Goal: Task Accomplishment & Management: Use online tool/utility

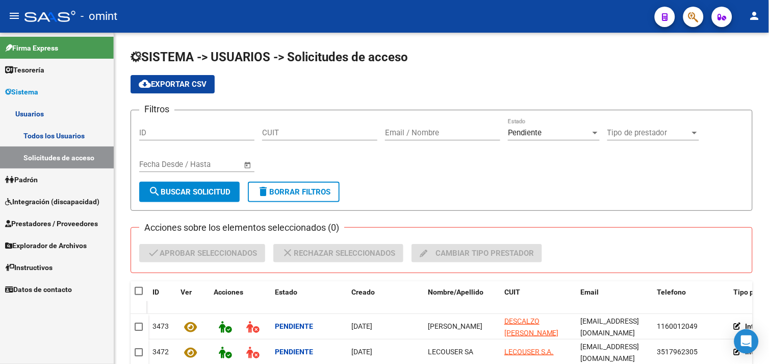
scroll to position [65, 0]
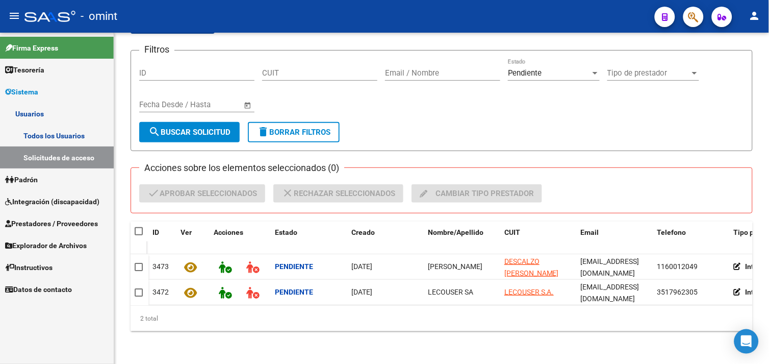
click at [48, 141] on link "Todos los Usuarios" at bounding box center [57, 135] width 114 height 22
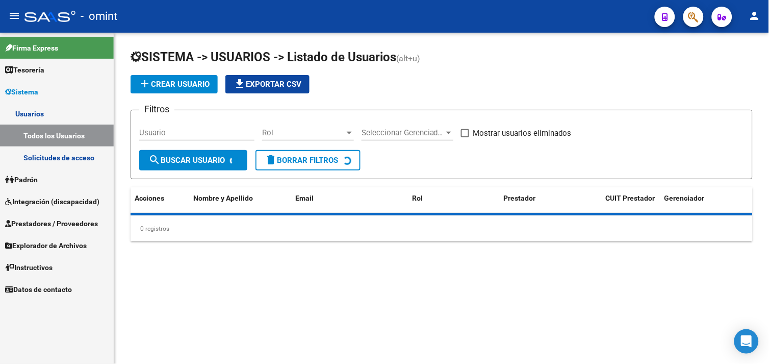
click at [53, 155] on link "Solicitudes de acceso" at bounding box center [57, 157] width 114 height 22
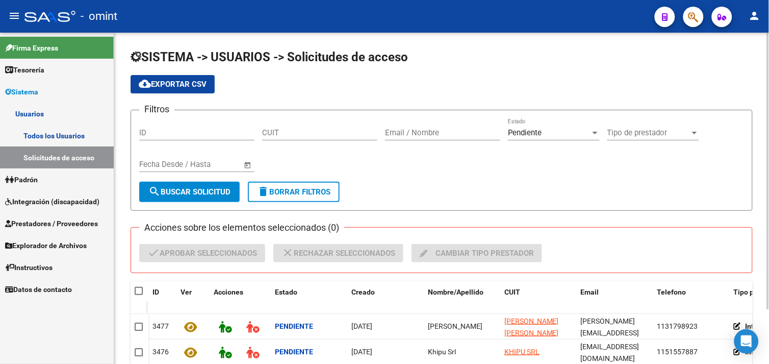
scroll to position [65, 0]
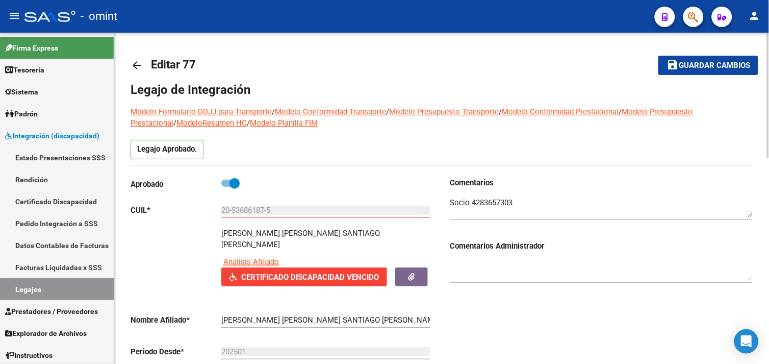
click at [140, 66] on mat-icon "arrow_back" at bounding box center [137, 65] width 12 height 12
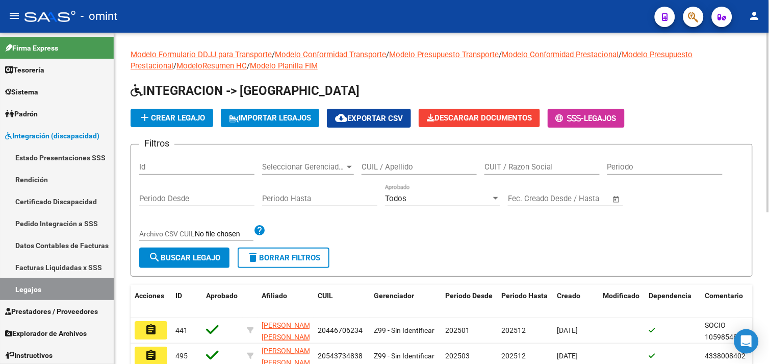
click at [404, 171] on input "CUIL / Apellido" at bounding box center [419, 166] width 115 height 9
paste input "27492470924"
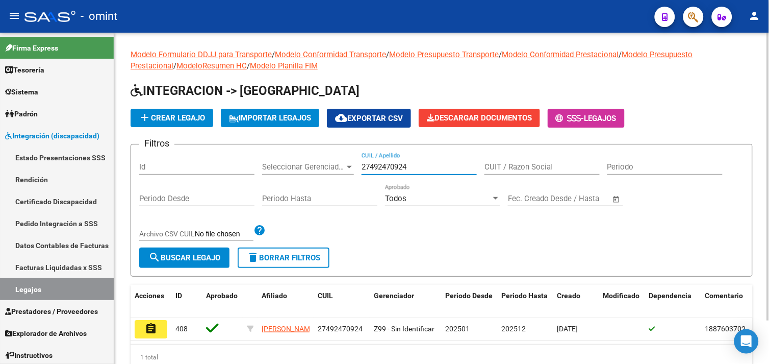
scroll to position [49, 0]
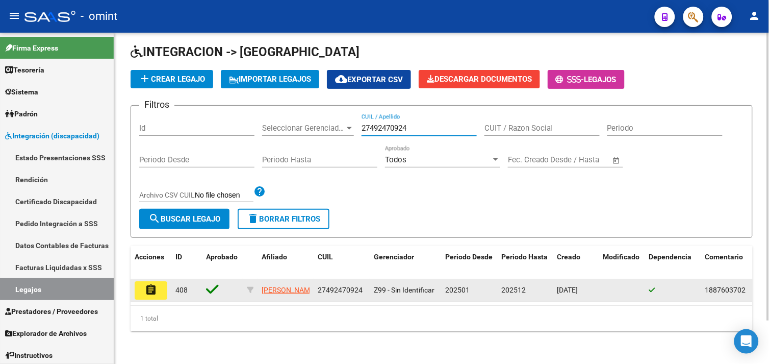
type input "27492470924"
click at [155, 284] on mat-icon "assignment" at bounding box center [151, 290] width 12 height 12
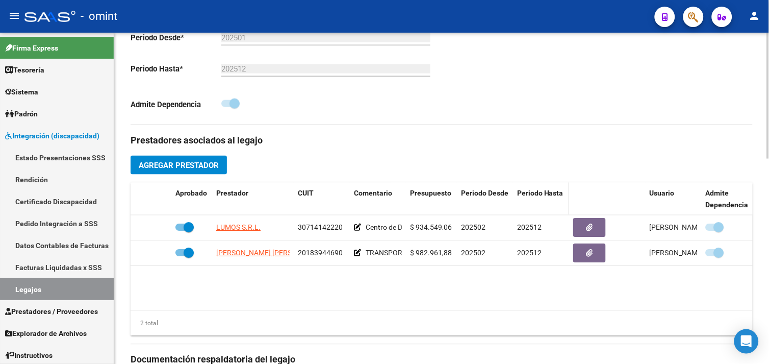
scroll to position [340, 0]
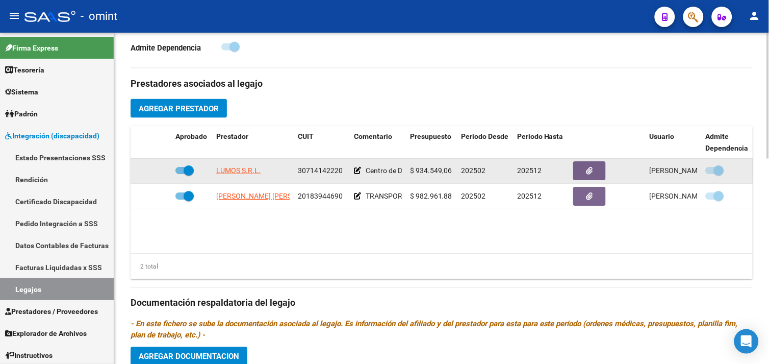
click at [304, 172] on span "30714142220" at bounding box center [320, 171] width 45 height 8
copy span "30714142220"
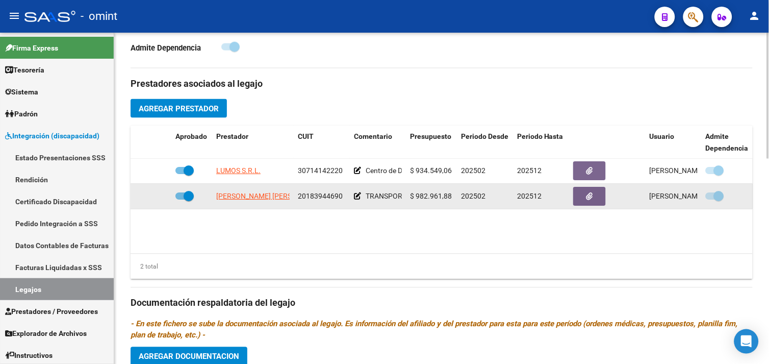
click at [322, 196] on span "20183944690" at bounding box center [320, 196] width 45 height 8
copy span "20183944690"
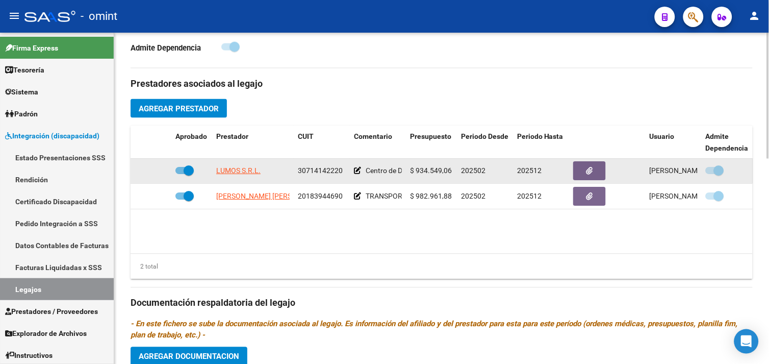
click at [319, 172] on span "30714142220" at bounding box center [320, 171] width 45 height 8
copy span "30714142220"
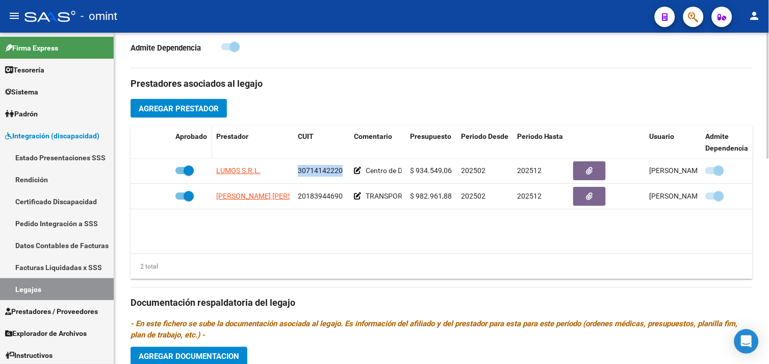
scroll to position [0, 0]
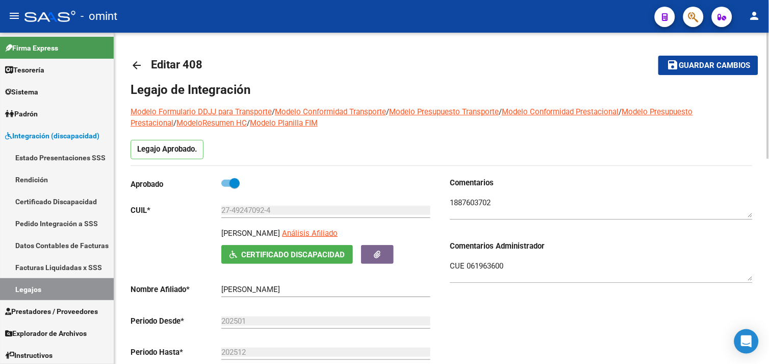
click at [140, 67] on mat-icon "arrow_back" at bounding box center [137, 65] width 12 height 12
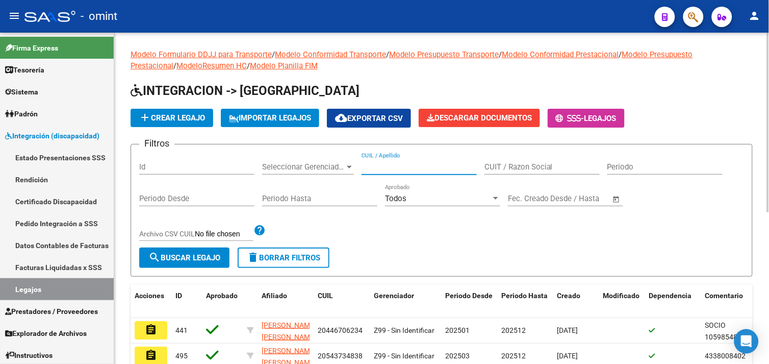
click at [386, 170] on input "CUIL / Apellido" at bounding box center [419, 166] width 115 height 9
paste input "20568739915"
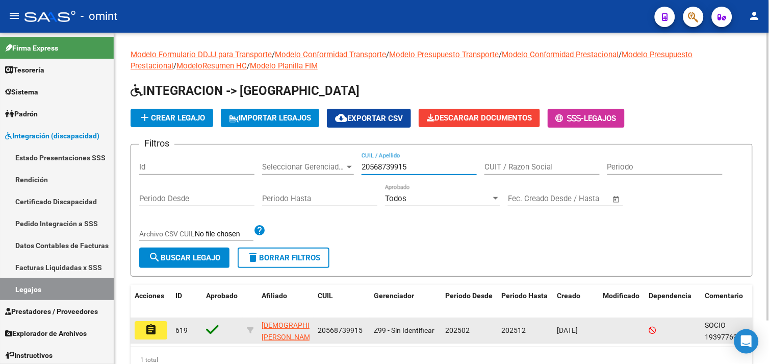
type input "20568739915"
click at [154, 327] on mat-icon "assignment" at bounding box center [151, 329] width 12 height 12
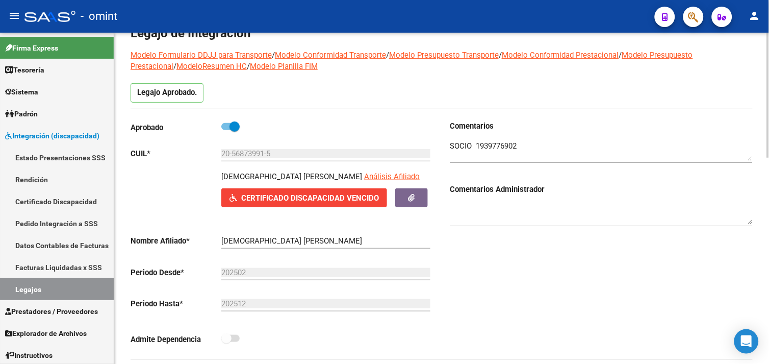
scroll to position [340, 0]
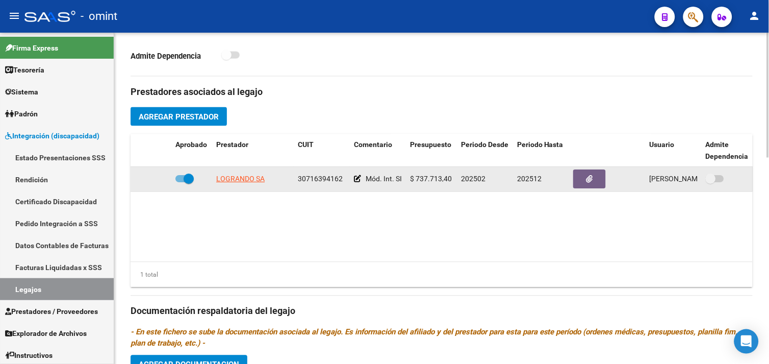
click at [321, 175] on div "30716394162" at bounding box center [322, 179] width 48 height 12
copy span "30716394162"
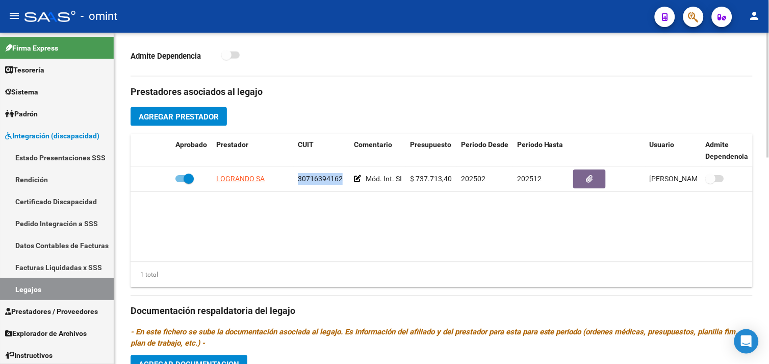
scroll to position [0, 0]
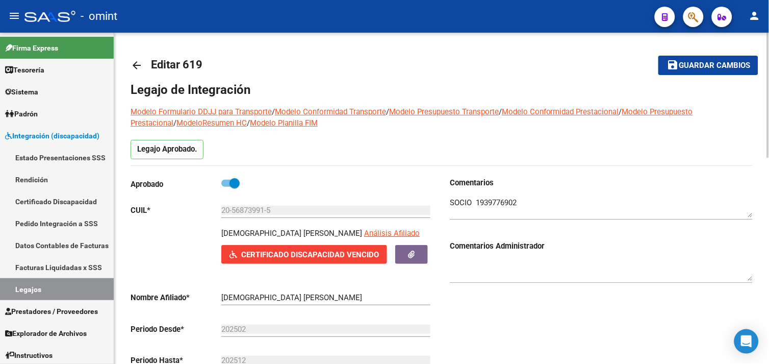
click at [136, 54] on link "arrow_back" at bounding box center [141, 65] width 20 height 24
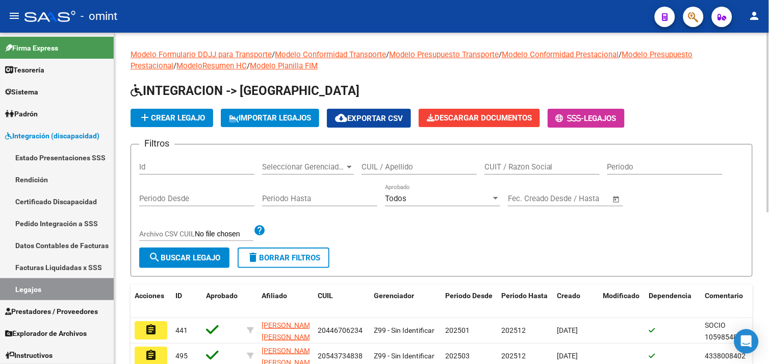
click at [409, 172] on div "CUIL / Apellido" at bounding box center [419, 163] width 115 height 22
paste input "27470718019"
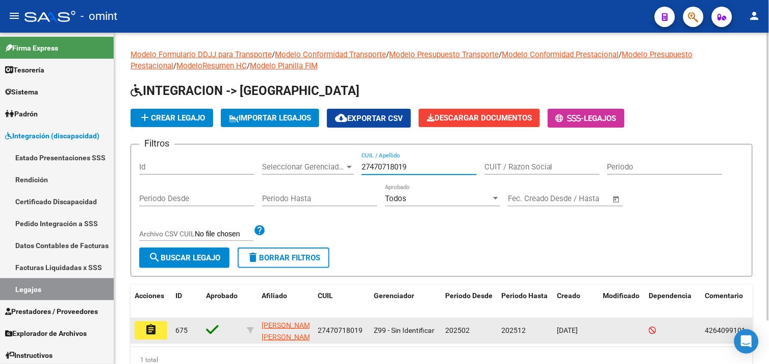
type input "27470718019"
click at [154, 326] on mat-icon "assignment" at bounding box center [151, 329] width 12 height 12
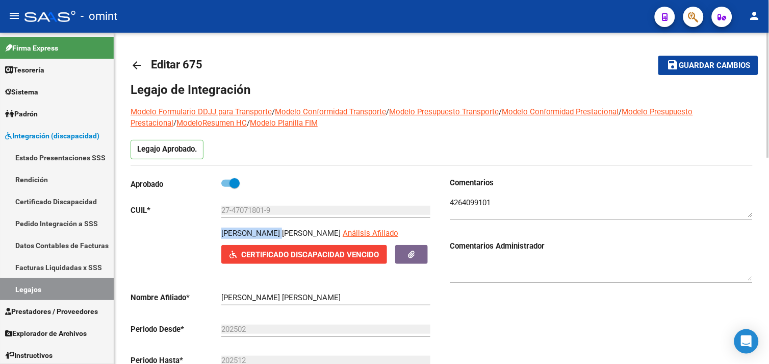
drag, startPoint x: 217, startPoint y: 233, endPoint x: 278, endPoint y: 233, distance: 61.7
click at [278, 233] on div "GUALA PRISCILA AIXA Análisis Afiliado Certificado Discapacidad Vencido ARCA Pad…" at bounding box center [282, 249] width 303 height 44
drag, startPoint x: 278, startPoint y: 233, endPoint x: 269, endPoint y: 233, distance: 9.2
copy p "GUALA PRISCILA"
click at [236, 231] on p "GUALA PRISCILA AIXA" at bounding box center [280, 232] width 119 height 11
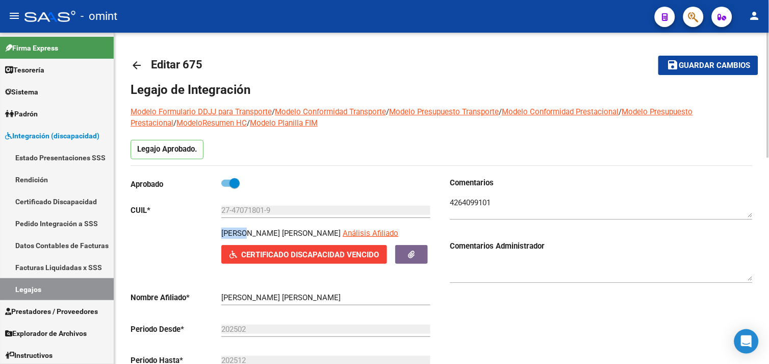
click at [236, 231] on p "GUALA PRISCILA AIXA" at bounding box center [280, 232] width 119 height 11
copy p "GUALA"
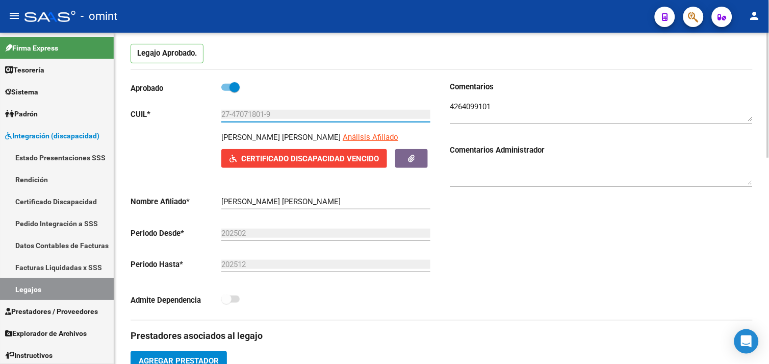
scroll to position [94, 0]
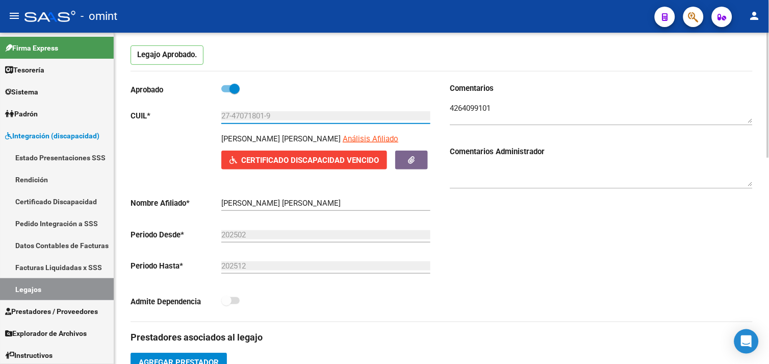
drag, startPoint x: 286, startPoint y: 41, endPoint x: 212, endPoint y: 109, distance: 100.0
click at [212, 109] on div "Aprobado CUIL * 27-47071801-9 Ingresar CUIL GUALA PRISCILA AIXA Análisis Afilia…" at bounding box center [282, 198] width 303 height 231
drag, startPoint x: 212, startPoint y: 109, endPoint x: 233, endPoint y: 112, distance: 20.7
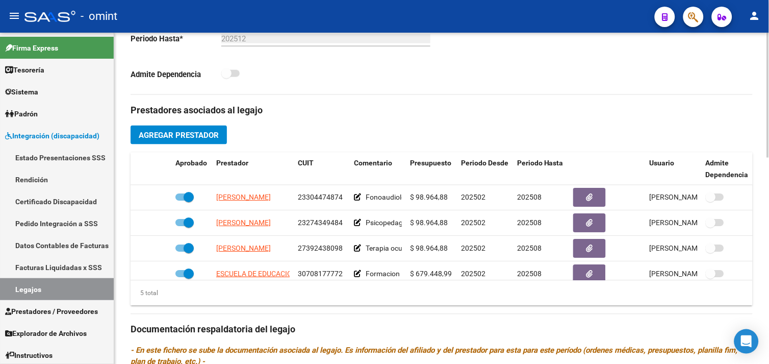
scroll to position [264, 0]
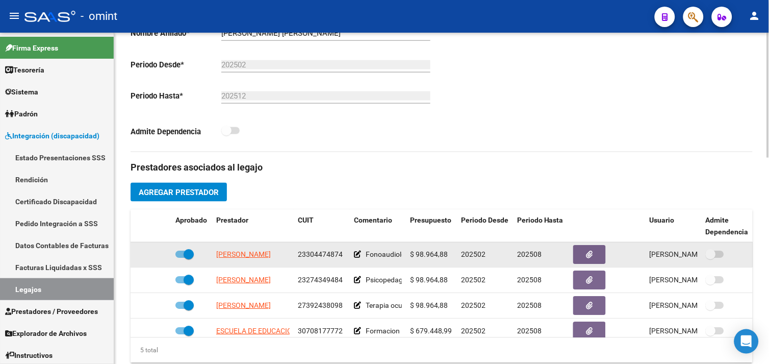
click at [313, 254] on span "23304474874" at bounding box center [320, 254] width 45 height 8
copy span "23304474874"
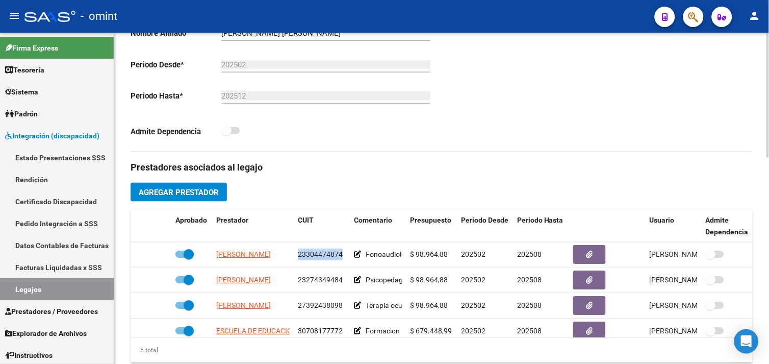
scroll to position [38, 0]
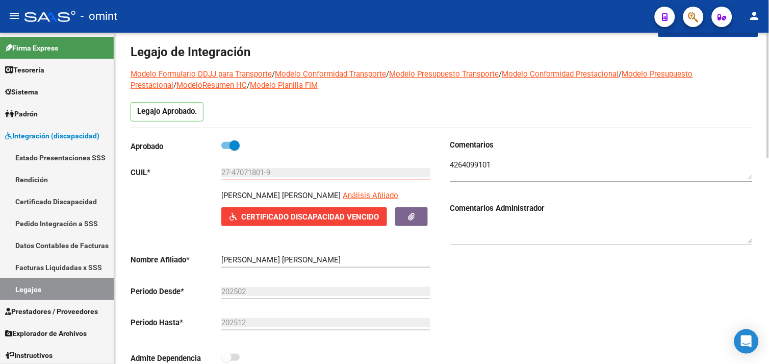
click at [235, 196] on p "GUALA PRISCILA AIXA" at bounding box center [280, 195] width 119 height 11
copy p "GUALA"
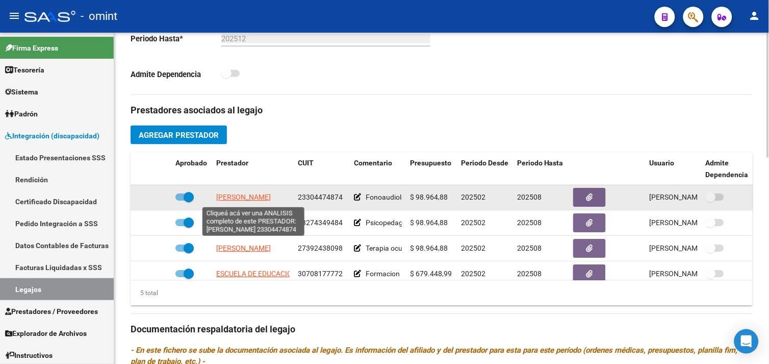
click at [262, 198] on span "[PERSON_NAME]" at bounding box center [243, 197] width 55 height 8
type textarea "23304474874"
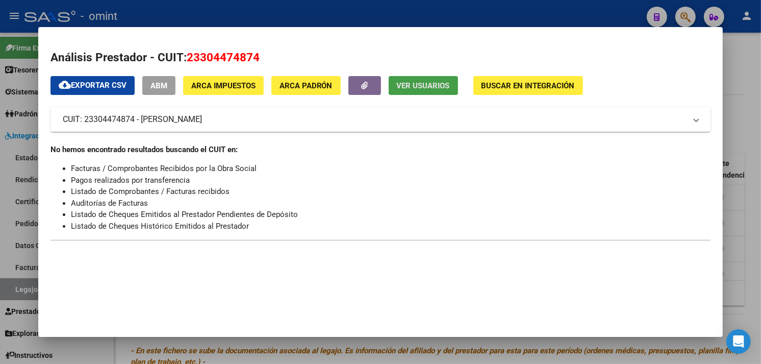
click at [440, 81] on span "Ver Usuarios" at bounding box center [423, 85] width 53 height 9
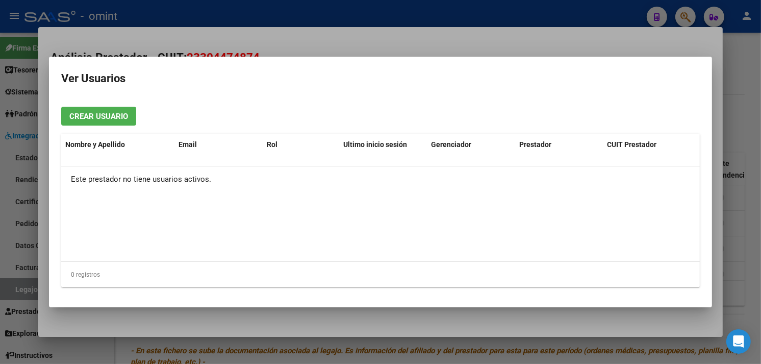
click at [448, 13] on div at bounding box center [380, 182] width 761 height 364
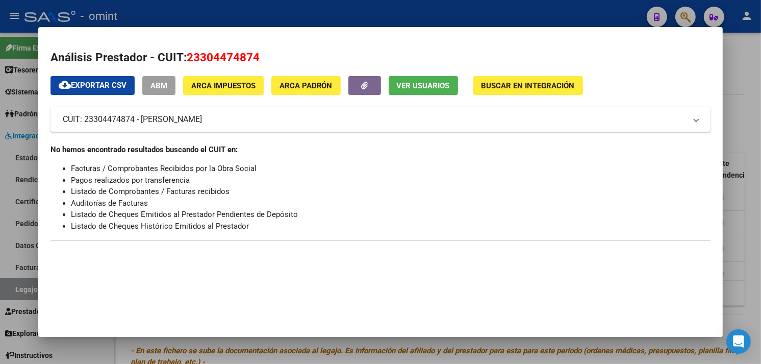
click at [450, 14] on div at bounding box center [380, 182] width 761 height 364
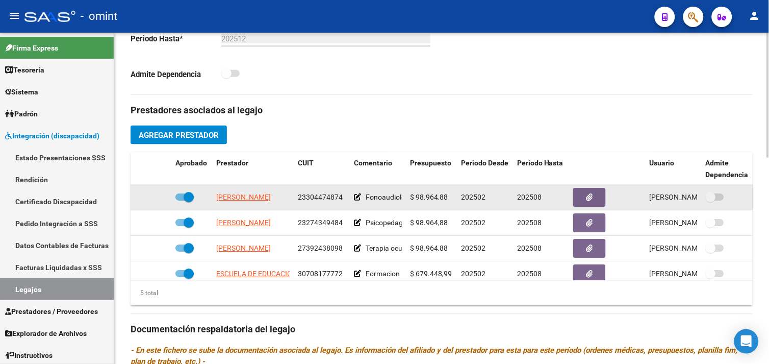
click at [319, 197] on span "23304474874" at bounding box center [320, 197] width 45 height 8
copy span "23304474874"
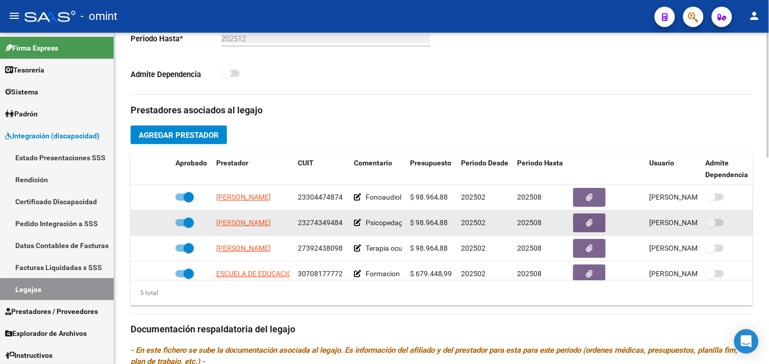
click at [329, 222] on span "23274349484" at bounding box center [320, 223] width 45 height 8
copy span "23274349484"
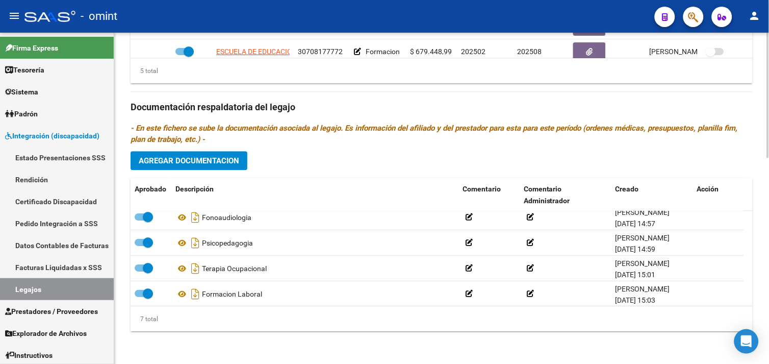
scroll to position [25, 0]
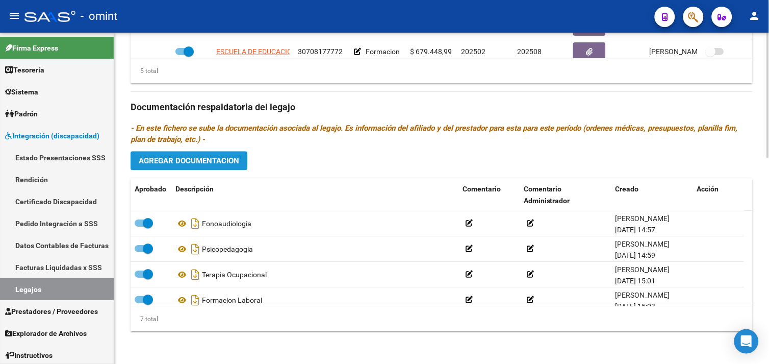
click at [207, 160] on span "Agregar Documentacion" at bounding box center [189, 160] width 100 height 9
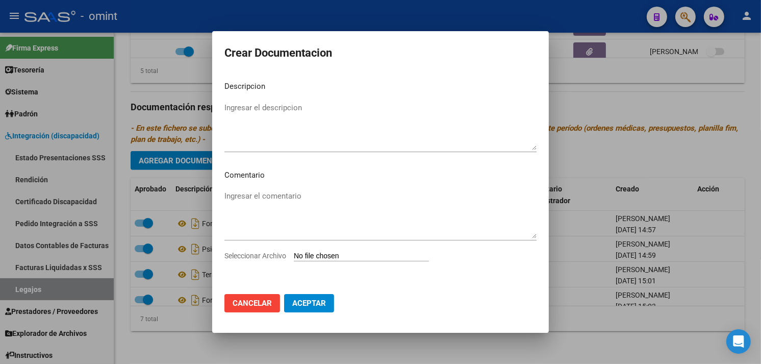
click at [328, 257] on input "Seleccionar Archivo" at bounding box center [361, 256] width 135 height 10
type input "C:\fakepath\Informe evolutivo - Psicope.pdf"
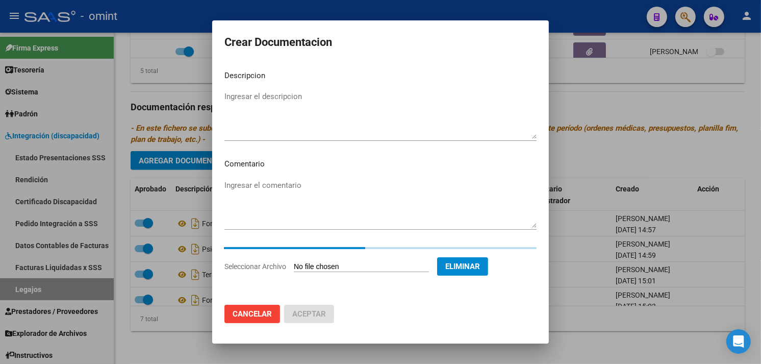
click at [277, 94] on textarea "Ingresar el descripcion" at bounding box center [380, 115] width 312 height 48
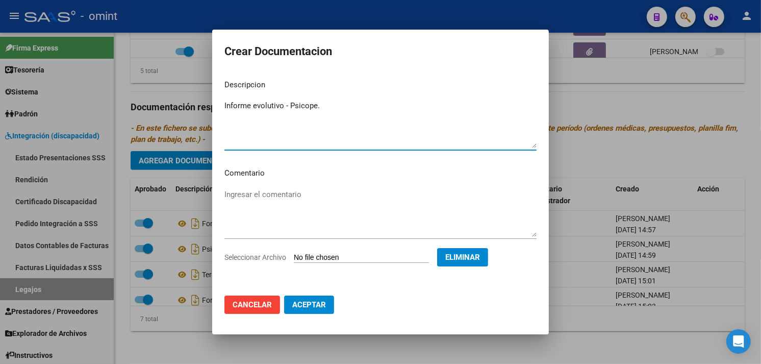
type textarea "Informe evolutivo - Psicope."
click at [303, 300] on span "Aceptar" at bounding box center [309, 304] width 34 height 9
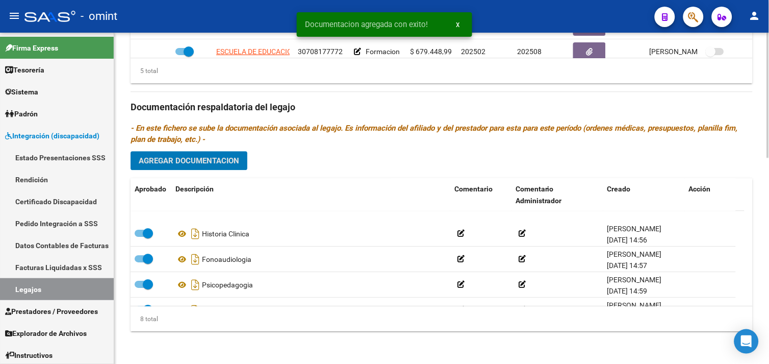
scroll to position [0, 0]
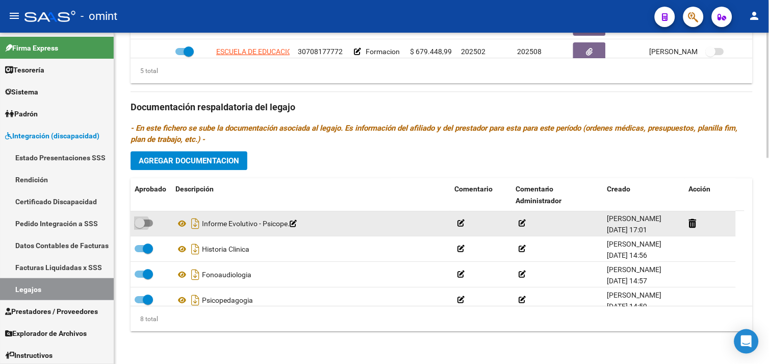
click at [151, 226] on label at bounding box center [144, 223] width 18 height 12
click at [140, 226] on input "checkbox" at bounding box center [139, 226] width 1 height 1
checkbox input "true"
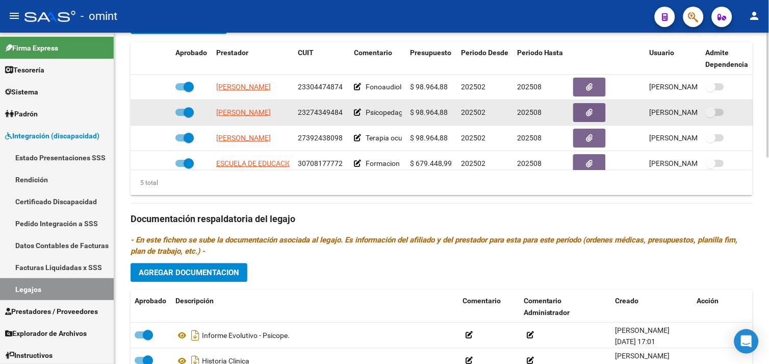
scroll to position [375, 0]
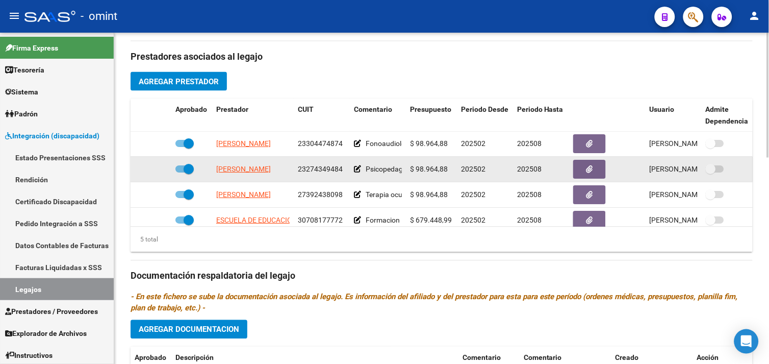
click at [184, 170] on span at bounding box center [189, 169] width 10 height 10
click at [181, 173] on input "checkbox" at bounding box center [180, 173] width 1 height 1
checkbox input "false"
click at [159, 170] on icon at bounding box center [156, 169] width 7 height 7
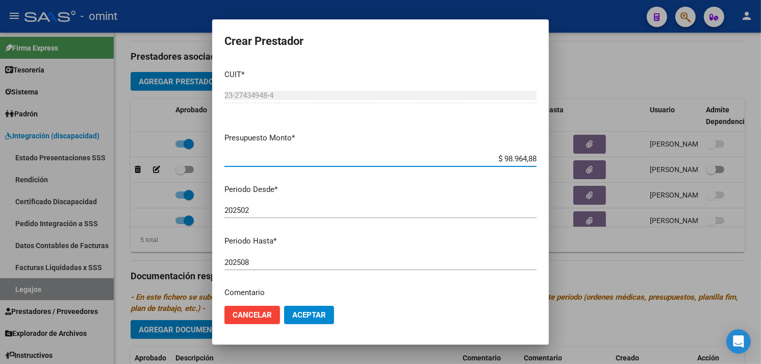
click at [258, 261] on input "202508" at bounding box center [380, 262] width 312 height 9
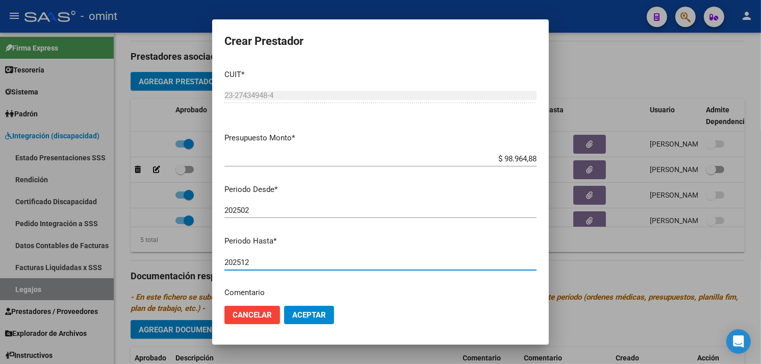
type input "202512"
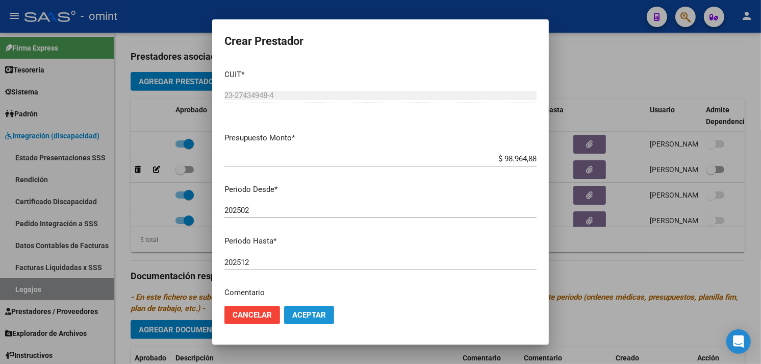
click at [303, 312] on span "Aceptar" at bounding box center [309, 314] width 34 height 9
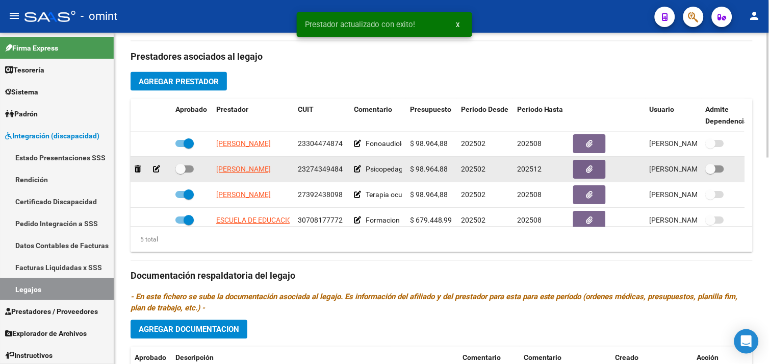
click at [183, 167] on span at bounding box center [180, 169] width 10 height 10
click at [181, 173] on input "checkbox" at bounding box center [180, 173] width 1 height 1
checkbox input "true"
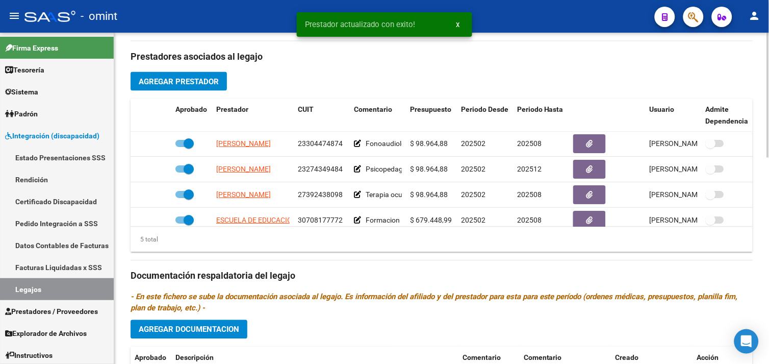
scroll to position [0, 0]
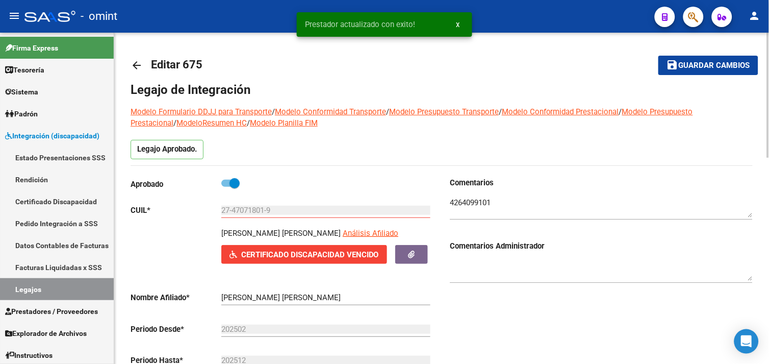
click at [691, 57] on button "save Guardar cambios" at bounding box center [708, 65] width 100 height 19
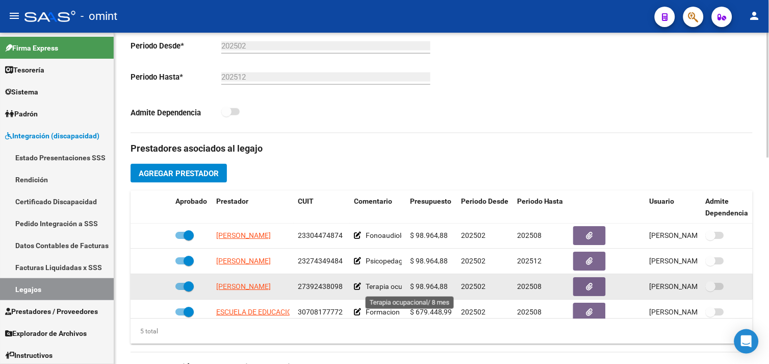
scroll to position [340, 0]
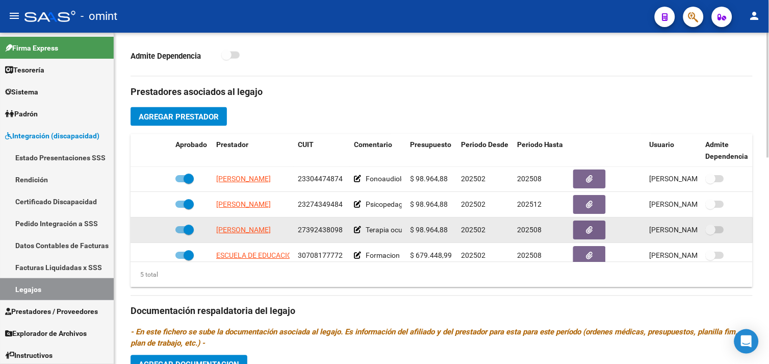
click at [328, 227] on span "27392438098" at bounding box center [320, 230] width 45 height 8
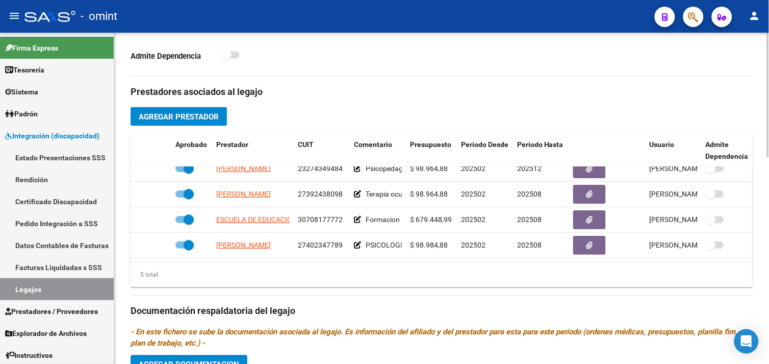
scroll to position [44, 0]
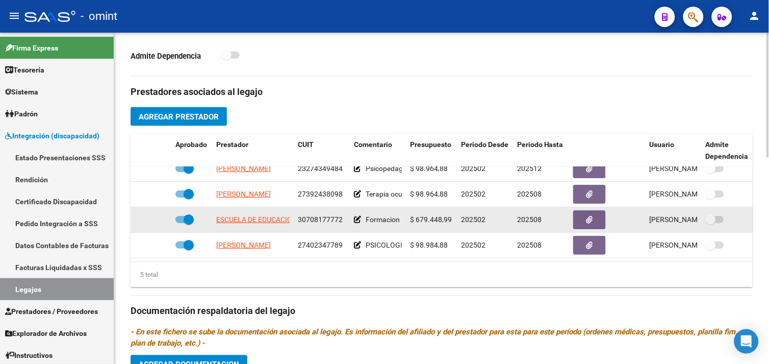
click at [318, 216] on span "30708177772" at bounding box center [320, 220] width 45 height 8
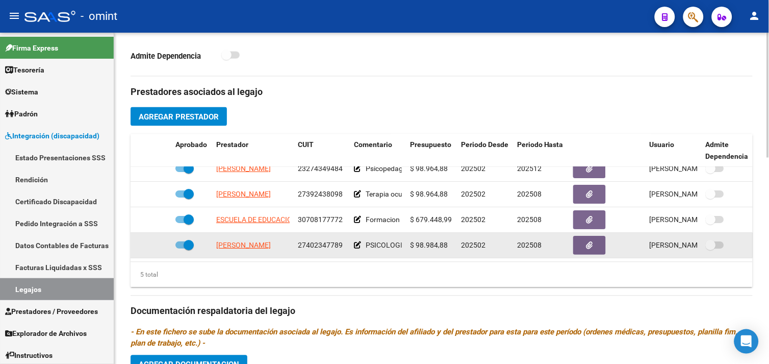
click at [324, 241] on span "27402347789" at bounding box center [320, 245] width 45 height 8
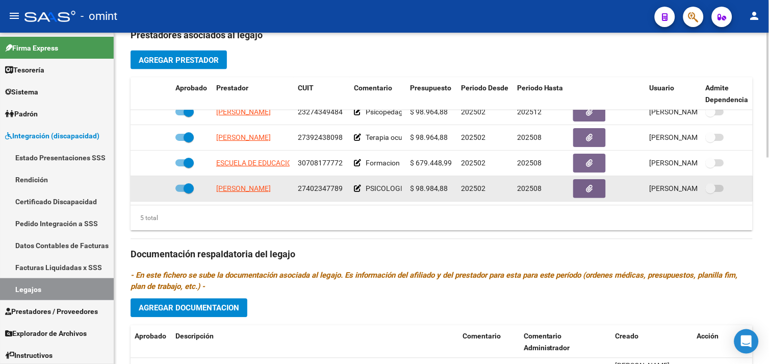
click at [190, 184] on span at bounding box center [189, 189] width 10 height 10
click at [181, 192] on input "checkbox" at bounding box center [180, 192] width 1 height 1
checkbox input "false"
click at [155, 185] on icon at bounding box center [156, 188] width 7 height 7
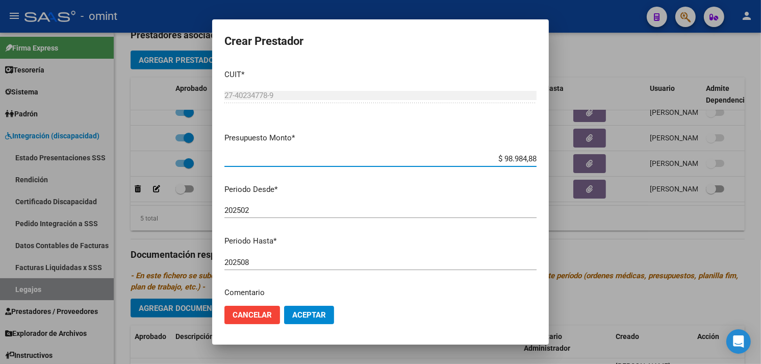
click at [273, 261] on input "202508" at bounding box center [380, 262] width 312 height 9
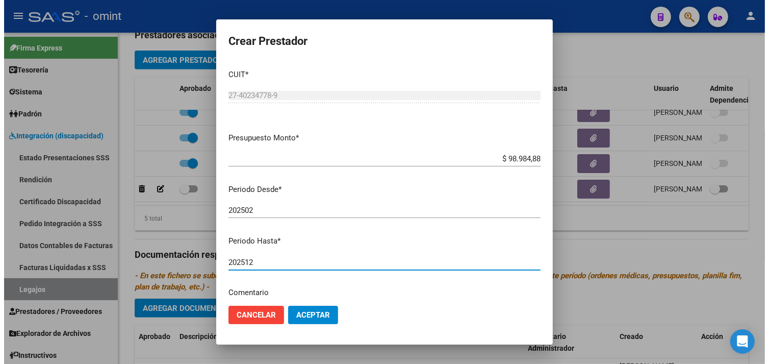
scroll to position [113, 0]
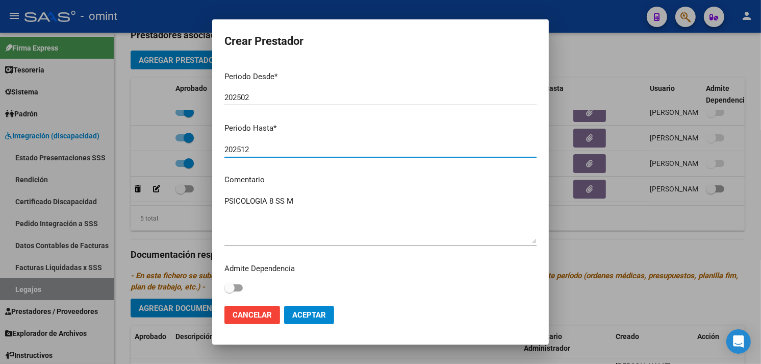
type input "202512"
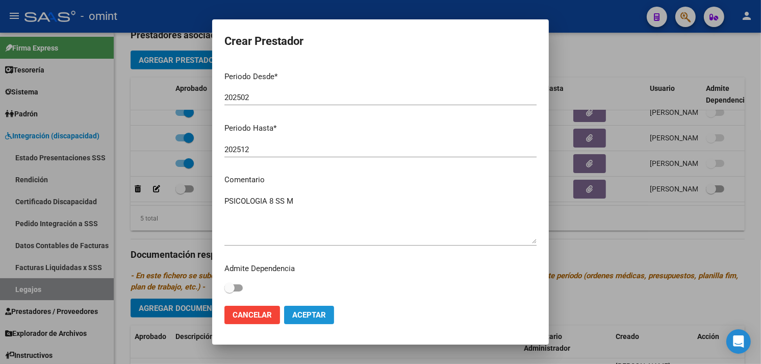
click at [311, 314] on span "Aceptar" at bounding box center [309, 314] width 34 height 9
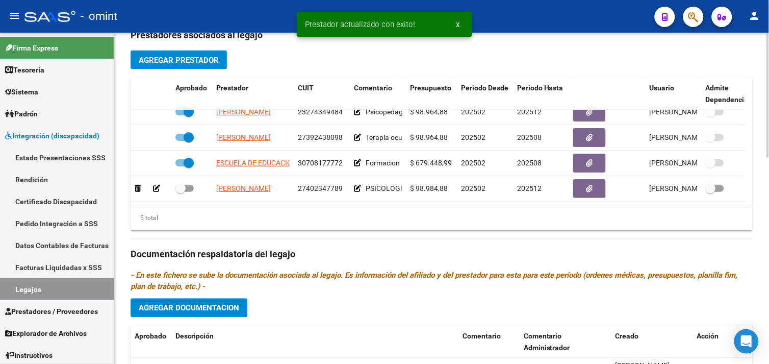
scroll to position [453, 0]
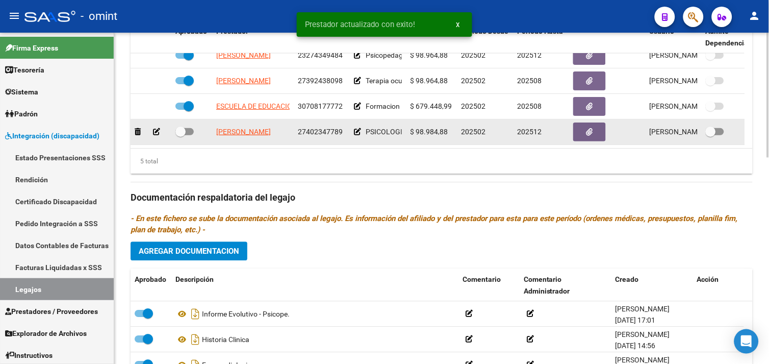
click at [185, 127] on span at bounding box center [180, 132] width 10 height 10
click at [181, 136] on input "checkbox" at bounding box center [180, 136] width 1 height 1
checkbox input "true"
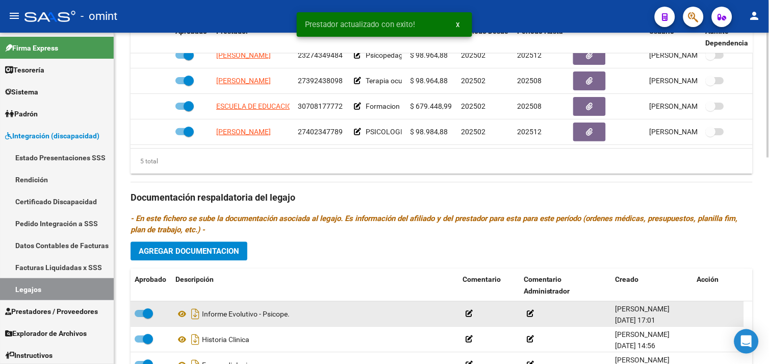
scroll to position [545, 0]
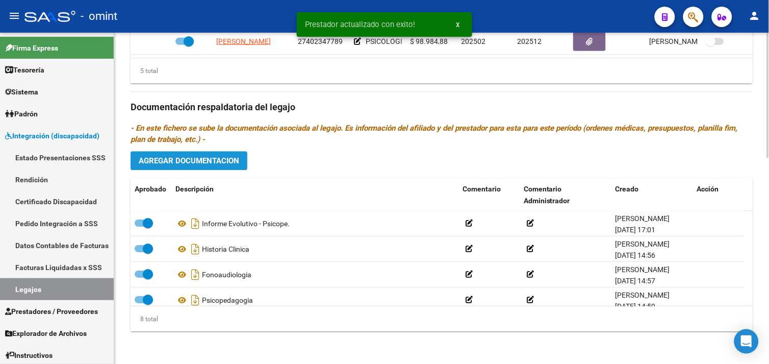
click at [206, 155] on button "Agregar Documentacion" at bounding box center [189, 160] width 117 height 19
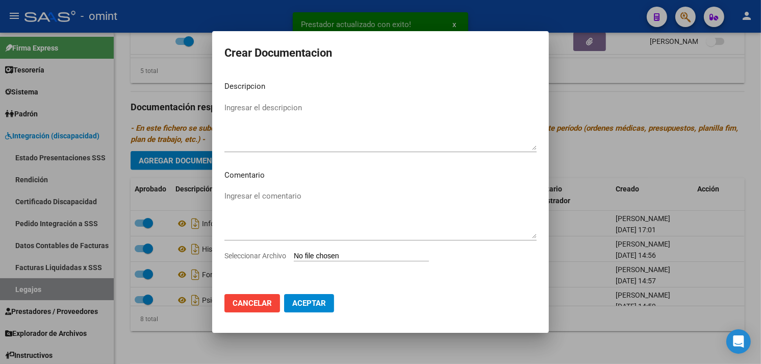
click at [325, 260] on input "Seleccionar Archivo" at bounding box center [361, 256] width 135 height 10
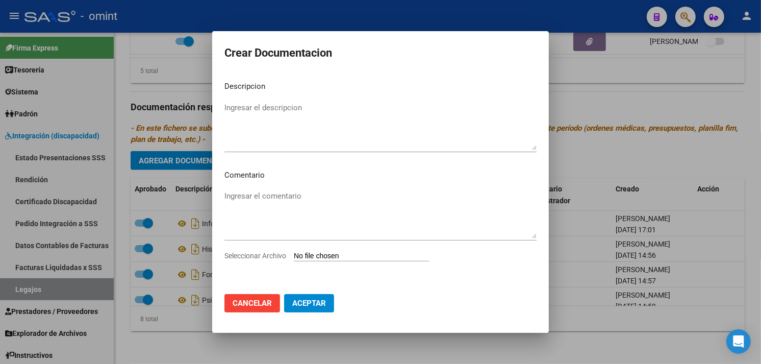
type input "C:\fakepath\4264099101_25070306160_form048.pdf"
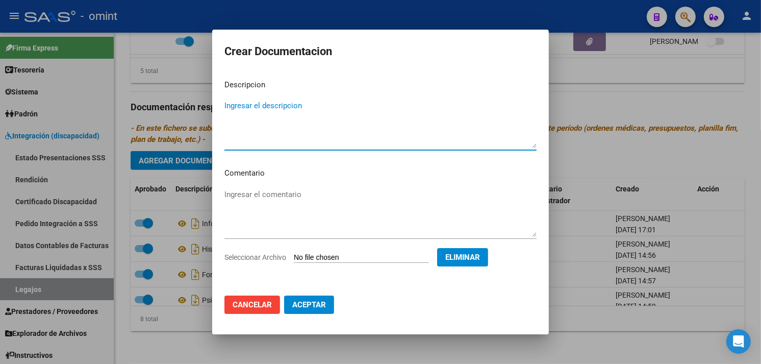
click at [287, 107] on textarea "Ingresar el descripcion" at bounding box center [380, 124] width 312 height 48
type textarea "Informe evolutivo - Psicología"
click at [316, 313] on button "Aceptar" at bounding box center [309, 304] width 50 height 18
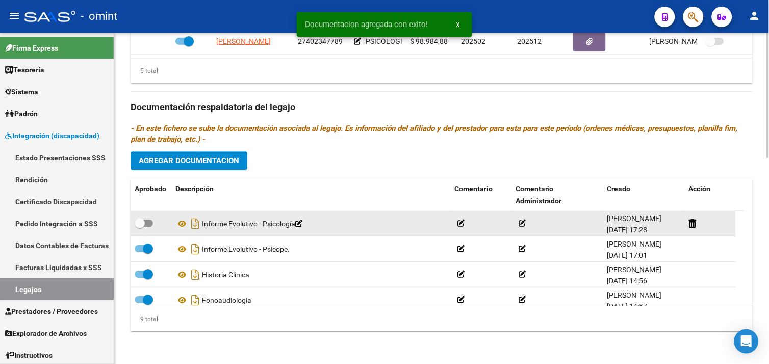
click at [133, 222] on datatable-body-cell at bounding box center [151, 223] width 41 height 25
click at [149, 224] on span at bounding box center [144, 222] width 18 height 7
click at [140, 226] on input "checkbox" at bounding box center [139, 226] width 1 height 1
checkbox input "true"
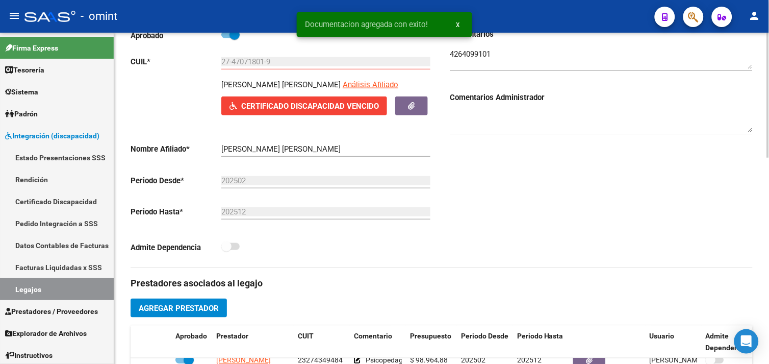
scroll to position [0, 0]
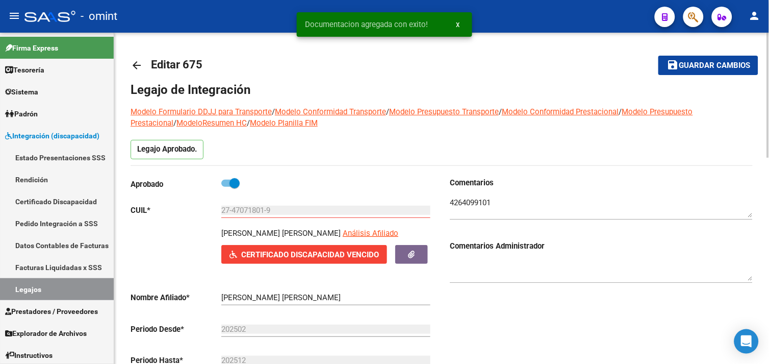
click at [696, 54] on mat-toolbar-row "save Guardar cambios" at bounding box center [693, 65] width 132 height 33
click at [691, 64] on span "Guardar cambios" at bounding box center [714, 65] width 71 height 9
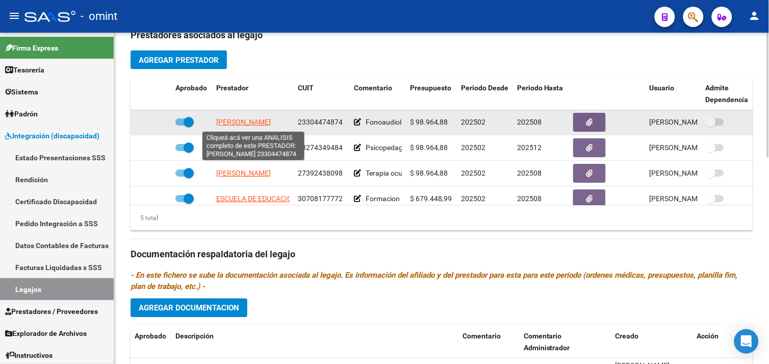
click at [259, 123] on span "MONTINI CARLA MARA" at bounding box center [243, 122] width 55 height 8
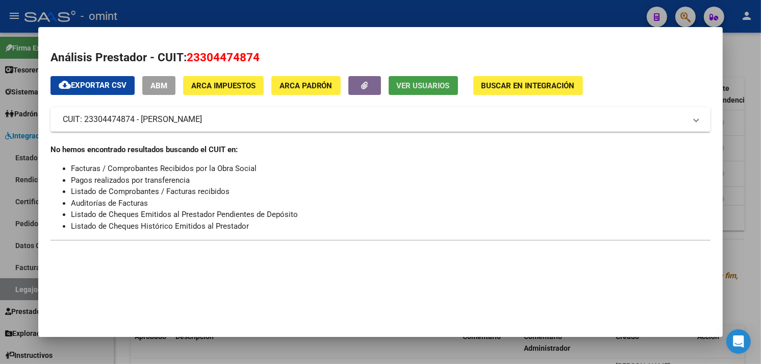
click at [406, 83] on span "Ver Usuarios" at bounding box center [423, 85] width 53 height 9
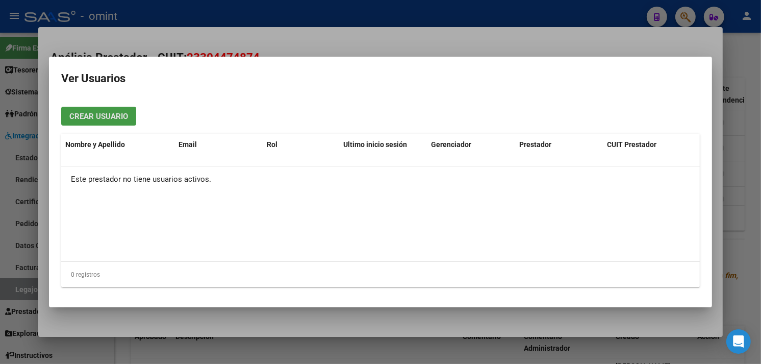
click at [373, 20] on div at bounding box center [380, 182] width 761 height 364
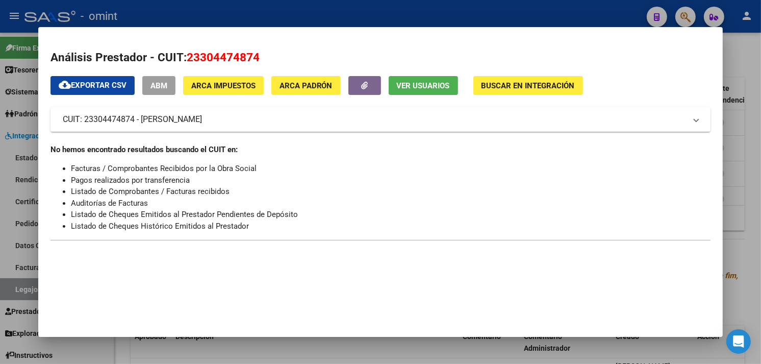
click at [386, 12] on div at bounding box center [380, 182] width 761 height 364
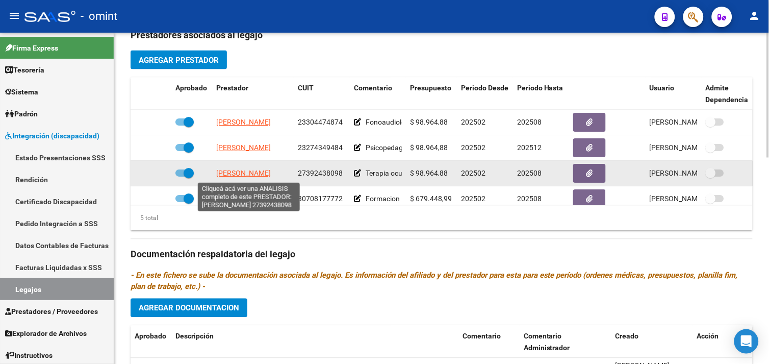
click at [266, 172] on span "MERCATANTE VERA" at bounding box center [243, 173] width 55 height 8
type textarea "27392438098"
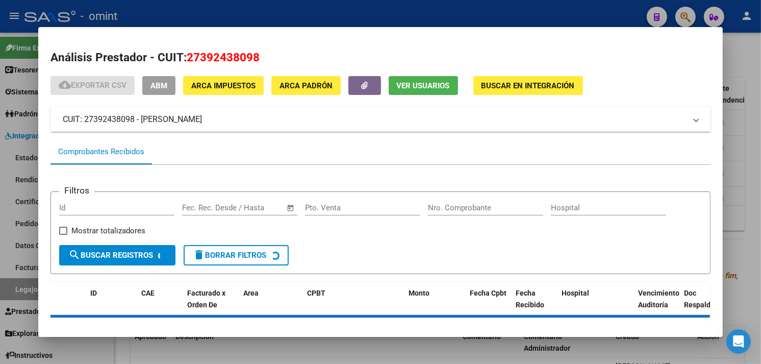
click at [450, 87] on button "Ver Usuarios" at bounding box center [423, 85] width 69 height 19
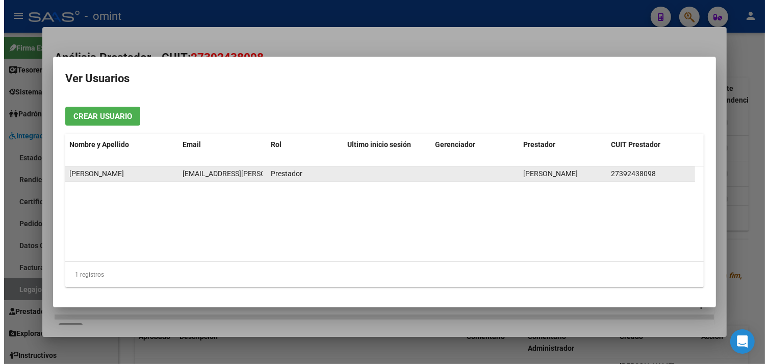
scroll to position [0, 4]
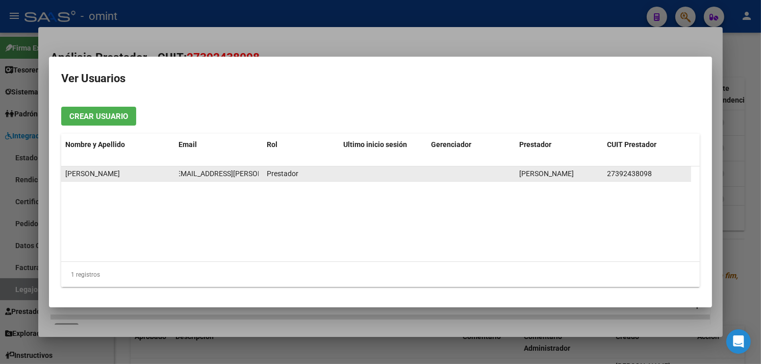
drag, startPoint x: 178, startPoint y: 173, endPoint x: 279, endPoint y: 175, distance: 100.5
click at [279, 175] on div "Vera Mercatante vera.mercatante@live.com Prestador MERCATANTE VERA 27392438098" at bounding box center [376, 173] width 630 height 15
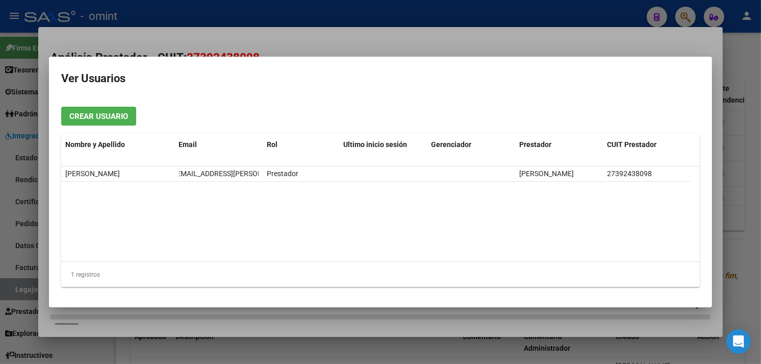
drag, startPoint x: 279, startPoint y: 175, endPoint x: 274, endPoint y: 220, distance: 45.6
click at [274, 220] on datatable-body "Vera Mercatante vera.mercatante@live.com Prestador MERCATANTE VERA 27392438098" at bounding box center [380, 213] width 639 height 95
click at [350, 22] on div at bounding box center [380, 182] width 761 height 364
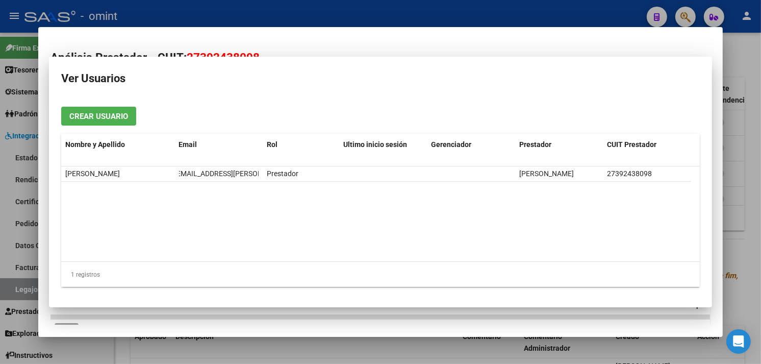
click at [350, 22] on div at bounding box center [380, 182] width 761 height 364
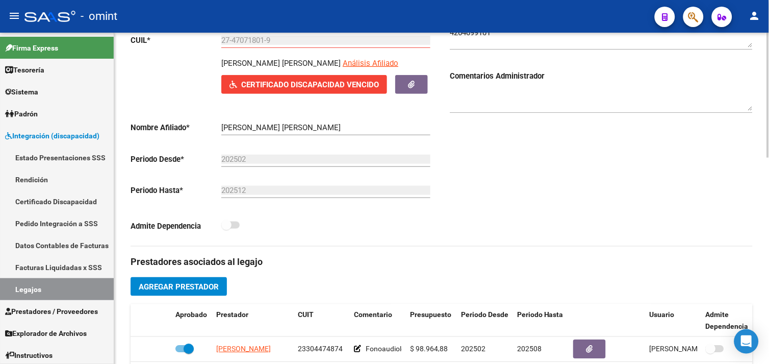
scroll to position [0, 0]
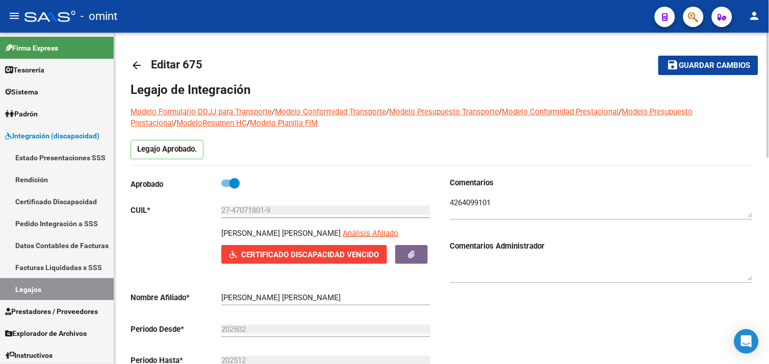
click at [135, 62] on mat-icon "arrow_back" at bounding box center [137, 65] width 12 height 12
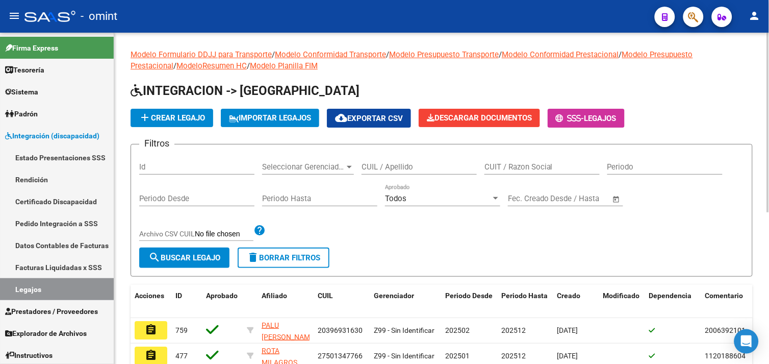
click at [394, 170] on input "CUIL / Apellido" at bounding box center [419, 166] width 115 height 9
paste input "20586718828"
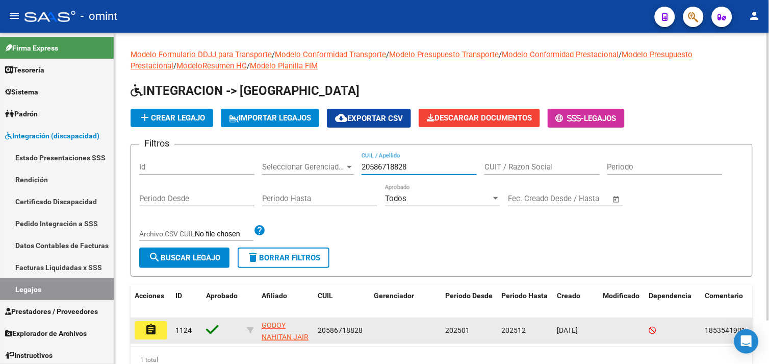
type input "20586718828"
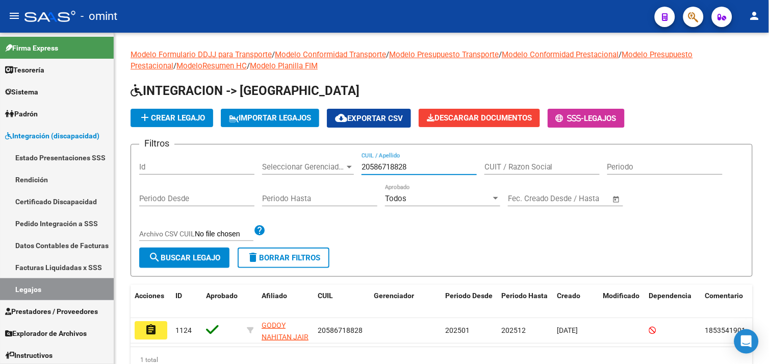
click at [149, 326] on mat-icon "assignment" at bounding box center [151, 329] width 12 height 12
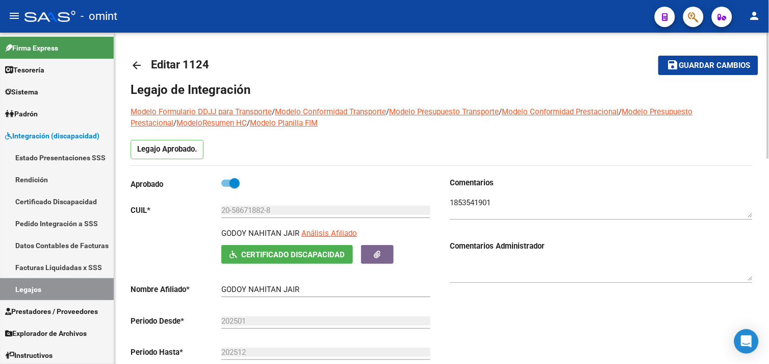
click at [131, 61] on mat-icon "arrow_back" at bounding box center [137, 65] width 12 height 12
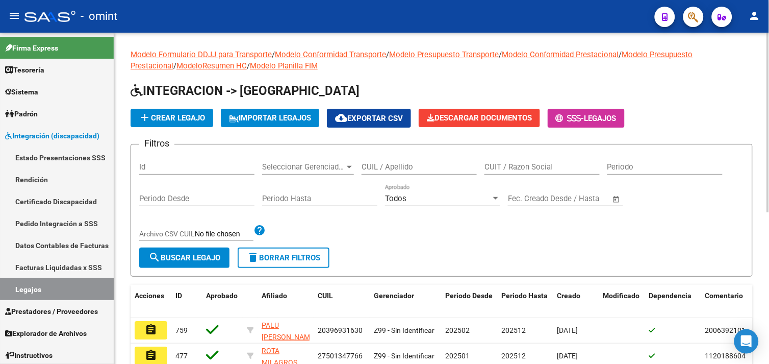
click at [425, 170] on input "CUIL / Apellido" at bounding box center [419, 166] width 115 height 9
paste input "20553300615"
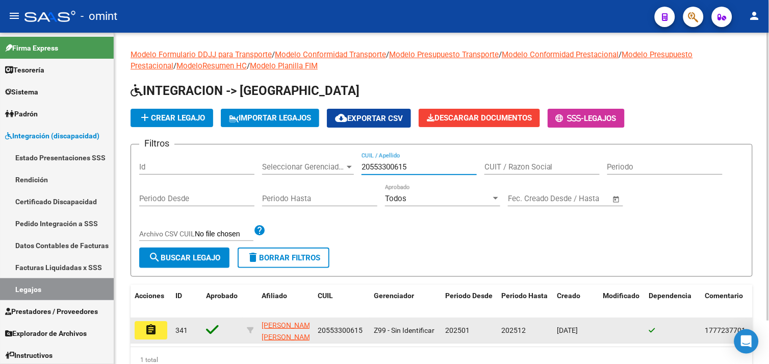
type input "20553300615"
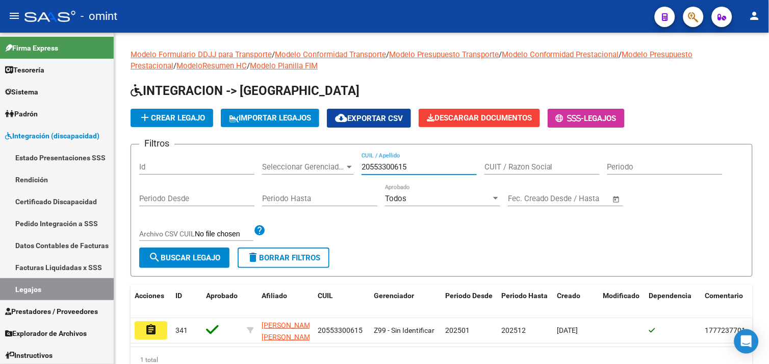
drag, startPoint x: 147, startPoint y: 331, endPoint x: 149, endPoint y: 322, distance: 9.4
click at [145, 331] on mat-icon "assignment" at bounding box center [151, 329] width 12 height 12
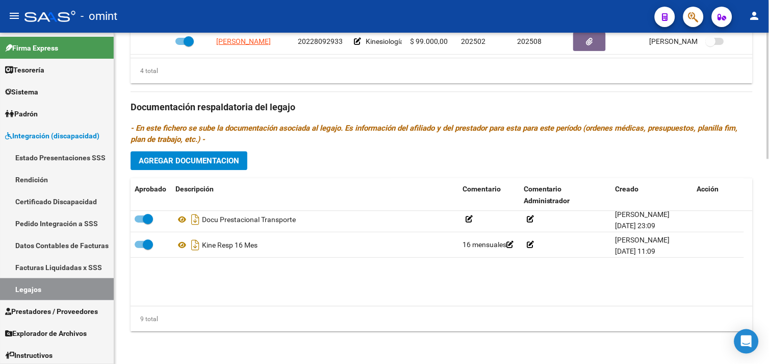
scroll to position [24, 0]
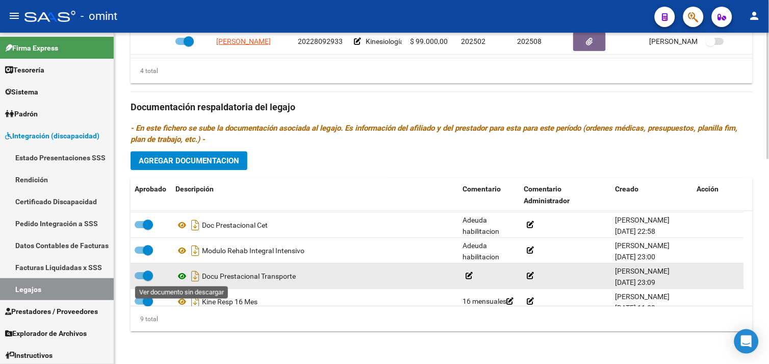
click at [183, 275] on icon at bounding box center [181, 276] width 13 height 12
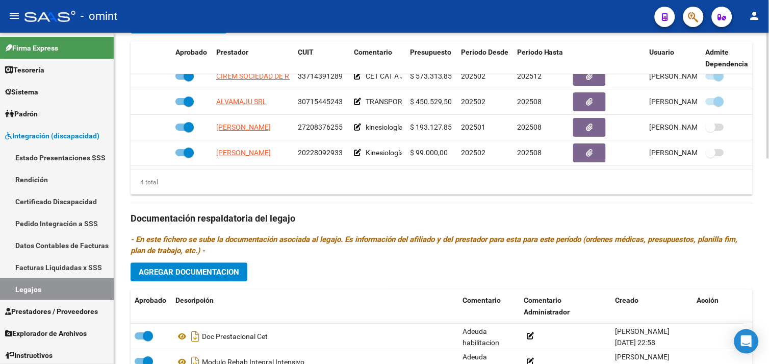
scroll to position [0, 0]
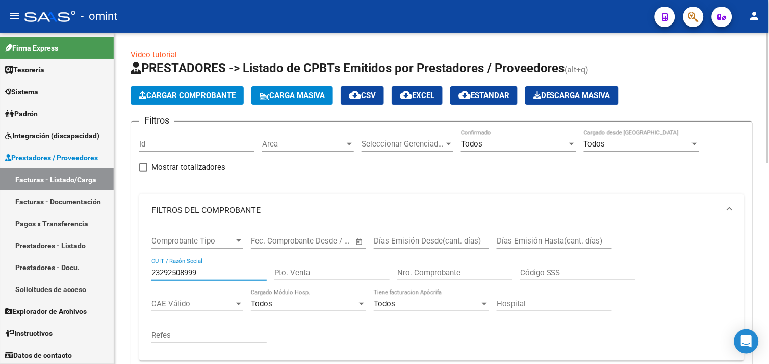
scroll to position [167, 0]
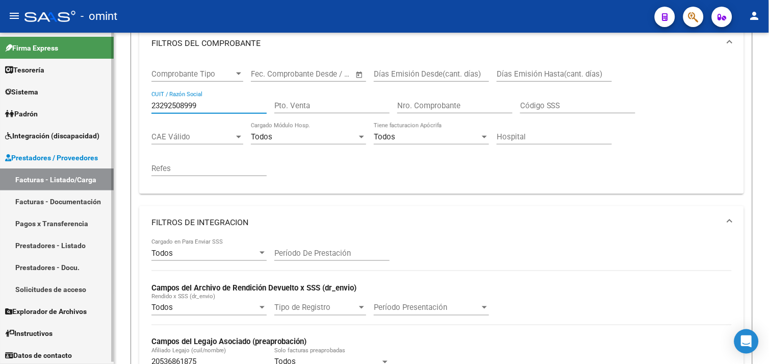
drag, startPoint x: 212, startPoint y: 106, endPoint x: 81, endPoint y: 104, distance: 131.1
click at [81, 104] on mat-sidenav-container "Firma Express Tesorería Extractos Procesados (csv) Extractos Originales (pdf) S…" at bounding box center [384, 198] width 769 height 331
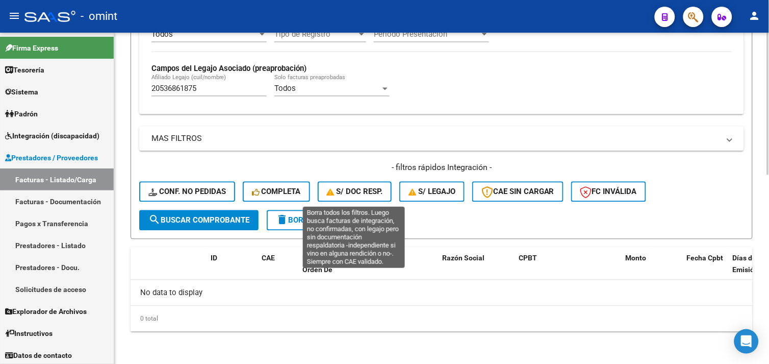
scroll to position [326, 0]
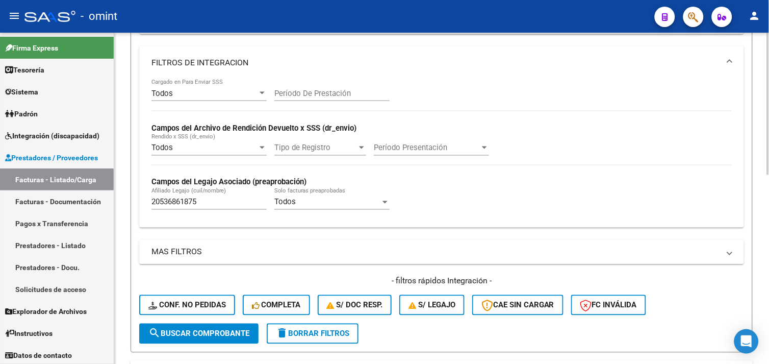
type input "30714142220"
click at [167, 195] on div "20536861875 [PERSON_NAME] (cuil/nombre)" at bounding box center [208, 199] width 115 height 22
click at [170, 200] on input "20536861875" at bounding box center [208, 201] width 115 height 9
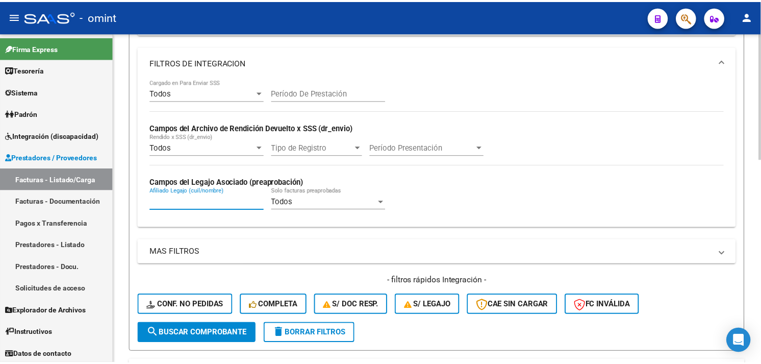
scroll to position [532, 0]
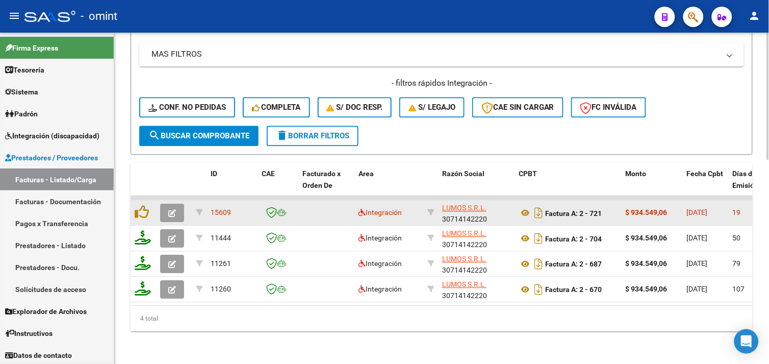
click at [171, 209] on icon "button" at bounding box center [172, 213] width 8 height 8
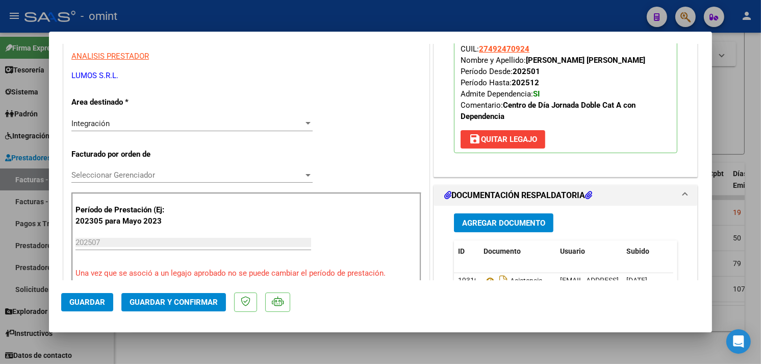
scroll to position [226, 0]
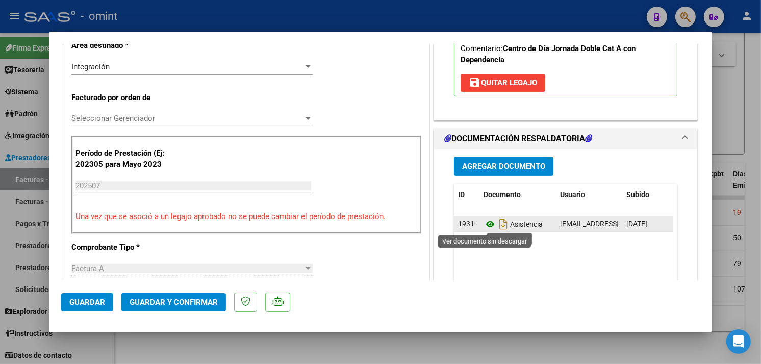
click at [485, 226] on icon at bounding box center [489, 224] width 13 height 12
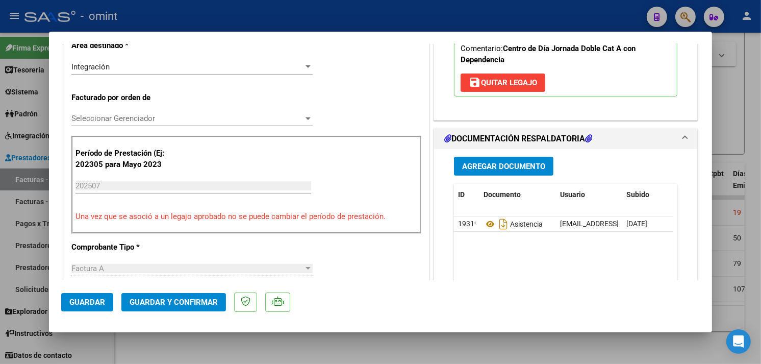
scroll to position [0, 0]
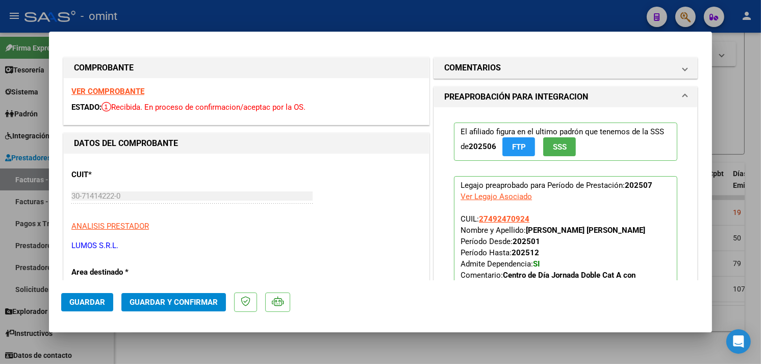
click at [114, 88] on strong "VER COMPROBANTE" at bounding box center [107, 91] width 73 height 9
click at [178, 299] on span "Guardar y Confirmar" at bounding box center [174, 301] width 88 height 9
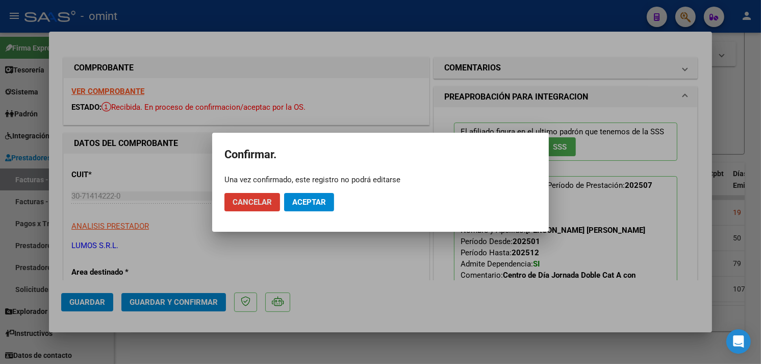
click at [299, 203] on span "Aceptar" at bounding box center [309, 201] width 34 height 9
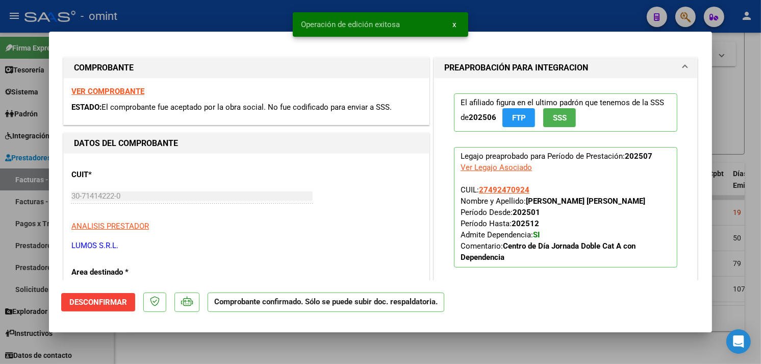
click at [148, 347] on div at bounding box center [380, 182] width 761 height 364
type input "$ 0,00"
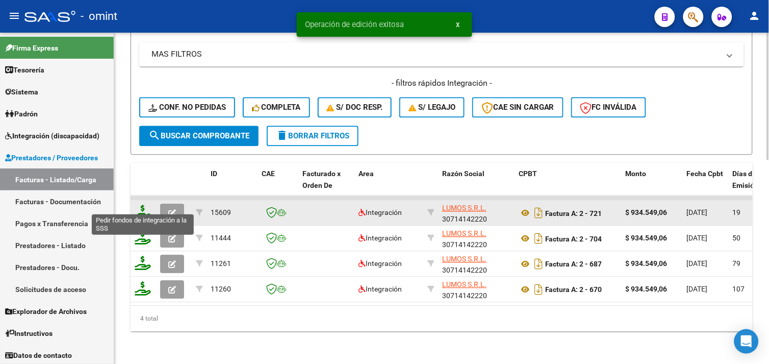
click at [143, 205] on icon at bounding box center [143, 212] width 16 height 14
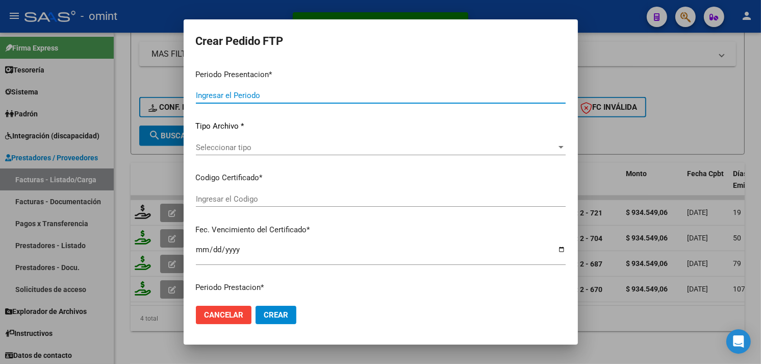
type input "202507"
type input "$ 934.549,06"
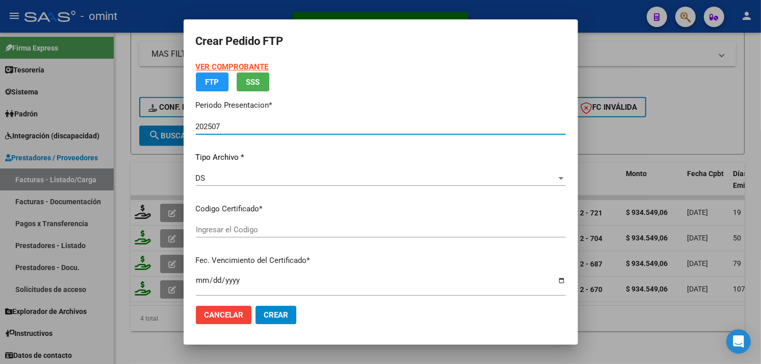
type input "6034863629"
type input "2026-02-19"
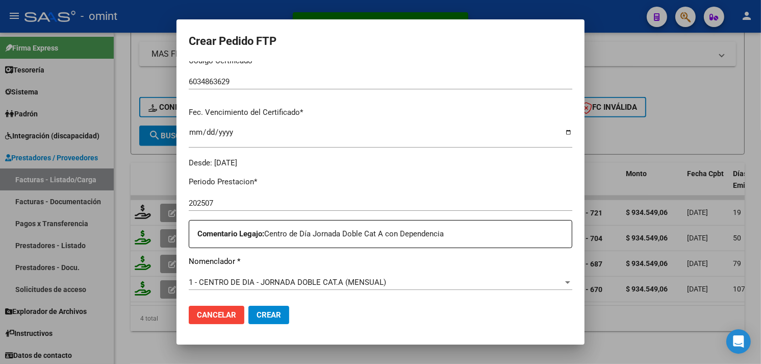
scroll to position [283, 0]
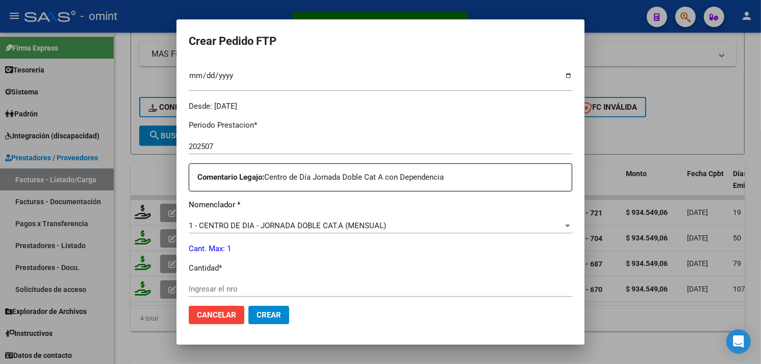
click at [241, 287] on input "Ingresar el nro" at bounding box center [381, 288] width 384 height 9
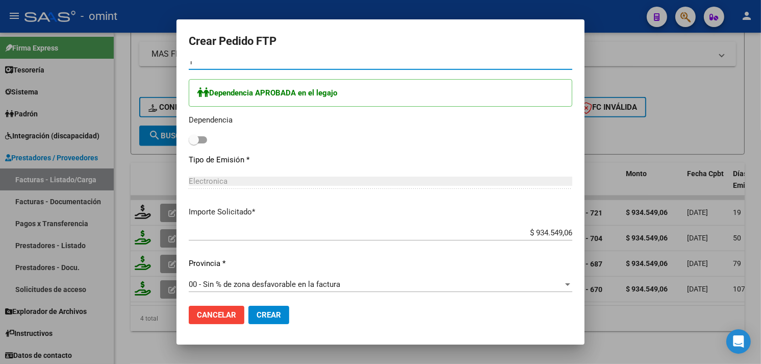
scroll to position [514, 0]
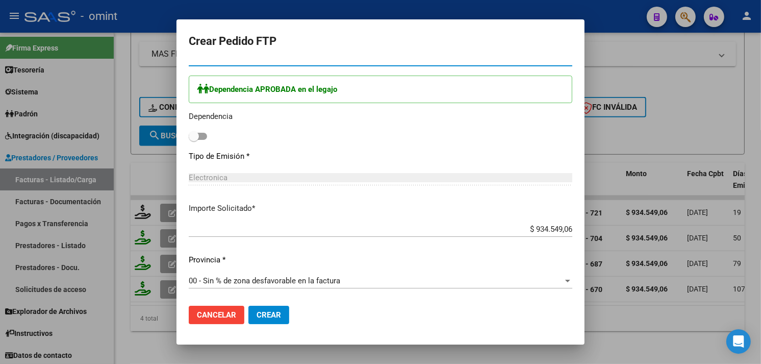
type input "1"
click at [197, 139] on span at bounding box center [194, 136] width 10 height 10
click at [194, 140] on input "checkbox" at bounding box center [193, 140] width 1 height 1
checkbox input "true"
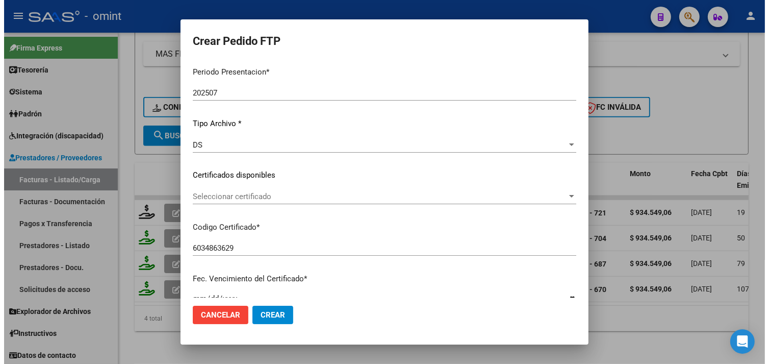
scroll to position [0, 0]
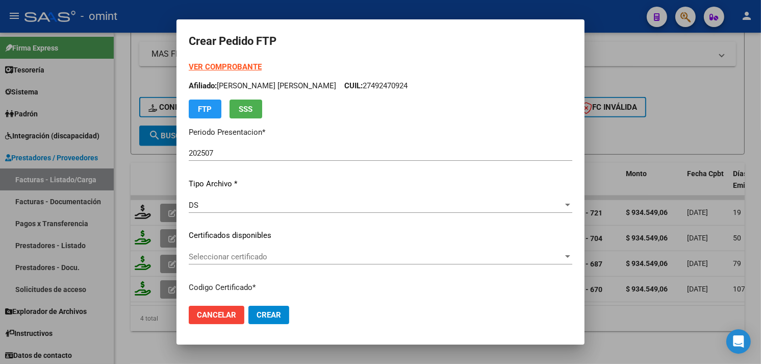
click at [276, 315] on span "Crear" at bounding box center [269, 314] width 24 height 9
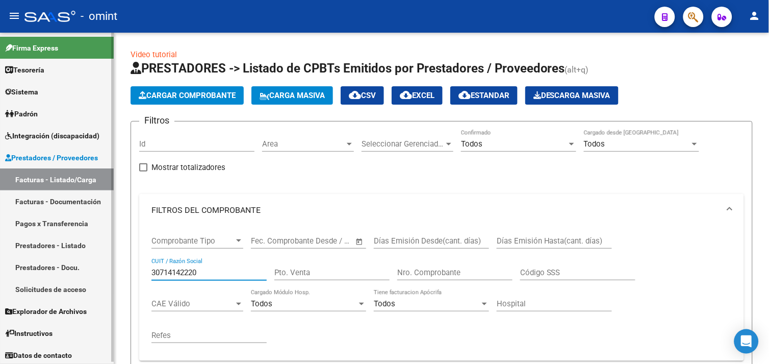
drag, startPoint x: 211, startPoint y: 269, endPoint x: 85, endPoint y: 271, distance: 126.5
click at [82, 271] on mat-sidenav-container "Firma Express Tesorería Extractos Procesados (csv) Extractos Originales (pdf) S…" at bounding box center [384, 198] width 769 height 331
paste input "2018394469"
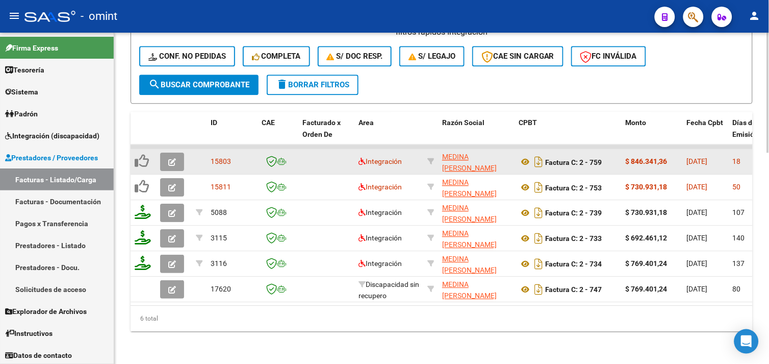
type input "20183944690"
click at [172, 158] on icon "button" at bounding box center [172, 162] width 8 height 8
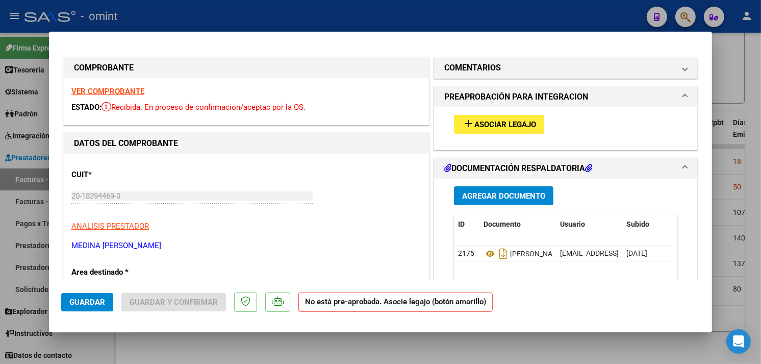
click at [138, 93] on strong "VER COMPROBANTE" at bounding box center [107, 91] width 73 height 9
click at [477, 125] on span "Asociar Legajo" at bounding box center [505, 124] width 62 height 9
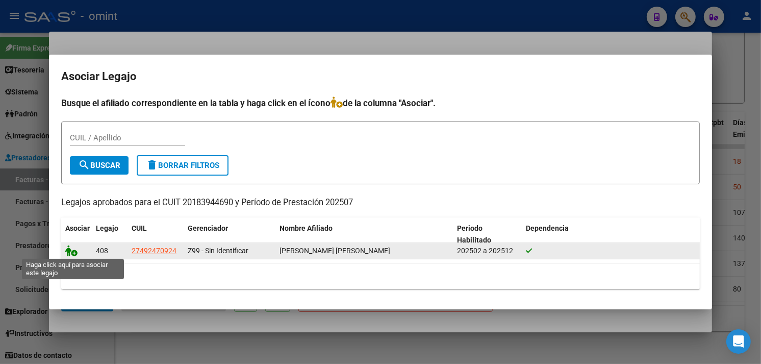
click at [67, 252] on icon at bounding box center [71, 250] width 12 height 11
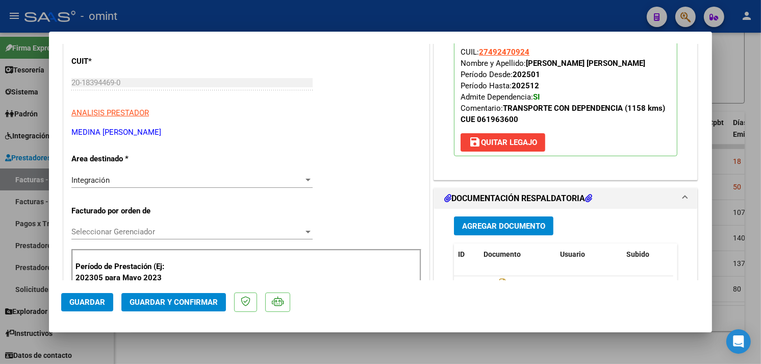
scroll to position [170, 0]
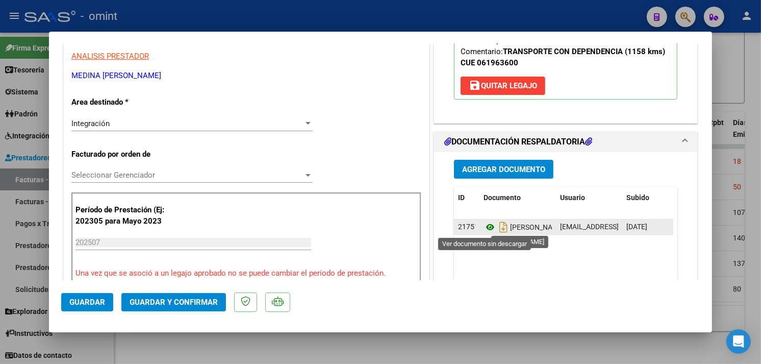
click at [485, 226] on icon at bounding box center [489, 227] width 13 height 12
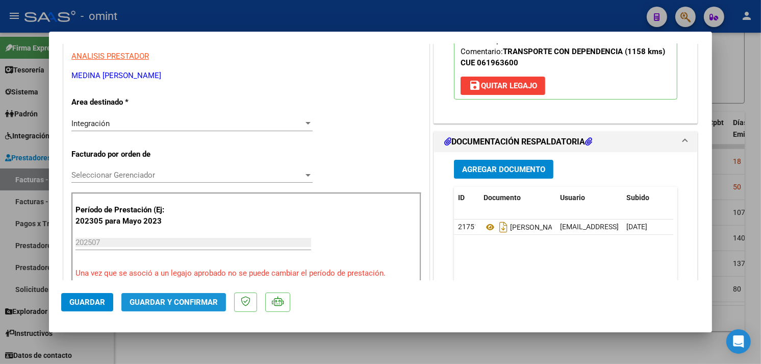
click at [170, 304] on span "Guardar y Confirmar" at bounding box center [174, 301] width 88 height 9
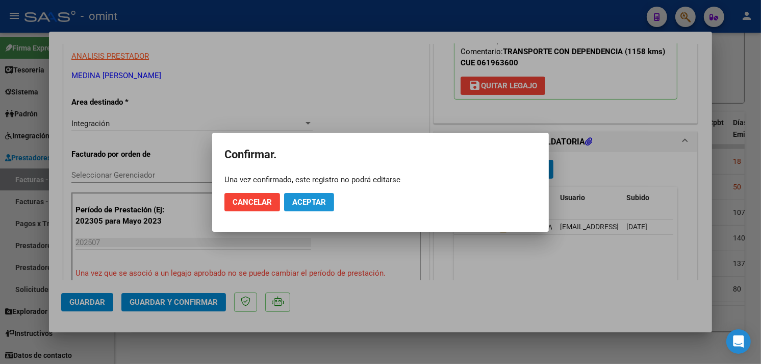
click at [310, 199] on span "Aceptar" at bounding box center [309, 201] width 34 height 9
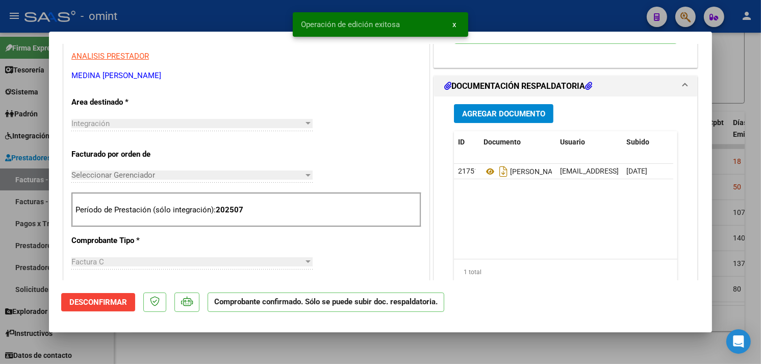
click at [210, 354] on div at bounding box center [380, 182] width 761 height 364
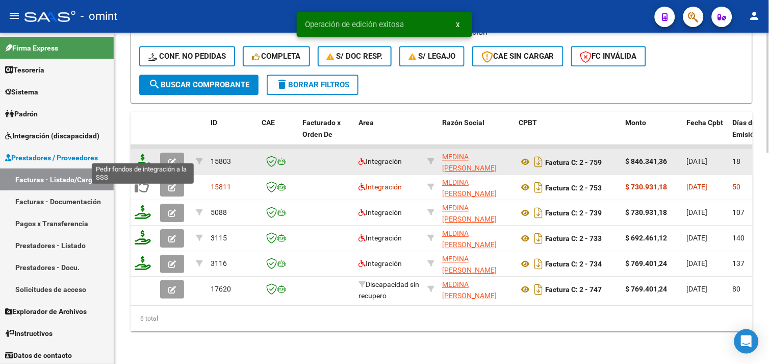
click at [147, 156] on icon at bounding box center [143, 161] width 16 height 14
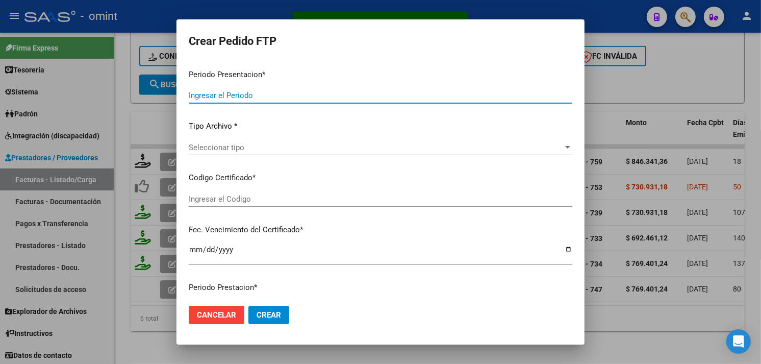
type input "202507"
type input "$ 846.341,36"
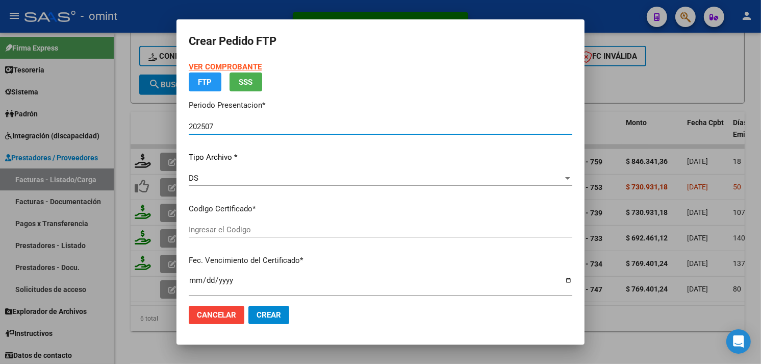
type input "6034863629"
type input "2026-02-19"
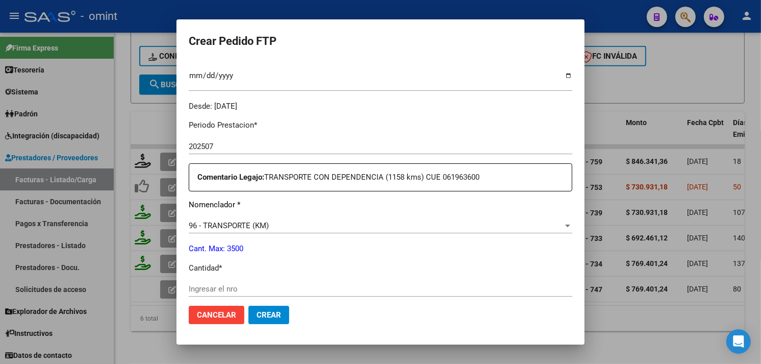
scroll to position [340, 0]
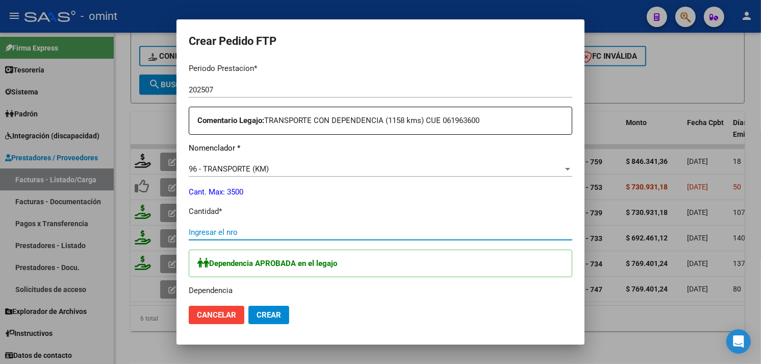
click at [221, 233] on input "Ingresar el nro" at bounding box center [381, 231] width 384 height 9
type input "1158"
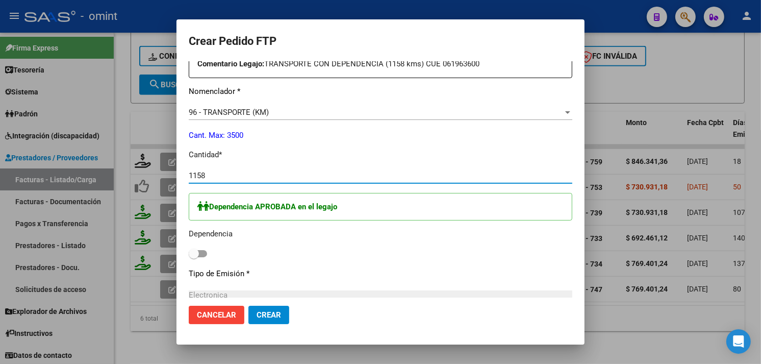
scroll to position [453, 0]
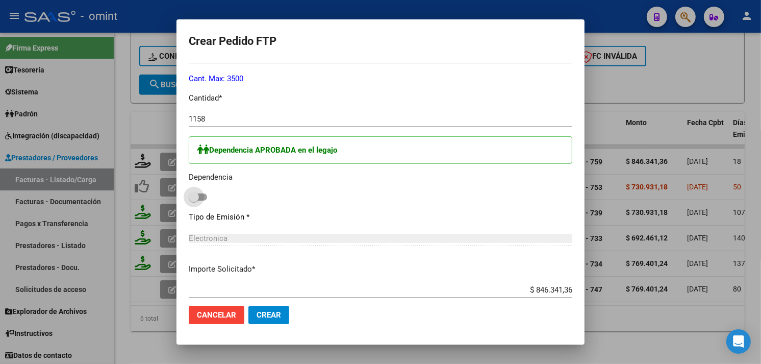
click at [199, 195] on span at bounding box center [194, 197] width 10 height 10
click at [194, 200] on input "checkbox" at bounding box center [193, 200] width 1 height 1
checkbox input "true"
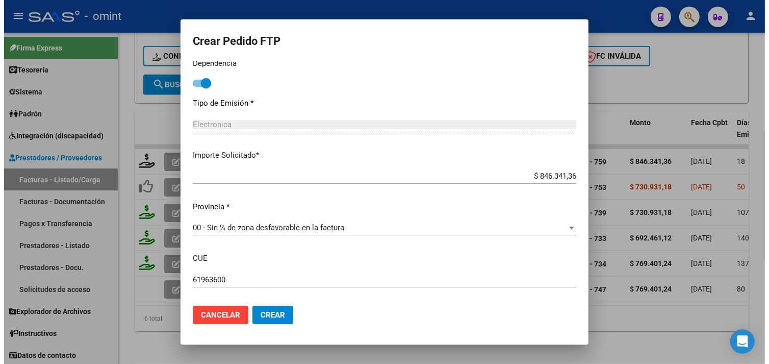
scroll to position [617, 0]
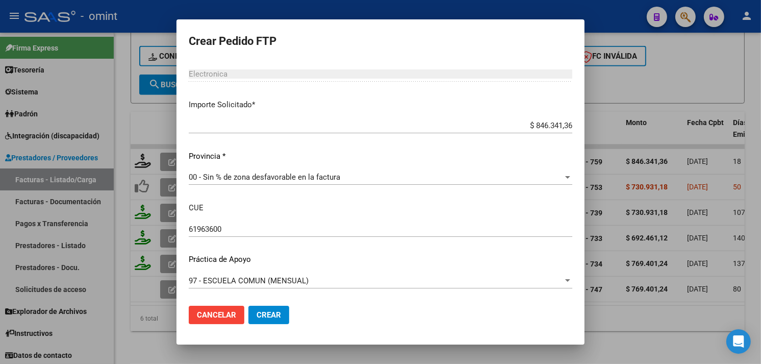
click at [272, 320] on button "Crear" at bounding box center [268, 314] width 41 height 18
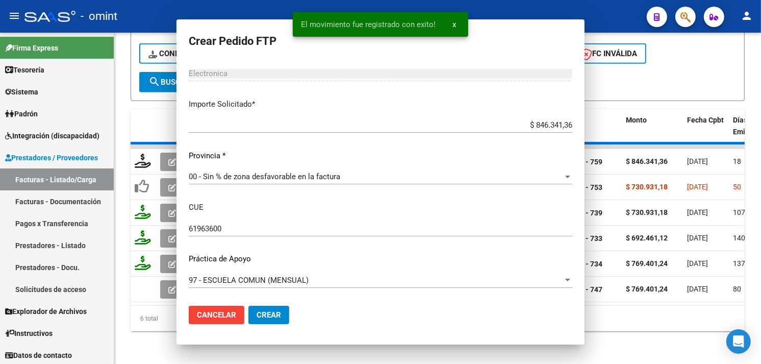
scroll to position [0, 0]
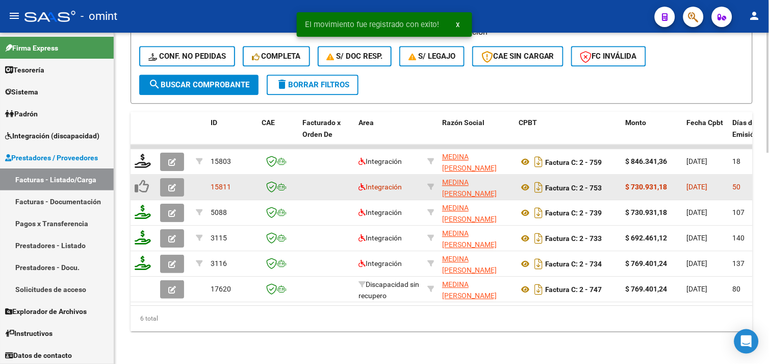
click at [176, 178] on button "button" at bounding box center [172, 187] width 24 height 18
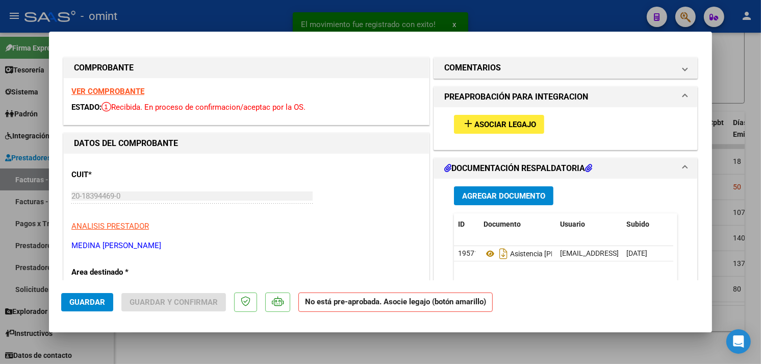
click at [132, 94] on strong "VER COMPROBANTE" at bounding box center [107, 91] width 73 height 9
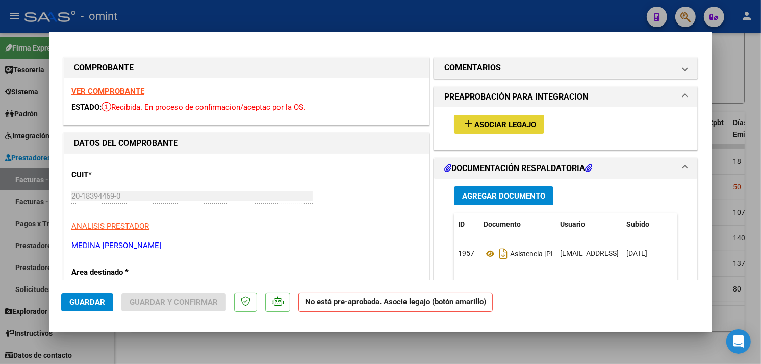
click at [523, 120] on span "Asociar Legajo" at bounding box center [505, 124] width 62 height 9
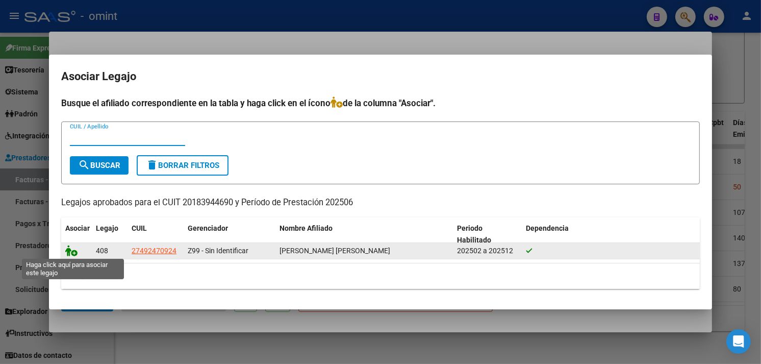
click at [72, 251] on icon at bounding box center [71, 250] width 12 height 11
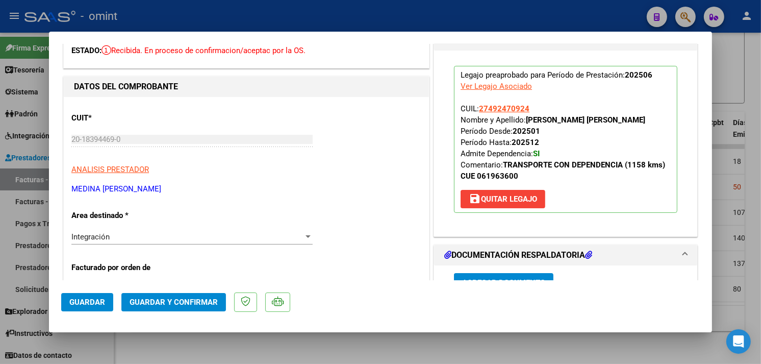
scroll to position [170, 0]
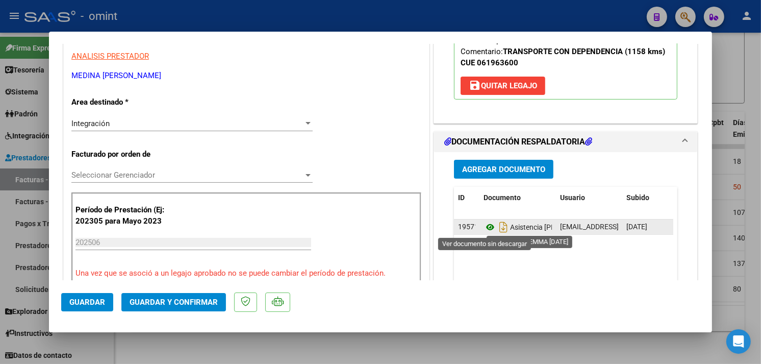
click at [483, 227] on icon at bounding box center [489, 227] width 13 height 12
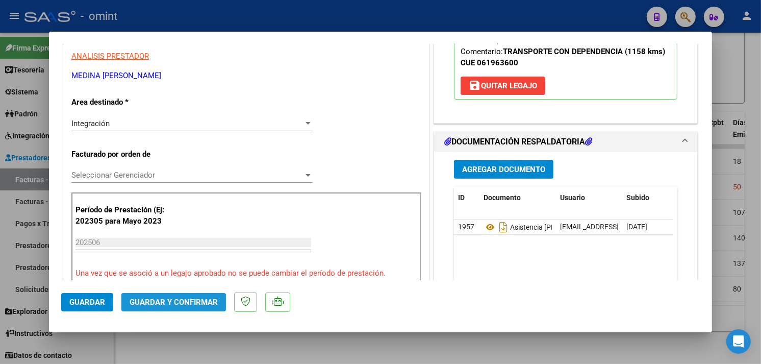
click at [151, 304] on span "Guardar y Confirmar" at bounding box center [174, 301] width 88 height 9
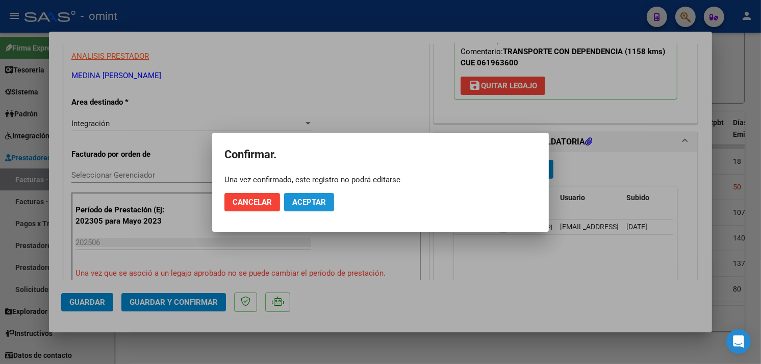
click at [311, 205] on span "Aceptar" at bounding box center [309, 201] width 34 height 9
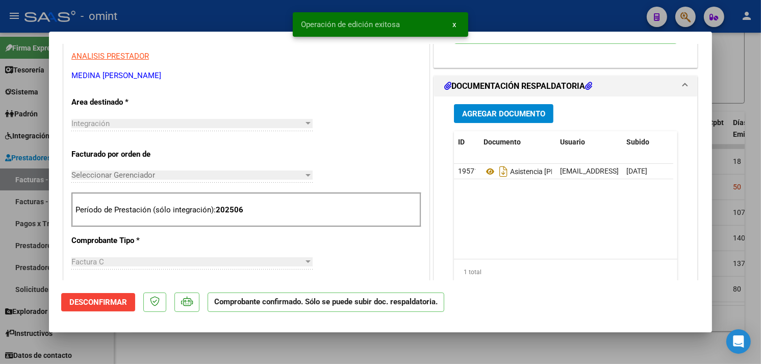
drag, startPoint x: 180, startPoint y: 344, endPoint x: 197, endPoint y: 351, distance: 18.3
click at [180, 345] on div at bounding box center [380, 182] width 761 height 364
type input "$ 0,00"
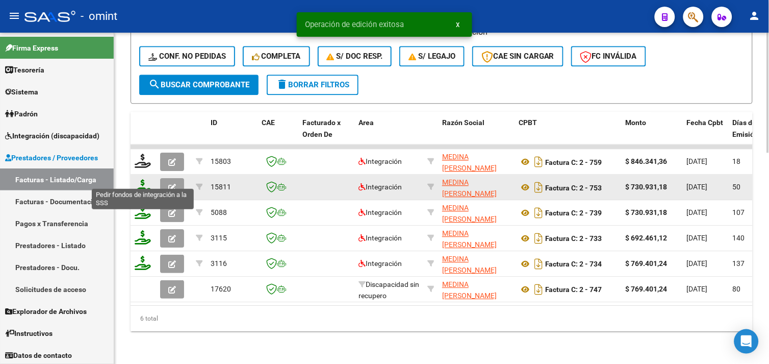
click at [146, 181] on icon at bounding box center [143, 186] width 16 height 14
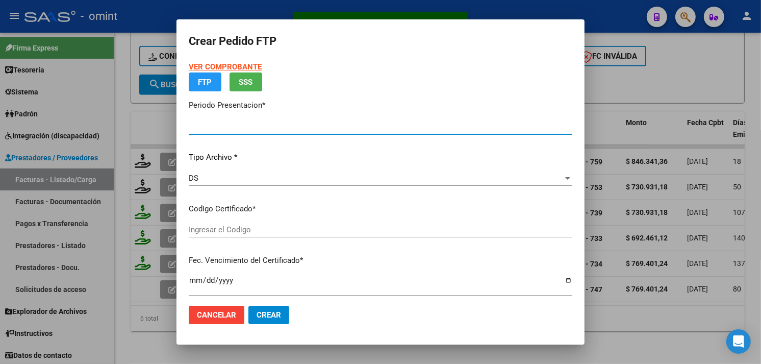
type input "202507"
type input "202506"
type input "$ 730.931,18"
type input "6034863629"
type input "2026-02-19"
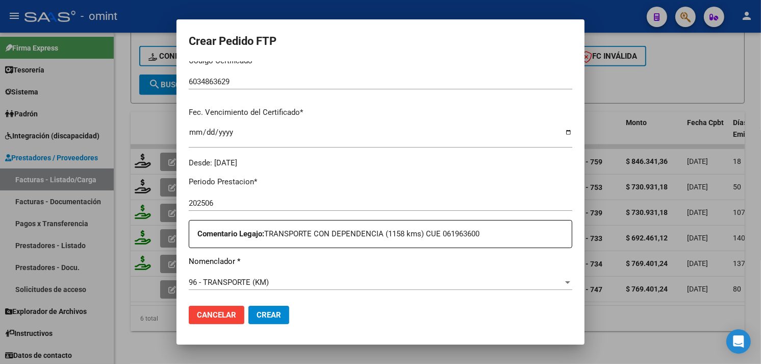
scroll to position [283, 0]
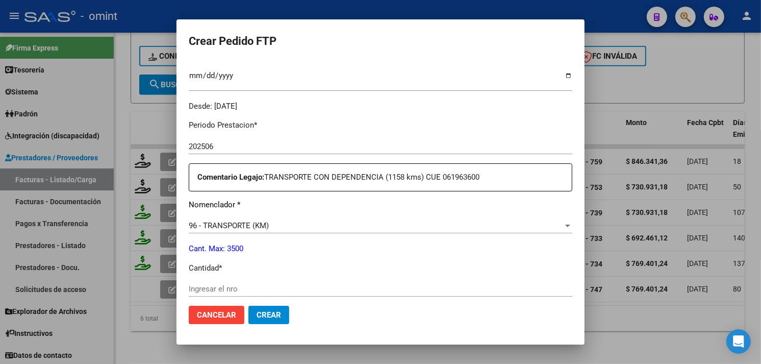
click at [226, 283] on div "Ingresar el nro" at bounding box center [381, 288] width 384 height 15
type input "1000"
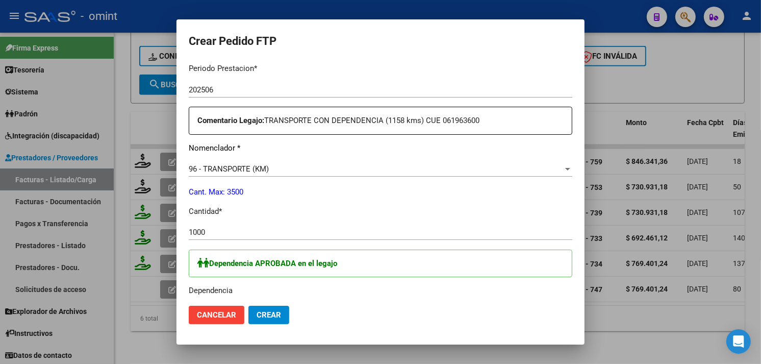
scroll to position [396, 0]
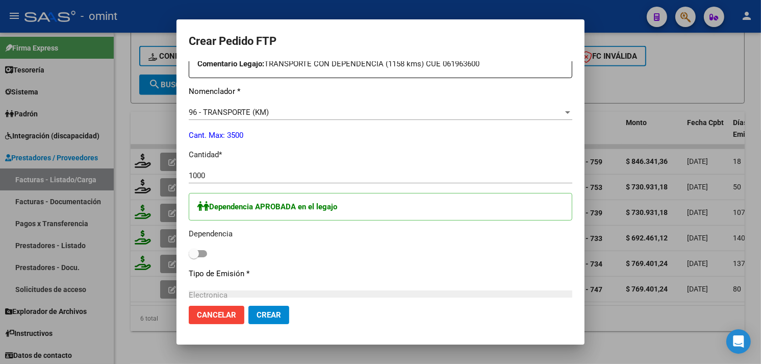
click at [195, 252] on span at bounding box center [194, 253] width 10 height 10
click at [194, 257] on input "checkbox" at bounding box center [193, 257] width 1 height 1
checkbox input "true"
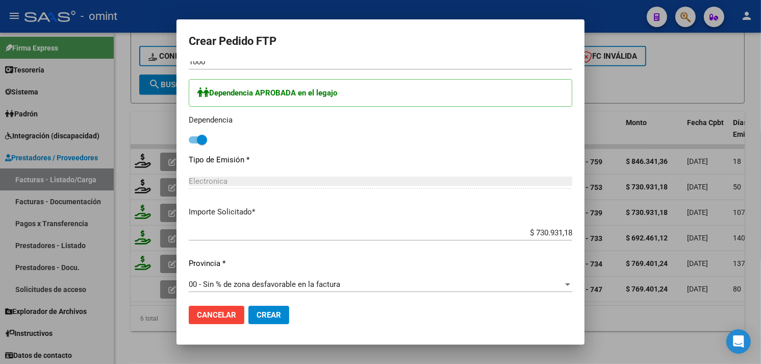
scroll to position [617, 0]
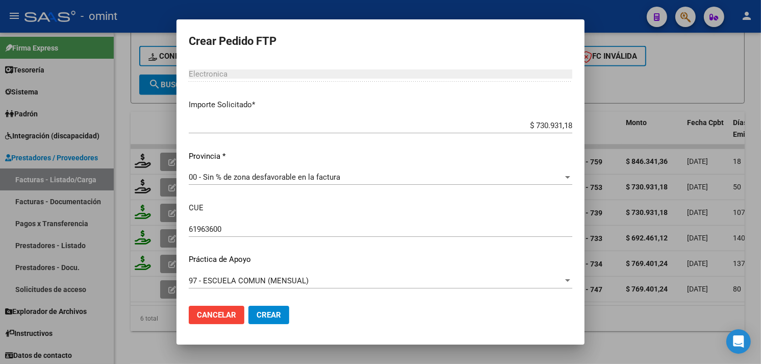
click at [270, 318] on span "Crear" at bounding box center [269, 314] width 24 height 9
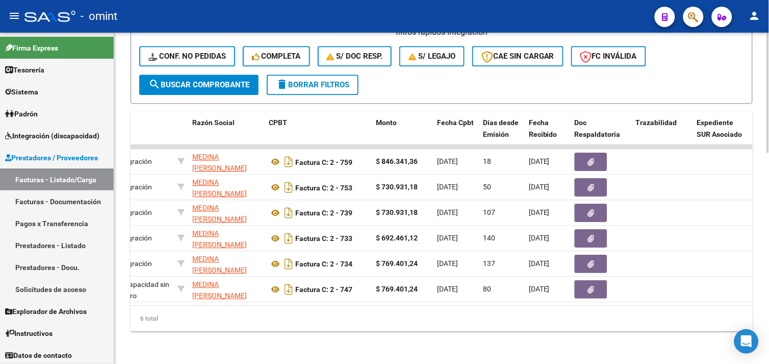
scroll to position [0, 0]
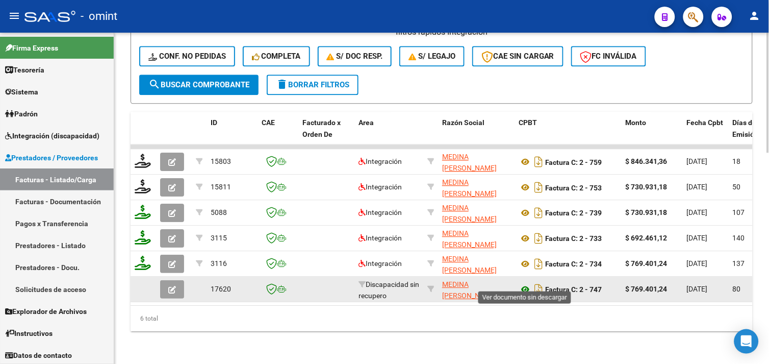
click at [526, 283] on icon at bounding box center [525, 289] width 13 height 12
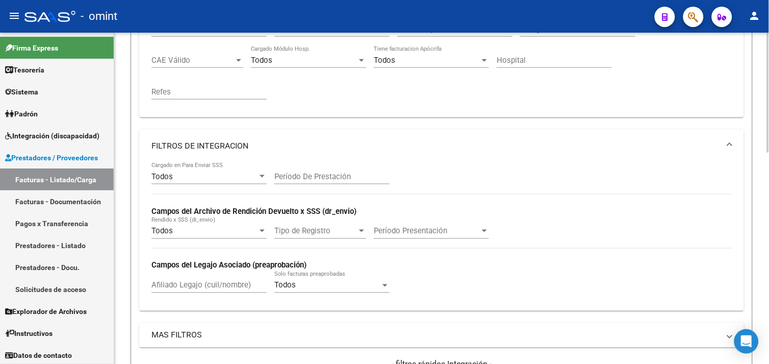
scroll to position [73, 0]
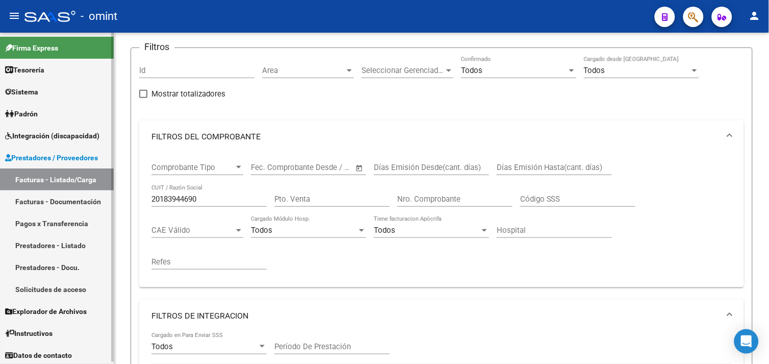
click at [95, 195] on mat-sidenav-container "Firma Express Tesorería Extractos Procesados (csv) Extractos Originales (pdf) S…" at bounding box center [384, 198] width 769 height 331
paste input "3071414222"
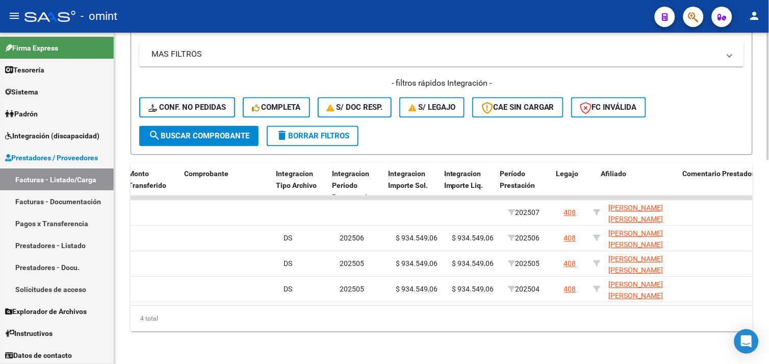
scroll to position [0, 1102]
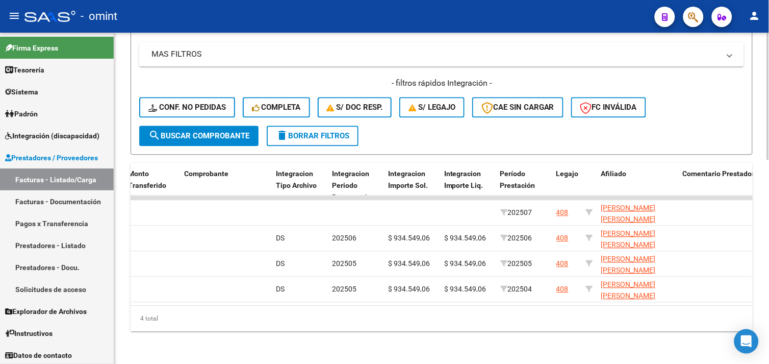
type input "30714142220"
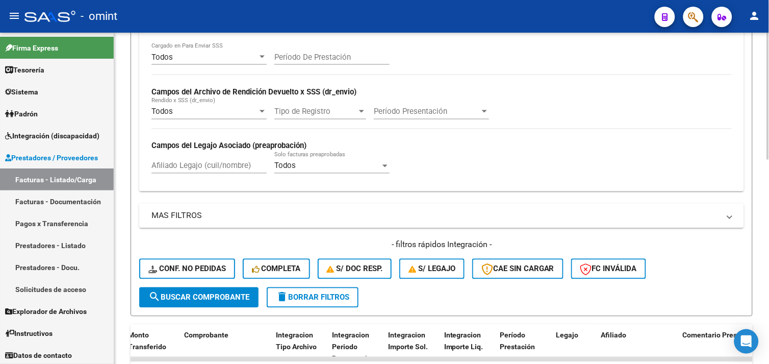
click at [213, 166] on input "Afiliado Legajo (cuil/nombre)" at bounding box center [208, 165] width 115 height 9
paste input "20568739915"
type input "20568739915"
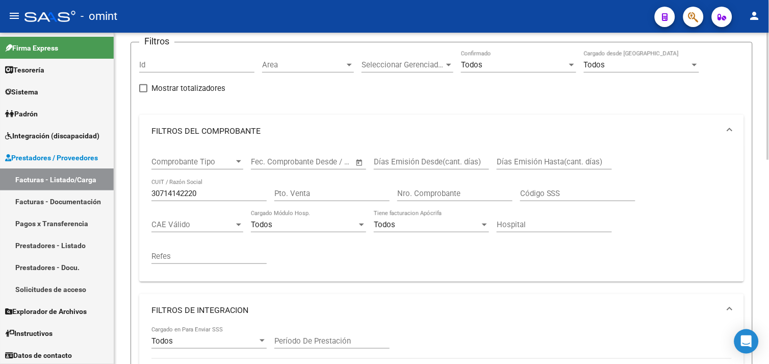
scroll to position [0, 0]
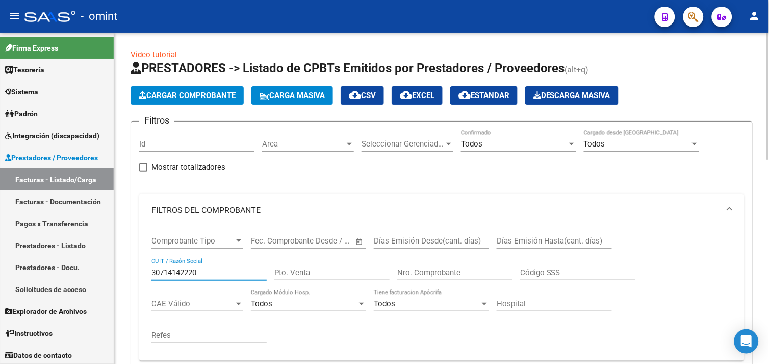
drag, startPoint x: 210, startPoint y: 271, endPoint x: 120, endPoint y: 263, distance: 90.2
paste input "6394162"
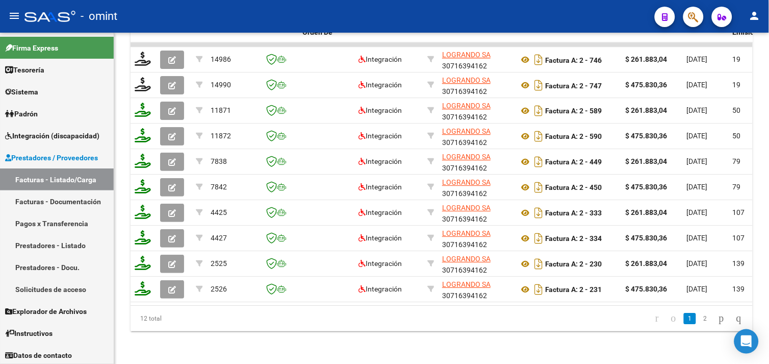
type input "30716394162"
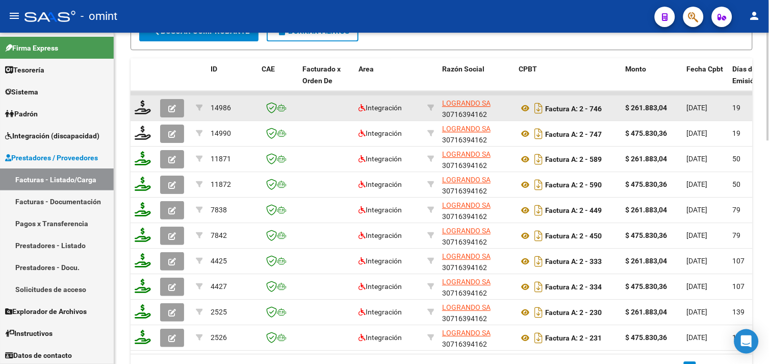
click at [169, 108] on icon "button" at bounding box center [172, 109] width 8 height 8
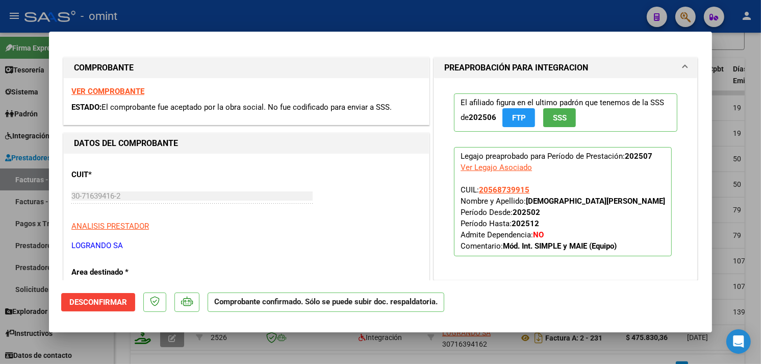
click at [447, 18] on div at bounding box center [380, 182] width 761 height 364
type input "$ 0,00"
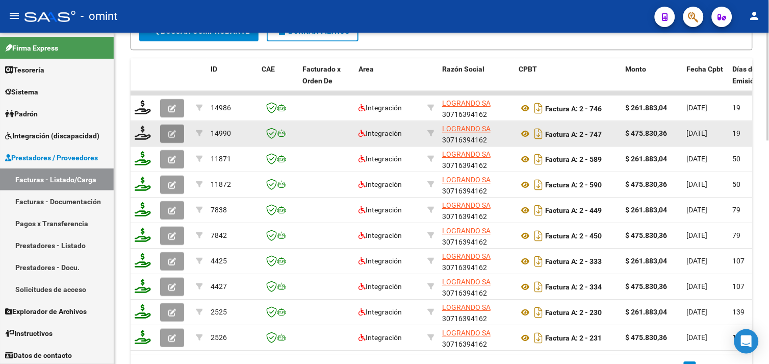
click at [171, 136] on icon "button" at bounding box center [172, 134] width 8 height 8
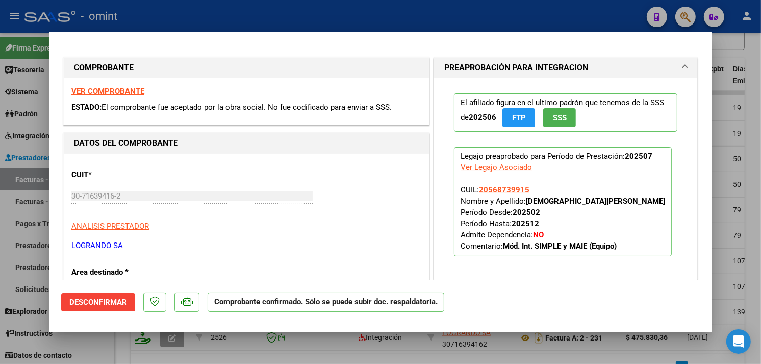
click at [296, 6] on div at bounding box center [380, 182] width 761 height 364
type input "$ 0,00"
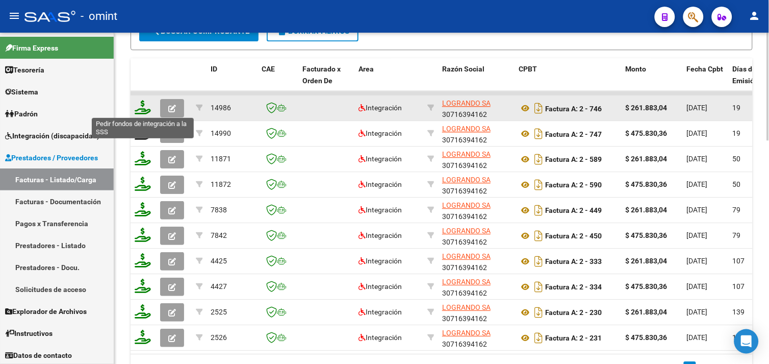
click at [139, 106] on icon at bounding box center [143, 107] width 16 height 14
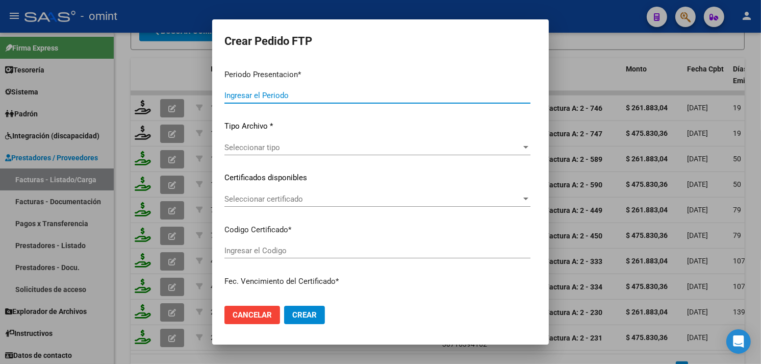
type input "202507"
type input "$ 261.883,04"
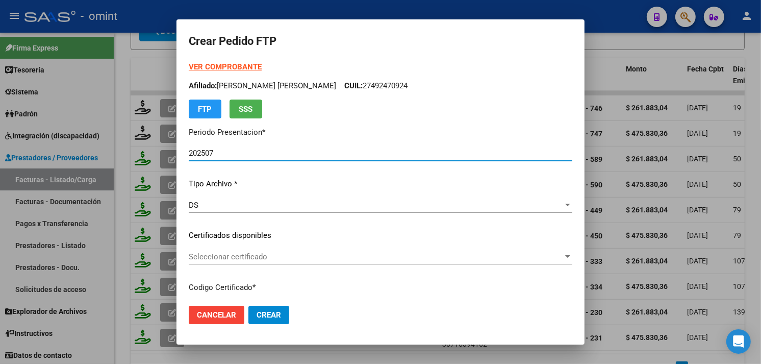
type input "1404620682"
type input "2025-06-27"
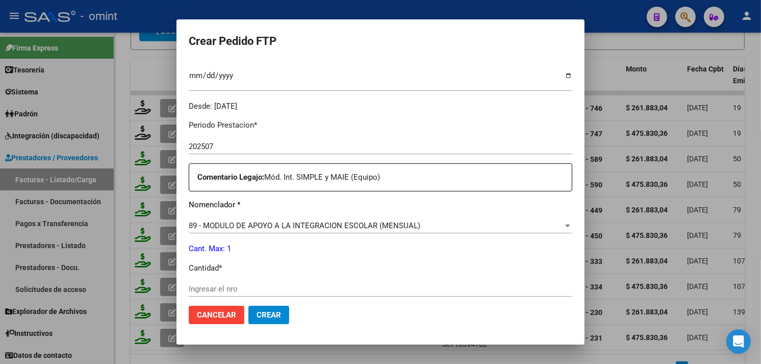
scroll to position [340, 0]
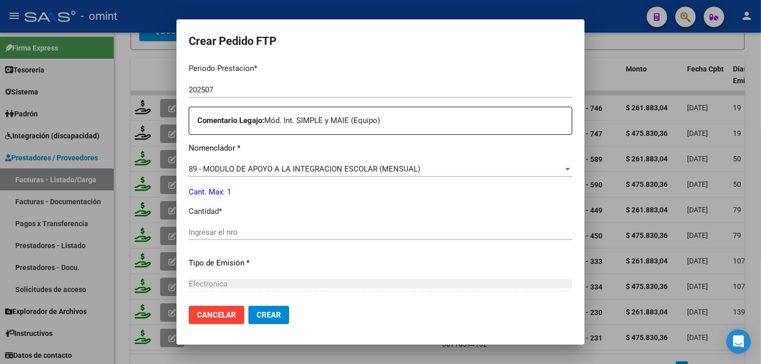
click at [238, 222] on div "Periodo Prestacion * 202507 Ingresar el Periodo Prestacion Comentario Legajo: M…" at bounding box center [381, 229] width 384 height 349
click at [237, 231] on input "Ingresar el nro" at bounding box center [381, 231] width 384 height 9
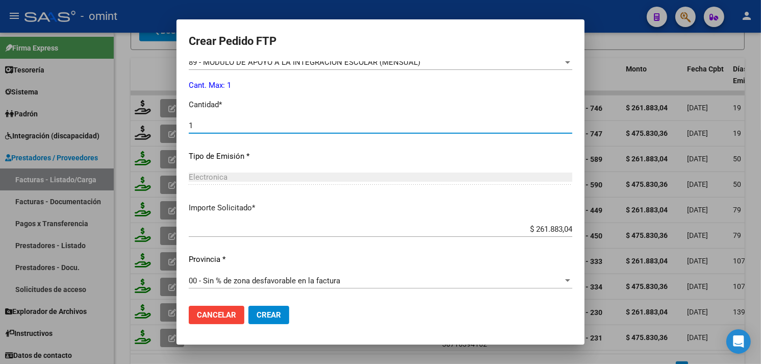
type input "1"
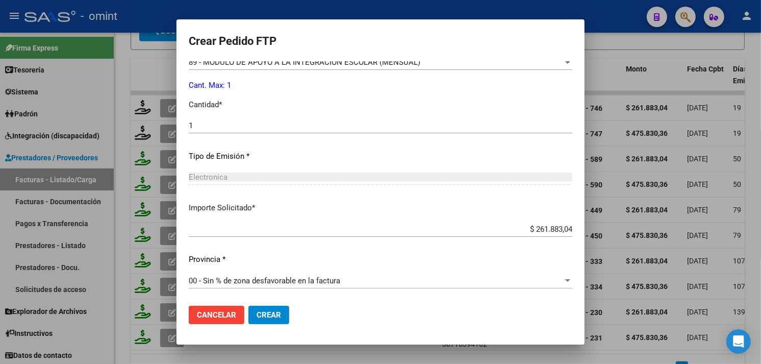
click at [614, 46] on div at bounding box center [380, 182] width 761 height 364
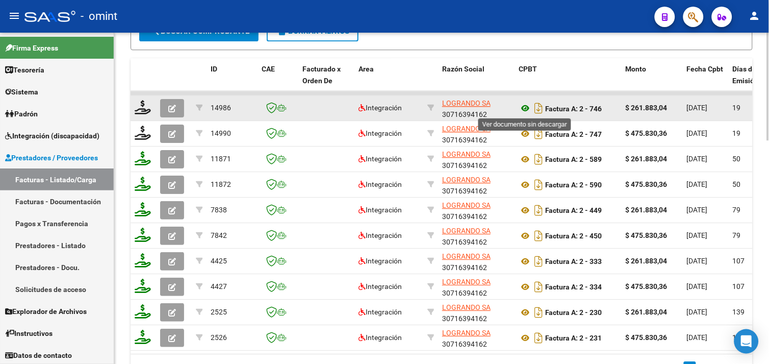
click at [527, 105] on icon at bounding box center [525, 108] width 13 height 12
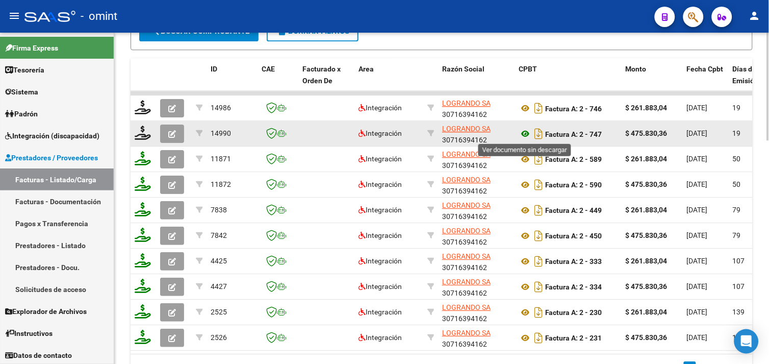
click at [528, 132] on icon at bounding box center [525, 133] width 13 height 12
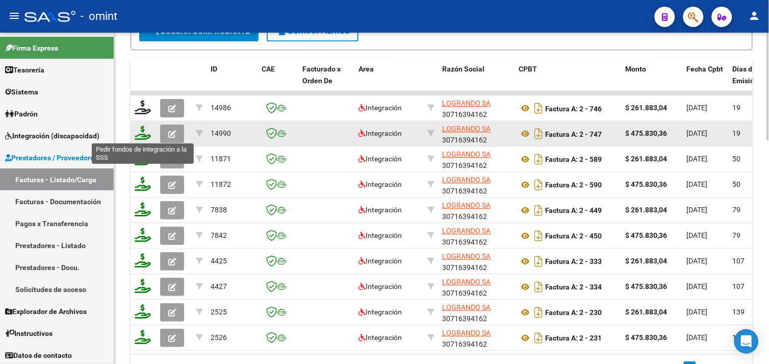
click at [142, 133] on icon at bounding box center [143, 132] width 16 height 14
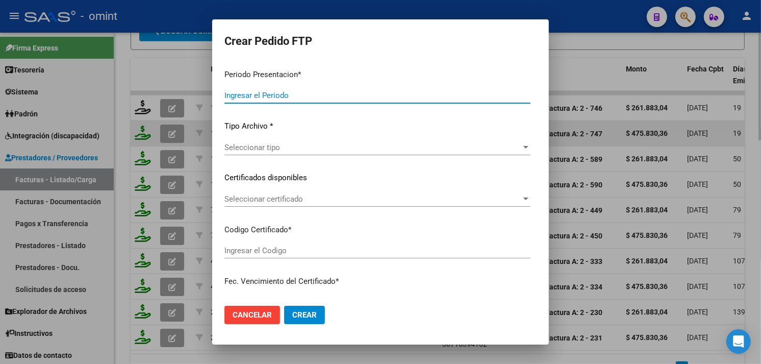
type input "202507"
type input "$ 475.830,36"
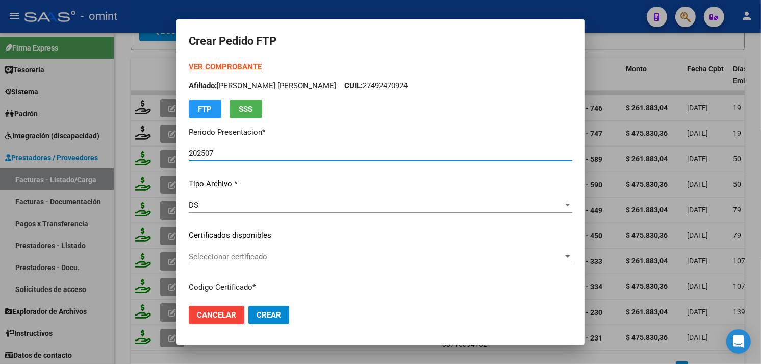
type input "1404620682"
type input "2025-06-27"
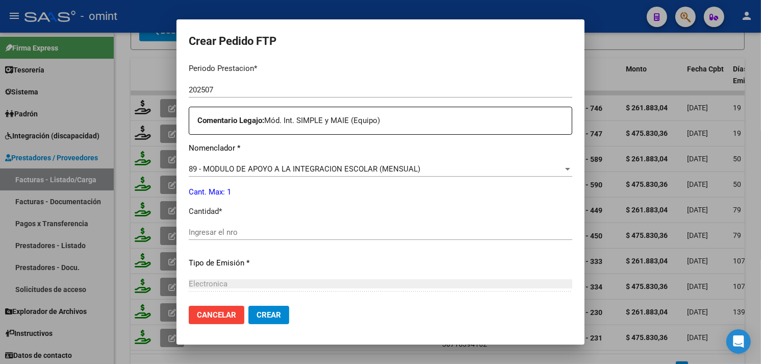
scroll to position [396, 0]
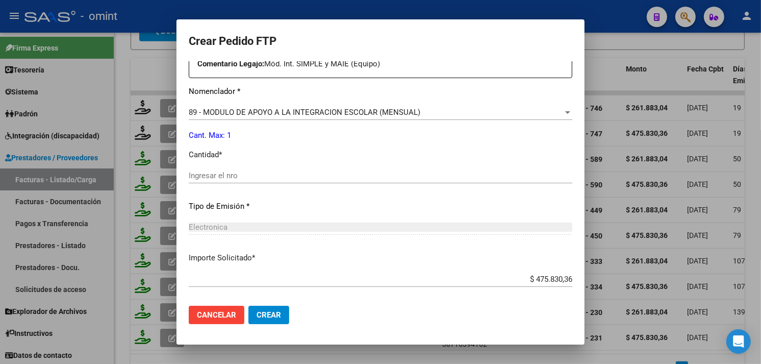
click at [227, 177] on input "Ingresar el nro" at bounding box center [381, 175] width 384 height 9
type input "1"
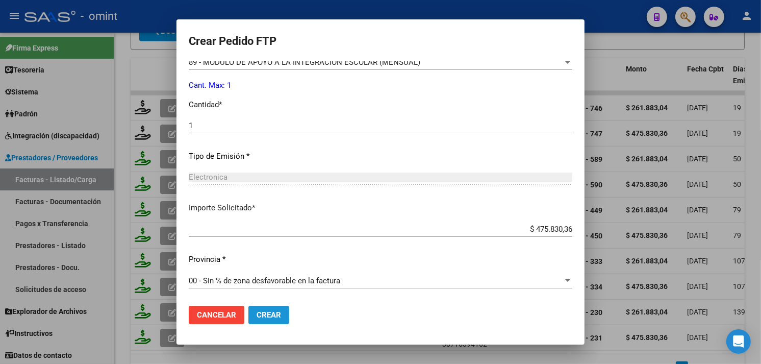
click at [277, 311] on span "Crear" at bounding box center [269, 314] width 24 height 9
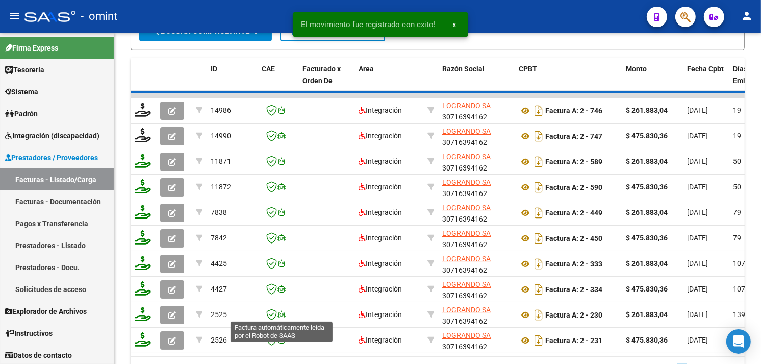
scroll to position [629, 0]
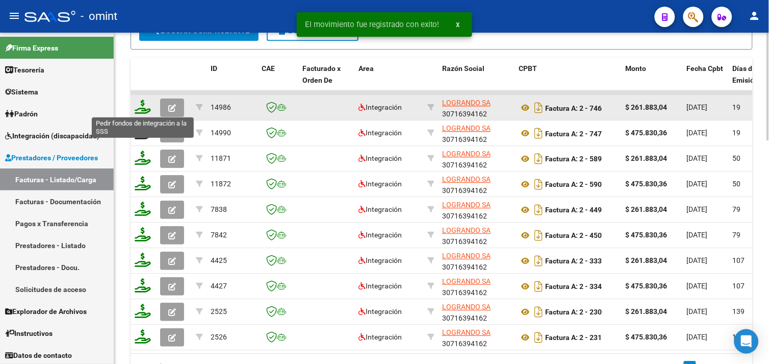
click at [144, 105] on icon at bounding box center [143, 106] width 16 height 14
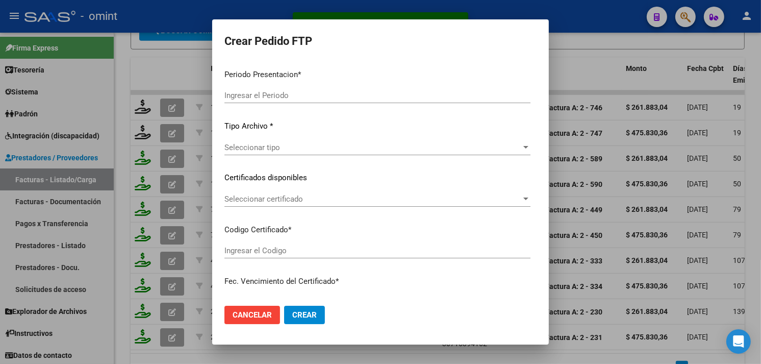
type input "202507"
type input "$ 261.883,04"
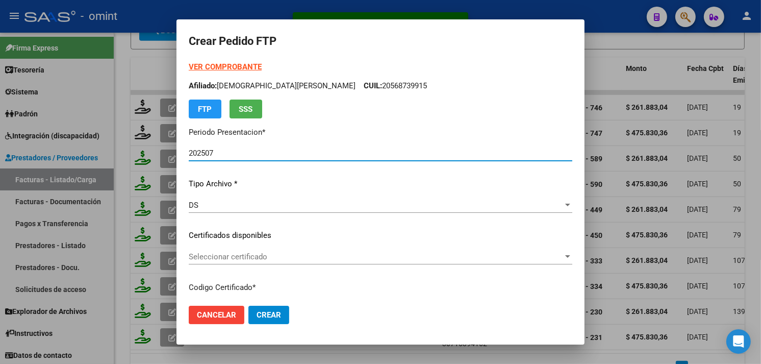
type input "1404620682"
type input "2025-06-27"
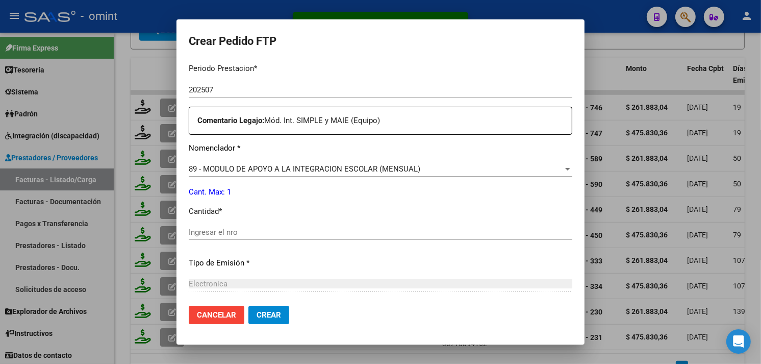
scroll to position [396, 0]
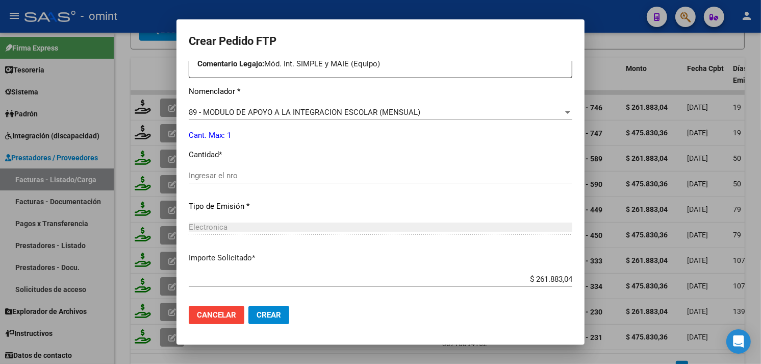
click at [265, 175] on input "Ingresar el nro" at bounding box center [381, 175] width 384 height 9
type input "1"
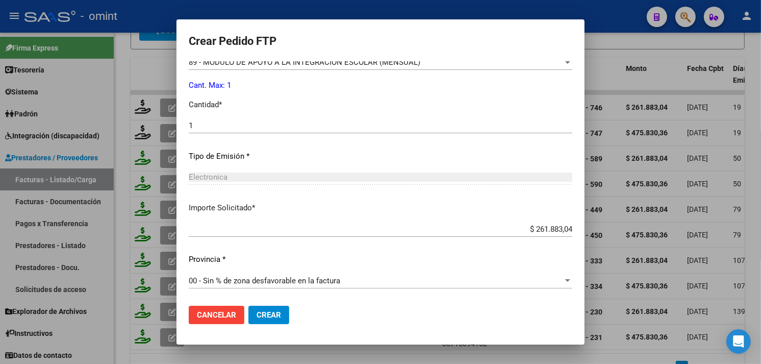
click at [266, 316] on span "Crear" at bounding box center [269, 314] width 24 height 9
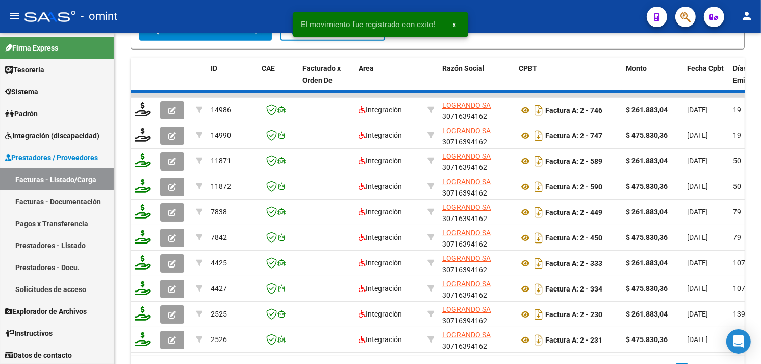
scroll to position [630, 0]
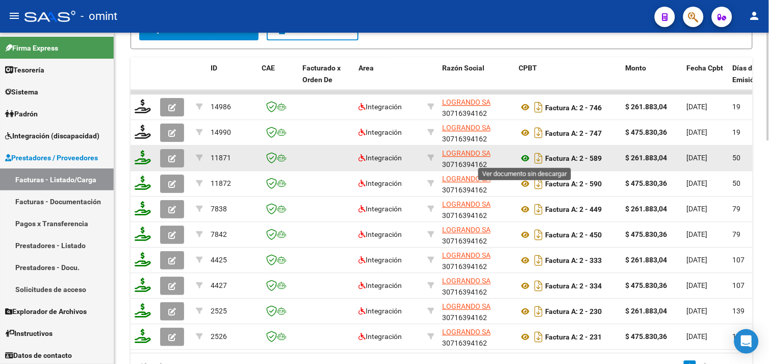
click at [525, 161] on icon at bounding box center [525, 158] width 13 height 12
click at [174, 154] on span "button" at bounding box center [172, 158] width 8 height 9
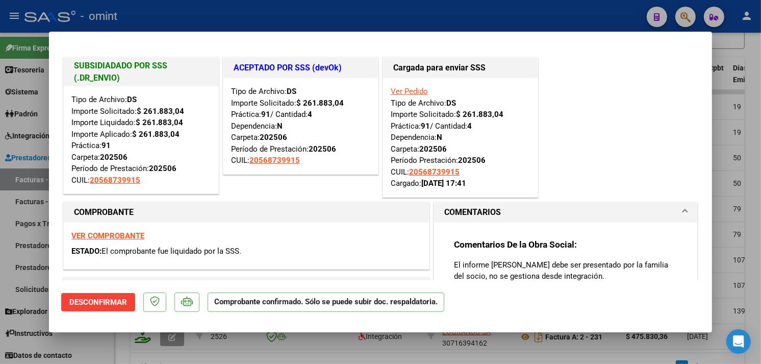
click at [301, 18] on div at bounding box center [380, 182] width 761 height 364
type input "$ 0,00"
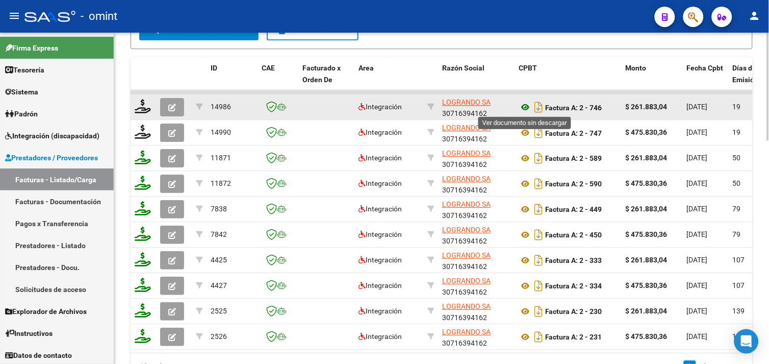
click at [527, 104] on icon at bounding box center [525, 107] width 13 height 12
click at [175, 105] on icon "button" at bounding box center [172, 108] width 8 height 8
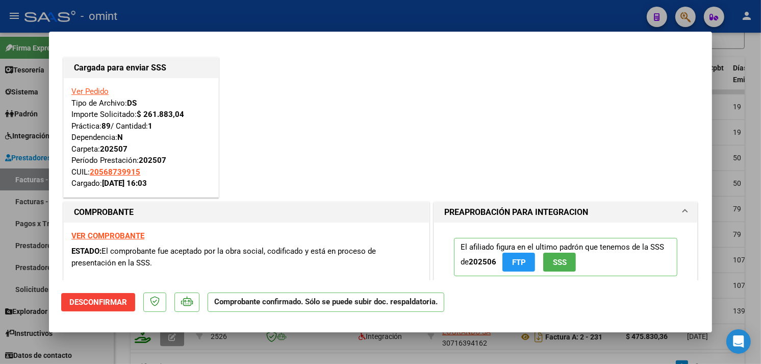
click at [265, 11] on div at bounding box center [380, 182] width 761 height 364
type input "$ 0,00"
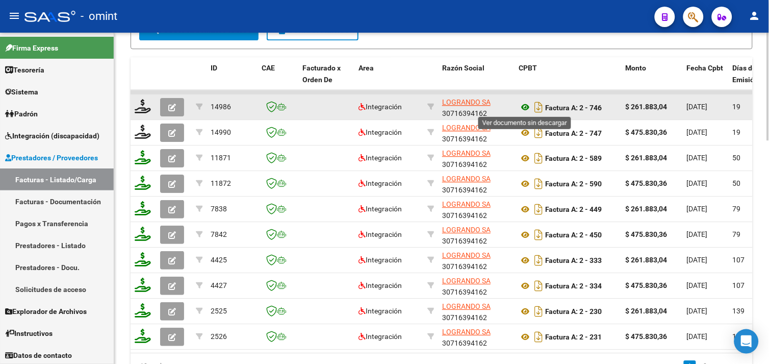
click at [523, 105] on icon at bounding box center [525, 107] width 13 height 12
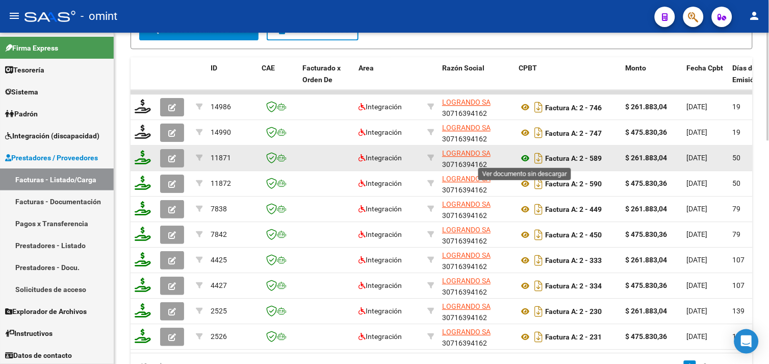
click at [524, 159] on icon at bounding box center [525, 158] width 13 height 12
click at [169, 155] on icon "button" at bounding box center [172, 159] width 8 height 8
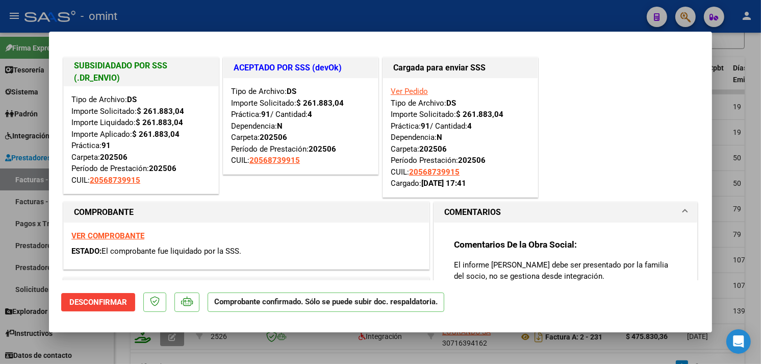
click at [231, 21] on div at bounding box center [380, 182] width 761 height 364
type input "$ 0,00"
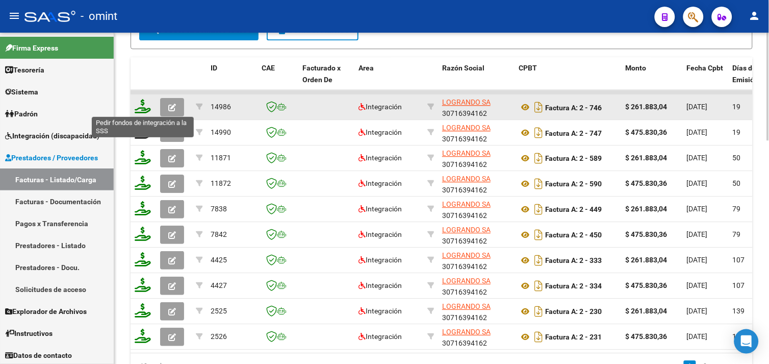
click at [140, 108] on icon at bounding box center [143, 106] width 16 height 14
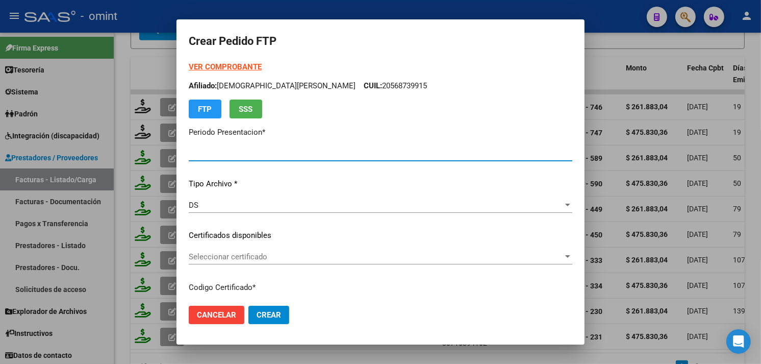
type input "202507"
type input "$ 261.883,04"
type input "1404620682"
type input "2025-06-27"
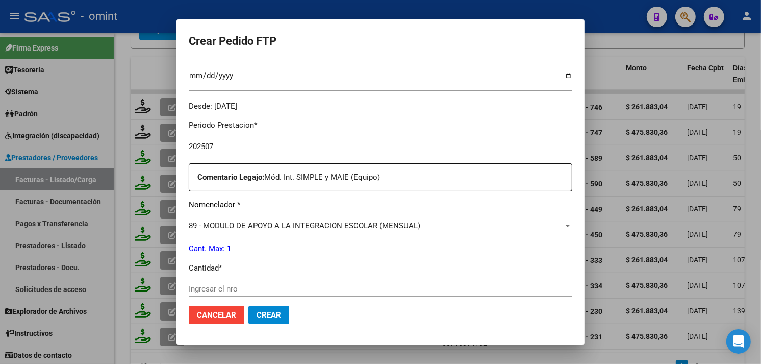
scroll to position [340, 0]
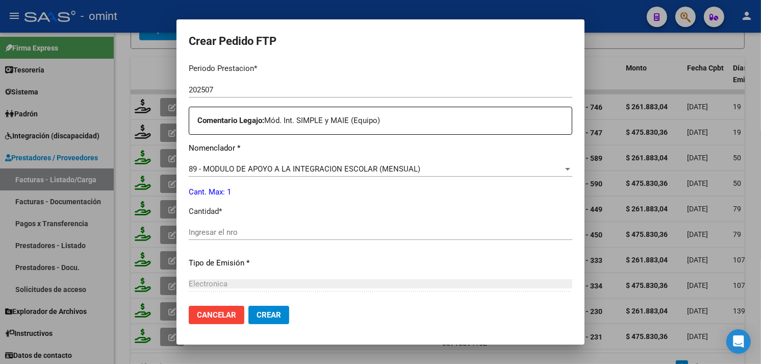
click at [218, 163] on div "89 - MODULO DE APOYO A LA INTEGRACION ESCOLAR (MENSUAL) Seleccionar nomenclador" at bounding box center [381, 168] width 384 height 15
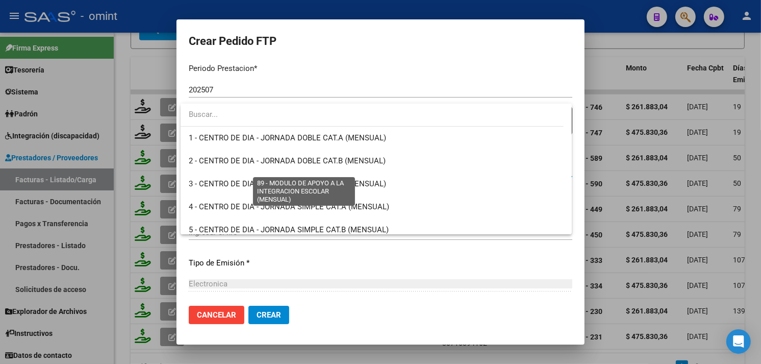
scroll to position [1989, 0]
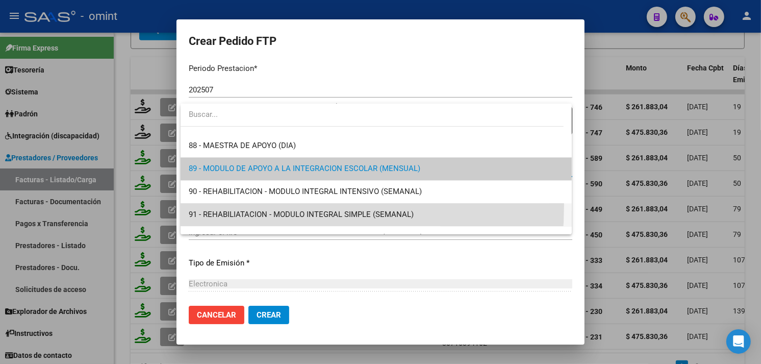
click at [233, 205] on span "91 - REHABILIATACION - MODULO INTEGRAL SIMPLE (SEMANAL)" at bounding box center [376, 214] width 375 height 23
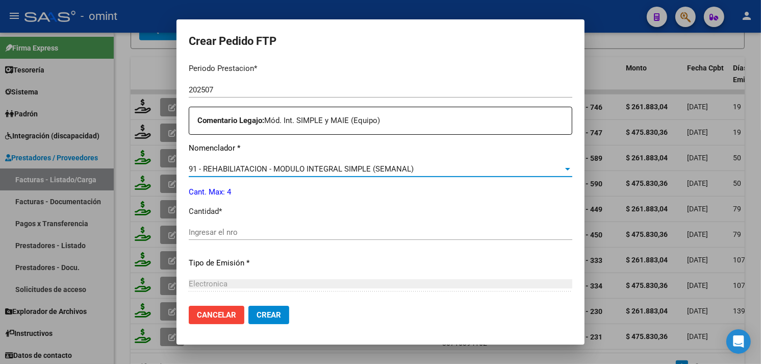
click at [233, 228] on input "Ingresar el nro" at bounding box center [381, 231] width 384 height 9
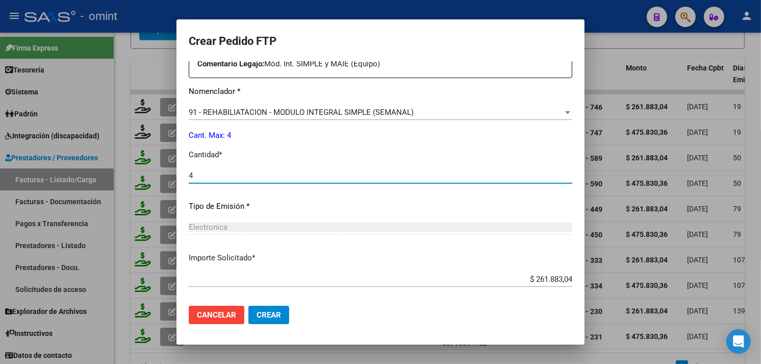
scroll to position [446, 0]
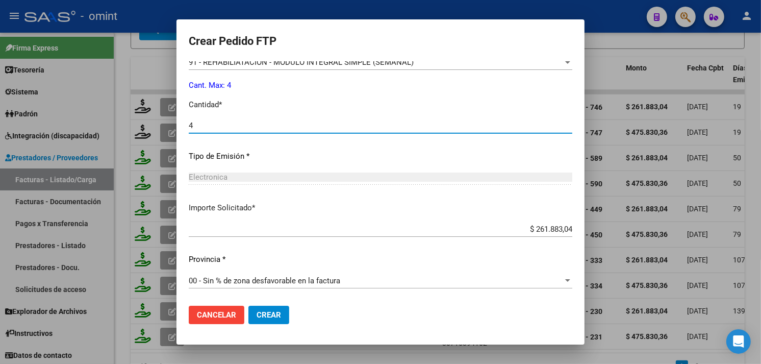
type input "4"
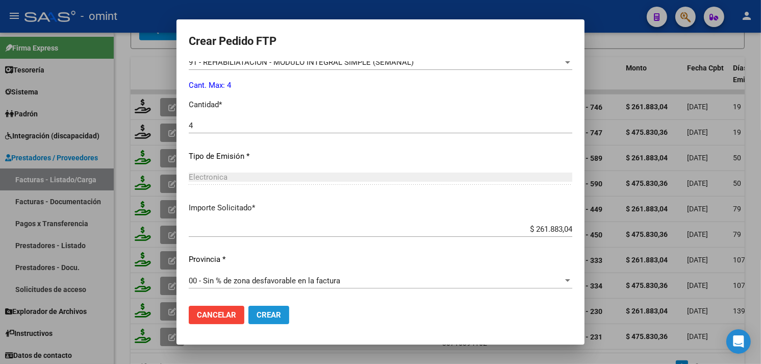
click at [274, 312] on span "Crear" at bounding box center [269, 314] width 24 height 9
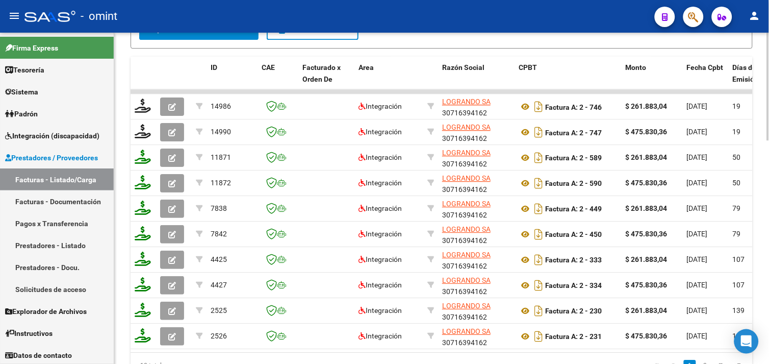
scroll to position [461, 0]
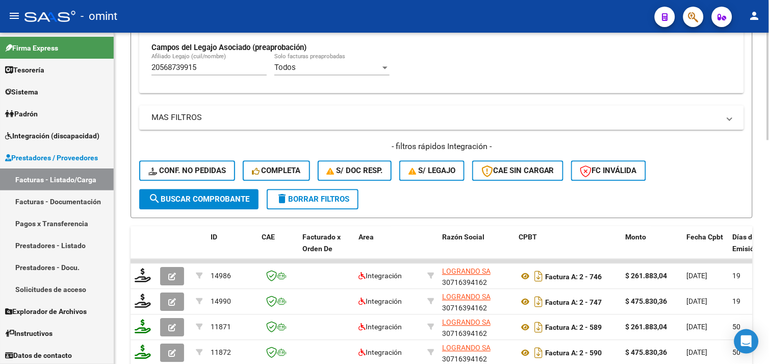
drag, startPoint x: 212, startPoint y: 62, endPoint x: 208, endPoint y: 64, distance: 5.3
click at [208, 62] on div "20568739915 Afiliado Legajo (cuil/nombre)" at bounding box center [208, 65] width 115 height 22
drag, startPoint x: 208, startPoint y: 67, endPoint x: 105, endPoint y: 67, distance: 102.5
click at [105, 67] on mat-sidenav-container "Firma Express Tesorería Extractos Procesados (csv) Extractos Originales (pdf) S…" at bounding box center [384, 198] width 769 height 331
paste input "7-47071801-9"
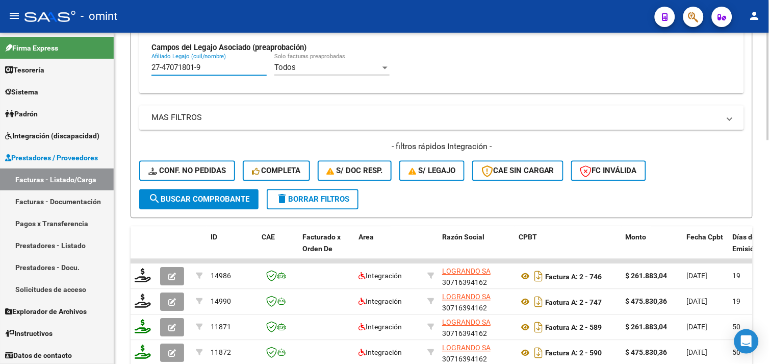
click at [203, 68] on input "27-47071801-9" at bounding box center [208, 67] width 115 height 9
click at [163, 69] on input "27-470718019" at bounding box center [208, 67] width 115 height 9
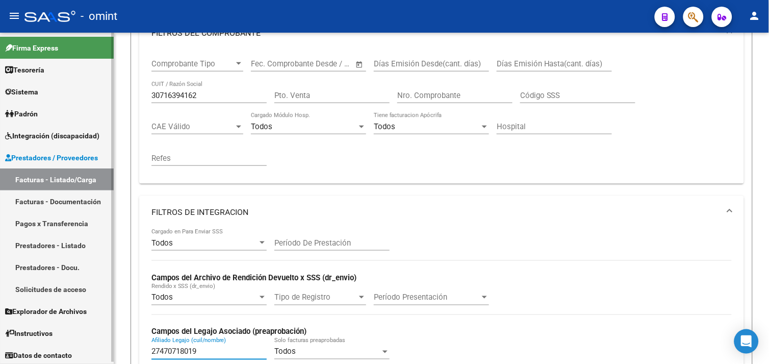
type input "27470718019"
click at [93, 96] on mat-sidenav-container "Firma Express Tesorería Extractos Procesados (csv) Extractos Originales (pdf) S…" at bounding box center [384, 198] width 769 height 331
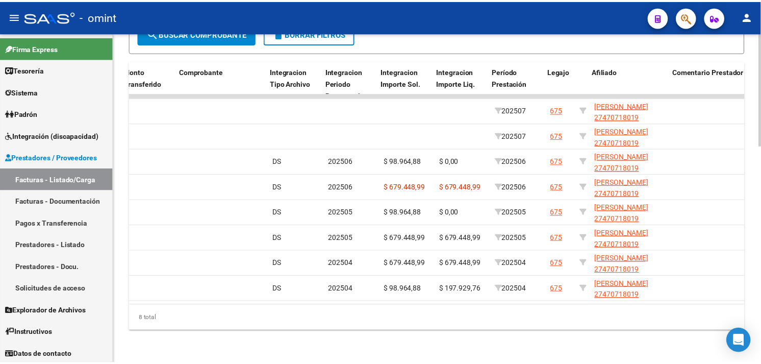
scroll to position [0, 0]
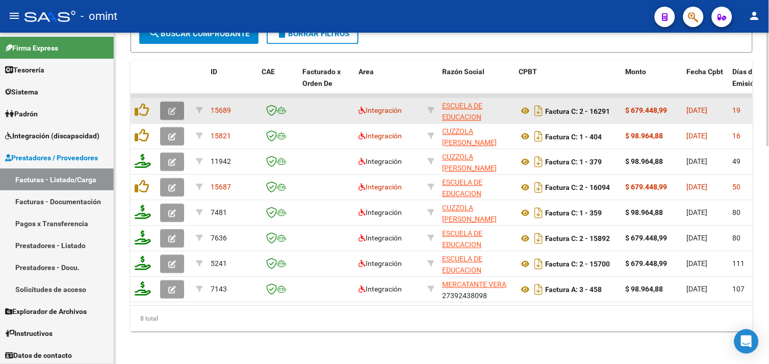
click at [167, 104] on button "button" at bounding box center [172, 110] width 24 height 18
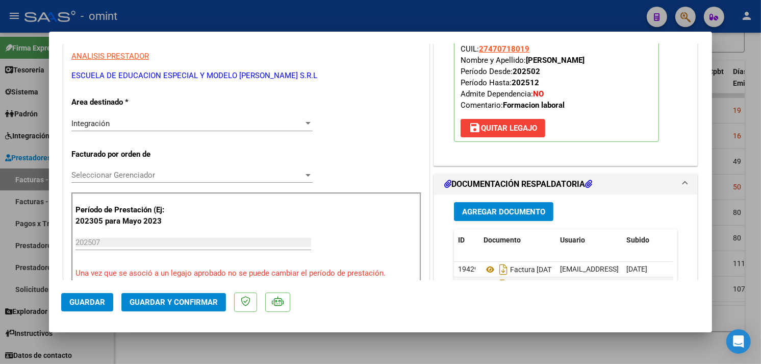
scroll to position [283, 0]
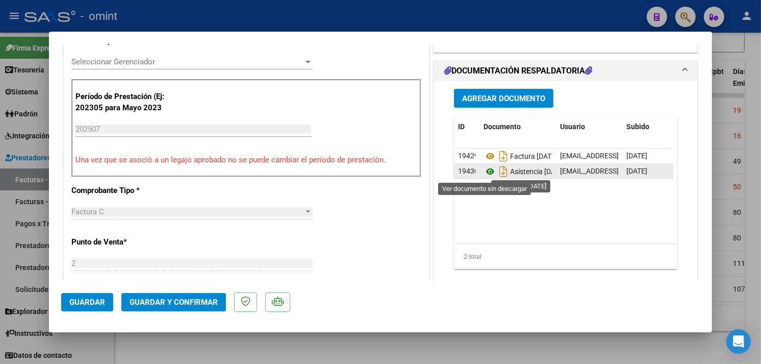
click at [483, 174] on icon at bounding box center [489, 171] width 13 height 12
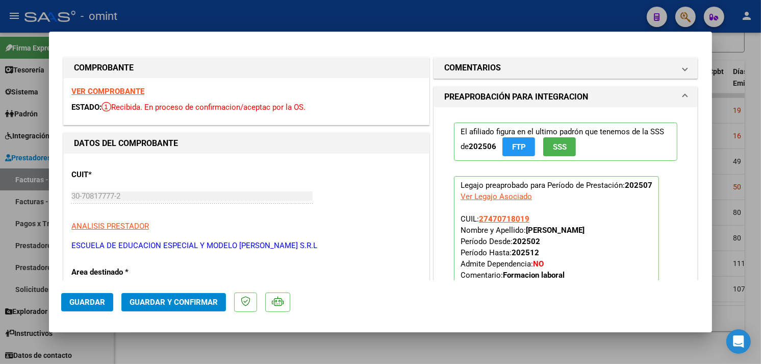
click at [133, 92] on strong "VER COMPROBANTE" at bounding box center [107, 91] width 73 height 9
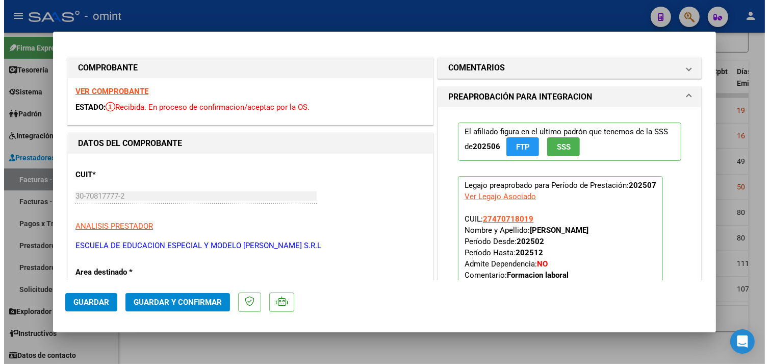
scroll to position [113, 0]
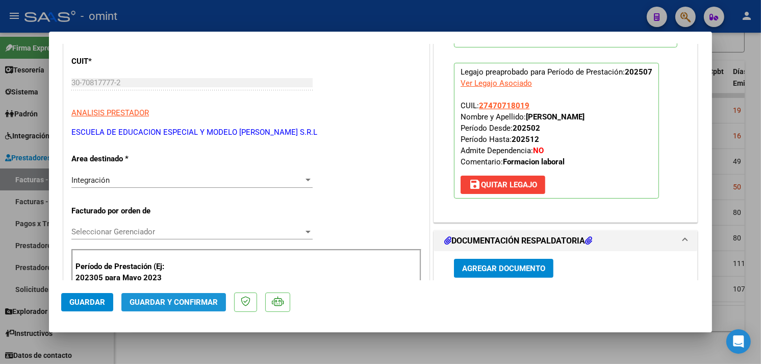
click at [188, 302] on span "Guardar y Confirmar" at bounding box center [174, 301] width 88 height 9
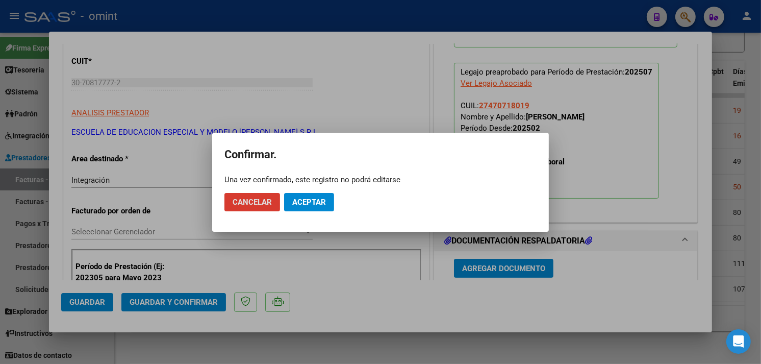
click at [312, 205] on span "Aceptar" at bounding box center [309, 201] width 34 height 9
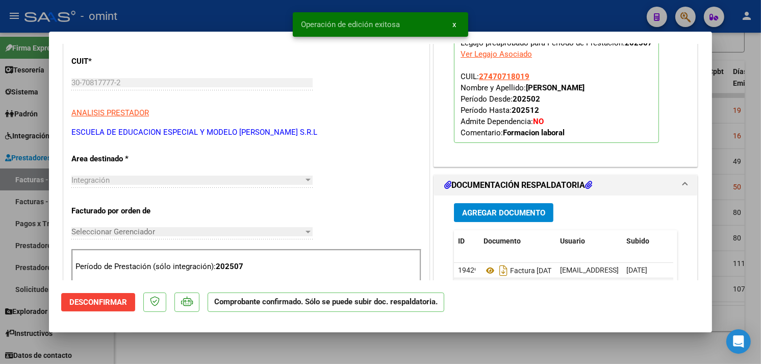
click at [239, 346] on div at bounding box center [380, 182] width 761 height 364
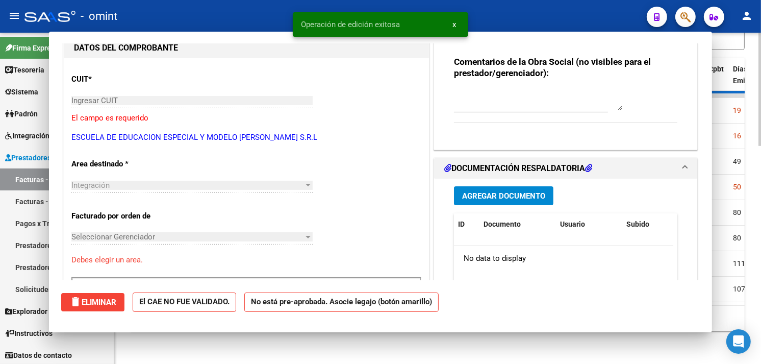
scroll to position [0, 0]
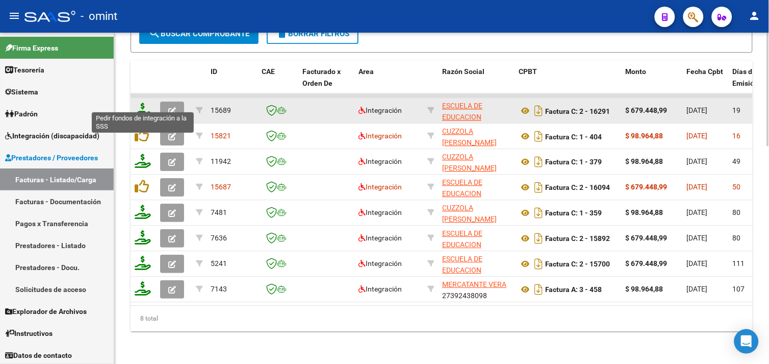
click at [142, 103] on icon at bounding box center [143, 110] width 16 height 14
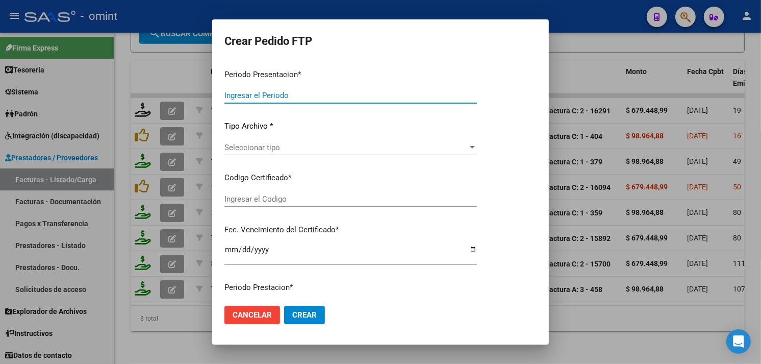
type input "202507"
type input "$ 679.448,99"
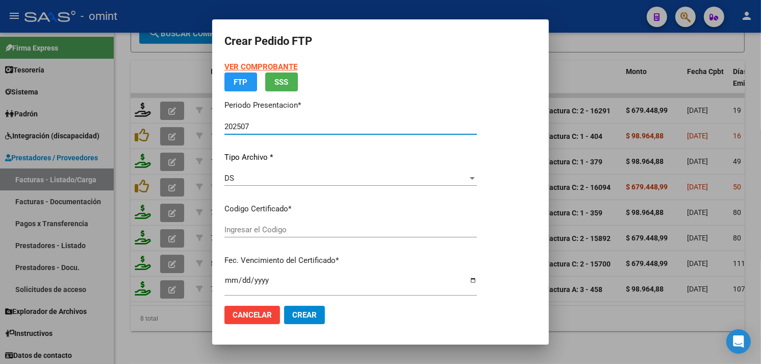
type input "3620352155"
type input "2024-07-13"
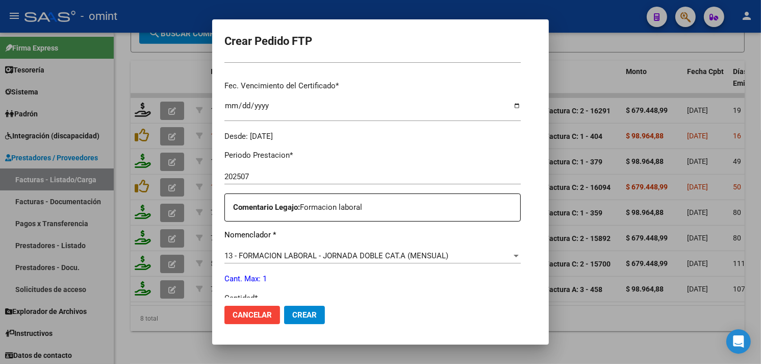
scroll to position [310, 0]
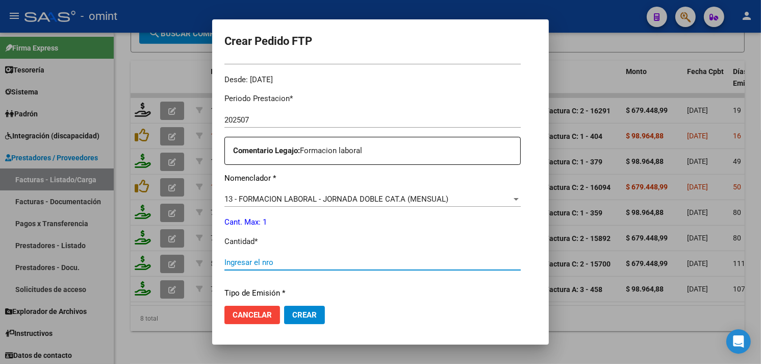
click at [262, 264] on input "Ingresar el nro" at bounding box center [372, 262] width 296 height 9
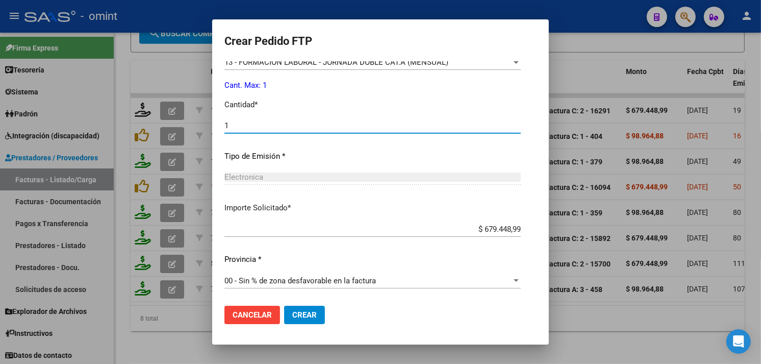
type input "1"
click at [284, 320] on button "Crear" at bounding box center [304, 314] width 41 height 18
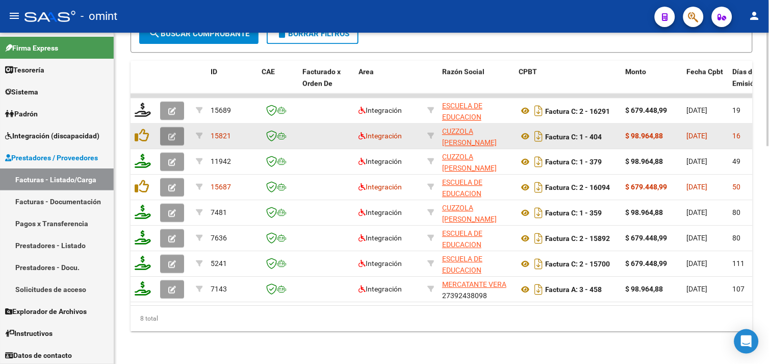
click at [165, 133] on button "button" at bounding box center [172, 136] width 24 height 18
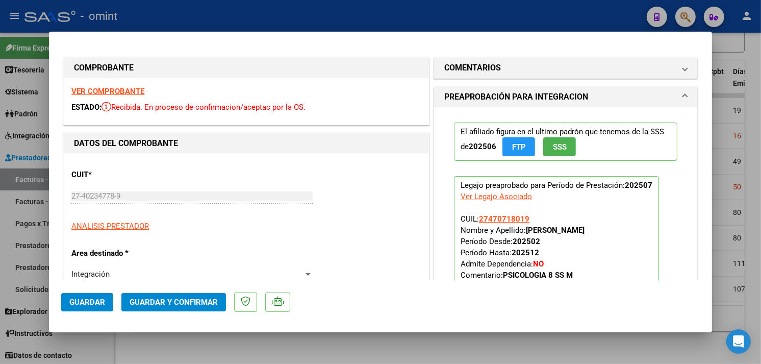
click at [203, 360] on div at bounding box center [380, 182] width 761 height 364
type input "$ 0,00"
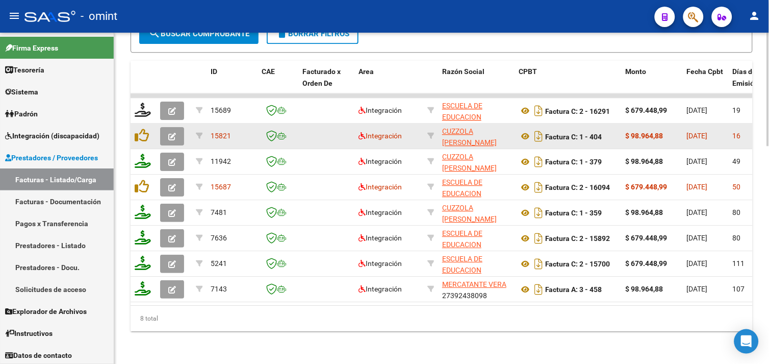
click at [172, 132] on button "button" at bounding box center [172, 136] width 24 height 18
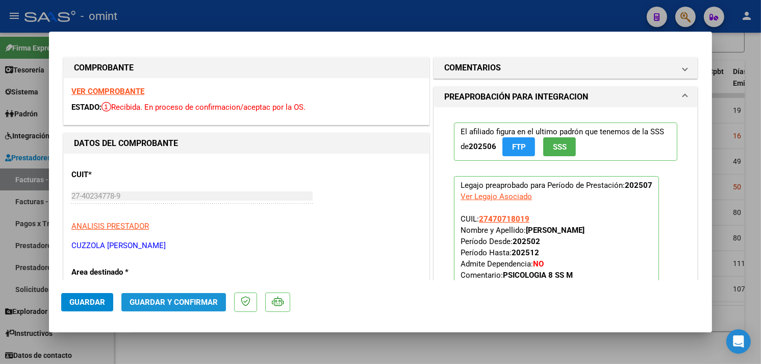
click at [155, 303] on span "Guardar y Confirmar" at bounding box center [174, 301] width 88 height 9
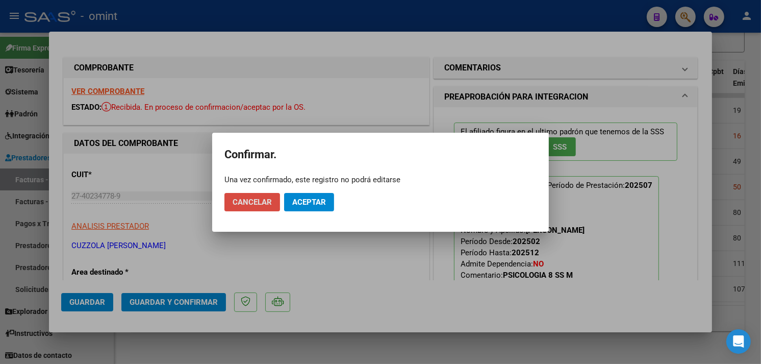
click at [244, 205] on span "Cancelar" at bounding box center [252, 201] width 39 height 9
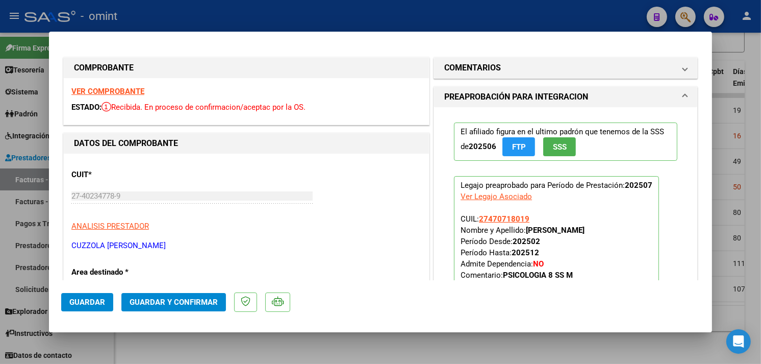
click at [126, 95] on strong "VER COMPROBANTE" at bounding box center [107, 91] width 73 height 9
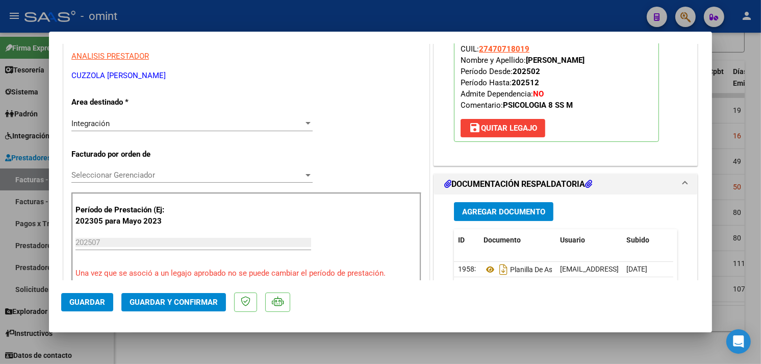
scroll to position [283, 0]
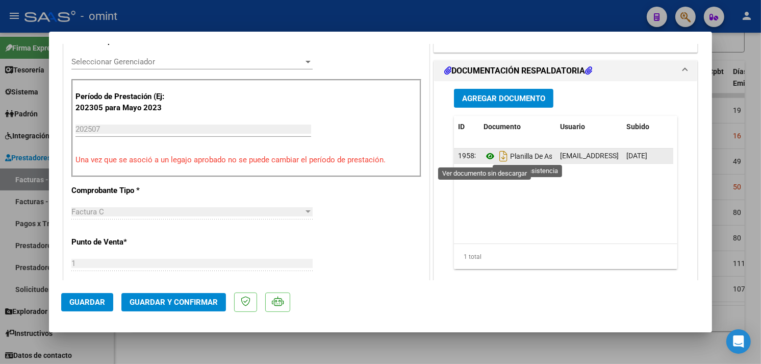
click at [483, 156] on icon at bounding box center [489, 156] width 13 height 12
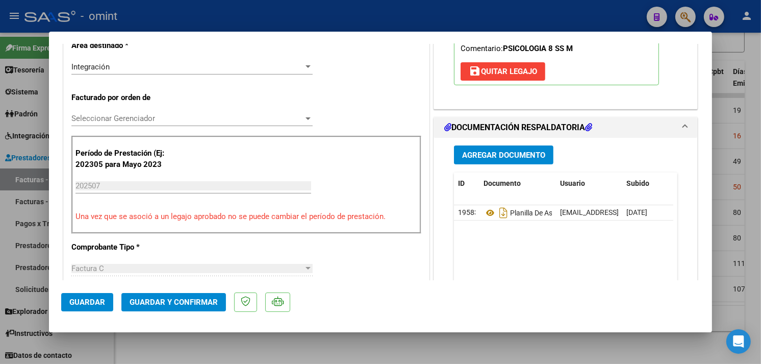
scroll to position [113, 0]
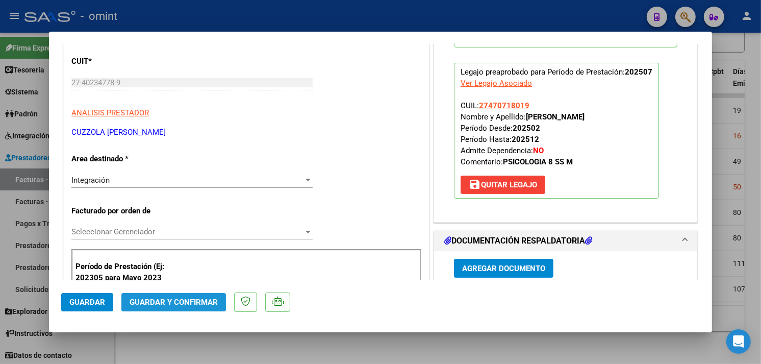
click at [182, 310] on button "Guardar y Confirmar" at bounding box center [173, 302] width 105 height 18
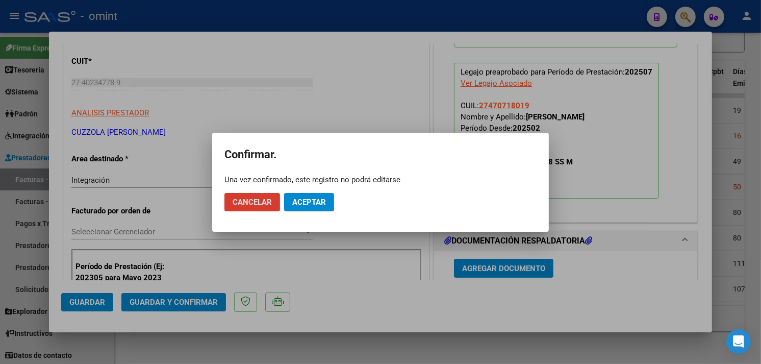
click at [308, 197] on span "Aceptar" at bounding box center [309, 201] width 34 height 9
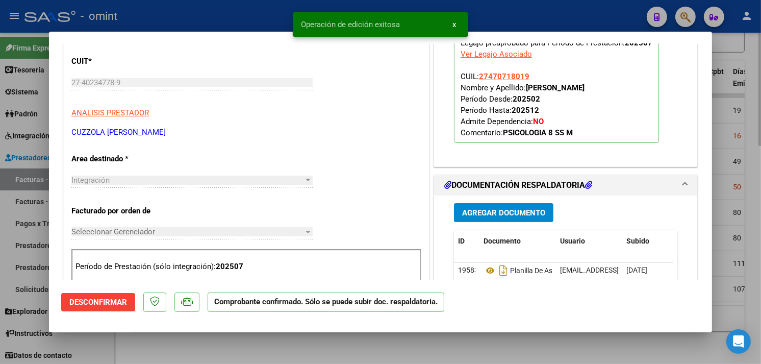
drag, startPoint x: 151, startPoint y: 348, endPoint x: 157, endPoint y: 336, distance: 13.9
click at [151, 349] on div at bounding box center [380, 182] width 761 height 364
type input "$ 0,00"
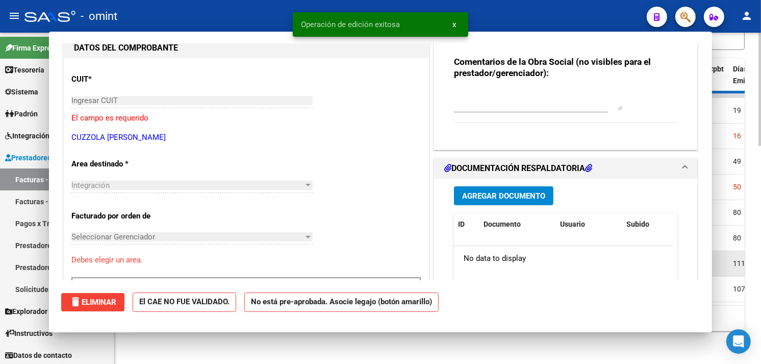
scroll to position [0, 0]
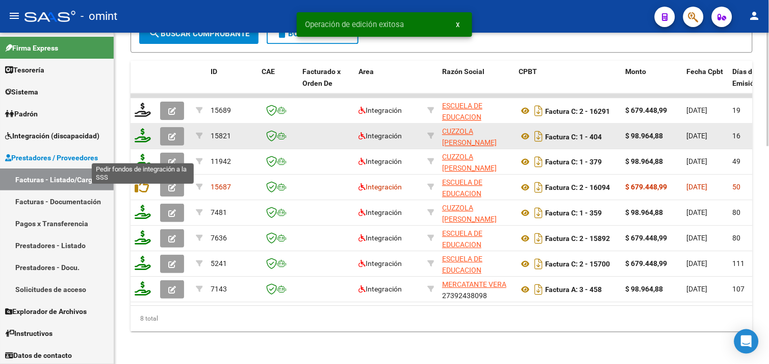
click at [143, 131] on icon at bounding box center [143, 135] width 16 height 14
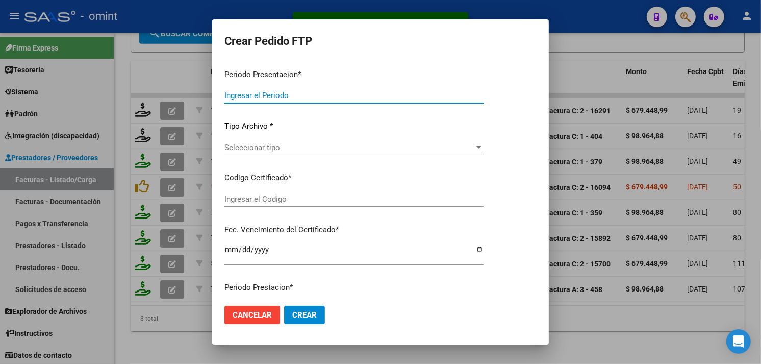
type input "202507"
type input "$ 98.964,88"
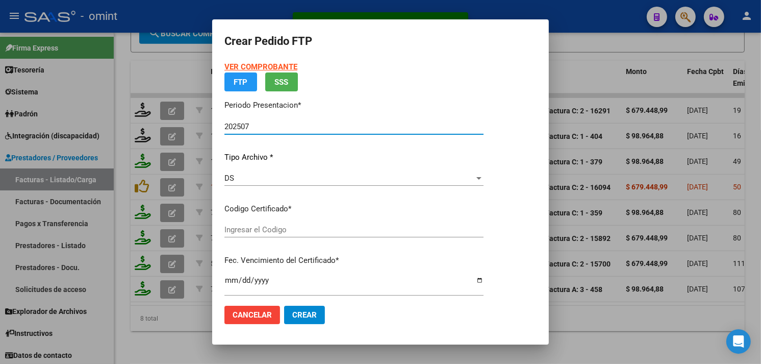
type input "3620352155"
type input "2024-07-13"
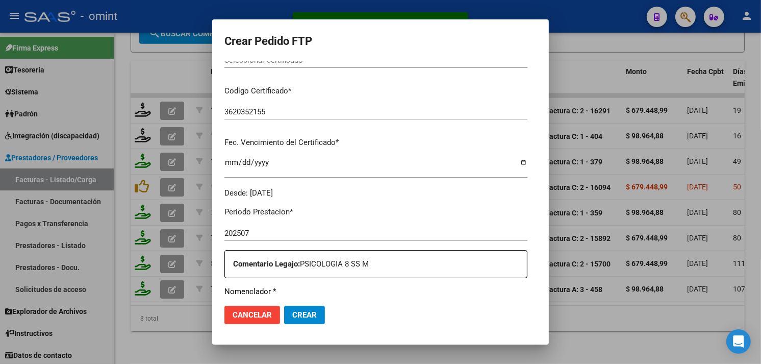
scroll to position [310, 0]
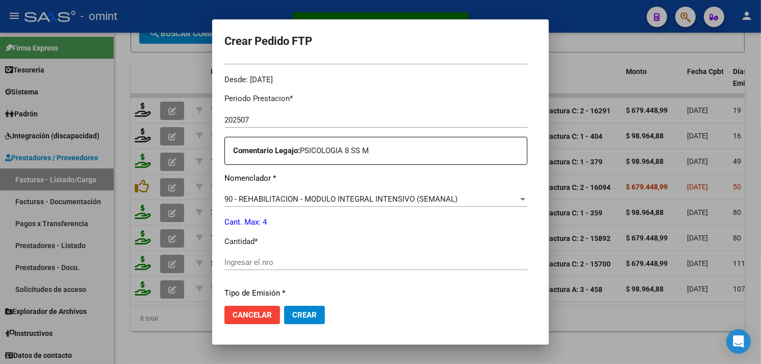
click at [275, 264] on input "Ingresar el nro" at bounding box center [375, 262] width 303 height 9
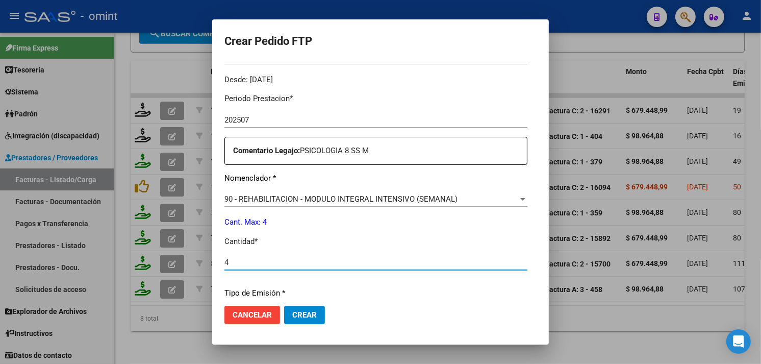
type input "4"
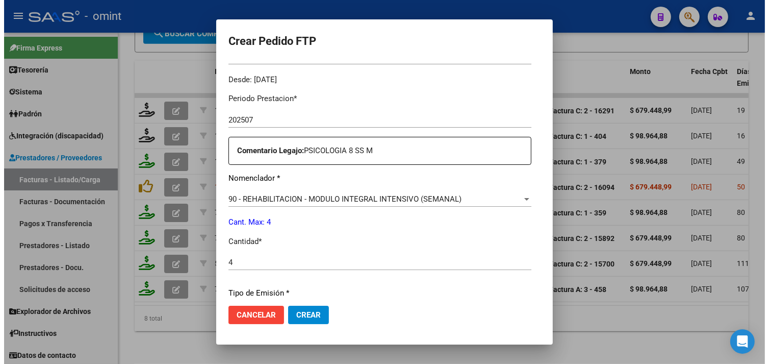
scroll to position [446, 0]
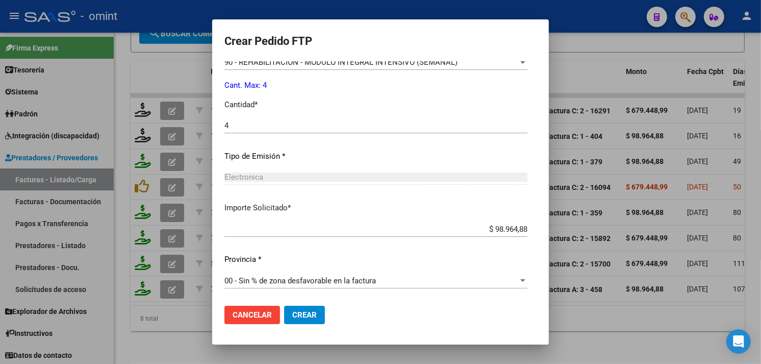
click at [284, 317] on button "Crear" at bounding box center [304, 314] width 41 height 18
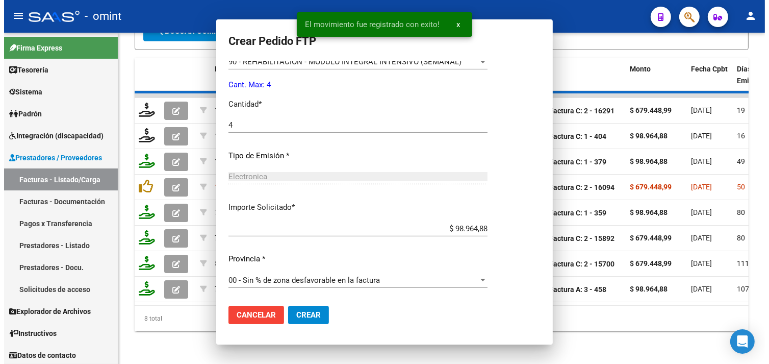
scroll to position [0, 0]
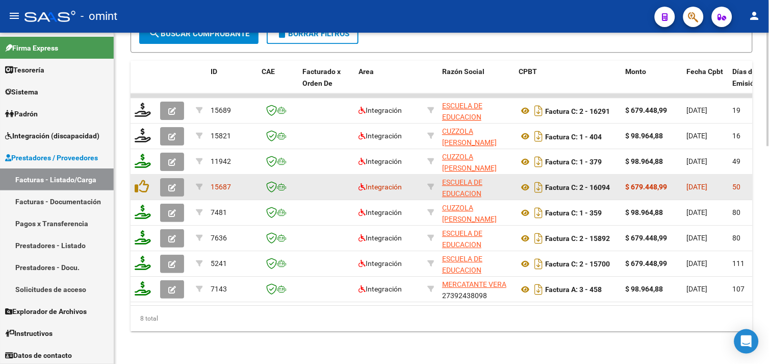
click at [169, 184] on icon "button" at bounding box center [172, 188] width 8 height 8
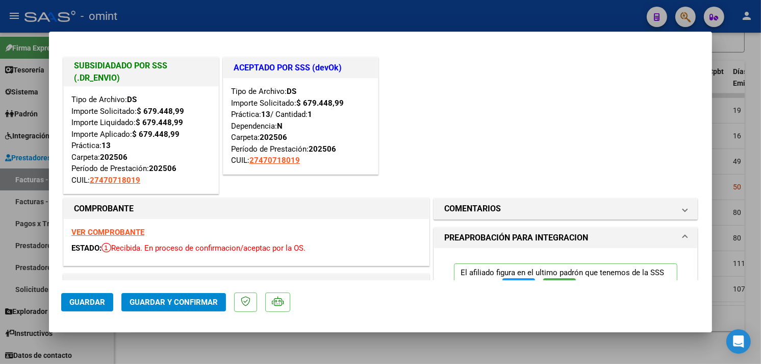
click at [222, 342] on div at bounding box center [380, 182] width 761 height 364
type input "$ 0,00"
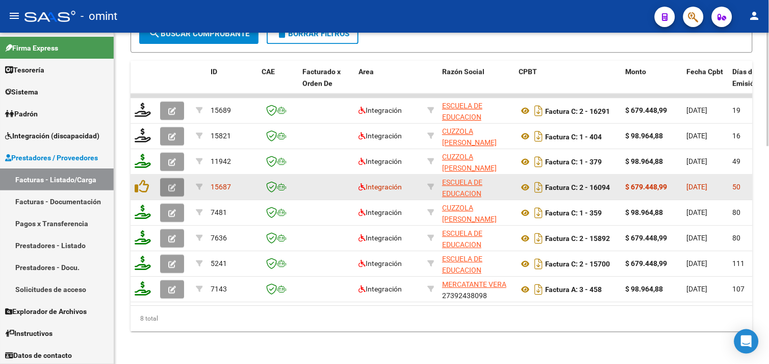
click at [172, 184] on icon "button" at bounding box center [172, 188] width 8 height 8
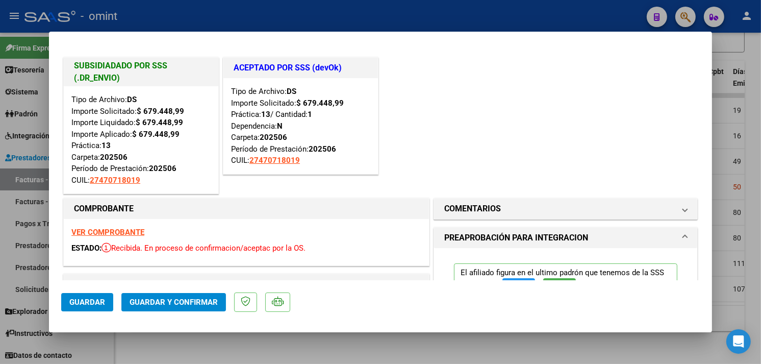
click at [164, 349] on div at bounding box center [380, 182] width 761 height 364
type input "$ 0,00"
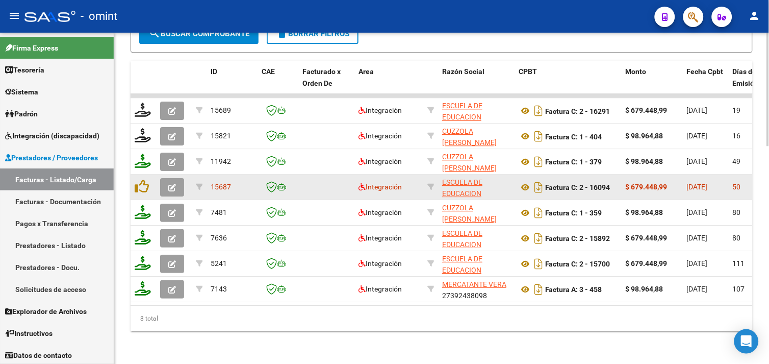
scroll to position [48, 0]
click at [491, 182] on div "ESCUELA DE EDUCACION ESPECIAL Y MODELO PABLO PICASSO S.R.L 30708177772" at bounding box center [476, 186] width 68 height 21
click at [476, 182] on div "ESCUELA DE EDUCACION ESPECIAL Y MODELO PABLO PICASSO S.R.L 30708177772" at bounding box center [476, 186] width 68 height 21
copy div "30708177772"
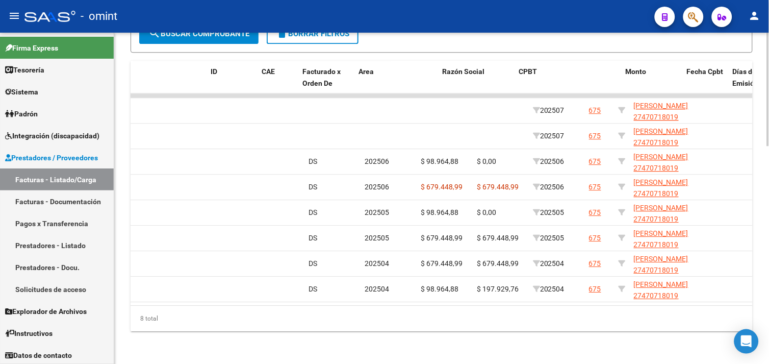
scroll to position [0, 0]
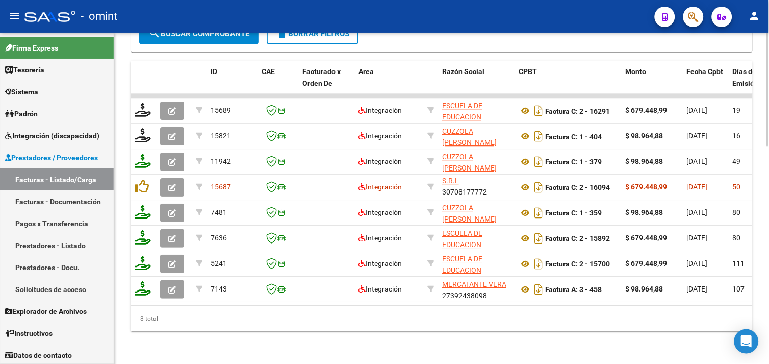
click at [250, 320] on div "8 total" at bounding box center [442, 317] width 622 height 25
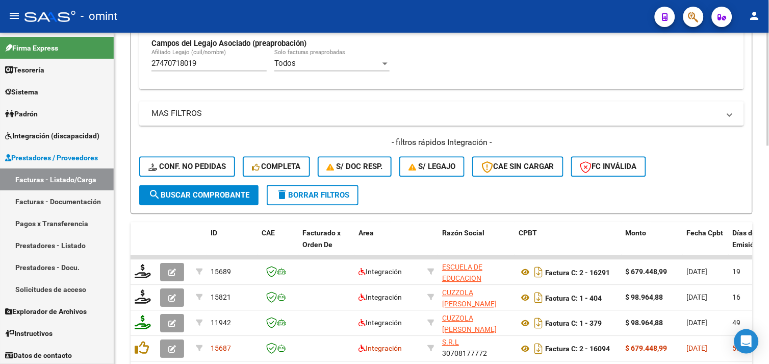
click at [185, 70] on div "27470718019 Afiliado Legajo (cuil/nombre)" at bounding box center [208, 60] width 115 height 22
click at [187, 67] on input "27470718019" at bounding box center [208, 63] width 115 height 9
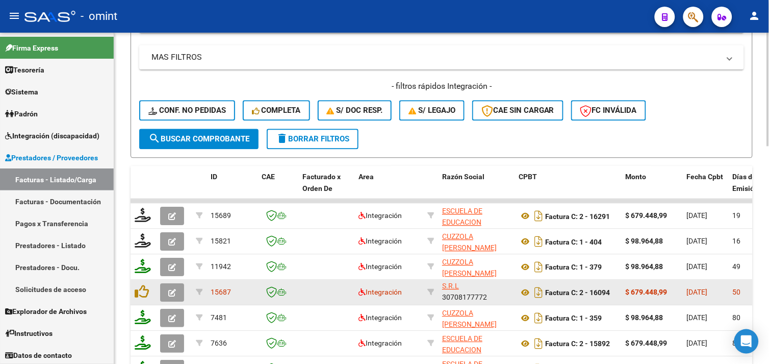
click at [481, 294] on div "ESCUELA DE EDUCACION ESPECIAL Y MODELO PABLO PICASSO S.R.L 30708177772" at bounding box center [476, 292] width 68 height 21
copy div "30708177772"
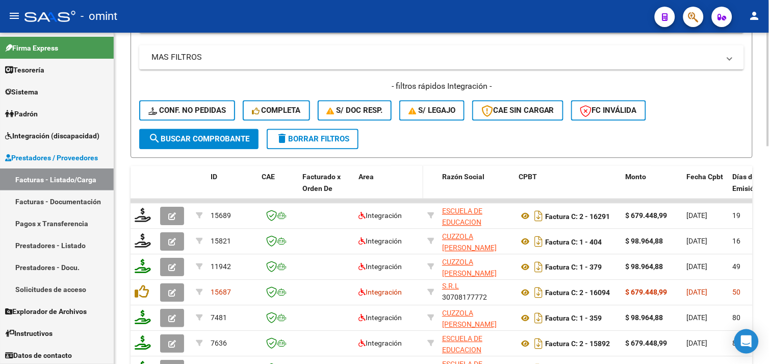
scroll to position [634, 0]
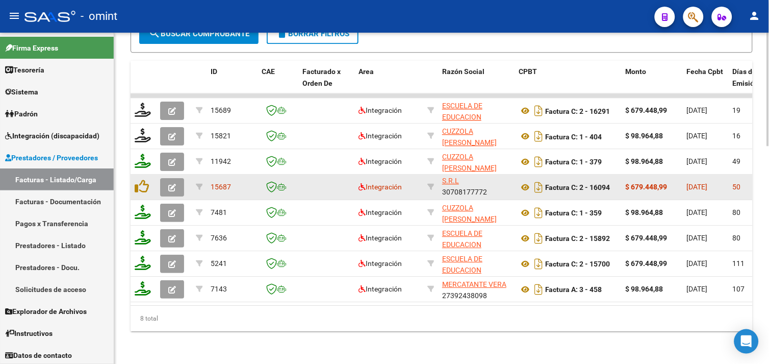
click at [175, 183] on button "button" at bounding box center [172, 187] width 24 height 18
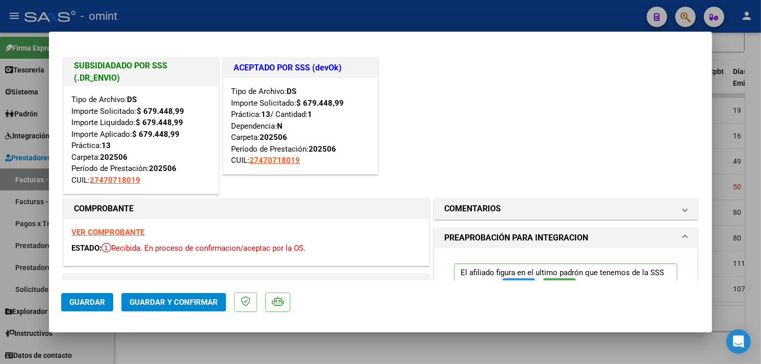
click at [212, 353] on div at bounding box center [380, 182] width 761 height 364
type input "$ 0,00"
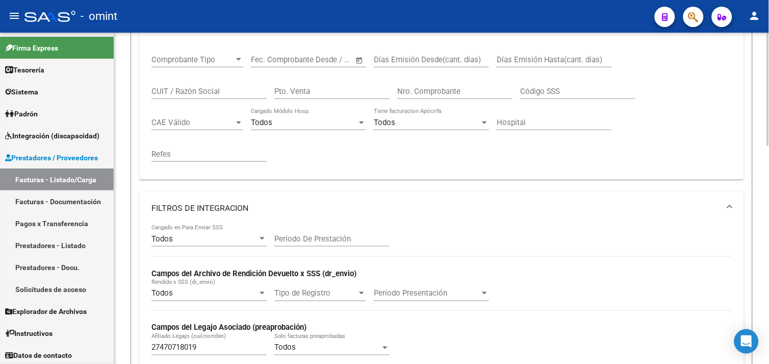
scroll to position [124, 0]
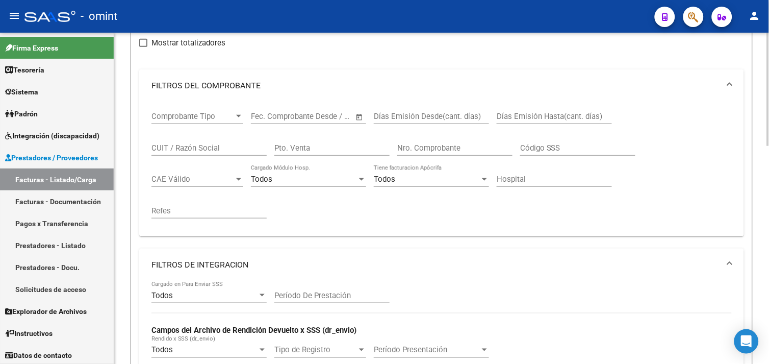
click at [192, 150] on input "CUIT / Razón Social" at bounding box center [208, 147] width 115 height 9
paste input "23304474874"
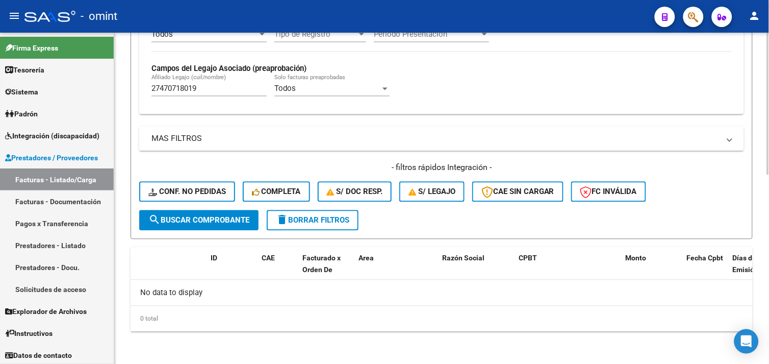
scroll to position [99, 0]
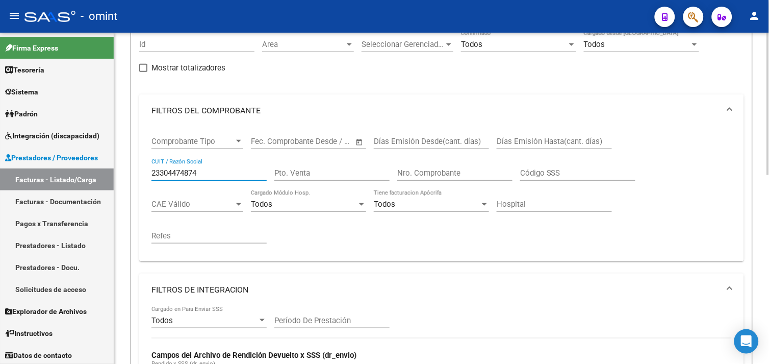
click at [185, 170] on input "23304474874" at bounding box center [208, 172] width 115 height 9
paste input "27434948"
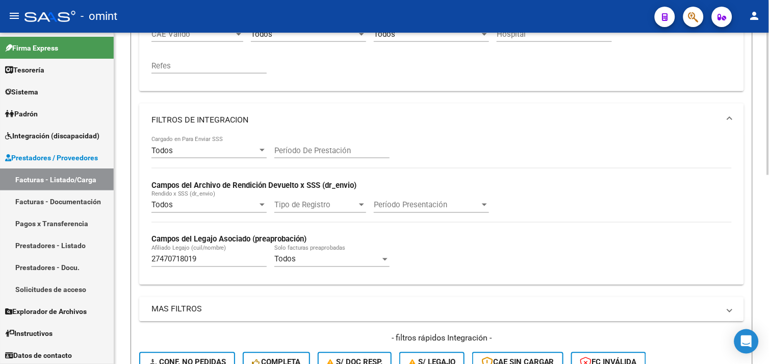
scroll to position [156, 0]
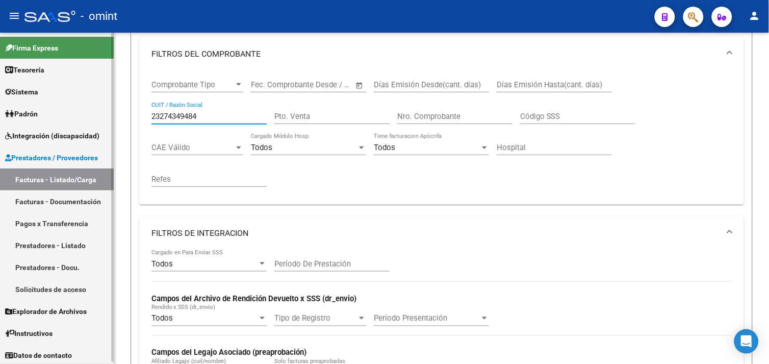
drag, startPoint x: 206, startPoint y: 118, endPoint x: 104, endPoint y: 109, distance: 101.9
click at [105, 109] on mat-sidenav-container "Firma Express Tesorería Extractos Procesados (csv) Extractos Originales (pdf) S…" at bounding box center [384, 198] width 769 height 331
paste input "7392438098"
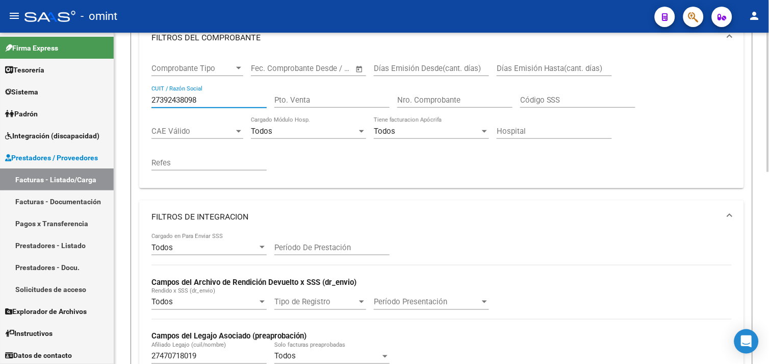
scroll to position [116, 0]
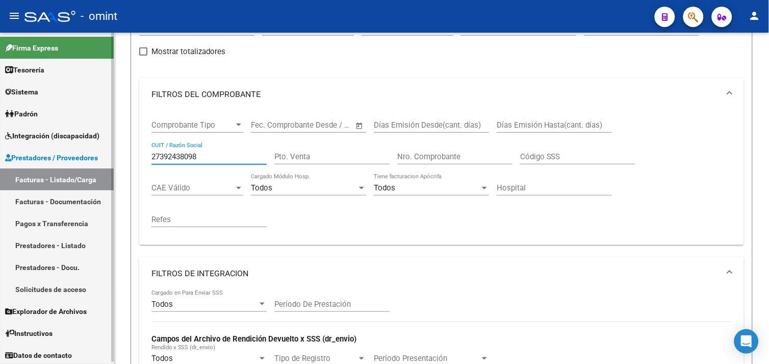
drag, startPoint x: 211, startPoint y: 157, endPoint x: 95, endPoint y: 151, distance: 115.9
click at [95, 151] on mat-sidenav-container "Firma Express Tesorería Extractos Procesados (csv) Extractos Originales (pdf) S…" at bounding box center [384, 198] width 769 height 331
paste input "30708177772"
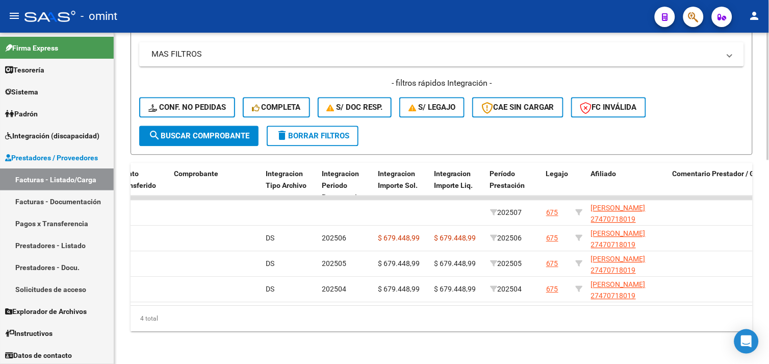
scroll to position [192, 0]
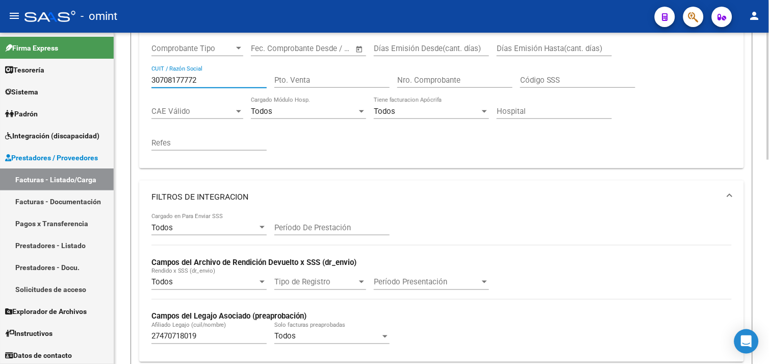
drag, startPoint x: 212, startPoint y: 83, endPoint x: 116, endPoint y: 82, distance: 95.4
click at [116, 82] on div "Video tutorial PRESTADORES -> Listado de CPBTs Emitidos por Prestadores / Prove…" at bounding box center [441, 267] width 655 height 855
paste input "27402347789"
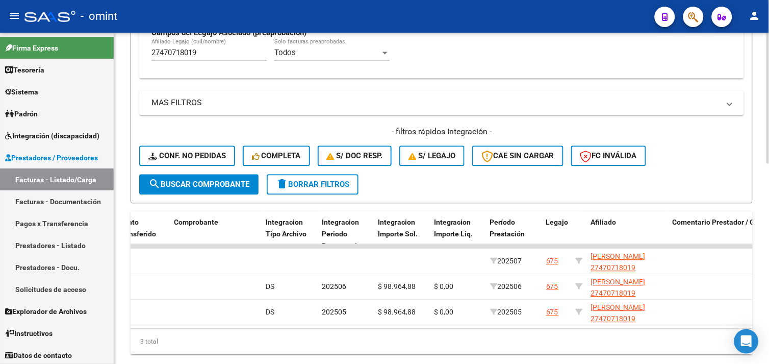
scroll to position [507, 0]
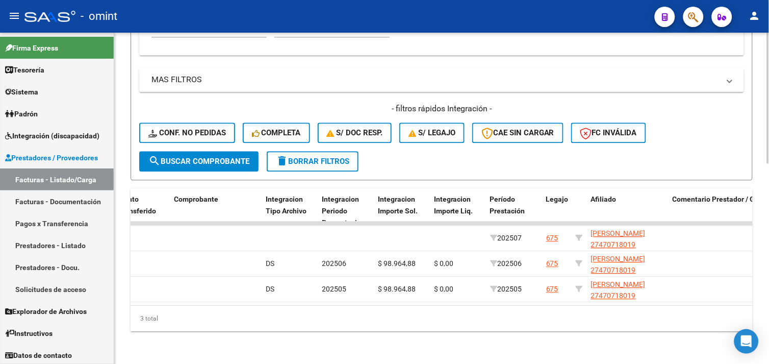
type input "27402347789"
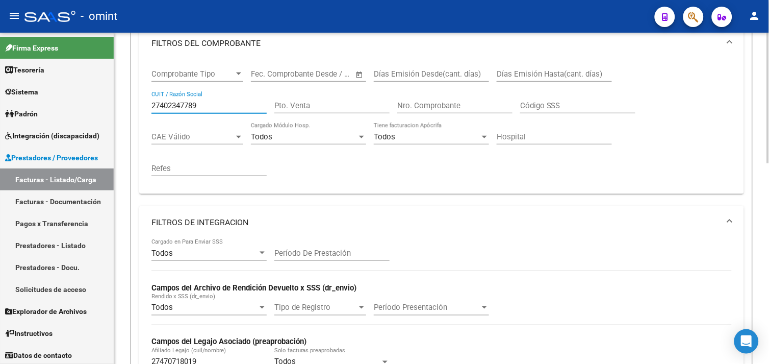
scroll to position [110, 0]
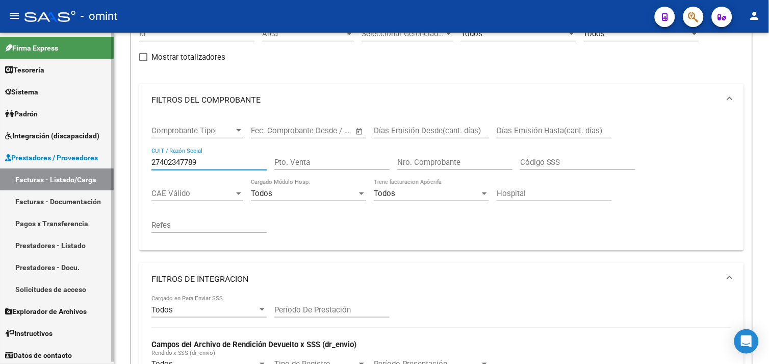
drag, startPoint x: 200, startPoint y: 160, endPoint x: 99, endPoint y: 159, distance: 101.0
click at [97, 159] on mat-sidenav-container "Firma Express Tesorería Extractos Procesados (csv) Extractos Originales (pdf) S…" at bounding box center [384, 198] width 769 height 331
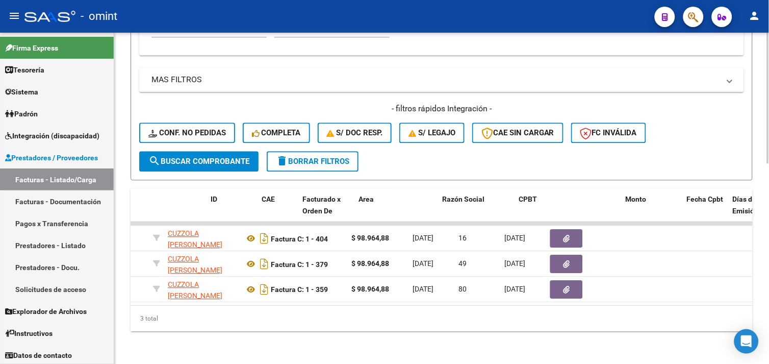
scroll to position [0, 0]
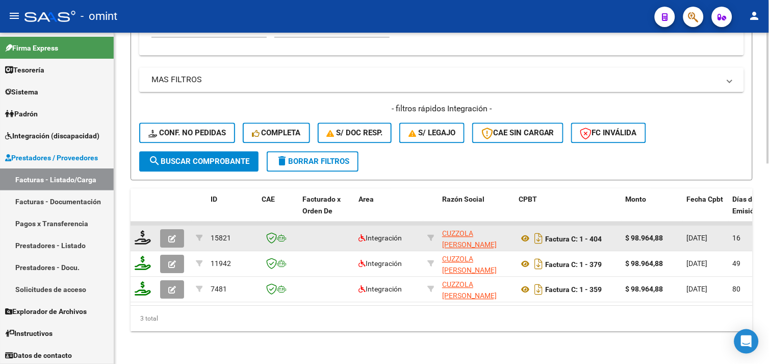
click at [174, 235] on icon "button" at bounding box center [172, 239] width 8 height 8
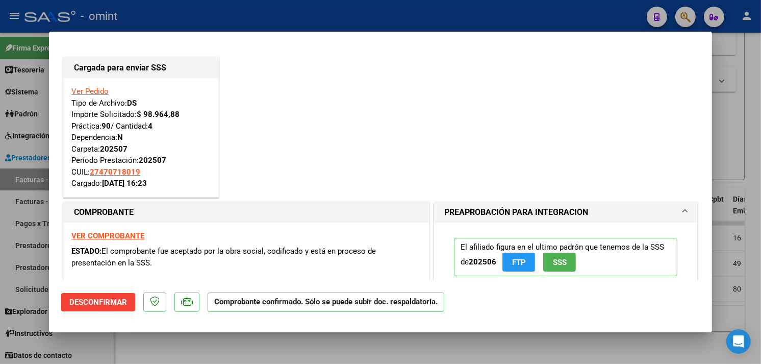
click at [180, 343] on div at bounding box center [380, 182] width 761 height 364
type input "$ 0,00"
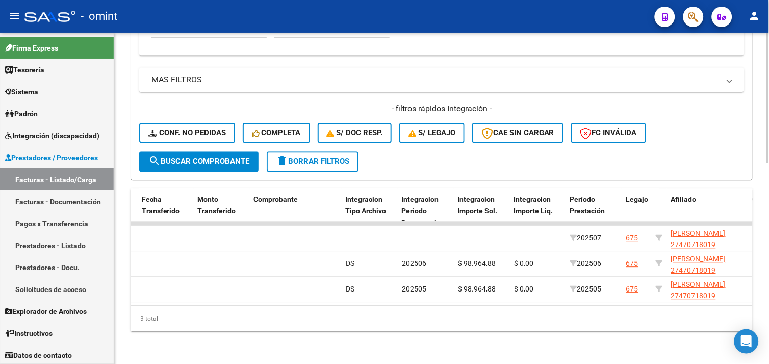
scroll to position [337, 0]
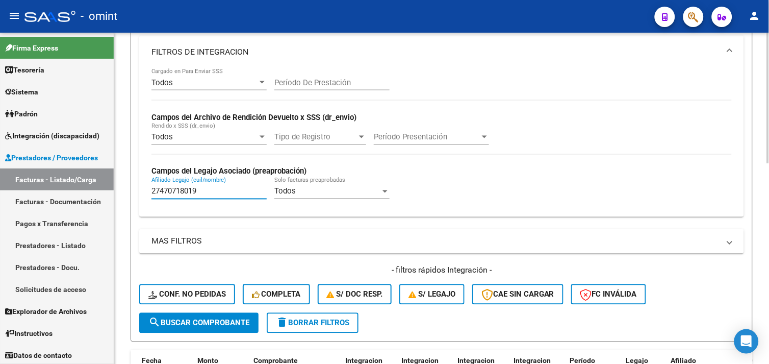
click at [190, 192] on input "27470718019" at bounding box center [208, 191] width 115 height 9
paste input "0575425977"
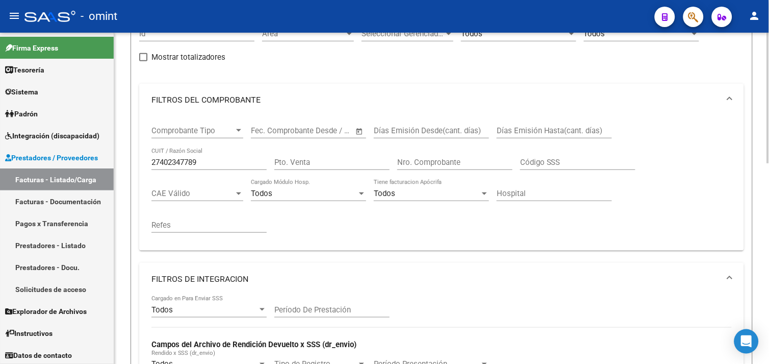
type input "20575425977"
drag, startPoint x: 205, startPoint y: 164, endPoint x: 79, endPoint y: 149, distance: 127.3
click at [79, 149] on mat-sidenav-container "Firma Express Tesorería Extractos Procesados (csv) Extractos Originales (pdf) S…" at bounding box center [384, 198] width 769 height 331
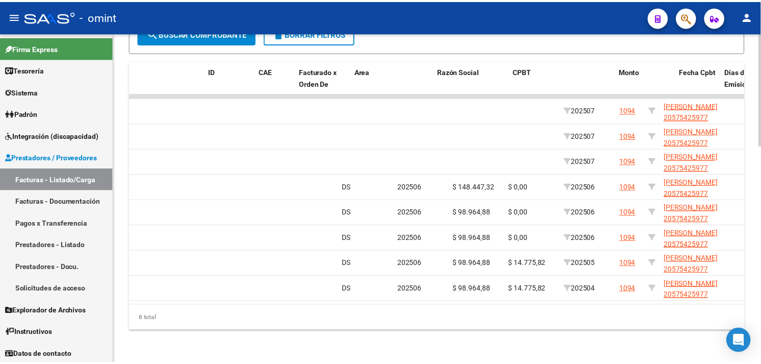
scroll to position [0, 0]
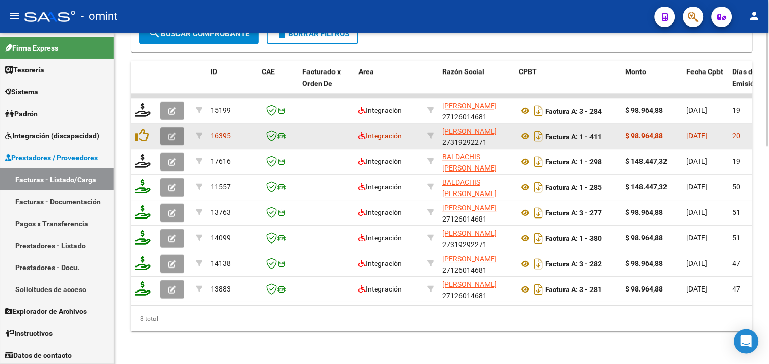
click at [170, 131] on button "button" at bounding box center [172, 136] width 24 height 18
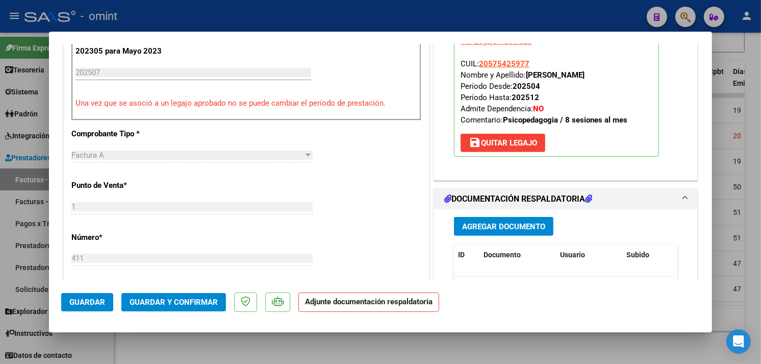
scroll to position [453, 0]
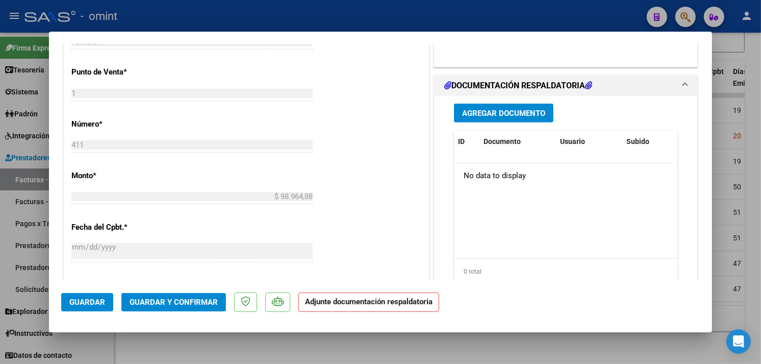
click at [390, 348] on div at bounding box center [380, 182] width 761 height 364
type input "$ 0,00"
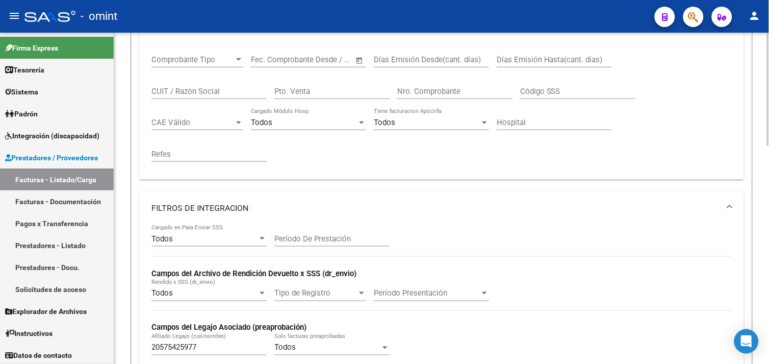
scroll to position [294, 0]
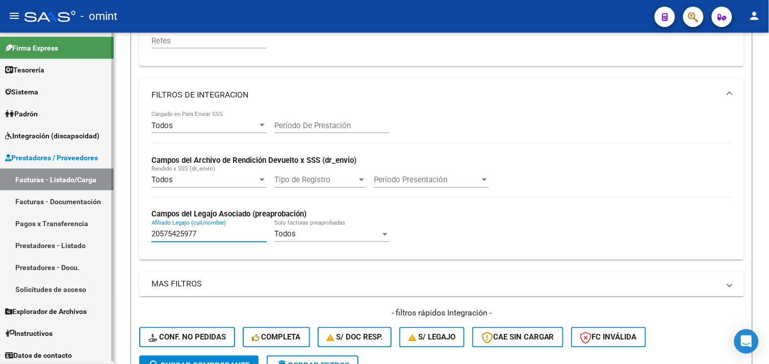
drag, startPoint x: 171, startPoint y: 235, endPoint x: 86, endPoint y: 234, distance: 85.7
click at [86, 234] on mat-sidenav-container "Firma Express Tesorería Extractos Procesados (csv) Extractos Originales (pdf) S…" at bounding box center [384, 198] width 769 height 331
paste input "62016482"
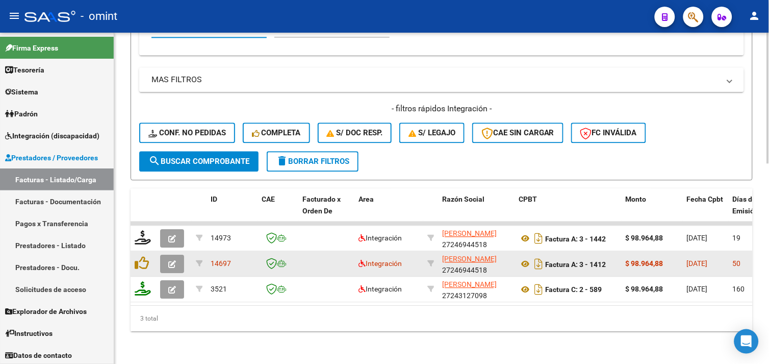
type input "20562016482"
click at [178, 259] on button "button" at bounding box center [172, 263] width 24 height 18
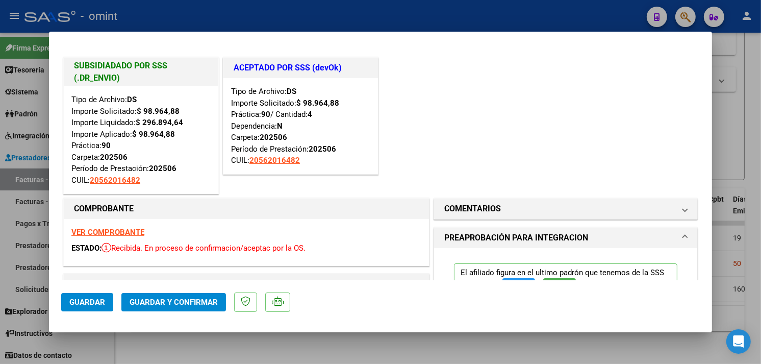
click at [334, 346] on div at bounding box center [380, 182] width 761 height 364
type input "$ 0,00"
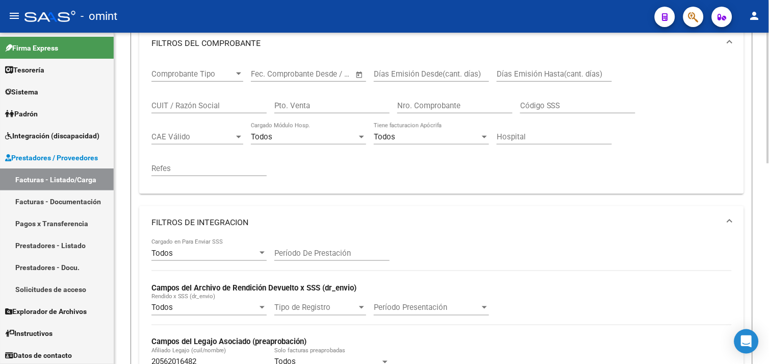
scroll to position [337, 0]
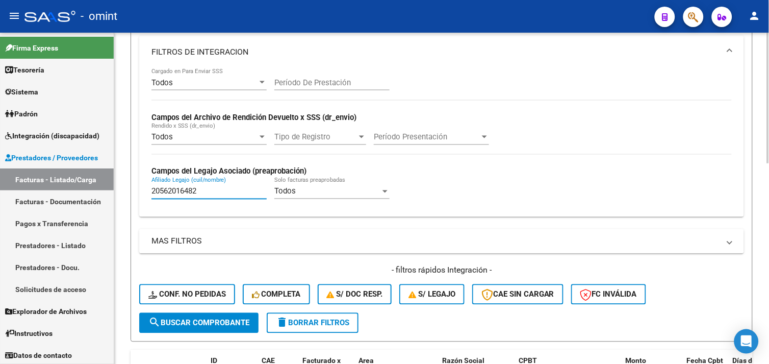
click at [181, 190] on input "20562016482" at bounding box center [208, 191] width 115 height 9
paste input "86718828"
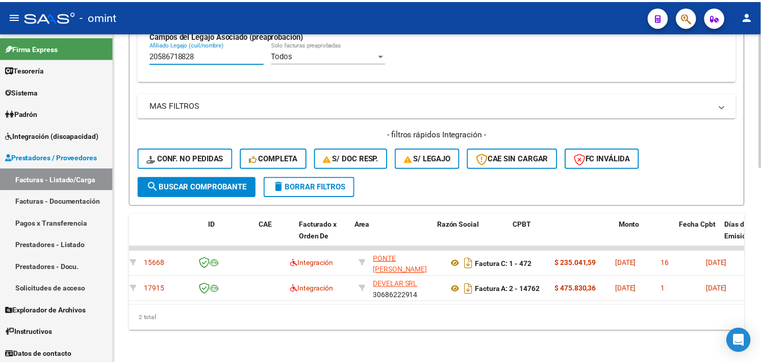
scroll to position [0, 0]
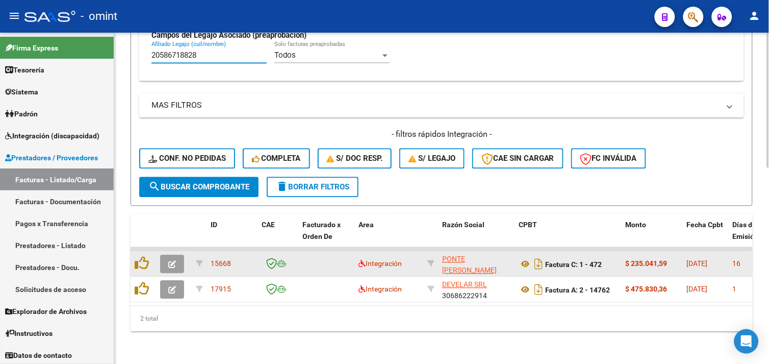
type input "20586718828"
click at [172, 260] on icon "button" at bounding box center [172, 264] width 8 height 8
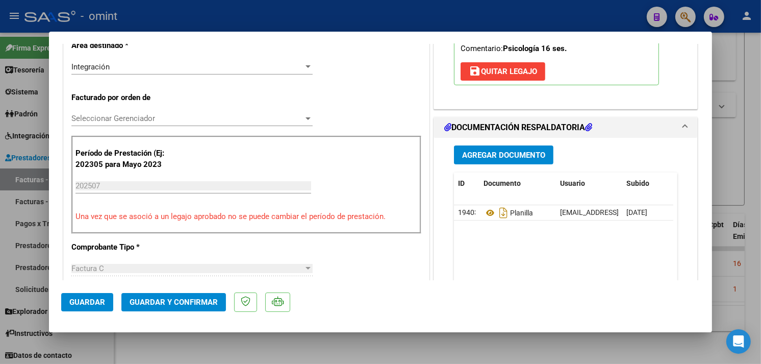
scroll to position [340, 0]
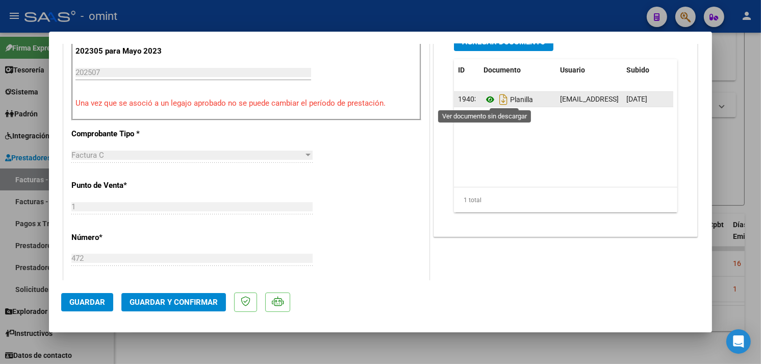
click at [483, 102] on icon at bounding box center [489, 99] width 13 height 12
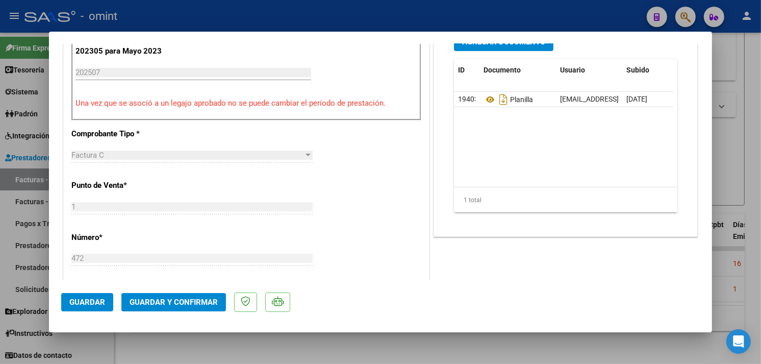
scroll to position [0, 0]
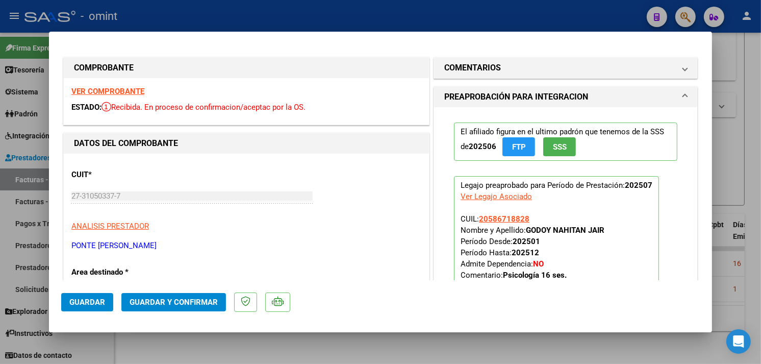
click at [130, 89] on strong "VER COMPROBANTE" at bounding box center [107, 91] width 73 height 9
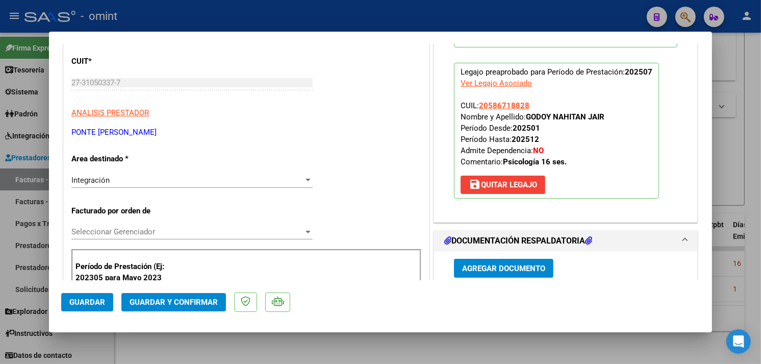
scroll to position [226, 0]
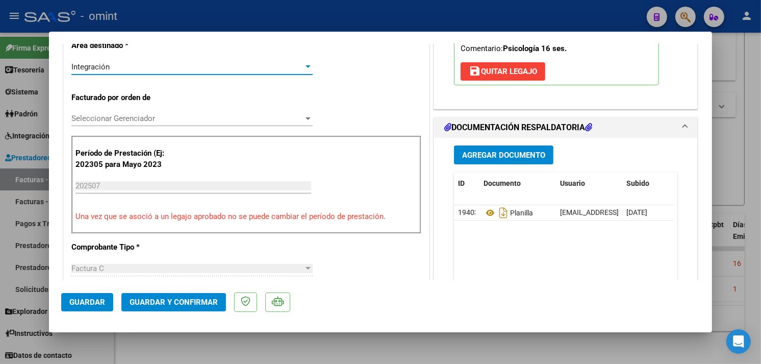
click at [135, 69] on div "Integración" at bounding box center [187, 66] width 232 height 9
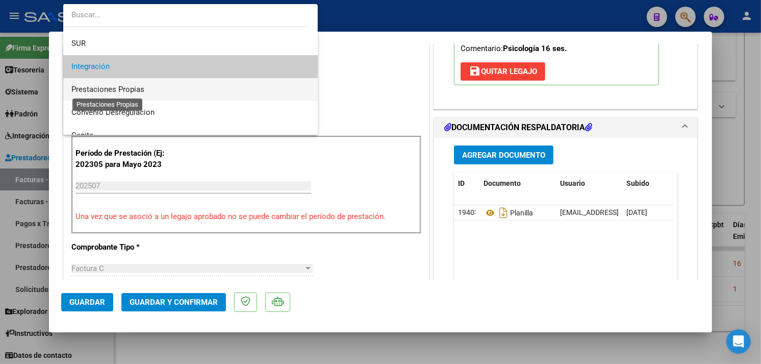
scroll to position [98, 0]
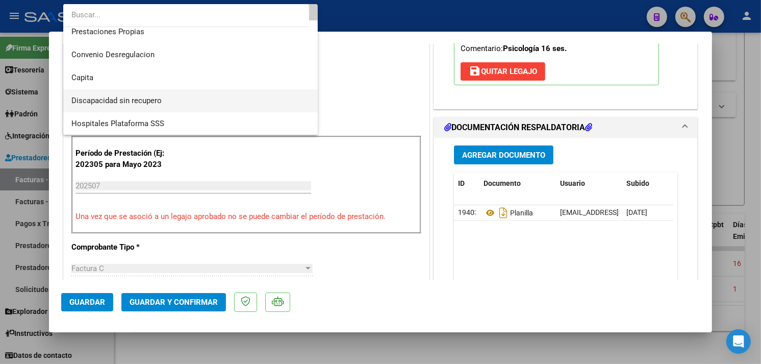
click at [123, 94] on span "Discapacidad sin recupero" at bounding box center [190, 100] width 238 height 23
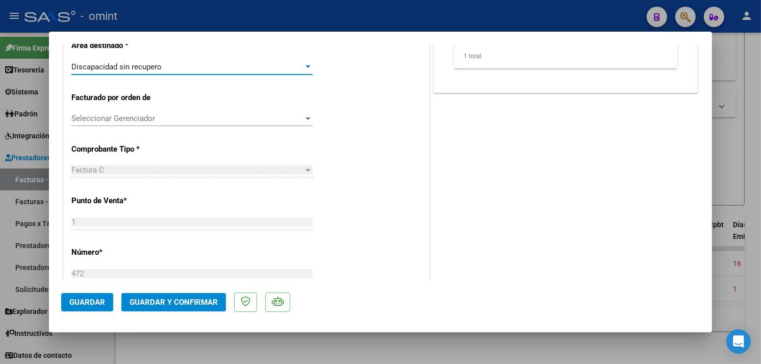
scroll to position [0, 0]
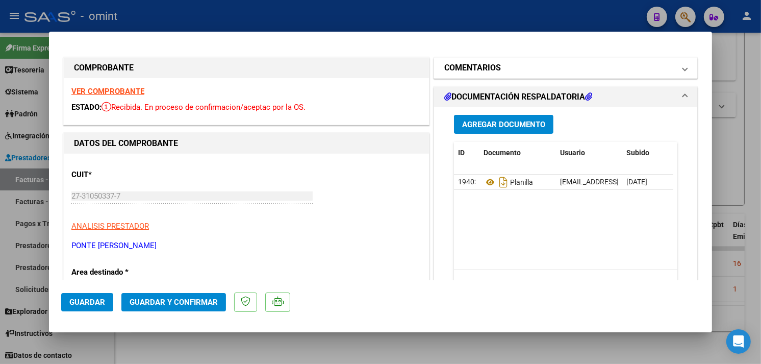
click at [475, 64] on h1 "COMENTARIOS" at bounding box center [472, 68] width 57 height 12
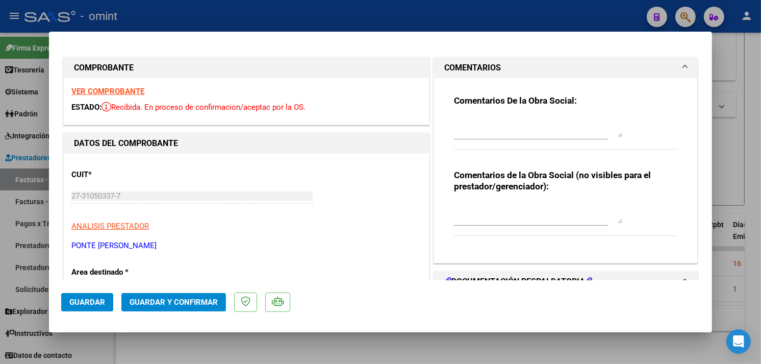
click at [482, 145] on div at bounding box center [531, 132] width 154 height 34
click at [482, 130] on textarea at bounding box center [538, 127] width 168 height 20
paste textarea "Factura emitida por 11 sesiones, prestación habilitada por 8 sesiones mensuales…"
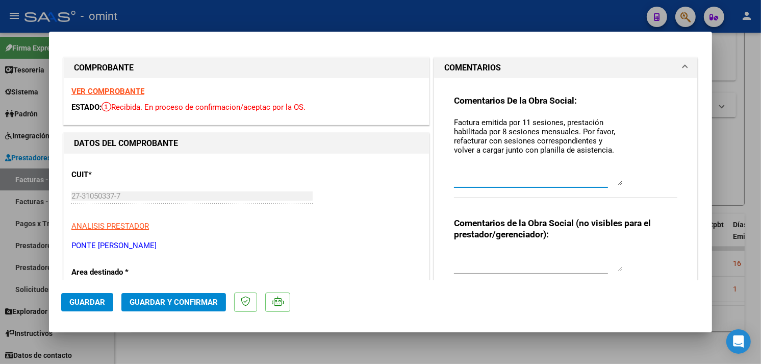
drag, startPoint x: 613, startPoint y: 134, endPoint x: 614, endPoint y: 182, distance: 48.5
click at [614, 182] on textarea "Factura emitida por 11 sesiones, prestación habilitada por 8 sesiones mensuales…" at bounding box center [538, 151] width 168 height 68
click at [522, 119] on textarea "Factura emitida por 11 sesiones, prestación habilitada por 8 sesiones mensuales…" at bounding box center [538, 151] width 168 height 69
click at [500, 131] on textarea "Factura emitida por 19 sesiones, prestación habilitada por 8 sesiones mensuales…" at bounding box center [538, 151] width 168 height 69
type textarea "Factura emitida por 19 sesiones, prestación habilitada por 16 sesiones mensuale…"
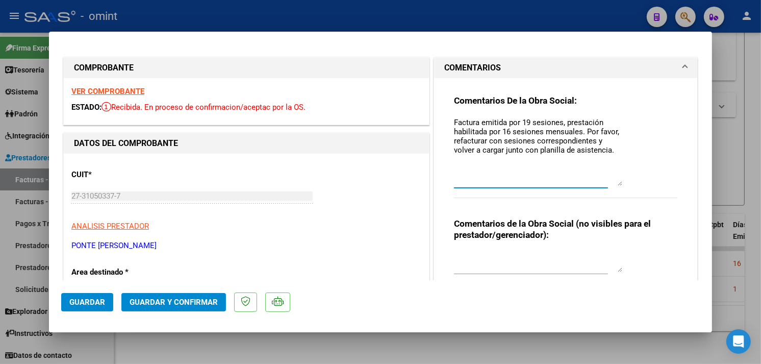
click at [170, 296] on button "Guardar y Confirmar" at bounding box center [173, 302] width 105 height 18
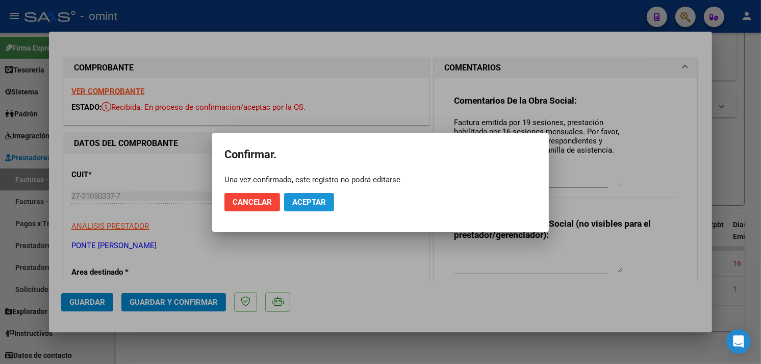
click at [307, 207] on button "Aceptar" at bounding box center [309, 202] width 50 height 18
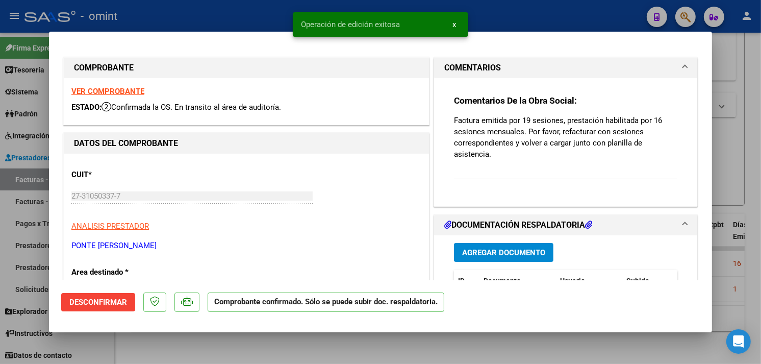
click at [191, 337] on div at bounding box center [380, 182] width 761 height 364
type input "$ 0,00"
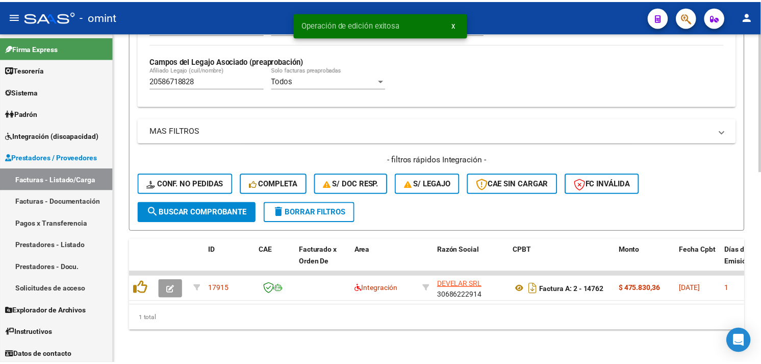
scroll to position [456, 0]
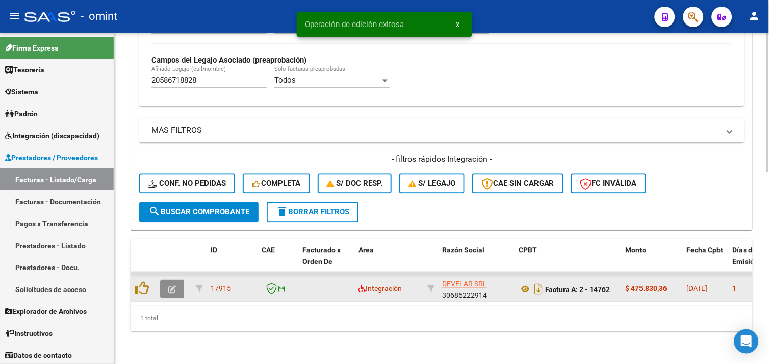
click at [173, 286] on icon "button" at bounding box center [172, 290] width 8 height 8
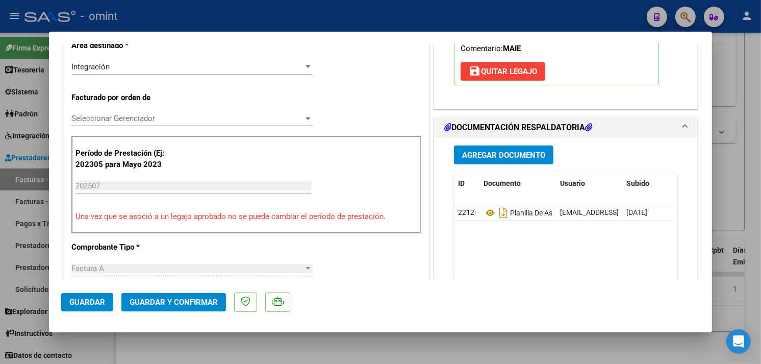
scroll to position [283, 0]
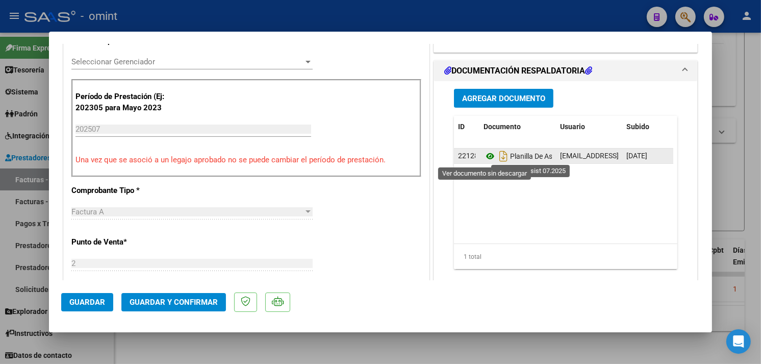
click at [483, 156] on icon at bounding box center [489, 156] width 13 height 12
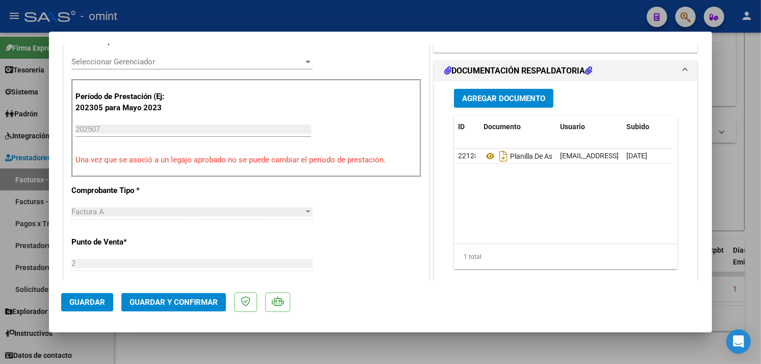
scroll to position [0, 0]
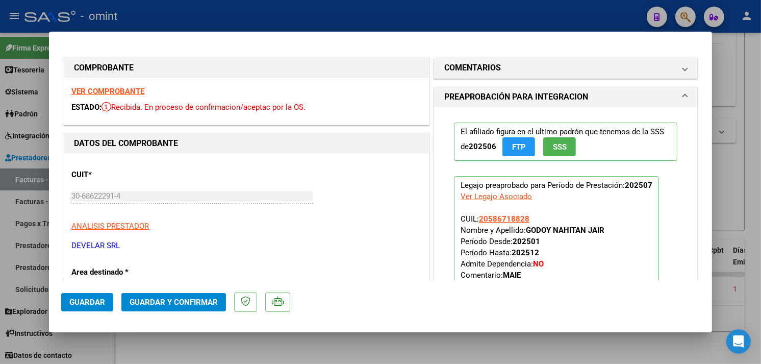
click at [120, 87] on strong "VER COMPROBANTE" at bounding box center [107, 91] width 73 height 9
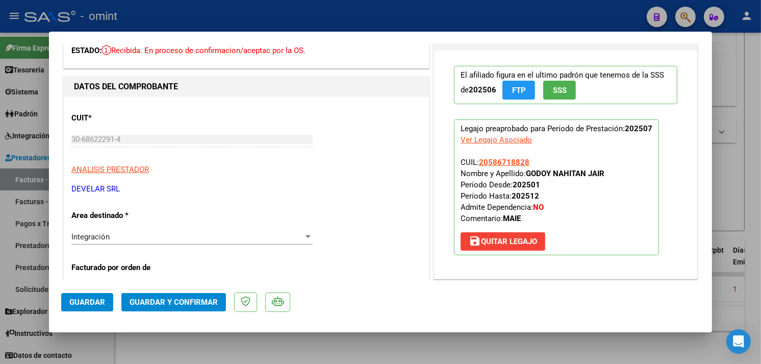
scroll to position [283, 0]
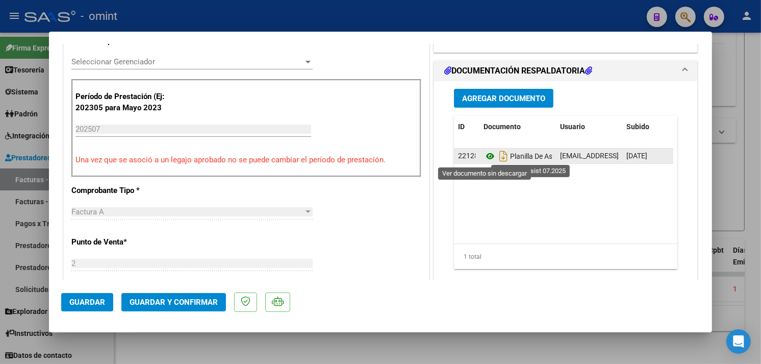
click at [486, 157] on icon at bounding box center [489, 156] width 13 height 12
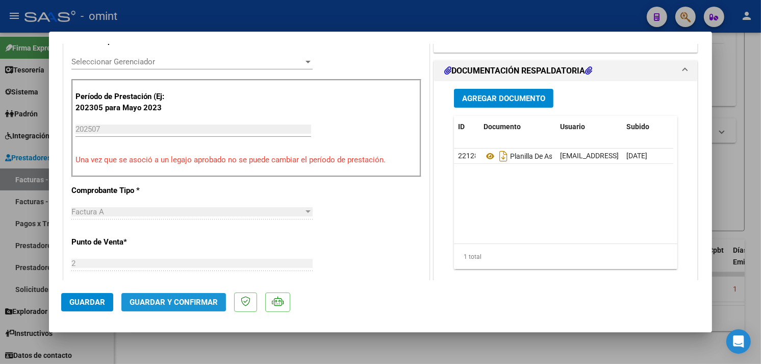
click at [158, 299] on span "Guardar y Confirmar" at bounding box center [174, 301] width 88 height 9
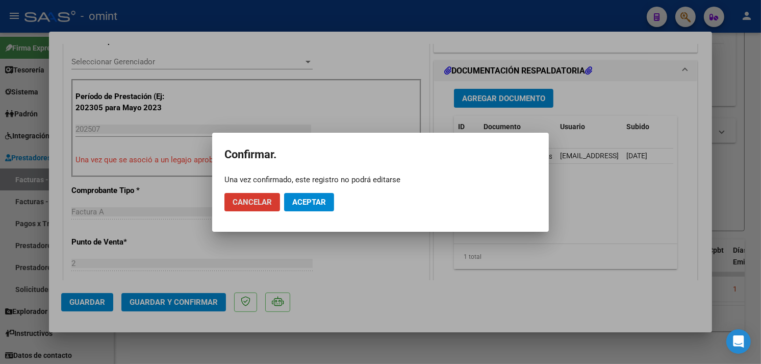
click at [296, 198] on span "Aceptar" at bounding box center [309, 201] width 34 height 9
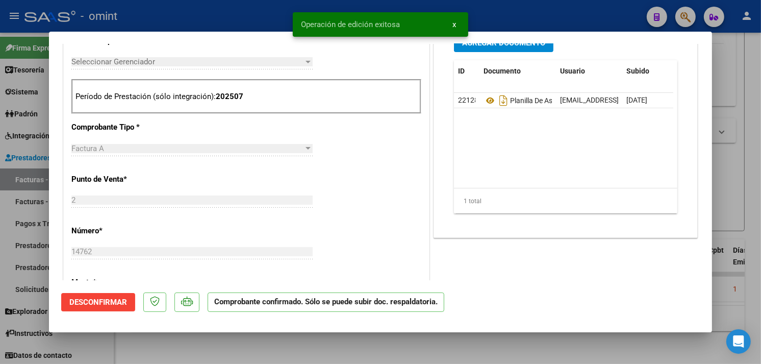
click at [169, 345] on div at bounding box center [380, 182] width 761 height 364
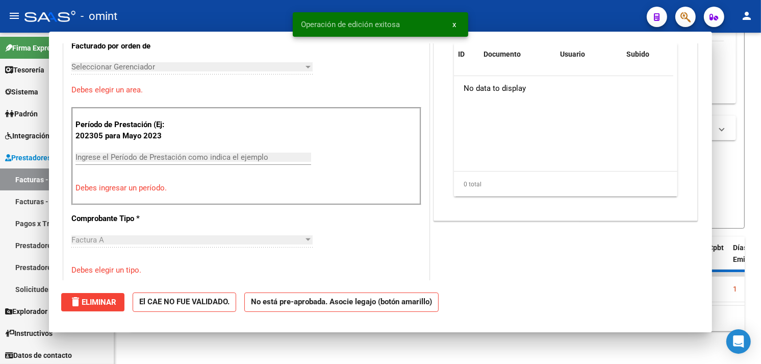
scroll to position [301, 0]
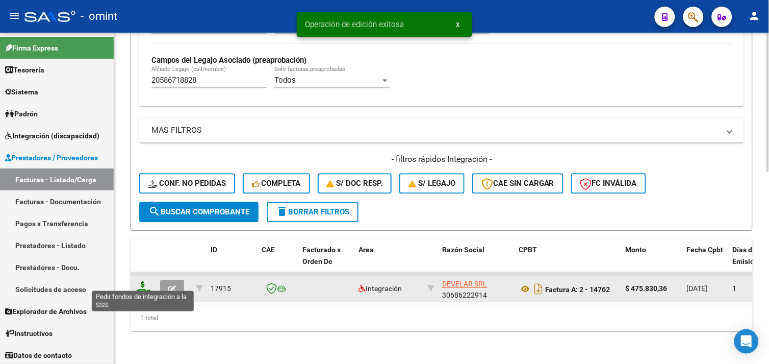
click at [140, 284] on icon at bounding box center [143, 288] width 16 height 14
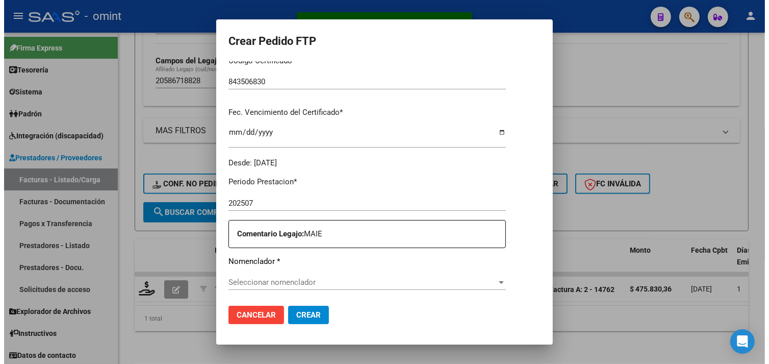
scroll to position [340, 0]
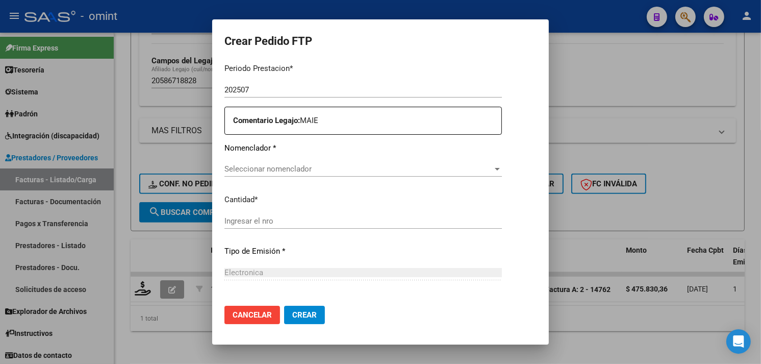
click at [178, 328] on div at bounding box center [380, 182] width 761 height 364
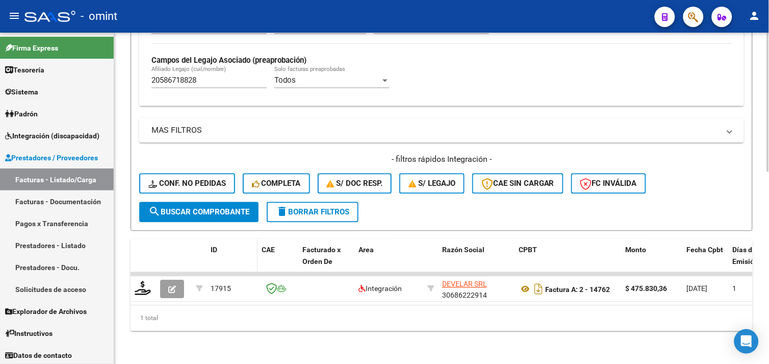
scroll to position [229, 0]
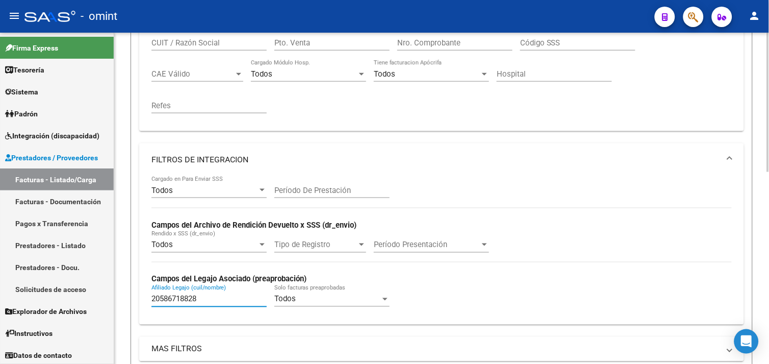
drag, startPoint x: 203, startPoint y: 299, endPoint x: 121, endPoint y: 319, distance: 84.1
click at [120, 314] on div "Video tutorial PRESTADORES -> Listado de CPBTs Emitidos por Prestadores / Prove…" at bounding box center [441, 192] width 655 height 779
paste input "28478183"
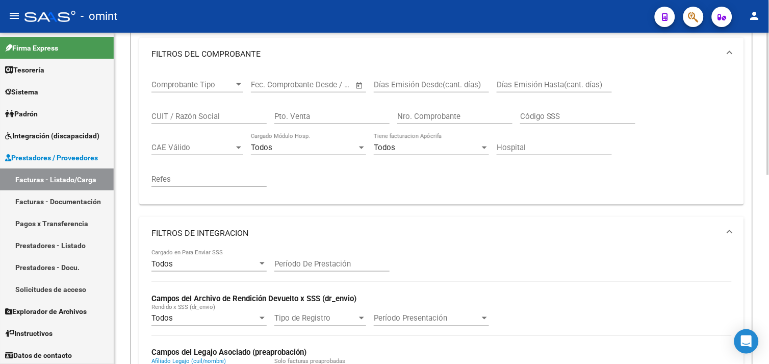
scroll to position [269, 0]
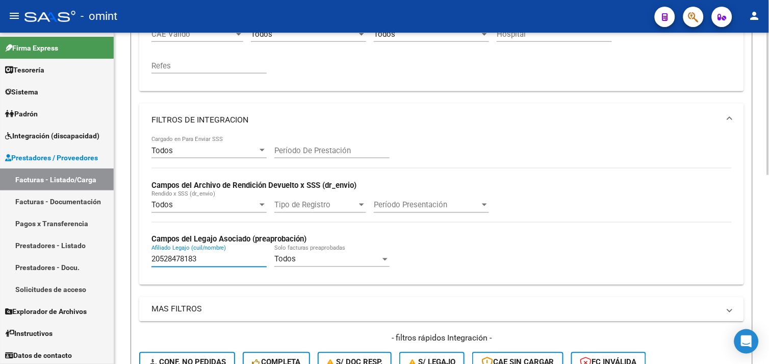
click at [190, 261] on input "20528478183" at bounding box center [208, 258] width 115 height 9
paste input "66483379"
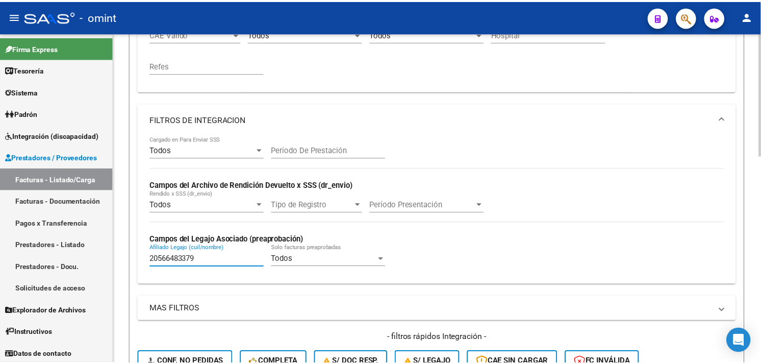
scroll to position [558, 0]
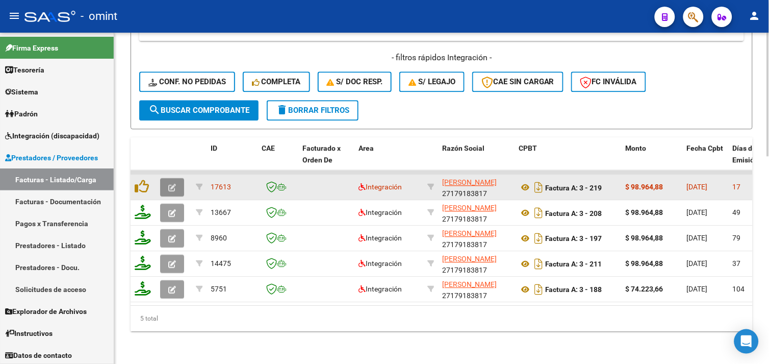
click at [174, 184] on icon "button" at bounding box center [172, 188] width 8 height 8
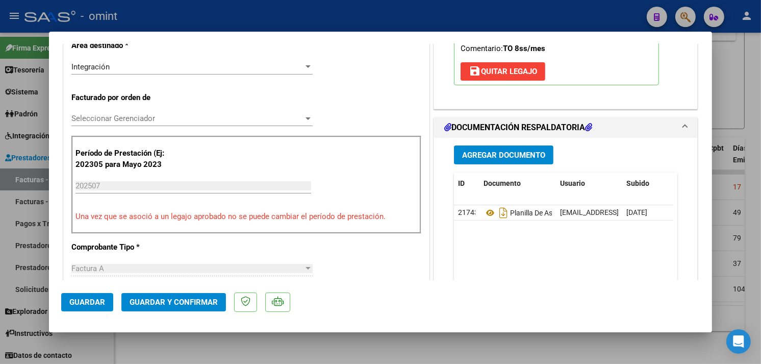
scroll to position [283, 0]
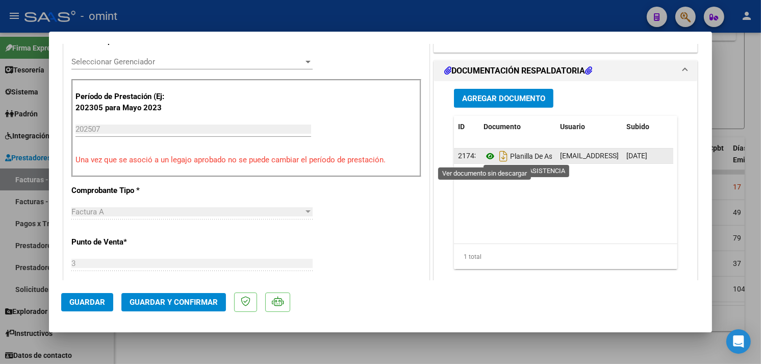
click at [483, 158] on icon at bounding box center [489, 156] width 13 height 12
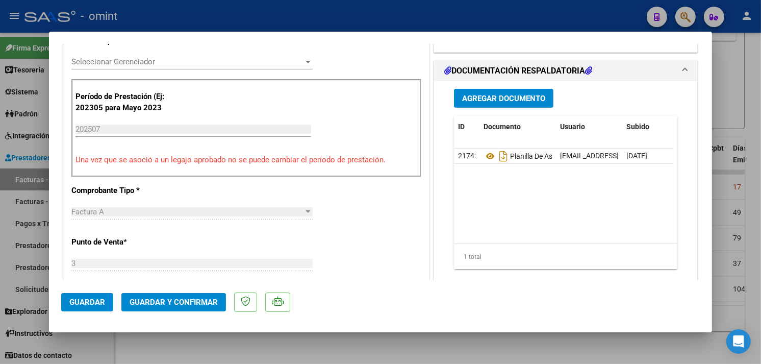
scroll to position [0, 0]
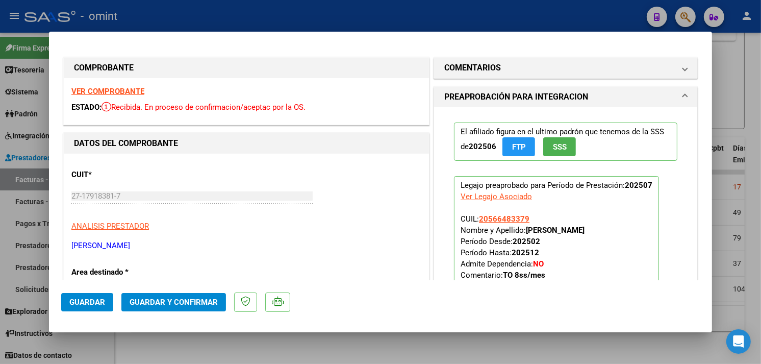
click at [122, 93] on strong "VER COMPROBANTE" at bounding box center [107, 91] width 73 height 9
click at [169, 299] on span "Guardar y Confirmar" at bounding box center [174, 301] width 88 height 9
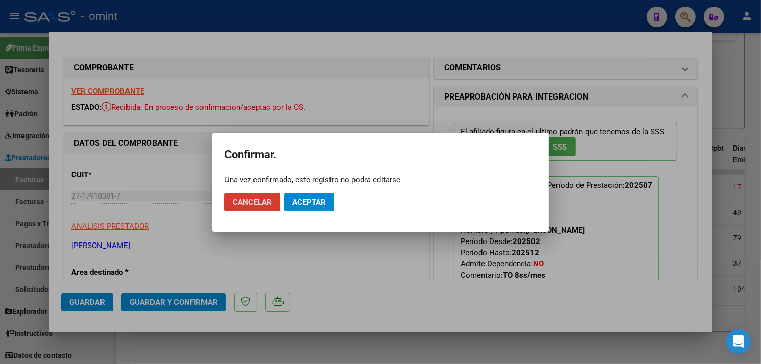
click at [312, 199] on span "Aceptar" at bounding box center [309, 201] width 34 height 9
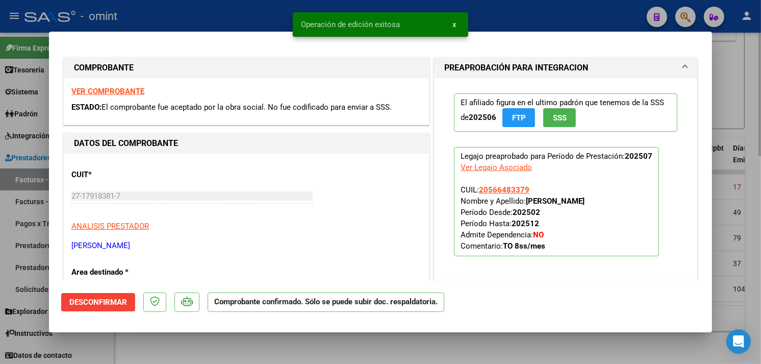
click at [209, 349] on div at bounding box center [380, 182] width 761 height 364
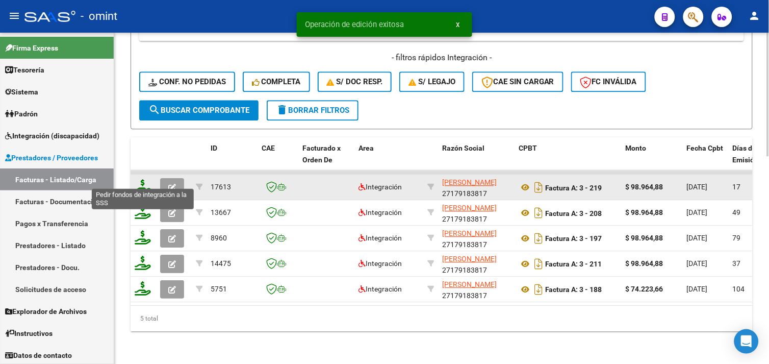
click at [146, 182] on icon at bounding box center [143, 186] width 16 height 14
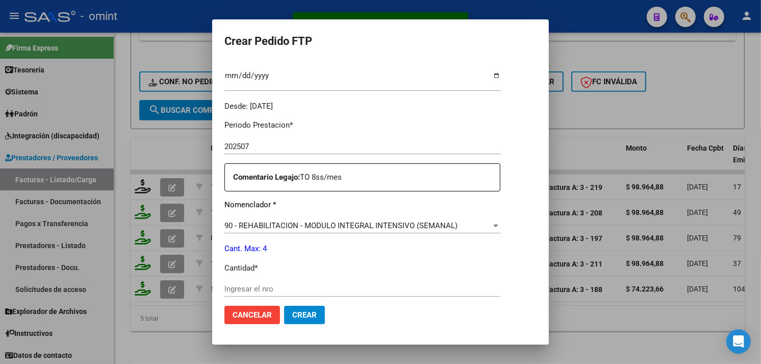
scroll to position [340, 0]
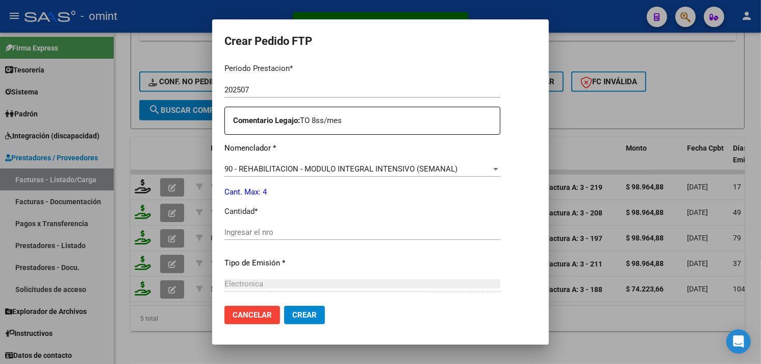
click at [269, 228] on input "Ingresar el nro" at bounding box center [362, 231] width 276 height 9
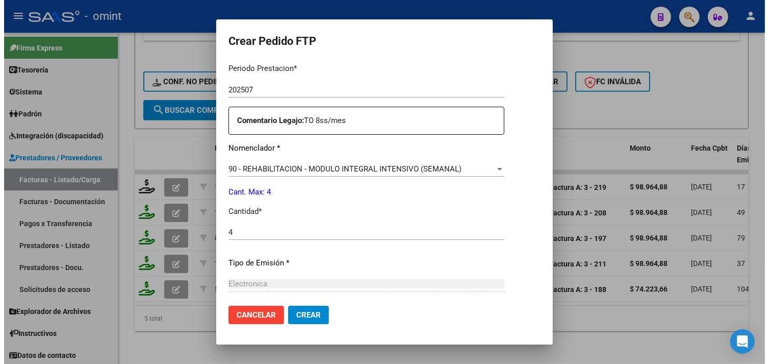
scroll to position [446, 0]
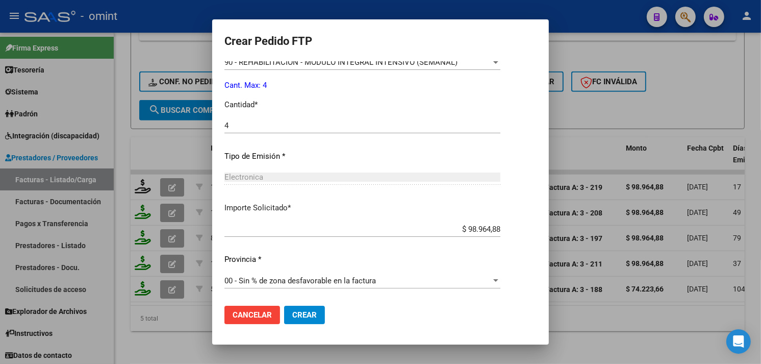
click at [292, 314] on span "Crear" at bounding box center [304, 314] width 24 height 9
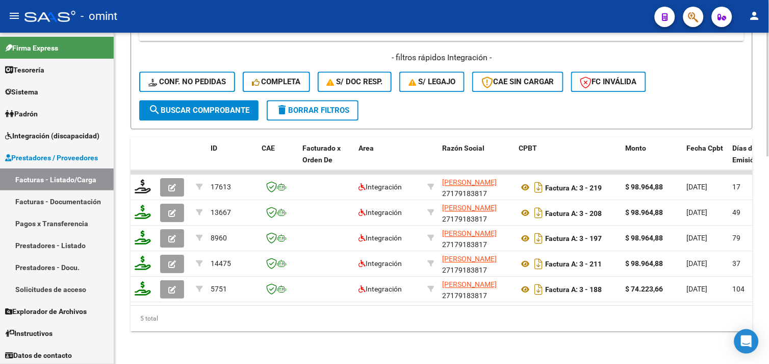
scroll to position [331, 0]
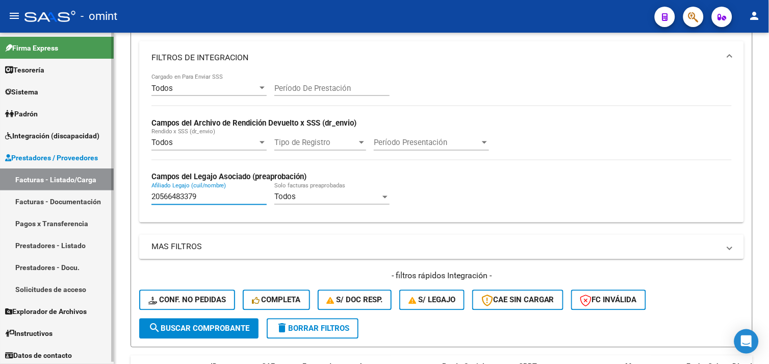
drag, startPoint x: 200, startPoint y: 197, endPoint x: 107, endPoint y: 198, distance: 93.3
click at [105, 197] on mat-sidenav-container "Firma Express Tesorería Extractos Procesados (csv) Extractos Originales (pdf) S…" at bounding box center [384, 198] width 769 height 331
paste input "53300615"
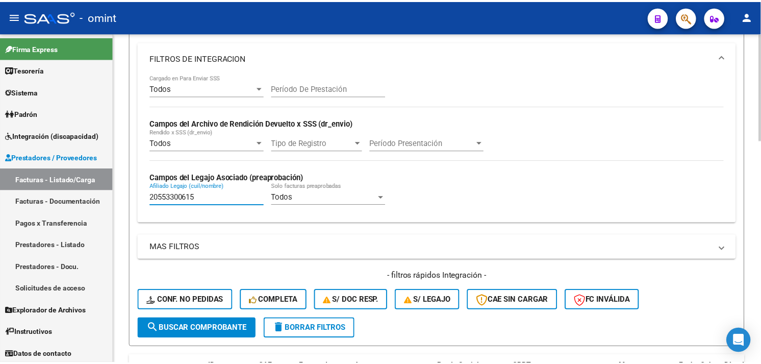
scroll to position [671, 0]
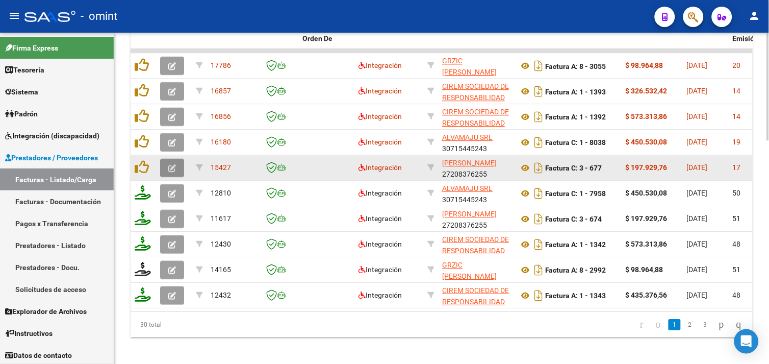
click at [170, 167] on icon "button" at bounding box center [172, 168] width 8 height 8
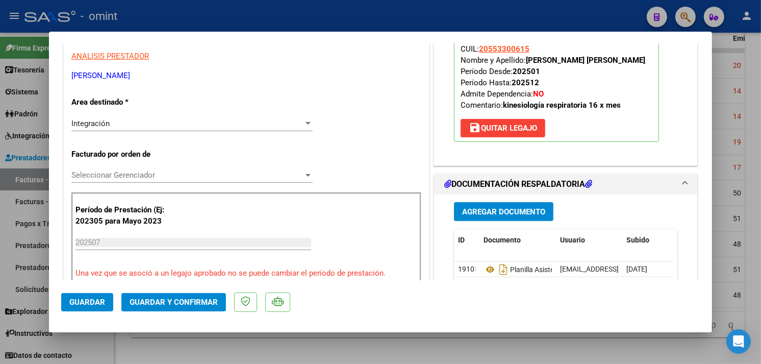
scroll to position [0, 0]
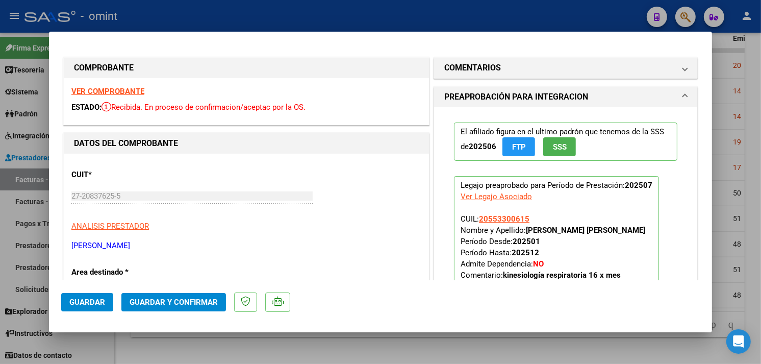
click at [120, 88] on strong "VER COMPROBANTE" at bounding box center [107, 91] width 73 height 9
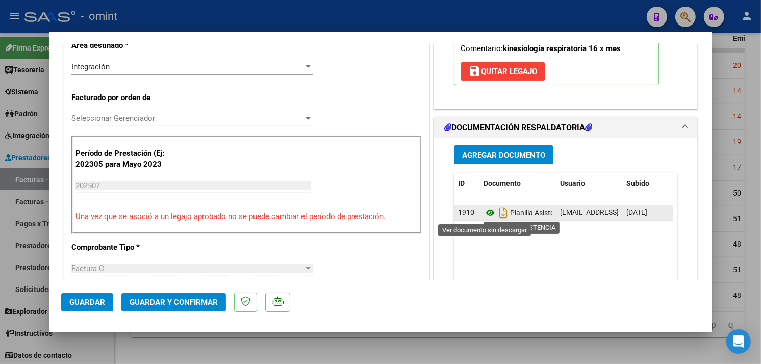
click at [483, 213] on icon at bounding box center [489, 213] width 13 height 12
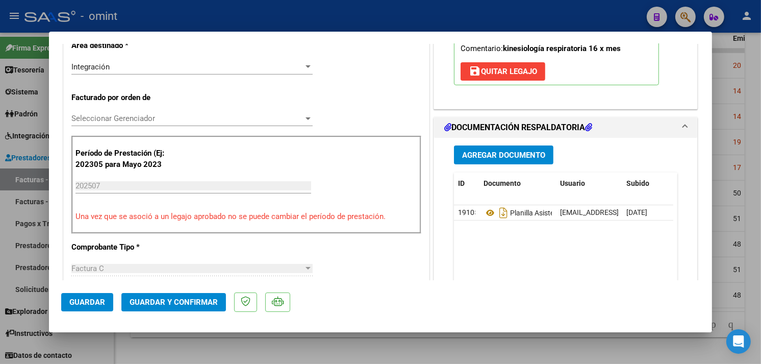
click at [187, 297] on button "Guardar y Confirmar" at bounding box center [173, 302] width 105 height 18
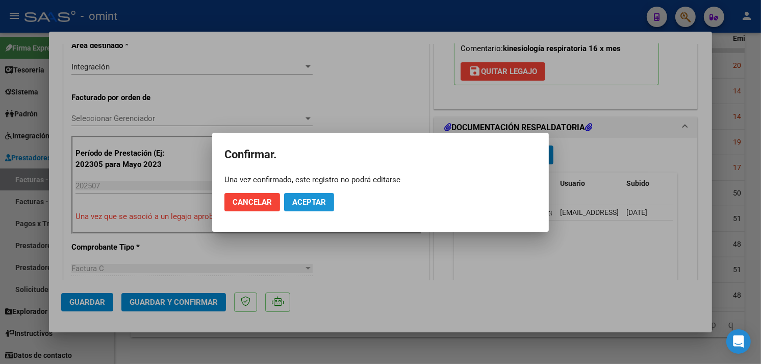
click at [301, 199] on span "Aceptar" at bounding box center [309, 201] width 34 height 9
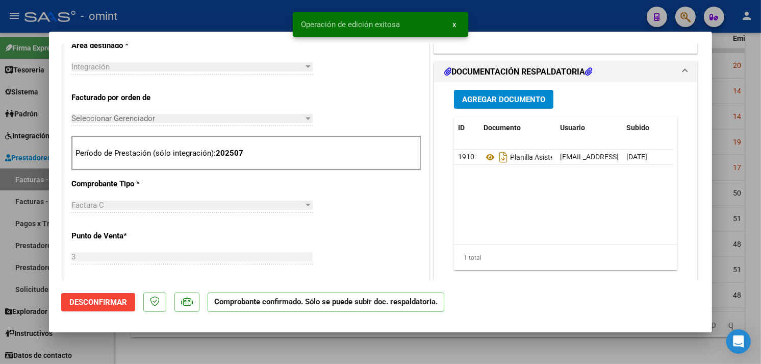
click at [138, 348] on div at bounding box center [380, 182] width 761 height 364
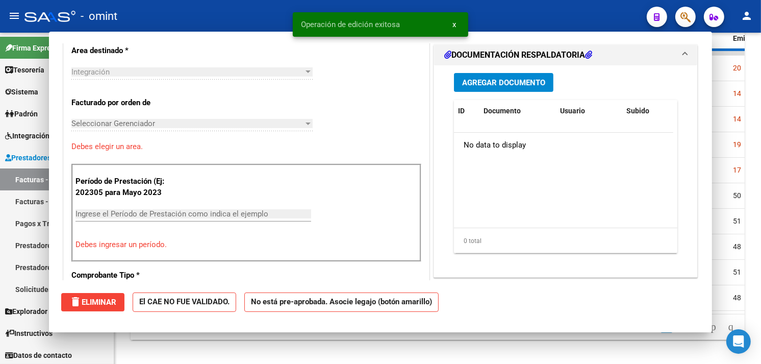
scroll to position [0, 0]
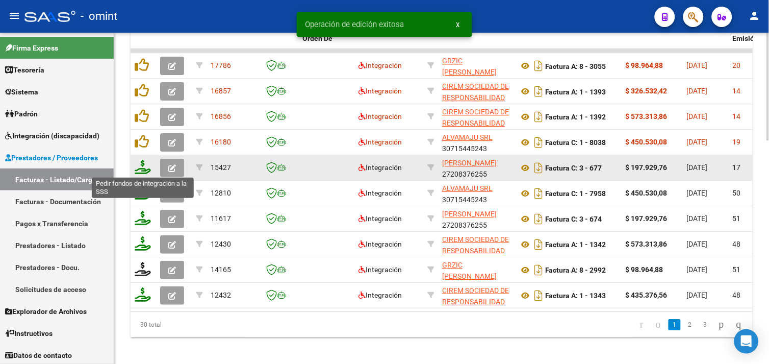
click at [143, 168] on icon at bounding box center [143, 167] width 16 height 14
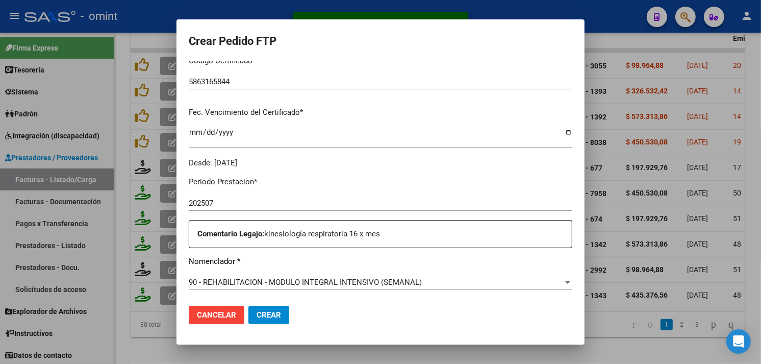
scroll to position [283, 0]
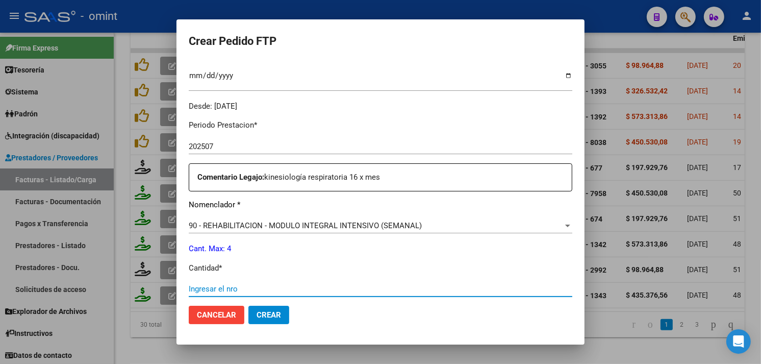
click at [242, 293] on div "Ingresar el nro" at bounding box center [381, 288] width 384 height 15
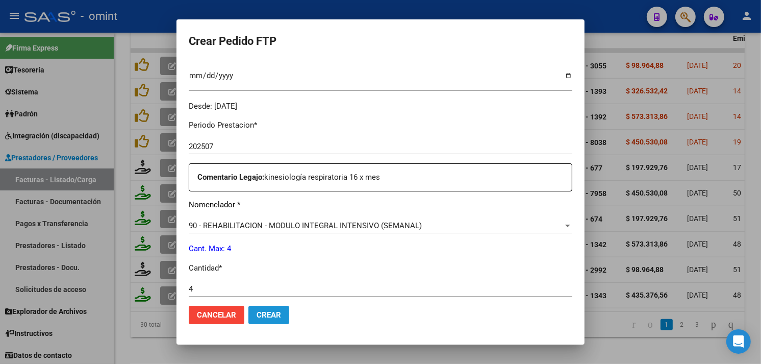
click at [272, 313] on span "Crear" at bounding box center [269, 314] width 24 height 9
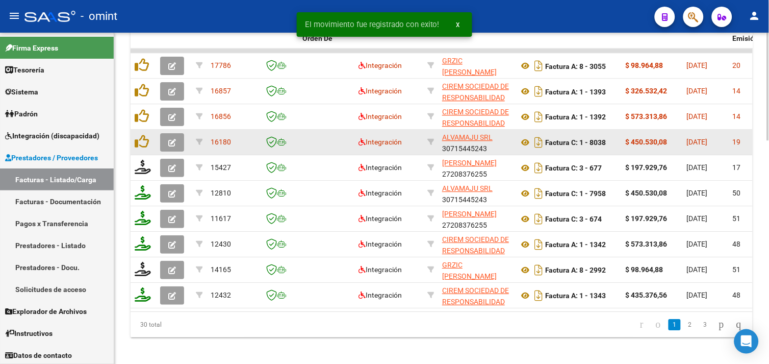
click at [170, 142] on icon "button" at bounding box center [172, 143] width 8 height 8
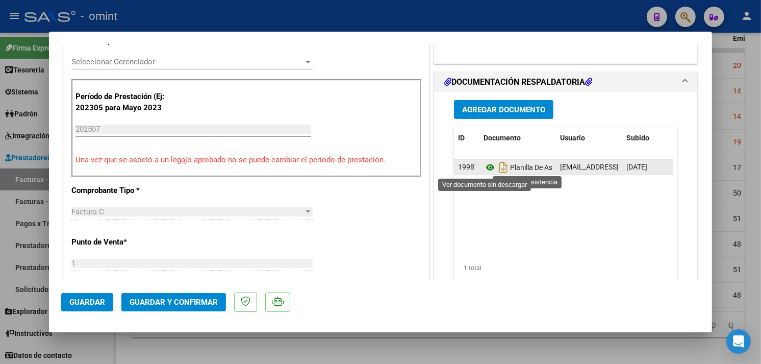
click at [483, 166] on icon at bounding box center [489, 167] width 13 height 12
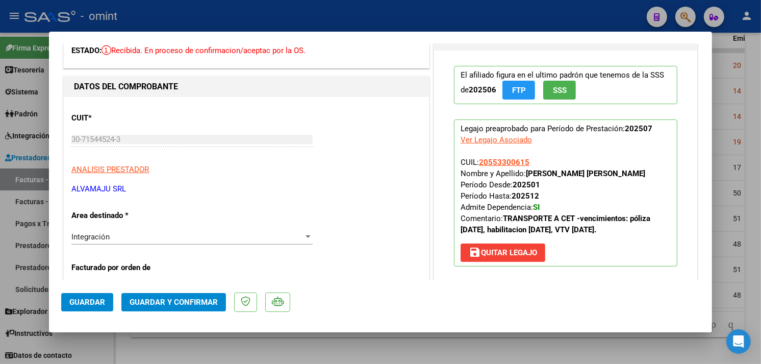
scroll to position [0, 0]
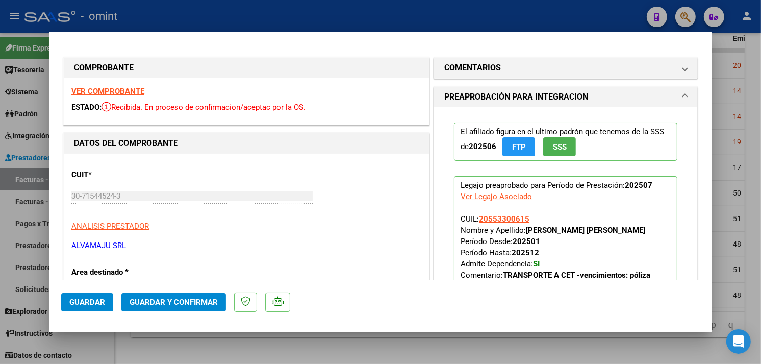
click at [106, 90] on strong "VER COMPROBANTE" at bounding box center [107, 91] width 73 height 9
click at [176, 306] on span "Guardar y Confirmar" at bounding box center [174, 301] width 88 height 9
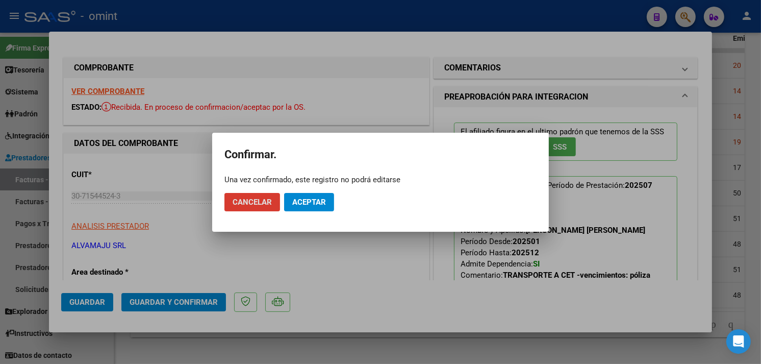
click at [311, 202] on span "Aceptar" at bounding box center [309, 201] width 34 height 9
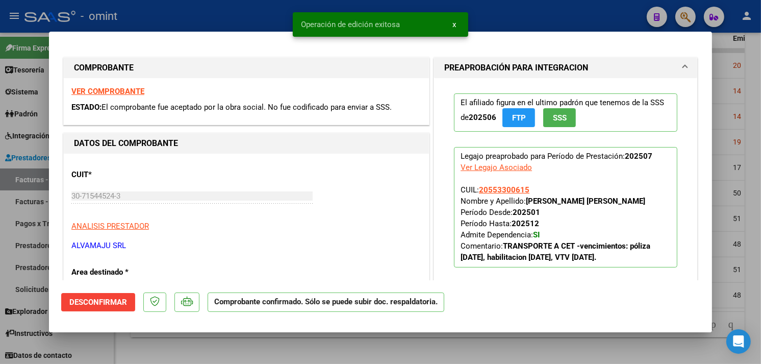
click at [165, 357] on div at bounding box center [380, 182] width 761 height 364
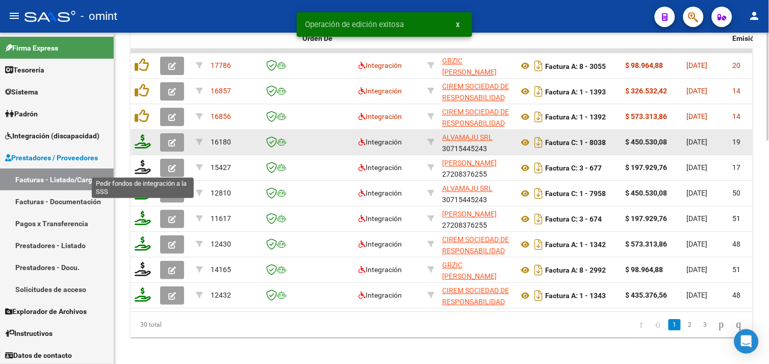
click at [143, 145] on icon at bounding box center [143, 141] width 16 height 14
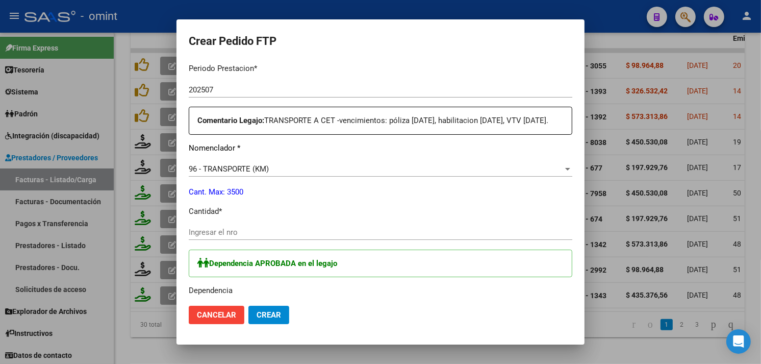
scroll to position [396, 0]
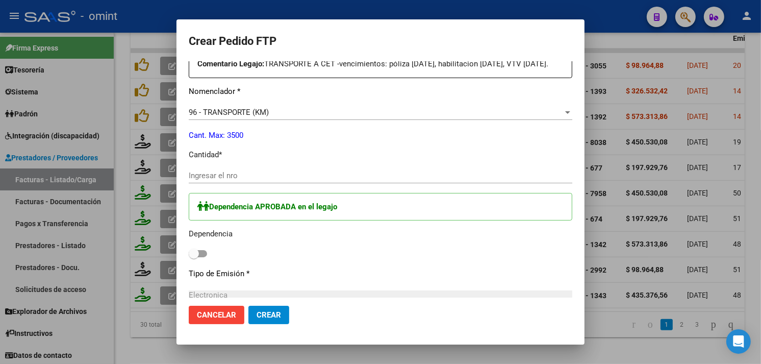
click at [200, 257] on span at bounding box center [198, 253] width 18 height 7
click at [194, 258] on input "checkbox" at bounding box center [193, 257] width 1 height 1
click at [217, 181] on div "Ingresar el nro" at bounding box center [381, 175] width 384 height 15
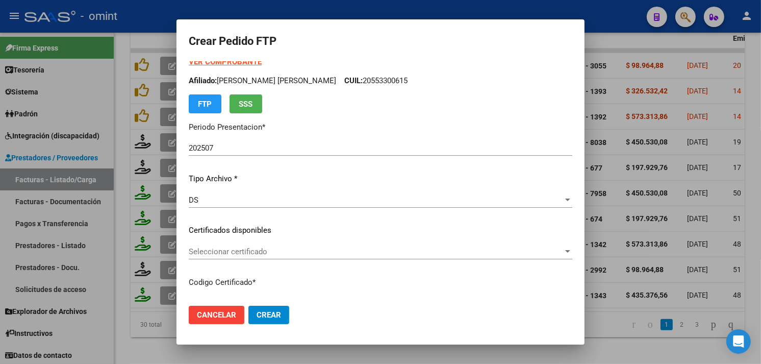
scroll to position [0, 0]
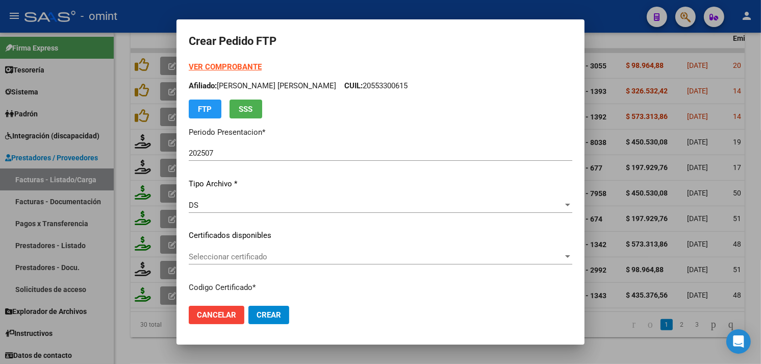
click at [274, 310] on span "Crear" at bounding box center [269, 314] width 24 height 9
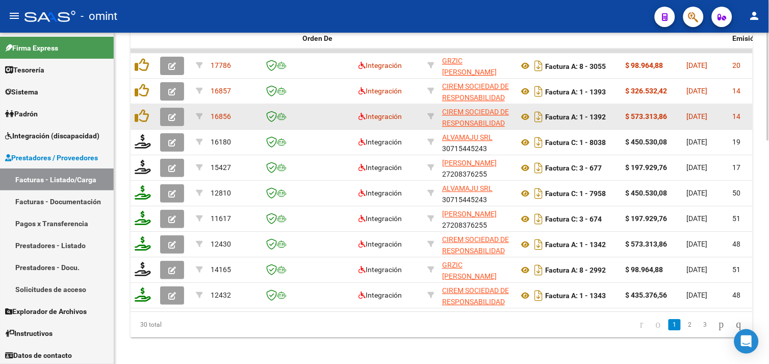
click at [171, 114] on icon "button" at bounding box center [172, 117] width 8 height 8
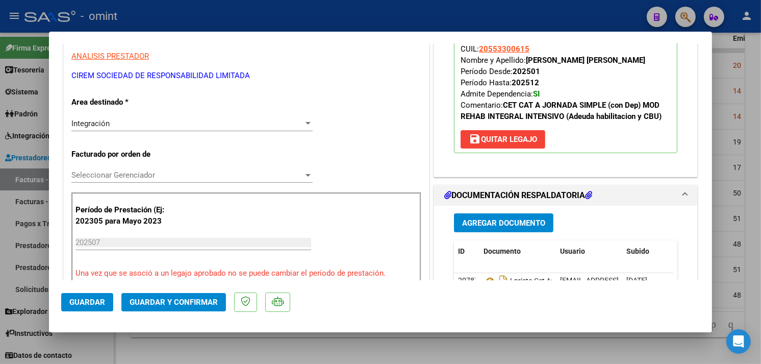
scroll to position [340, 0]
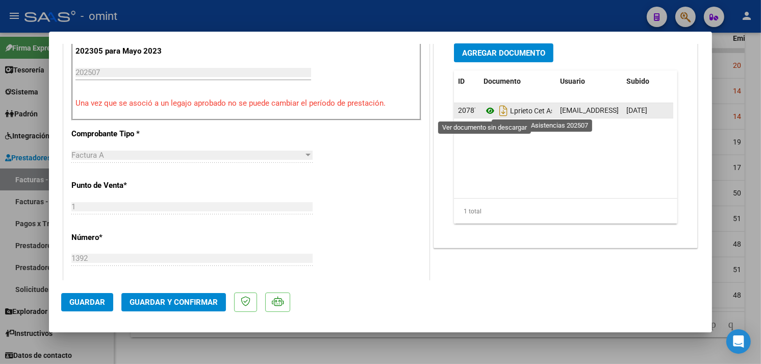
click at [487, 111] on icon at bounding box center [489, 111] width 13 height 12
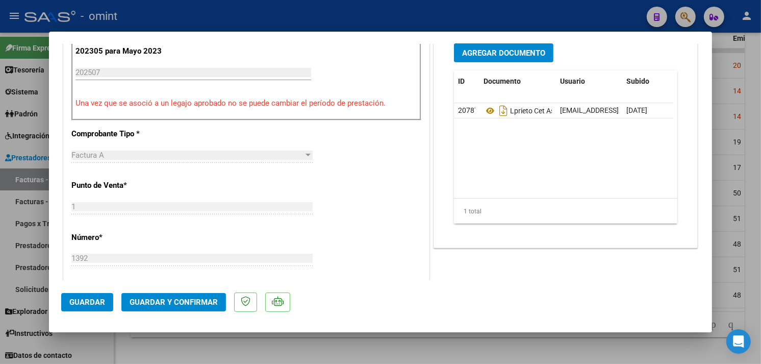
scroll to position [0, 0]
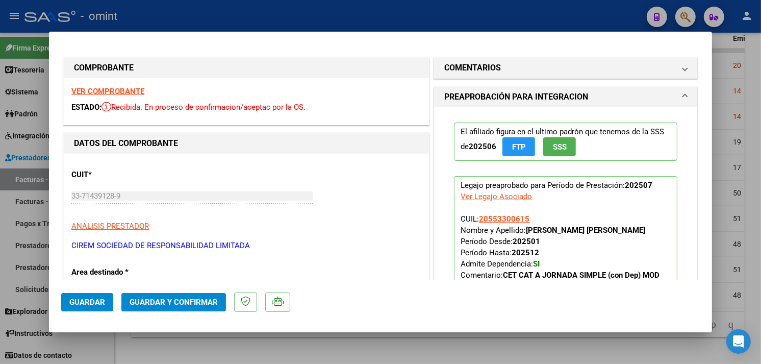
click at [124, 87] on strong "VER COMPROBANTE" at bounding box center [107, 91] width 73 height 9
click at [206, 299] on span "Guardar y Confirmar" at bounding box center [174, 301] width 88 height 9
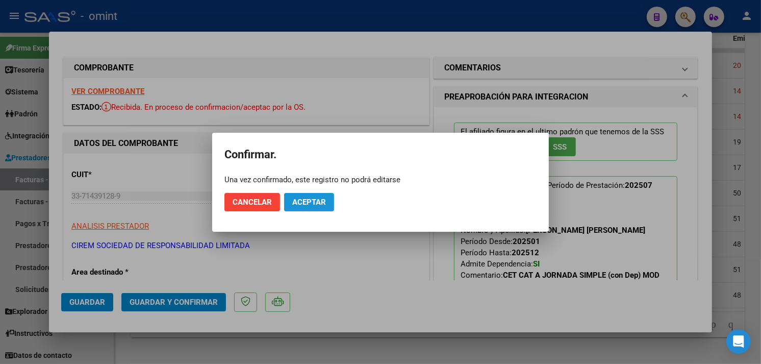
click at [293, 203] on span "Aceptar" at bounding box center [309, 201] width 34 height 9
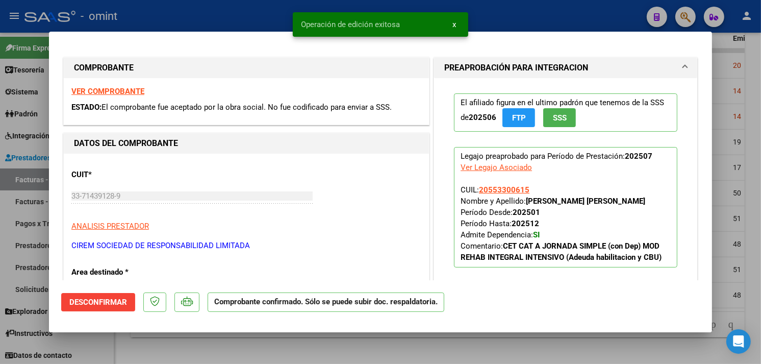
click at [191, 345] on div at bounding box center [380, 182] width 761 height 364
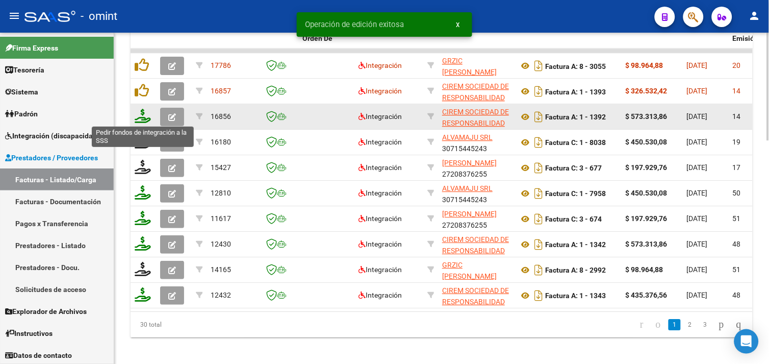
click at [138, 116] on icon at bounding box center [143, 116] width 16 height 14
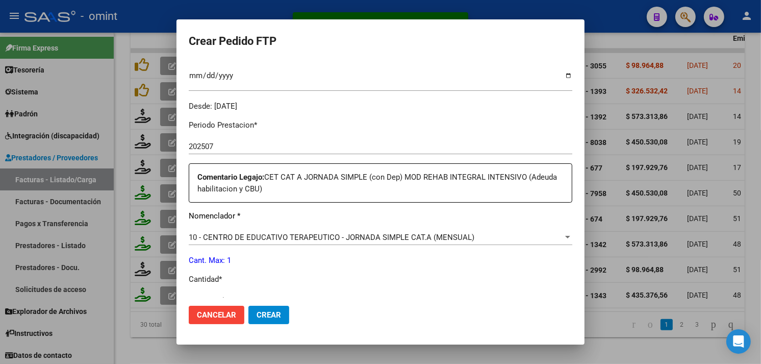
scroll to position [340, 0]
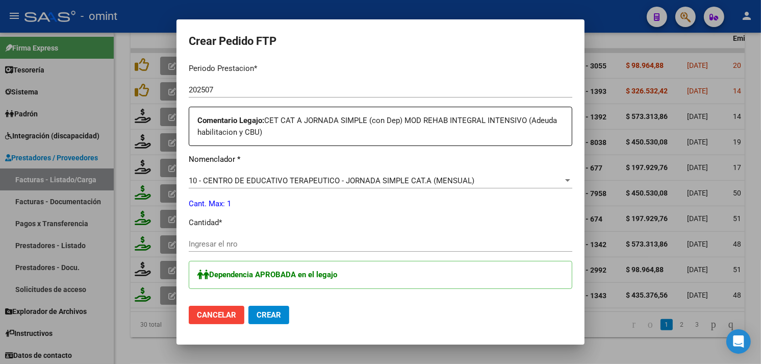
click at [304, 231] on div "Periodo Prestacion * 202507 Ingresar el Periodo Prestacion Comentario Legajo: C…" at bounding box center [381, 269] width 384 height 428
click at [296, 240] on input "Ingresar el nro" at bounding box center [381, 243] width 384 height 9
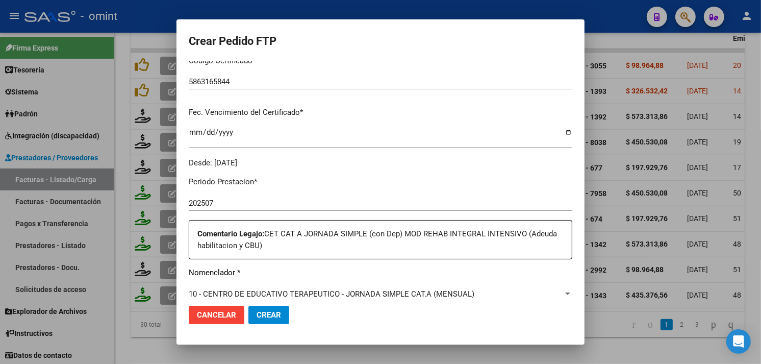
scroll to position [525, 0]
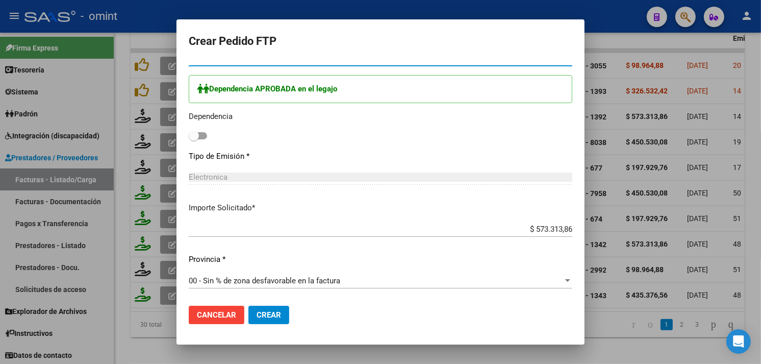
click at [200, 134] on span at bounding box center [198, 135] width 18 height 7
click at [194, 139] on input "checkbox" at bounding box center [193, 139] width 1 height 1
click at [271, 310] on button "Crear" at bounding box center [268, 314] width 41 height 18
click at [165, 349] on div at bounding box center [380, 182] width 761 height 364
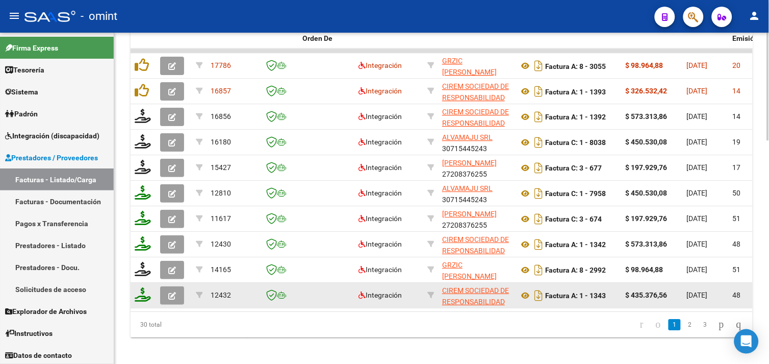
scroll to position [445, 0]
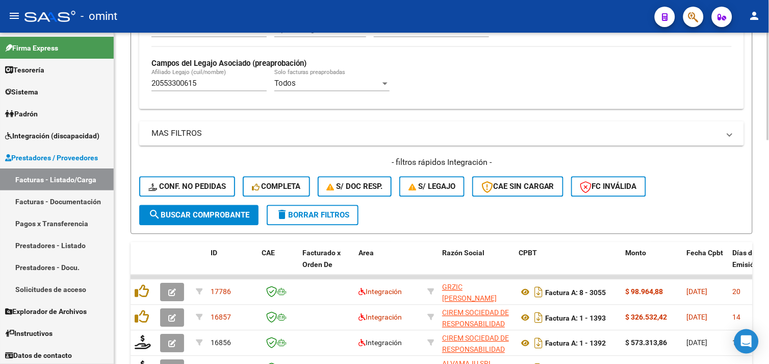
click at [228, 88] on input "20553300615" at bounding box center [208, 83] width 115 height 9
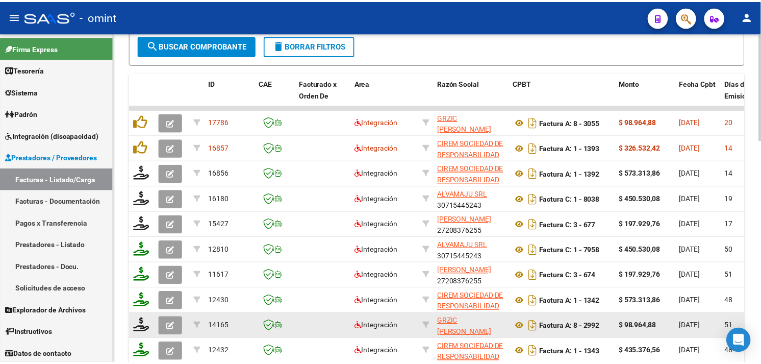
scroll to position [671, 0]
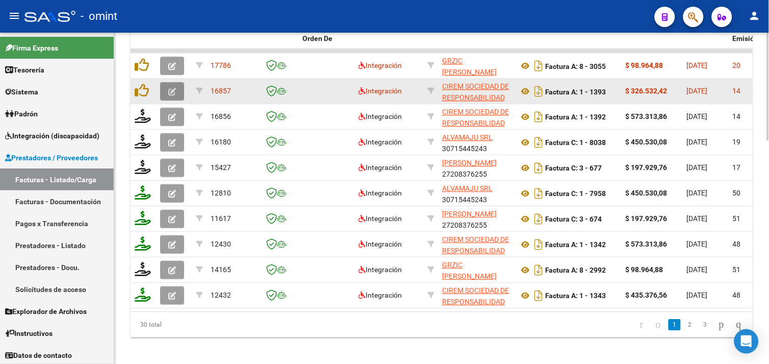
click at [171, 84] on button "button" at bounding box center [172, 91] width 24 height 18
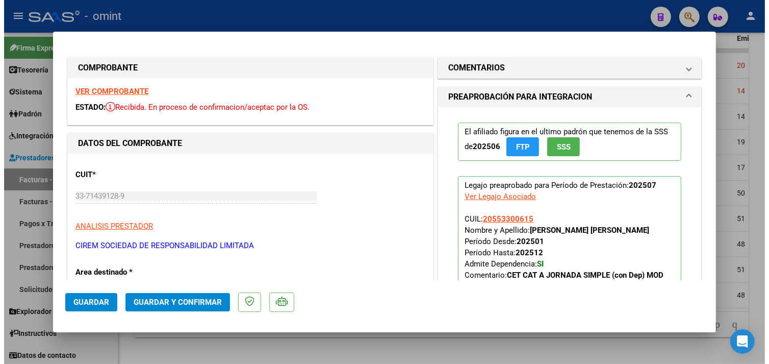
scroll to position [57, 0]
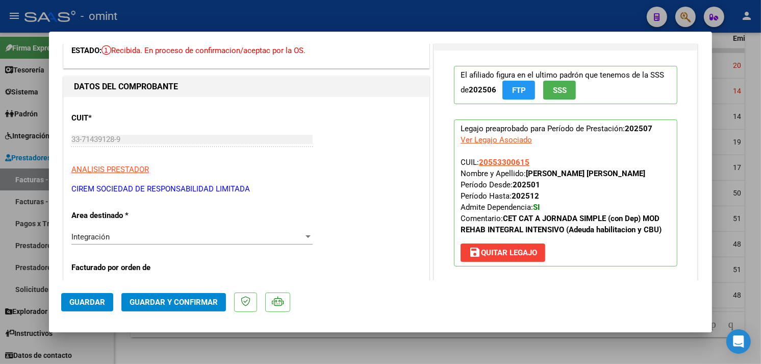
click at [182, 348] on div at bounding box center [380, 182] width 761 height 364
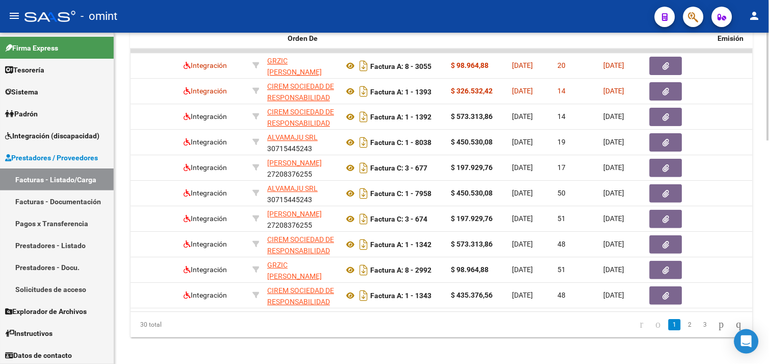
scroll to position [0, 0]
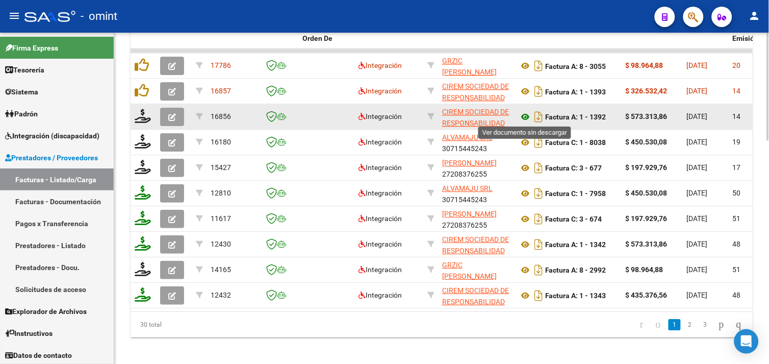
click at [523, 115] on icon at bounding box center [525, 117] width 13 height 12
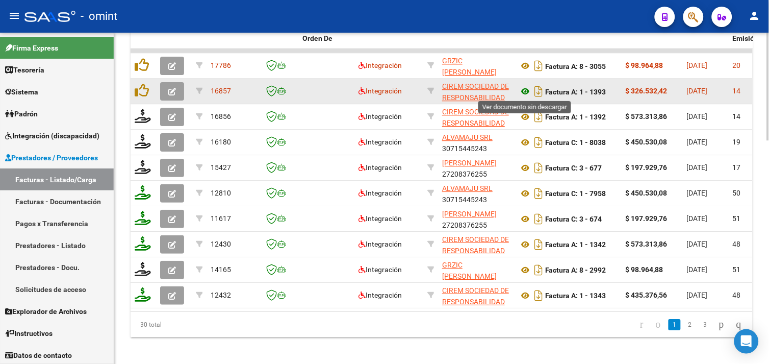
click at [527, 90] on icon at bounding box center [525, 91] width 13 height 12
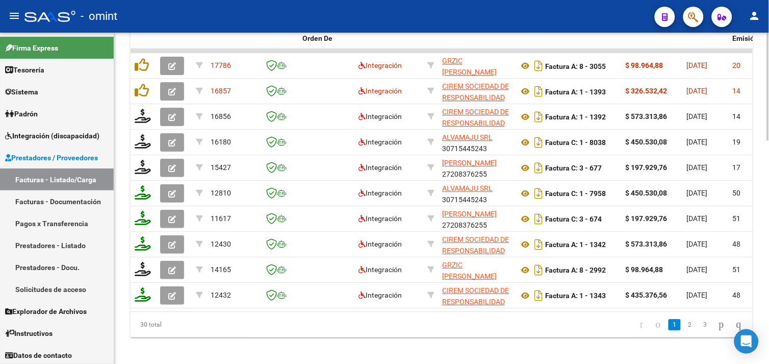
drag, startPoint x: 264, startPoint y: 319, endPoint x: 303, endPoint y: 320, distance: 39.3
click at [303, 320] on div "30 total 1 2 3" at bounding box center [442, 324] width 622 height 25
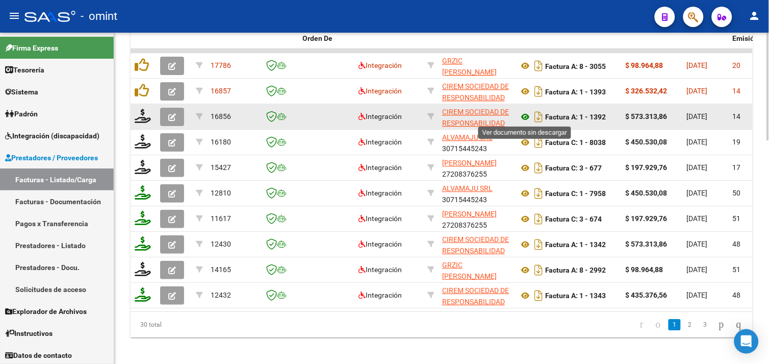
click at [527, 115] on icon at bounding box center [525, 117] width 13 height 12
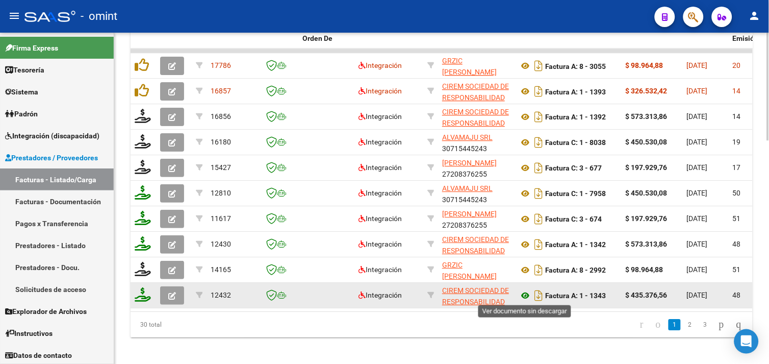
click at [524, 295] on icon at bounding box center [525, 295] width 13 height 12
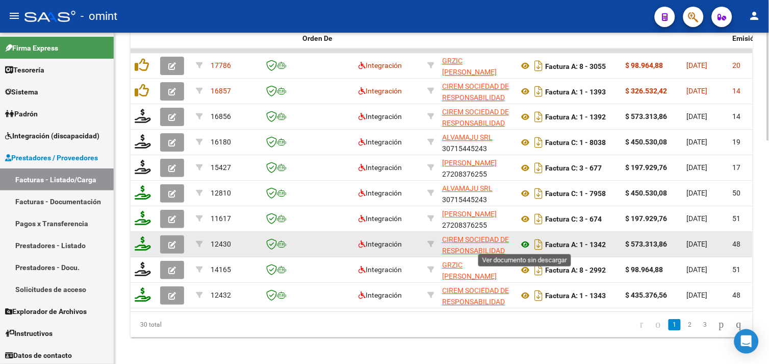
click at [528, 245] on icon at bounding box center [525, 244] width 13 height 12
click at [180, 243] on button "button" at bounding box center [172, 244] width 24 height 18
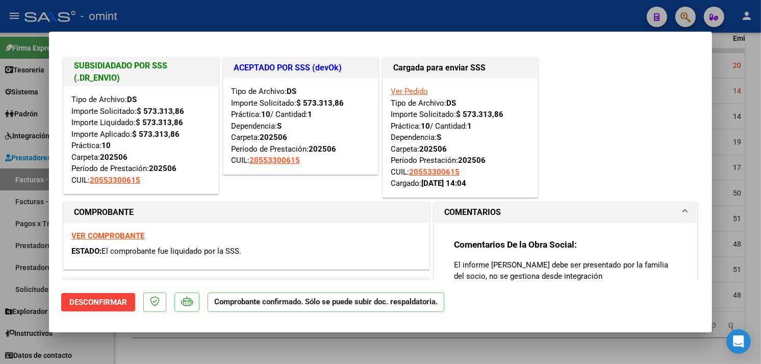
click at [205, 342] on div at bounding box center [380, 182] width 761 height 364
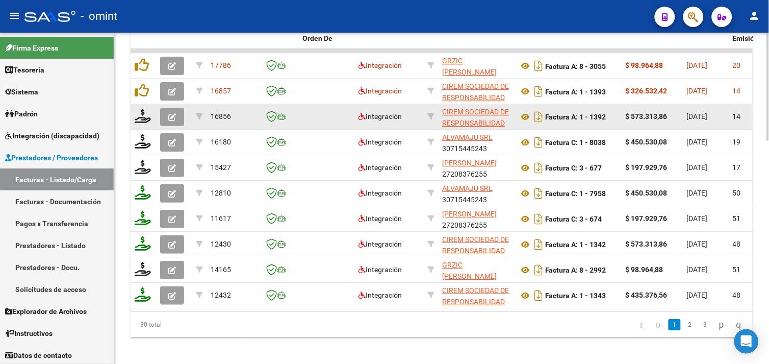
click at [172, 113] on icon "button" at bounding box center [172, 117] width 8 height 8
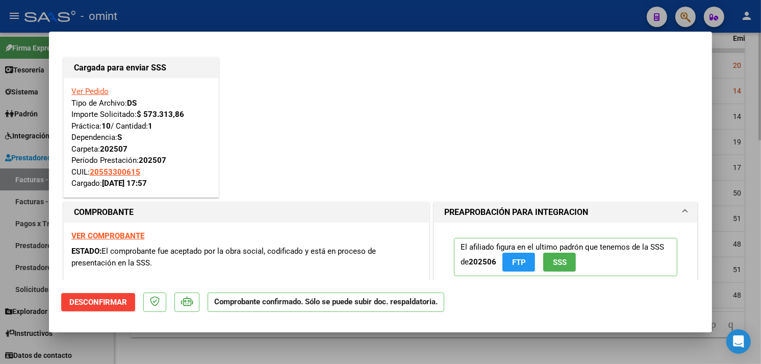
click at [179, 352] on div at bounding box center [380, 182] width 761 height 364
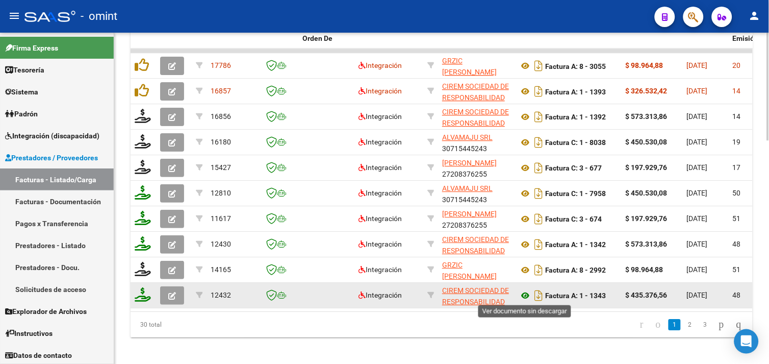
click at [525, 294] on icon at bounding box center [525, 295] width 13 height 12
click at [170, 292] on icon "button" at bounding box center [172, 296] width 8 height 8
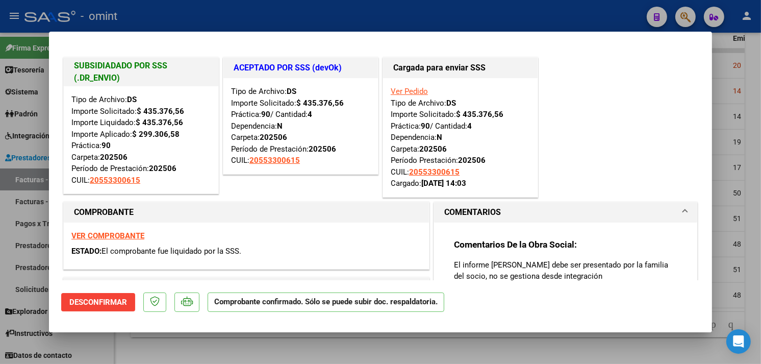
click at [176, 350] on div at bounding box center [380, 182] width 761 height 364
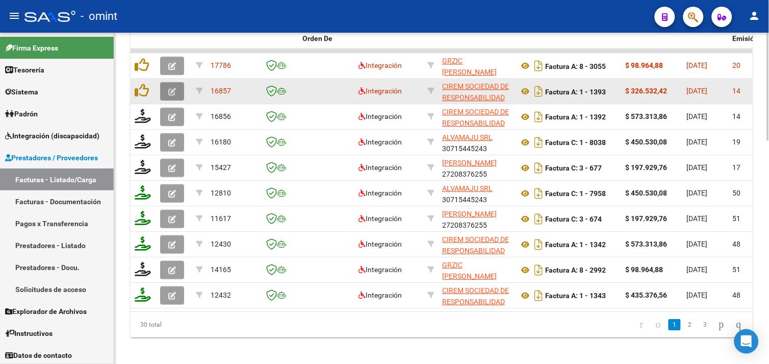
click at [172, 90] on icon "button" at bounding box center [172, 92] width 8 height 8
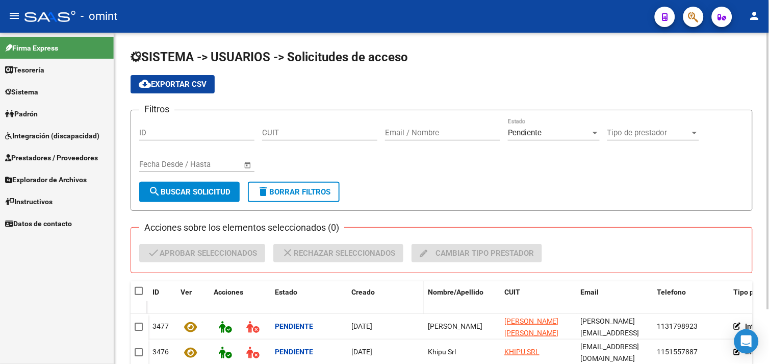
scroll to position [65, 0]
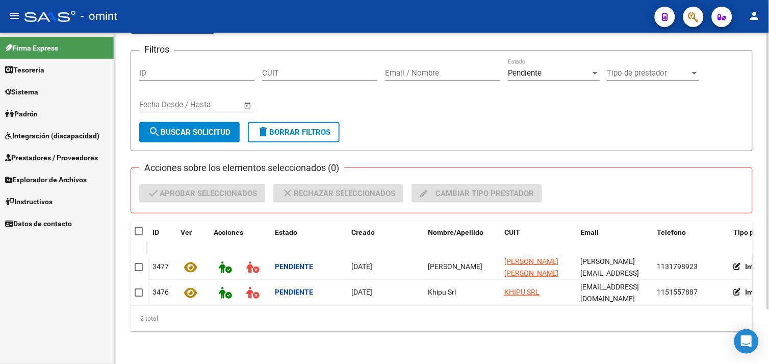
drag, startPoint x: 255, startPoint y: 68, endPoint x: 265, endPoint y: 68, distance: 10.2
click at [258, 68] on div "Filtros ID CUIT Email / Nombre Pendiente Estado Tipo de prestador Tipo de prest…" at bounding box center [441, 90] width 605 height 63
click at [288, 68] on input "CUIT" at bounding box center [319, 72] width 115 height 9
paste input "30-71132062-4"
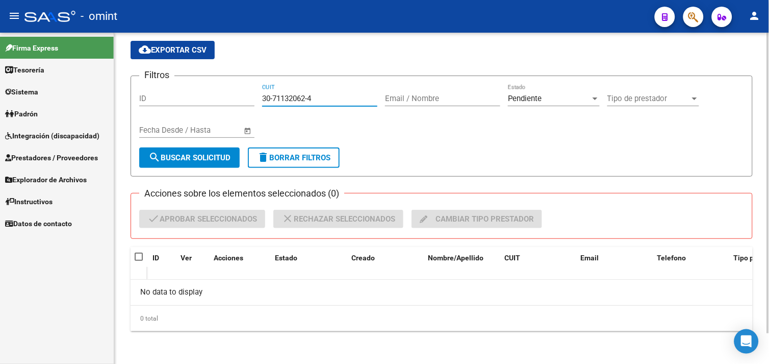
scroll to position [34, 0]
type input "30-71132062-4"
click at [502, 97] on div "Filtros ID 30-71132062-4 CUIT Email / Nombre Pendiente Estado Tipo de prestador…" at bounding box center [441, 116] width 605 height 63
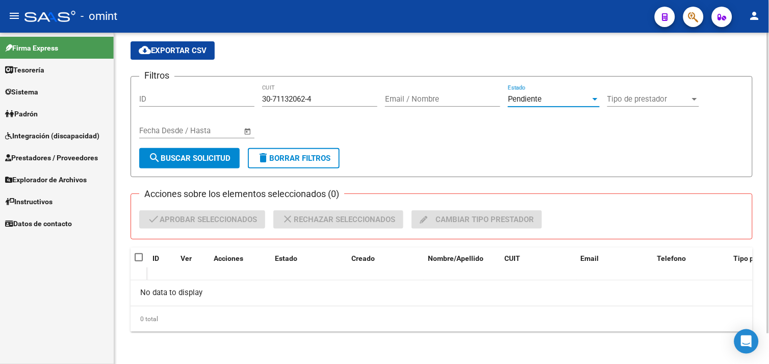
click at [520, 98] on span "Pendiente" at bounding box center [525, 98] width 34 height 9
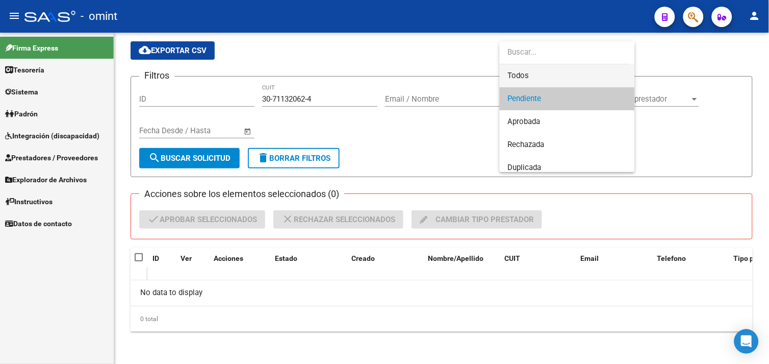
click at [533, 72] on span "Todos" at bounding box center [567, 75] width 119 height 23
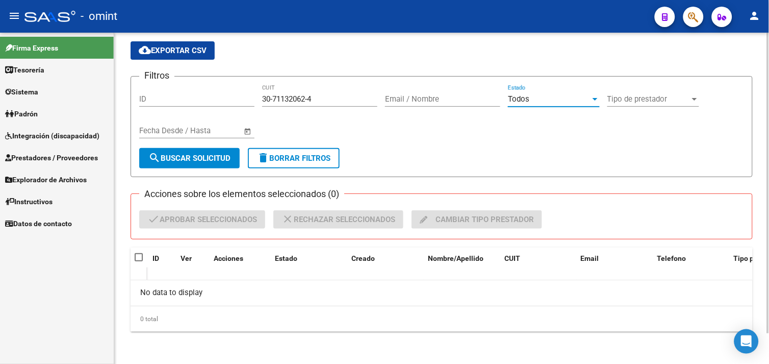
click at [208, 154] on span "search Buscar solicitud" at bounding box center [189, 158] width 82 height 9
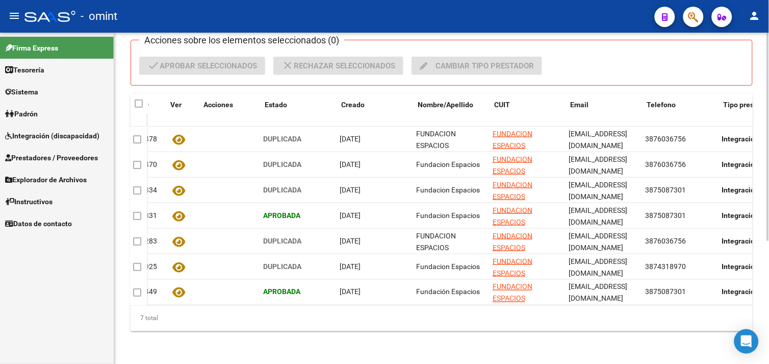
scroll to position [0, 10]
drag, startPoint x: 411, startPoint y: 296, endPoint x: 426, endPoint y: 298, distance: 14.9
click at [426, 298] on datatable-body "3478 Duplicada 20/08/2025 FUNDACION ESPACIOS FUNDACION ESPACIOS espaciossalta@g…" at bounding box center [442, 215] width 622 height 178
drag, startPoint x: 426, startPoint y: 298, endPoint x: 429, endPoint y: 321, distance: 23.2
click at [429, 321] on div "7 total" at bounding box center [442, 317] width 622 height 25
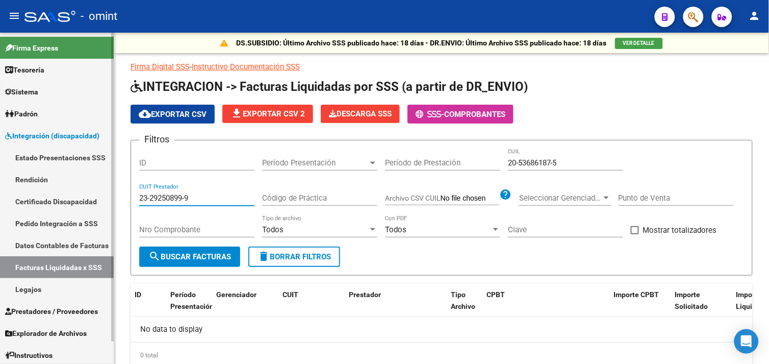
scroll to position [36, 0]
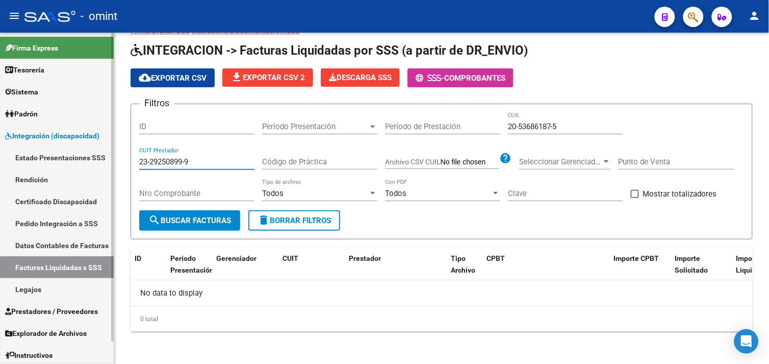
click at [54, 224] on link "Pedido Integración a SSS" at bounding box center [57, 223] width 114 height 22
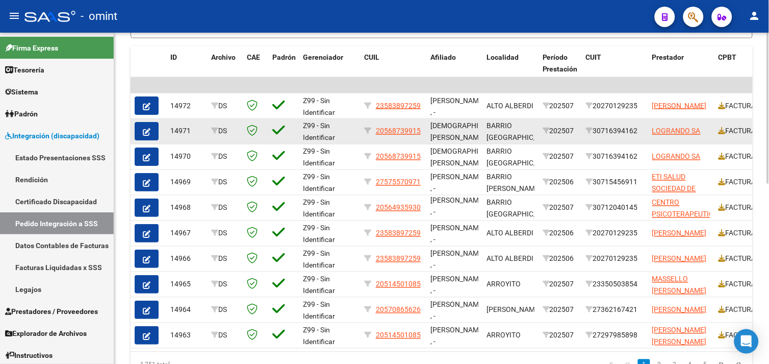
click at [151, 127] on button "button" at bounding box center [147, 131] width 24 height 18
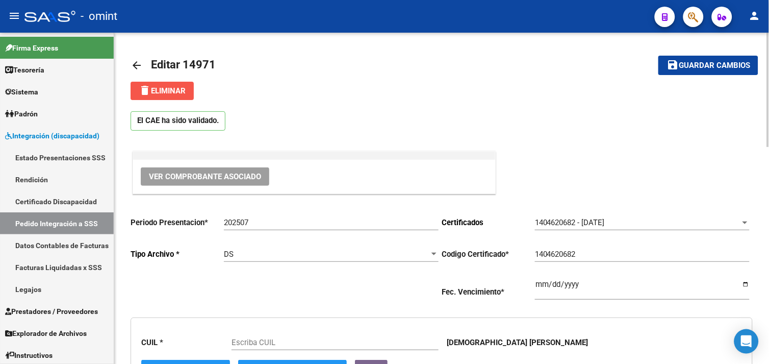
click at [166, 85] on button "delete Eliminar" at bounding box center [162, 91] width 63 height 18
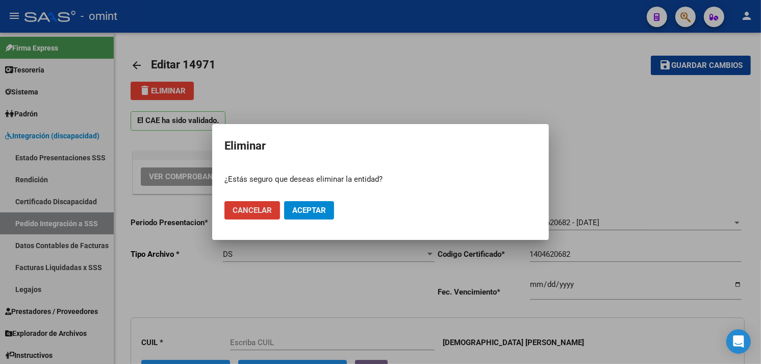
type input "20568739915"
click at [310, 209] on span "Aceptar" at bounding box center [309, 210] width 34 height 9
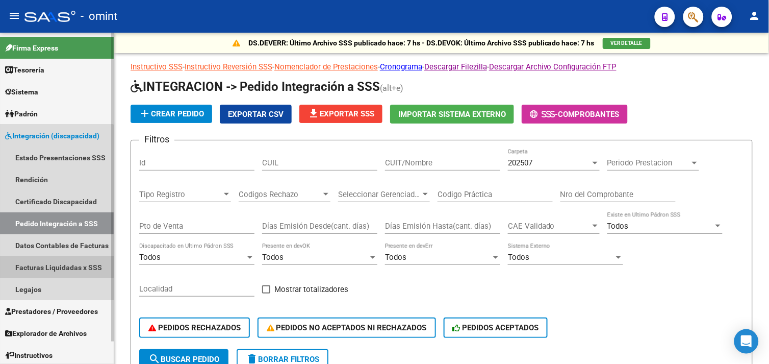
click at [54, 267] on link "Facturas Liquidadas x SSS" at bounding box center [57, 267] width 114 height 22
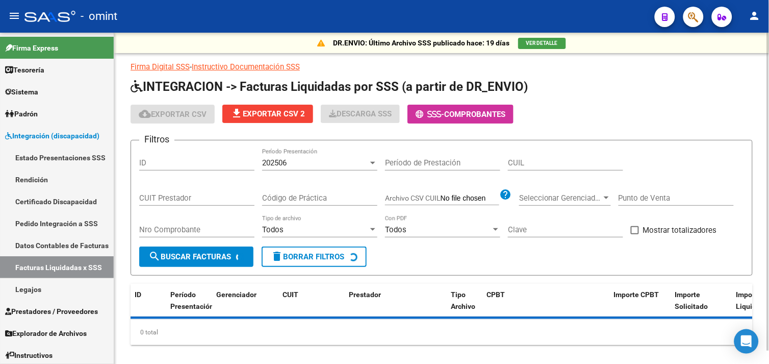
click at [183, 189] on div "CUIT Prestador" at bounding box center [196, 195] width 115 height 22
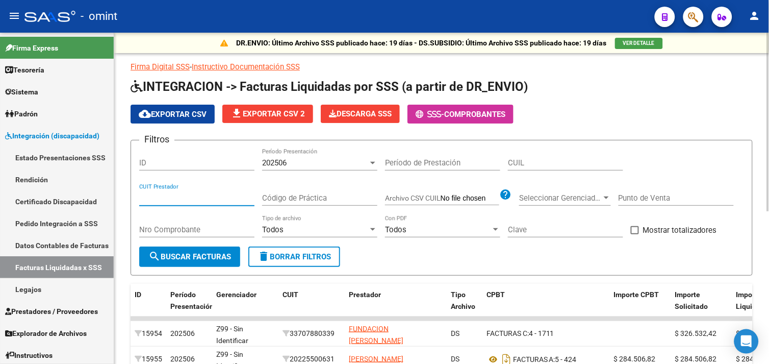
paste input "30-70817777-2"
type input "30-70817777-2"
click at [291, 164] on div "202506" at bounding box center [315, 162] width 106 height 9
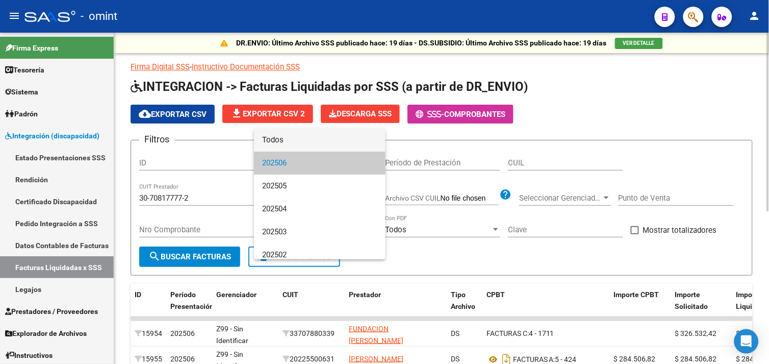
click at [298, 140] on span "Todos" at bounding box center [319, 140] width 115 height 23
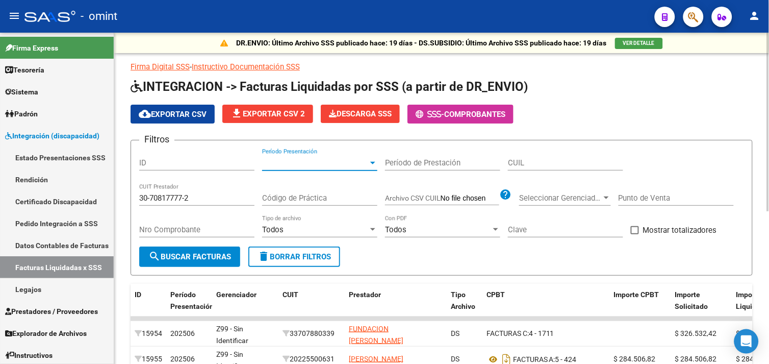
click at [219, 200] on input "30-70817777-2" at bounding box center [196, 197] width 115 height 9
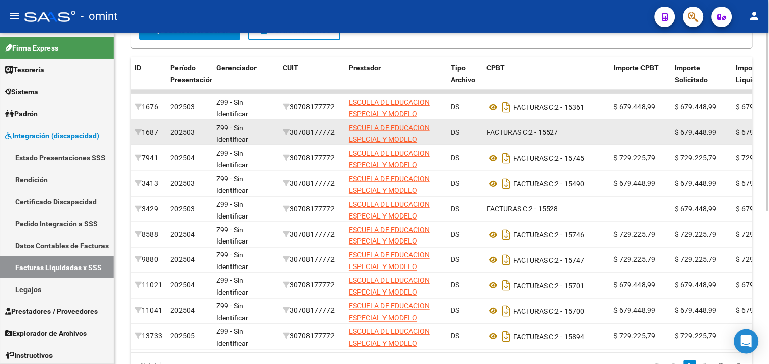
scroll to position [282, 0]
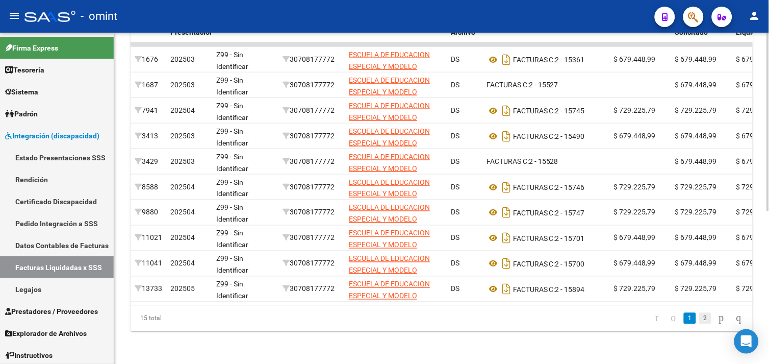
click at [699, 319] on link "2" at bounding box center [705, 318] width 12 height 11
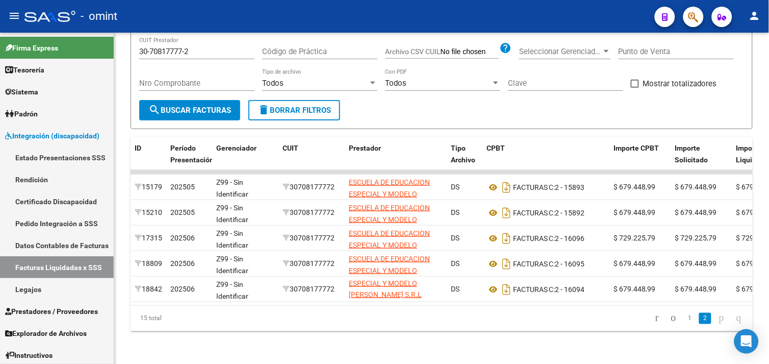
scroll to position [155, 0]
click at [43, 220] on link "Pedido Integración a SSS" at bounding box center [57, 223] width 114 height 22
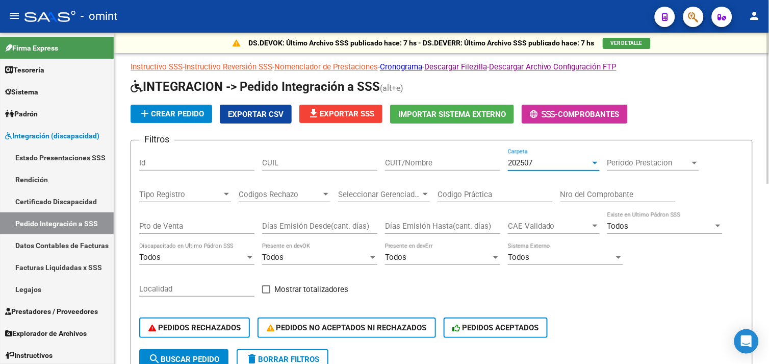
click at [509, 166] on span "202507" at bounding box center [520, 162] width 24 height 9
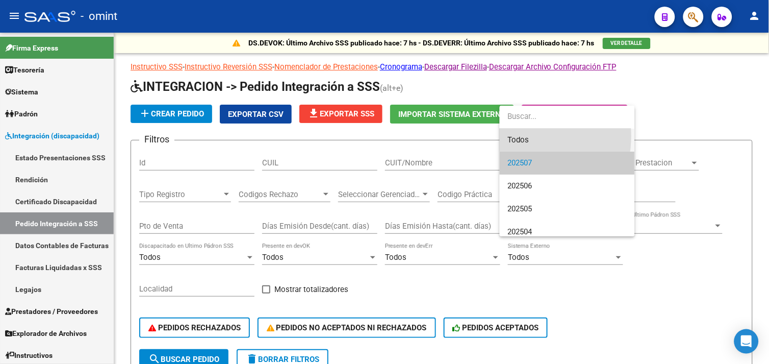
click at [521, 136] on span "Todos" at bounding box center [567, 140] width 119 height 23
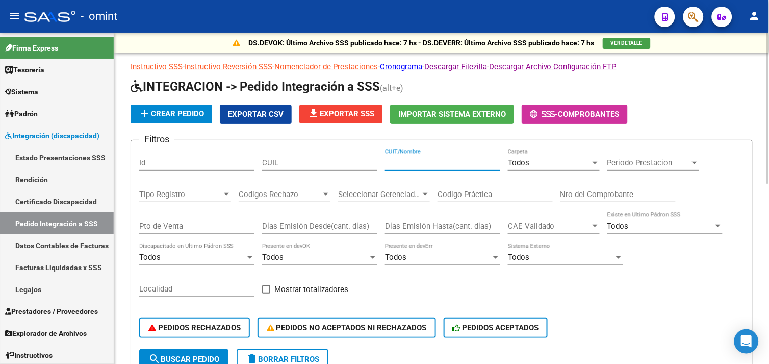
click at [395, 163] on input "CUIT/Nombre" at bounding box center [442, 162] width 115 height 9
paste input "30708177772"
type input "3"
paste input "27470718019"
type input "27470718019"
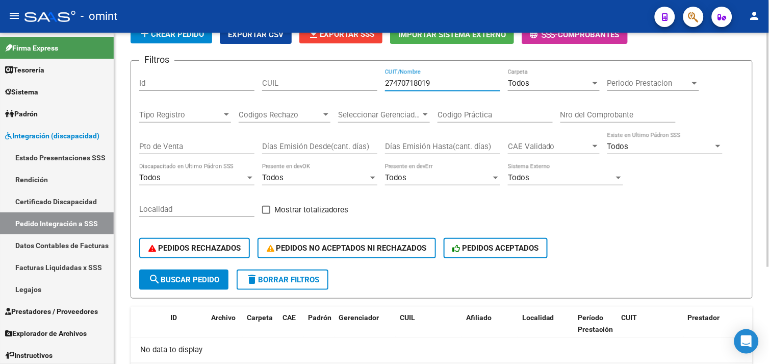
scroll to position [23, 0]
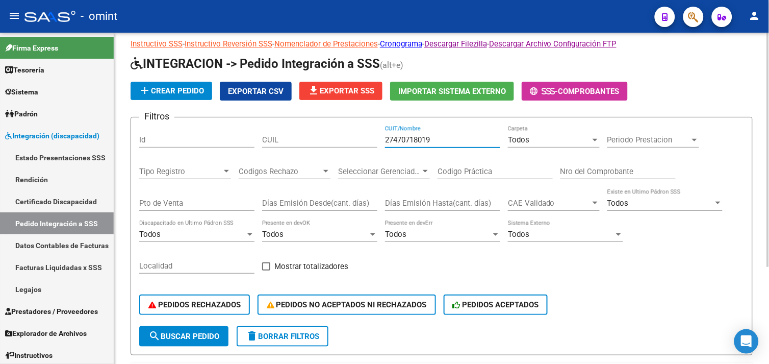
click at [402, 139] on input "27470718019" at bounding box center [442, 139] width 115 height 9
drag, startPoint x: 428, startPoint y: 141, endPoint x: 361, endPoint y: 141, distance: 67.8
click at [361, 141] on div "Filtros Id CUIL 27470718019 CUIT/Nombre Todos Carpeta Periodo Prestacion Period…" at bounding box center [441, 225] width 605 height 200
click at [318, 144] on input "CUIL" at bounding box center [319, 139] width 115 height 9
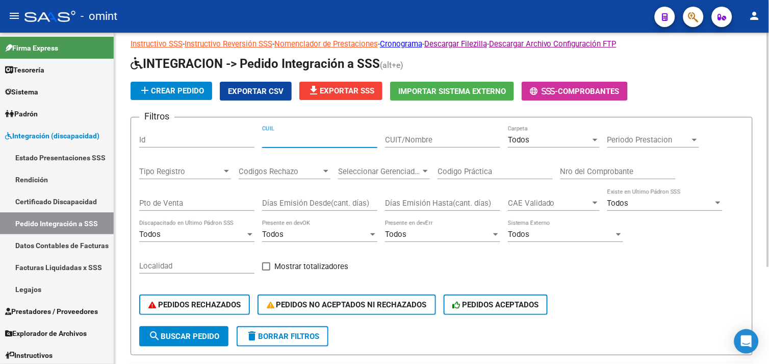
paste input "27470718019"
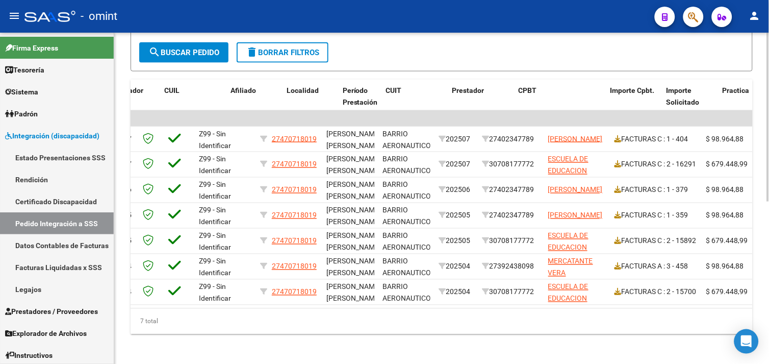
scroll to position [0, 236]
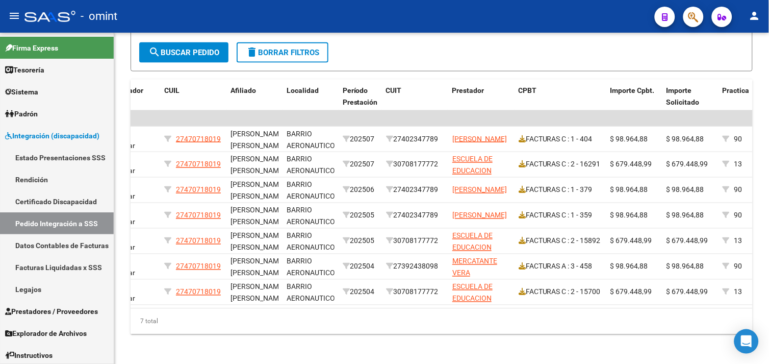
type input "27470718019"
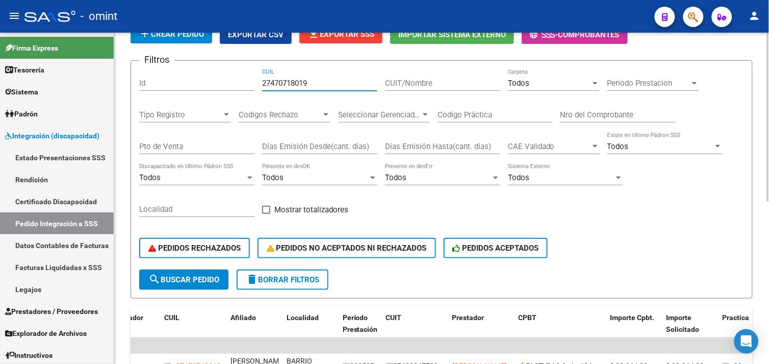
scroll to position [23, 0]
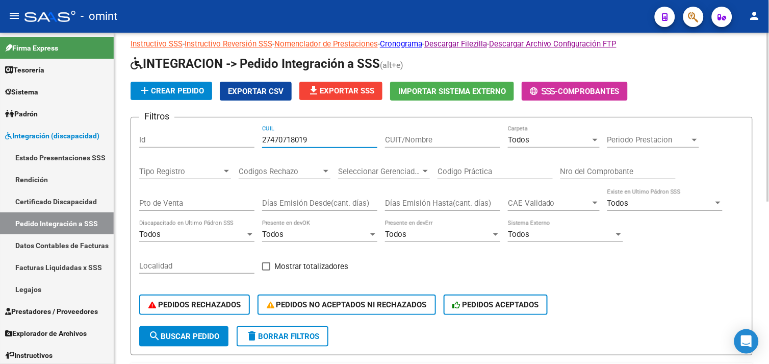
click at [395, 138] on input "CUIT/Nombre" at bounding box center [442, 139] width 115 height 9
paste input "30708177772"
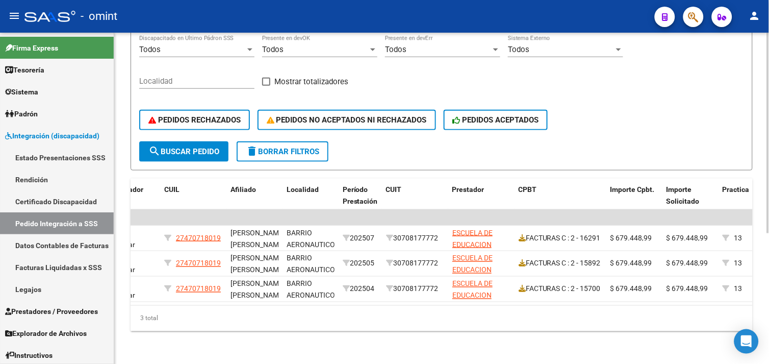
scroll to position [0, 0]
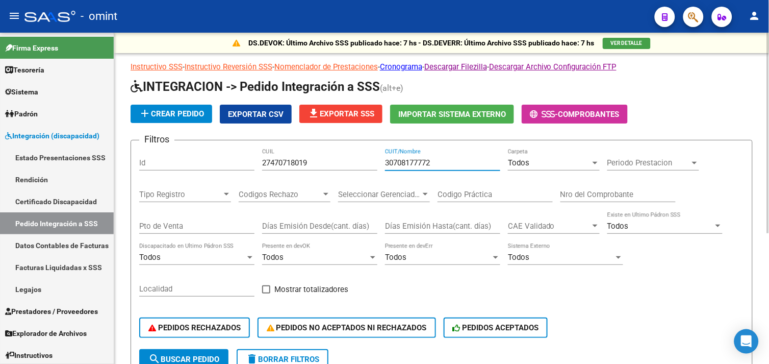
type input "30708177772"
click at [295, 165] on input "27470718019" at bounding box center [319, 162] width 115 height 9
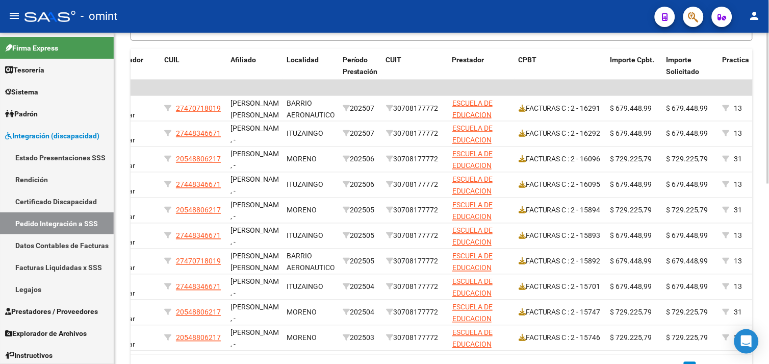
scroll to position [394, 0]
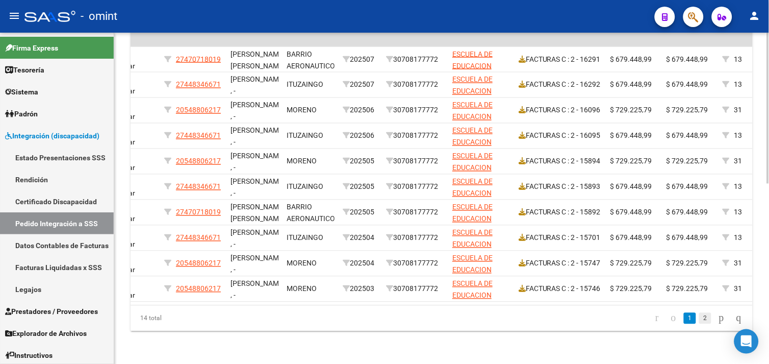
click at [699, 320] on link "2" at bounding box center [705, 318] width 12 height 11
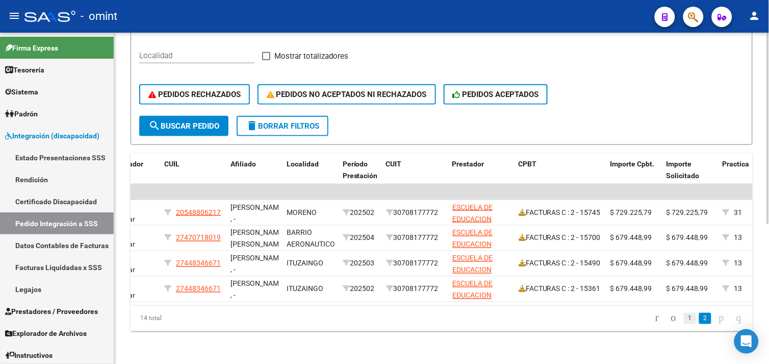
scroll to position [241, 0]
click at [684, 318] on link "1" at bounding box center [690, 318] width 12 height 11
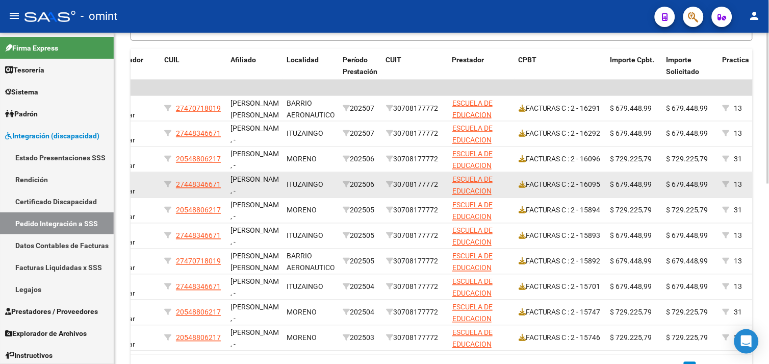
scroll to position [394, 0]
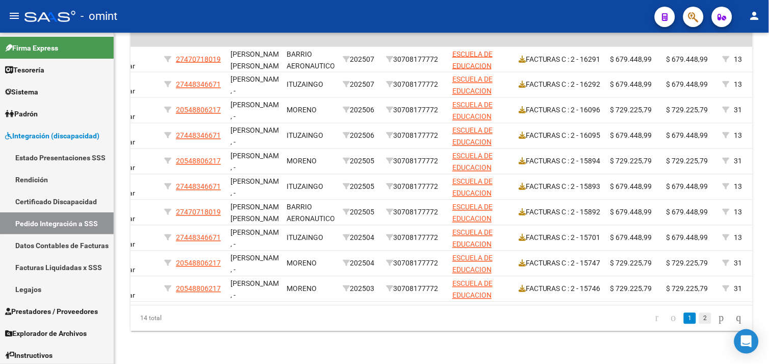
click at [700, 320] on link "2" at bounding box center [705, 318] width 12 height 11
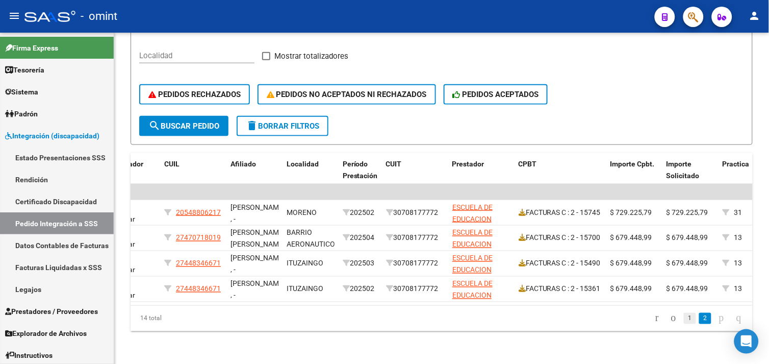
scroll to position [241, 0]
click at [684, 317] on link "1" at bounding box center [690, 318] width 12 height 11
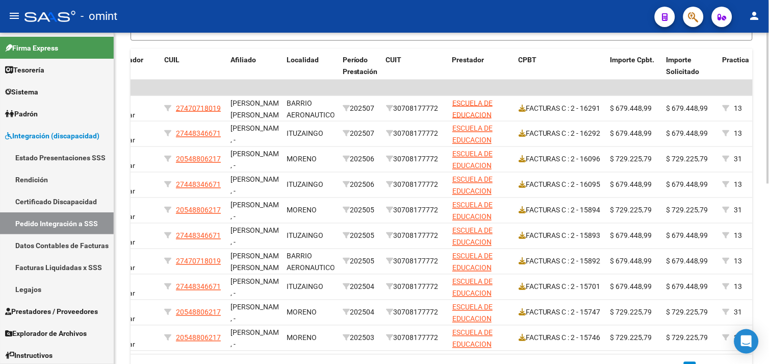
scroll to position [0, 0]
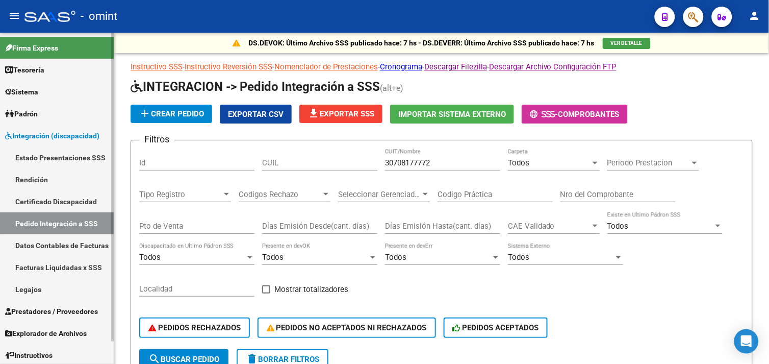
click at [69, 263] on link "Facturas Liquidadas x SSS" at bounding box center [57, 267] width 114 height 22
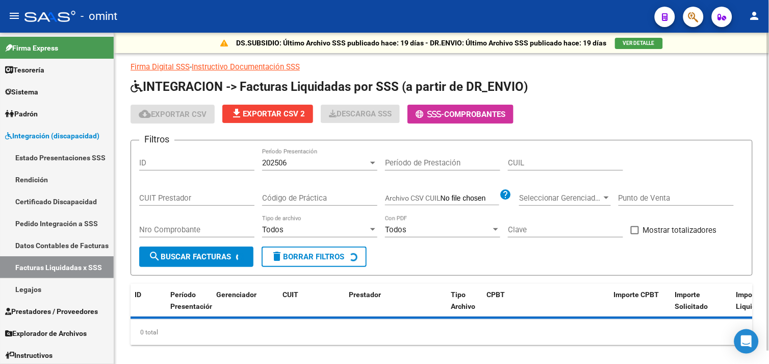
click at [189, 185] on div "CUIT Prestador" at bounding box center [196, 195] width 115 height 22
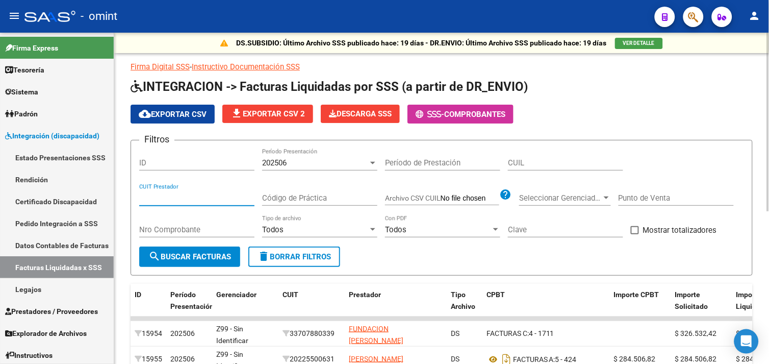
paste input "23-30447487-4"
click at [318, 162] on div "202506" at bounding box center [315, 162] width 106 height 9
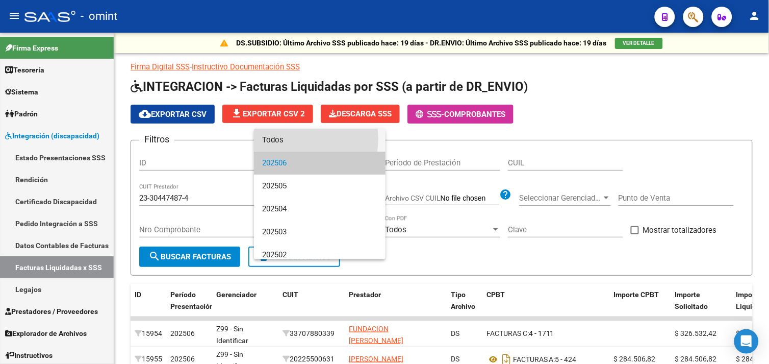
click at [303, 139] on span "Todos" at bounding box center [319, 140] width 115 height 23
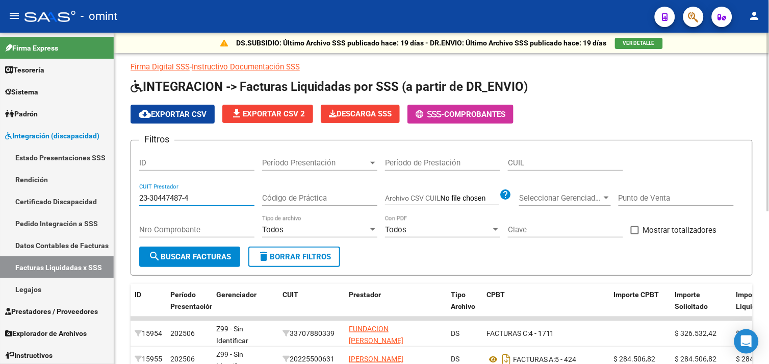
click at [215, 196] on input "23-30447487-4" at bounding box center [196, 197] width 115 height 9
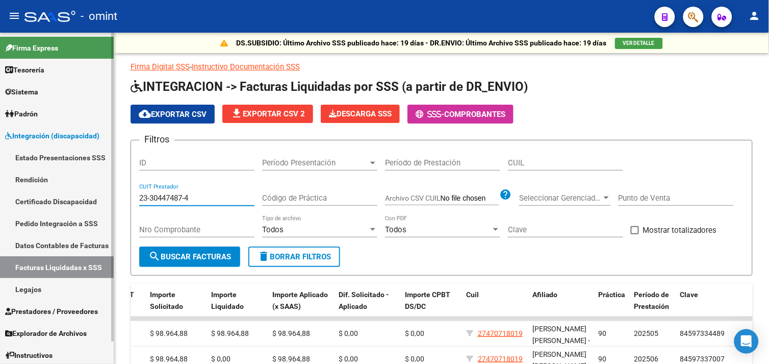
drag, startPoint x: 207, startPoint y: 200, endPoint x: 84, endPoint y: 197, distance: 123.0
click at [84, 197] on mat-sidenav-container "Firma Express Tesorería Extractos Procesados (csv) Extractos Originales (pdf) S…" at bounding box center [384, 198] width 769 height 331
paste input "27434948"
drag, startPoint x: 206, startPoint y: 199, endPoint x: 43, endPoint y: 199, distance: 162.7
click at [43, 199] on mat-sidenav-container "Firma Express Tesorería Extractos Procesados (csv) Extractos Originales (pdf) S…" at bounding box center [384, 198] width 769 height 331
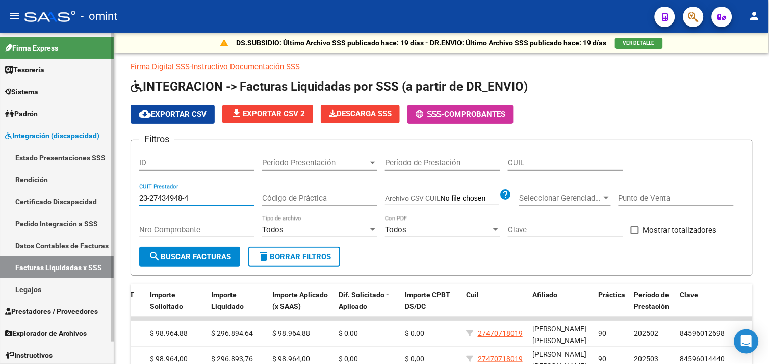
paste input "7-39243809-8"
drag, startPoint x: 199, startPoint y: 202, endPoint x: 90, endPoint y: 195, distance: 109.3
click at [92, 197] on mat-sidenav-container "Firma Express Tesorería Extractos Procesados (csv) Extractos Originales (pdf) S…" at bounding box center [384, 198] width 769 height 331
paste input "30-70817777-2"
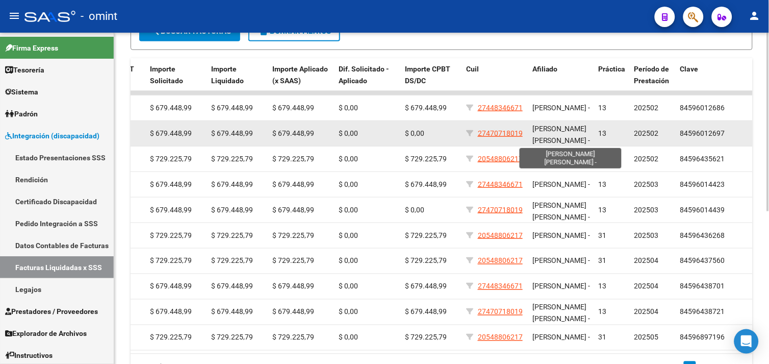
scroll to position [2, 0]
type input "30-70817777-2"
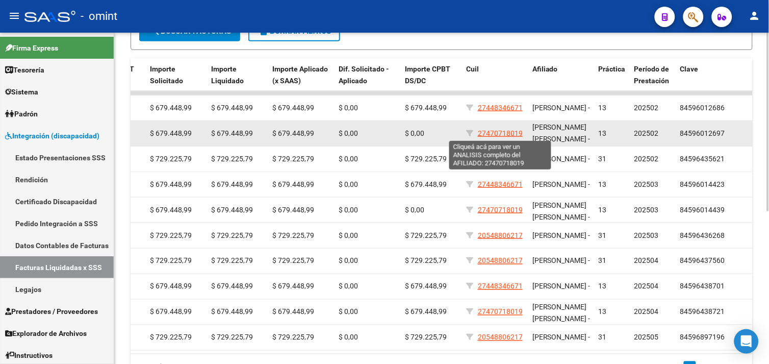
drag, startPoint x: 526, startPoint y: 130, endPoint x: 480, endPoint y: 135, distance: 46.7
click at [480, 135] on datatable-body-cell "27470718019" at bounding box center [495, 133] width 66 height 25
drag, startPoint x: 480, startPoint y: 135, endPoint x: 486, endPoint y: 134, distance: 6.3
copy span "27470718019"
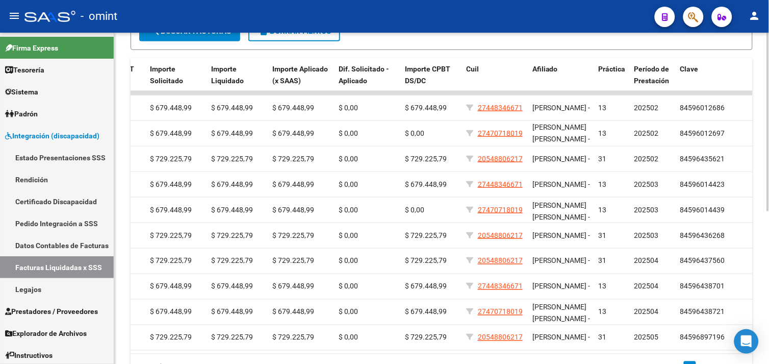
scroll to position [0, 0]
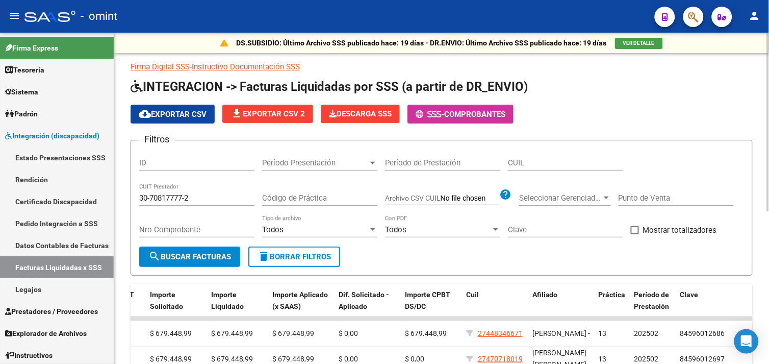
click at [551, 166] on input "CUIL" at bounding box center [565, 162] width 115 height 9
paste input "27-47071801-9"
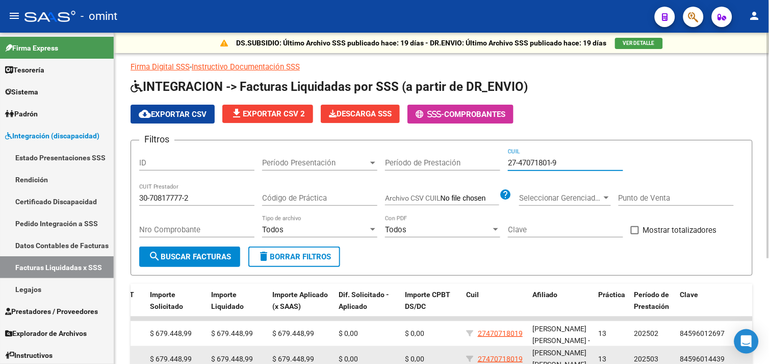
scroll to position [155, 0]
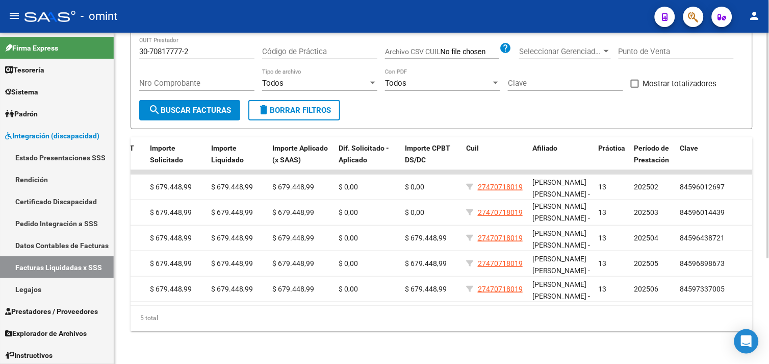
type input "27-47071801-9"
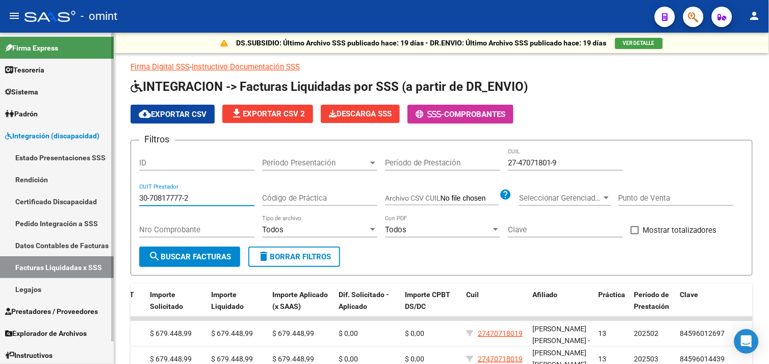
drag, startPoint x: 225, startPoint y: 197, endPoint x: 85, endPoint y: 195, distance: 140.3
click at [85, 195] on mat-sidenav-container "Firma Express Tesorería Extractos Procesados (csv) Extractos Originales (pdf) S…" at bounding box center [384, 198] width 769 height 331
paste input "27-40234778-9"
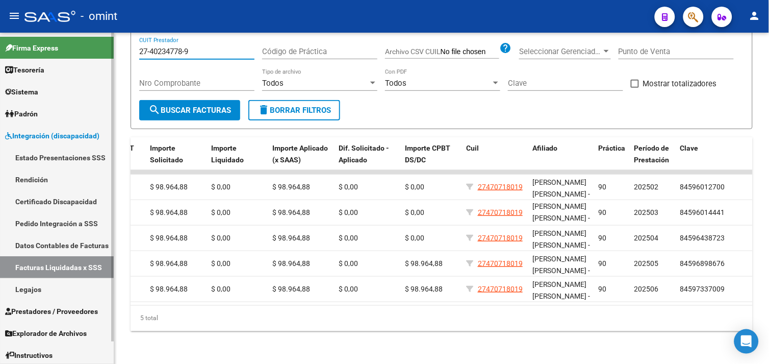
drag, startPoint x: 197, startPoint y: 46, endPoint x: 104, endPoint y: 43, distance: 93.4
click at [104, 43] on mat-sidenav-container "Firma Express Tesorería Extractos Procesados (csv) Extractos Originales (pdf) S…" at bounding box center [384, 198] width 769 height 331
paste input "18306670-1"
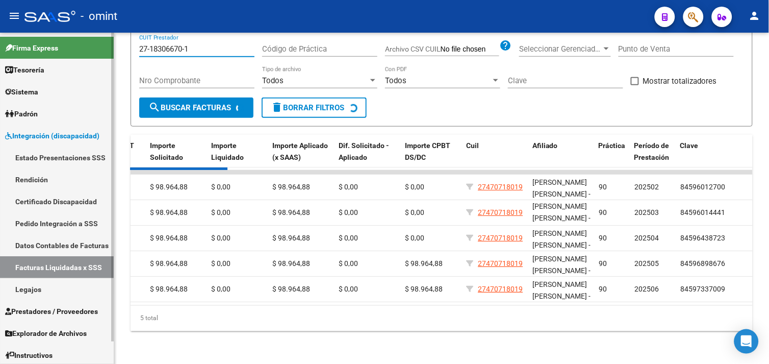
scroll to position [130, 0]
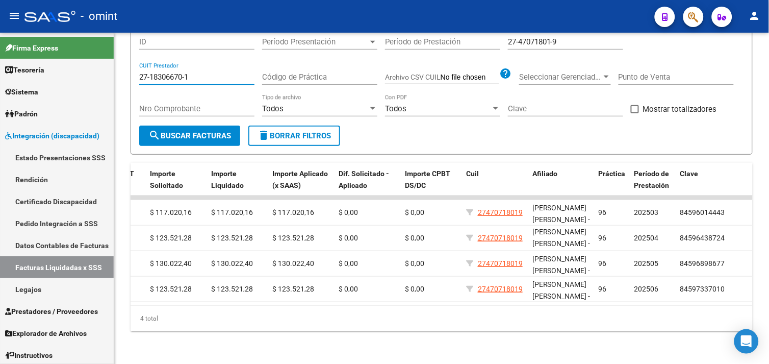
type input "27-18306670-1"
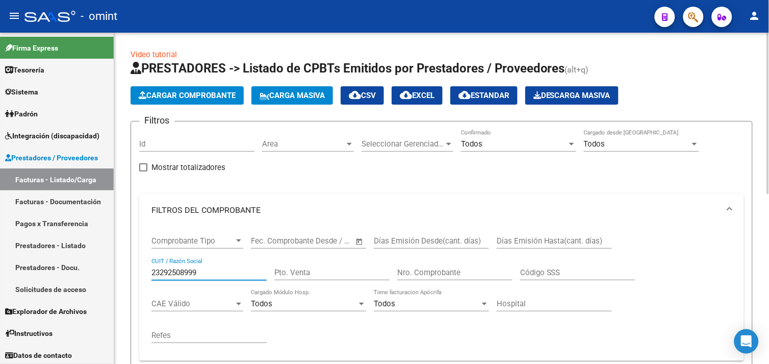
scroll to position [349, 0]
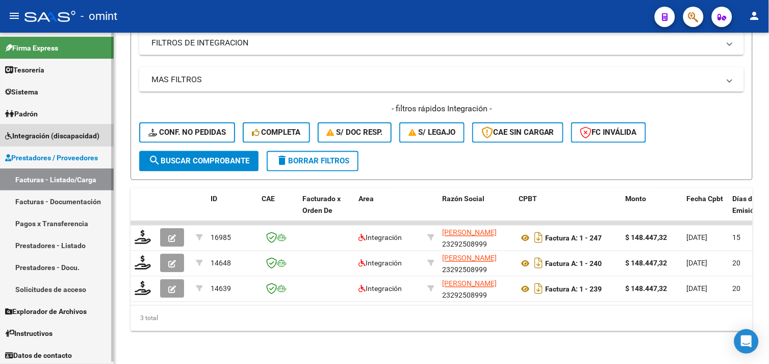
click at [62, 136] on span "Integración (discapacidad)" at bounding box center [52, 135] width 94 height 11
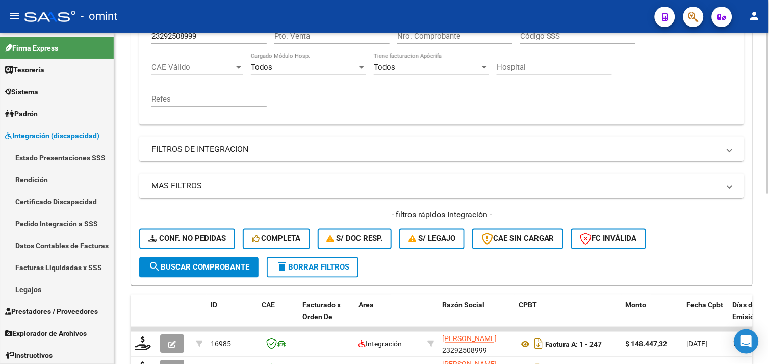
scroll to position [123, 0]
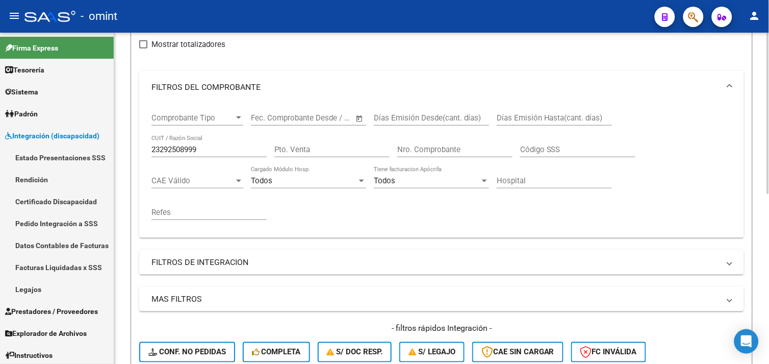
click at [201, 150] on input "23292508999" at bounding box center [208, 149] width 115 height 9
paste input "304474874"
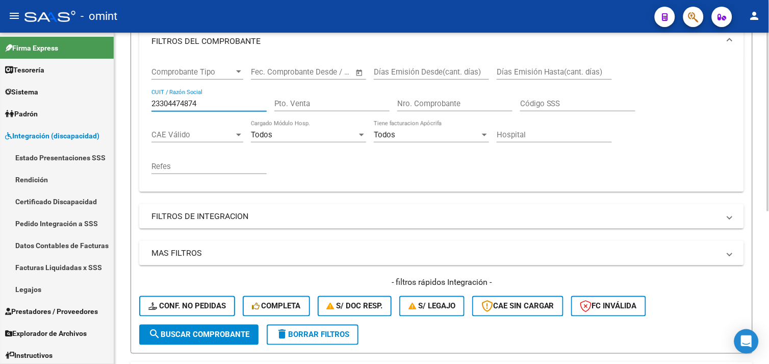
scroll to position [0, 0]
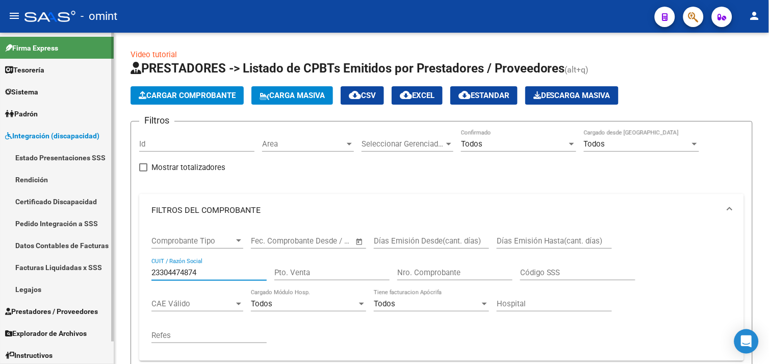
drag, startPoint x: 211, startPoint y: 273, endPoint x: 111, endPoint y: 274, distance: 99.5
click at [112, 273] on mat-sidenav-container "Firma Express Tesorería Extractos Procesados (csv) Extractos Originales (pdf) S…" at bounding box center [384, 198] width 769 height 331
paste input "27434948"
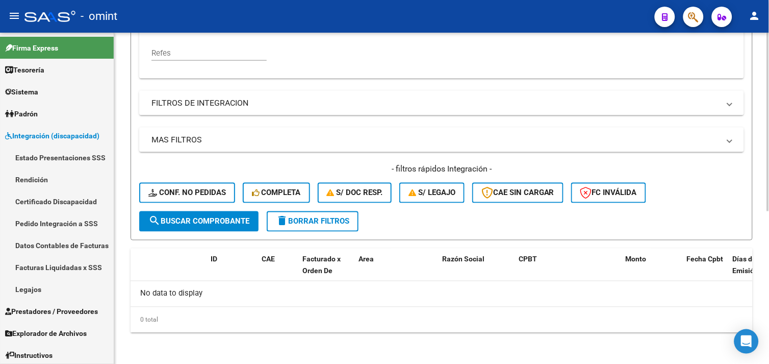
scroll to position [55, 0]
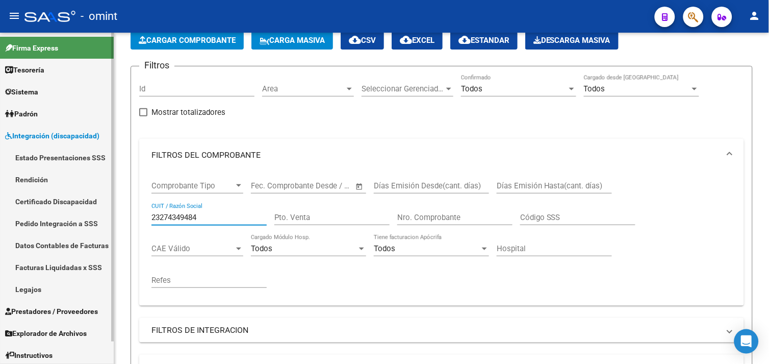
drag, startPoint x: 192, startPoint y: 215, endPoint x: 81, endPoint y: 207, distance: 112.0
click at [81, 207] on mat-sidenav-container "Firma Express Tesorería Extractos Procesados (csv) Extractos Originales (pdf) S…" at bounding box center [384, 198] width 769 height 331
paste input "7392438098"
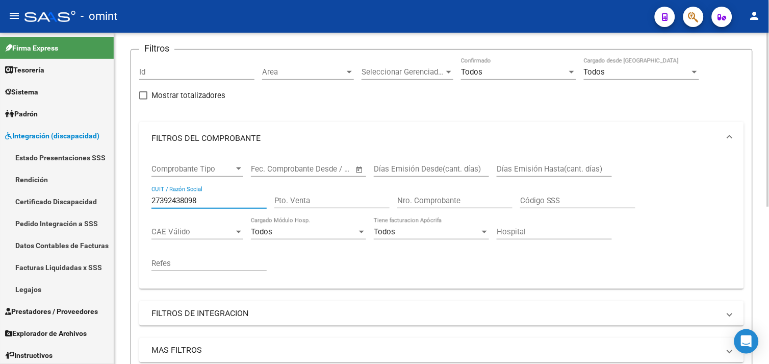
scroll to position [15, 0]
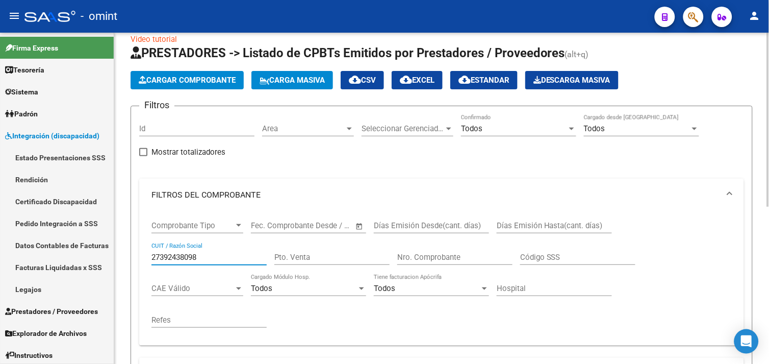
drag, startPoint x: 212, startPoint y: 257, endPoint x: 128, endPoint y: 251, distance: 84.3
click at [128, 251] on div "Video tutorial PRESTADORES -> Listado de CPBTs Emitidos por Prestadores / Prove…" at bounding box center [441, 328] width 655 height 622
paste input "402347789"
type input "27402347789"
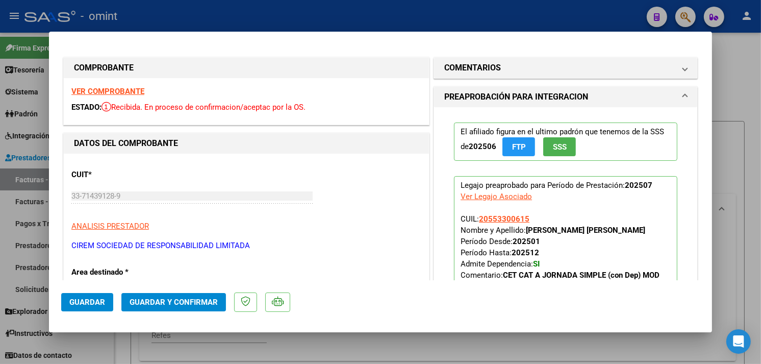
scroll to position [671, 0]
click at [269, 13] on div at bounding box center [380, 182] width 761 height 364
type input "$ 0,00"
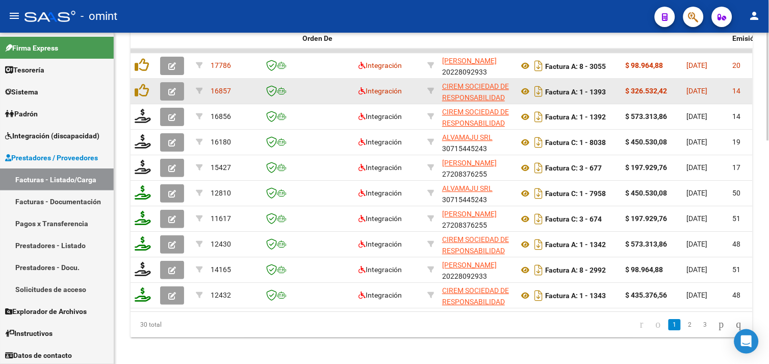
click at [162, 92] on button "button" at bounding box center [172, 91] width 24 height 18
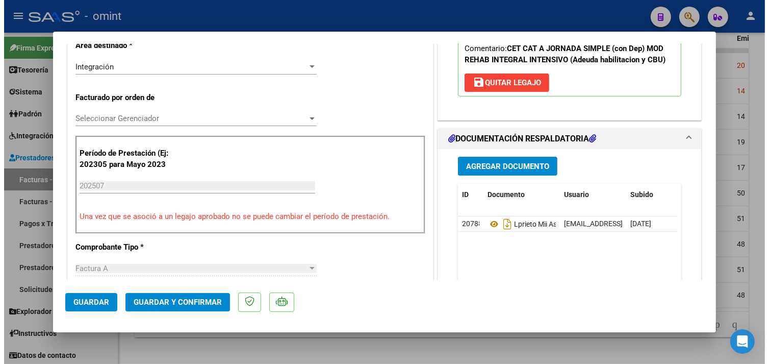
scroll to position [0, 0]
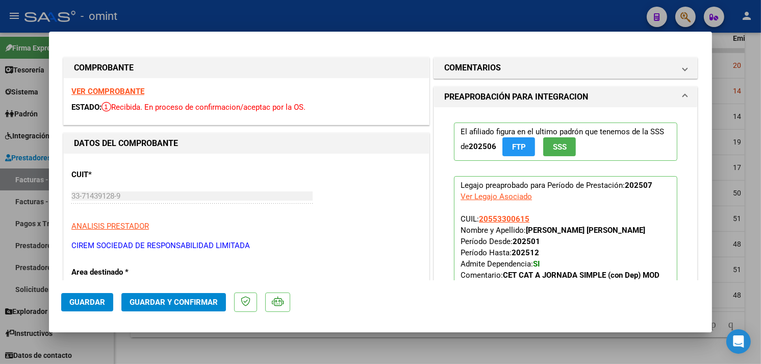
click at [138, 89] on strong "VER COMPROBANTE" at bounding box center [107, 91] width 73 height 9
click at [173, 299] on span "Guardar y Confirmar" at bounding box center [174, 301] width 88 height 9
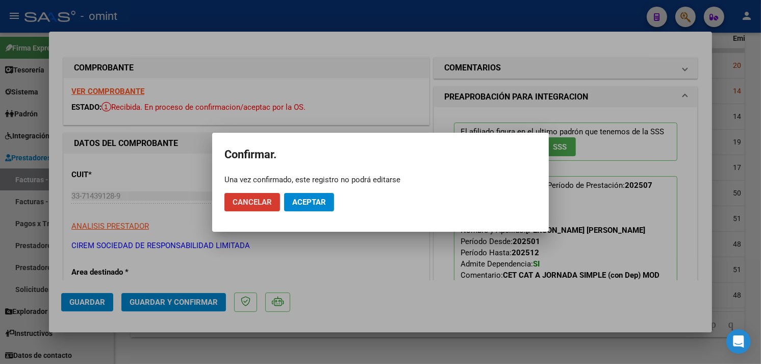
click at [309, 200] on span "Aceptar" at bounding box center [309, 201] width 34 height 9
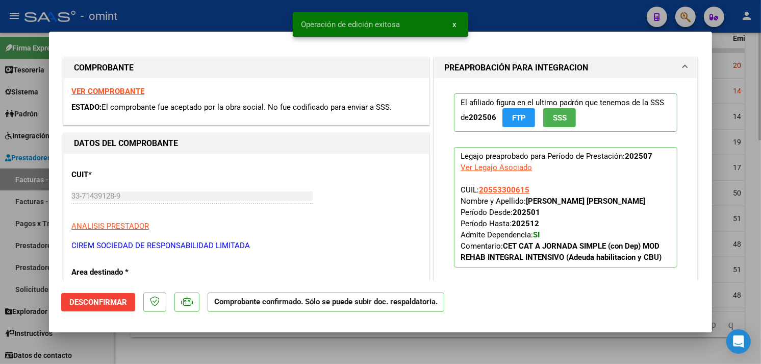
click at [190, 340] on div at bounding box center [380, 182] width 761 height 364
type input "$ 0,00"
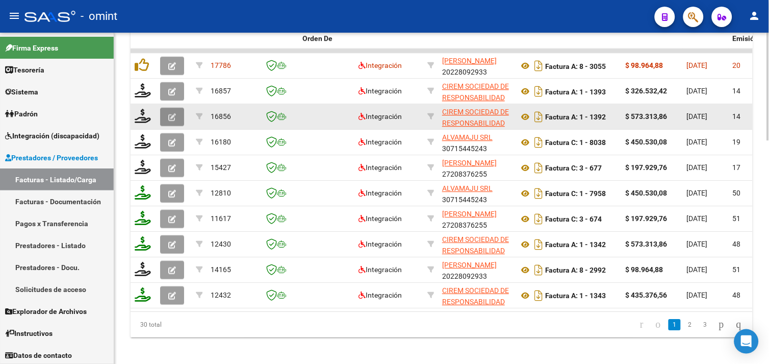
click at [166, 119] on button "button" at bounding box center [172, 117] width 24 height 18
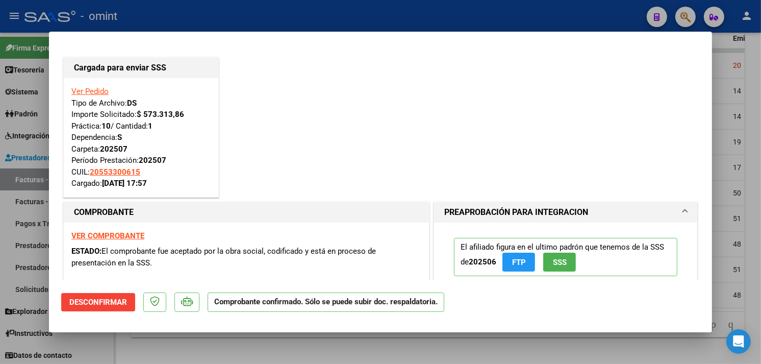
click at [155, 343] on div at bounding box center [380, 182] width 761 height 364
type input "$ 0,00"
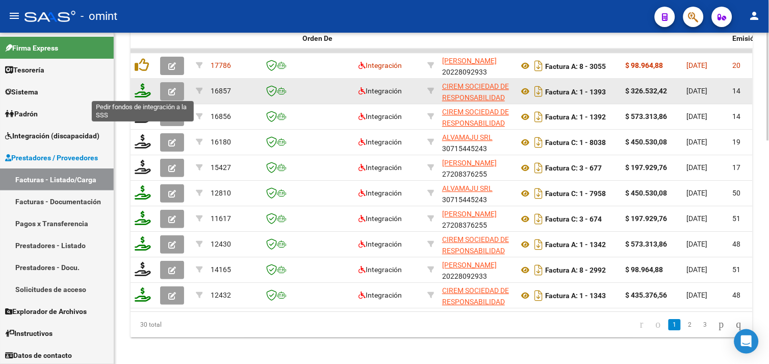
click at [145, 95] on icon at bounding box center [143, 90] width 16 height 14
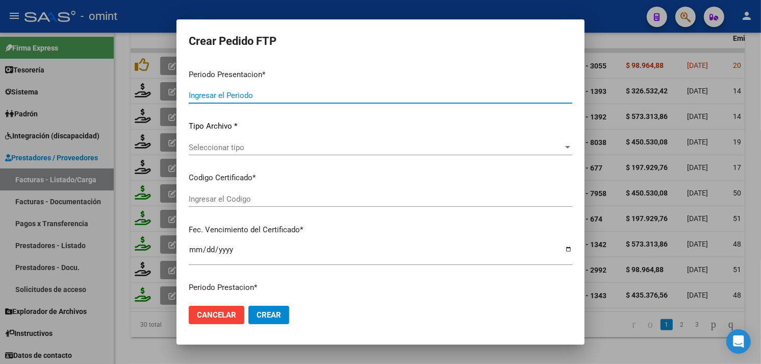
type input "202507"
type input "$ 326.532,42"
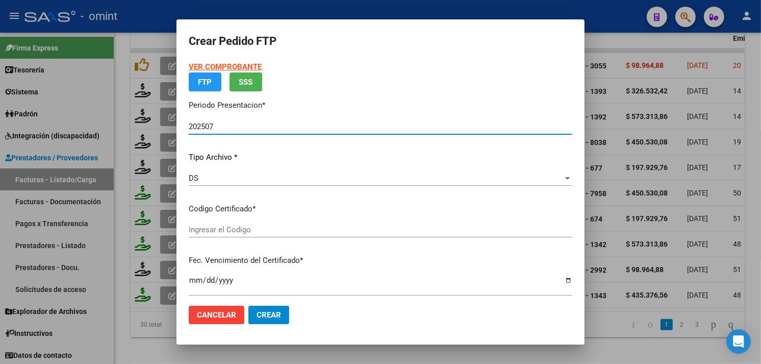
type input "5863165844"
type input "[DATE]"
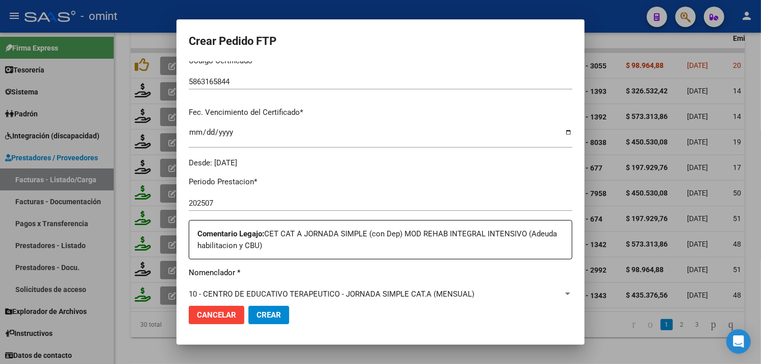
scroll to position [283, 0]
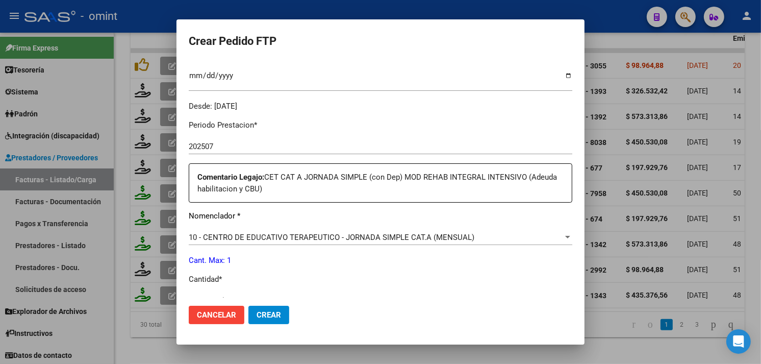
click at [165, 355] on div at bounding box center [380, 182] width 761 height 364
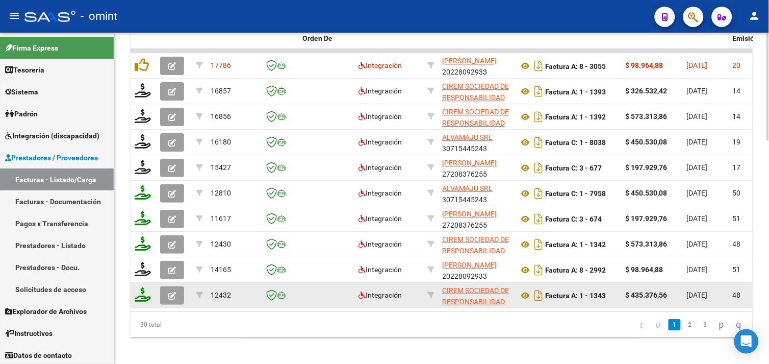
click at [178, 287] on button "button" at bounding box center [172, 295] width 24 height 18
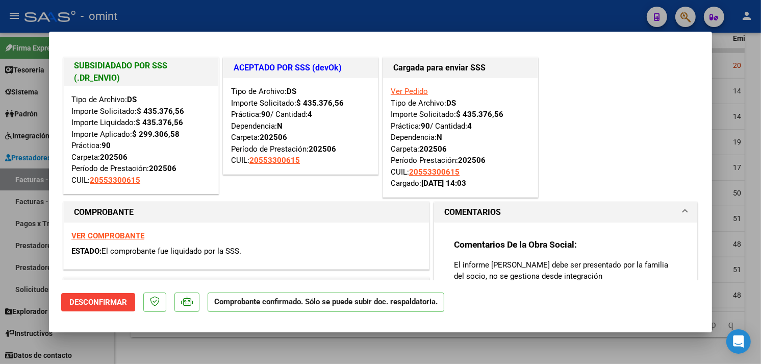
click at [171, 345] on div at bounding box center [380, 182] width 761 height 364
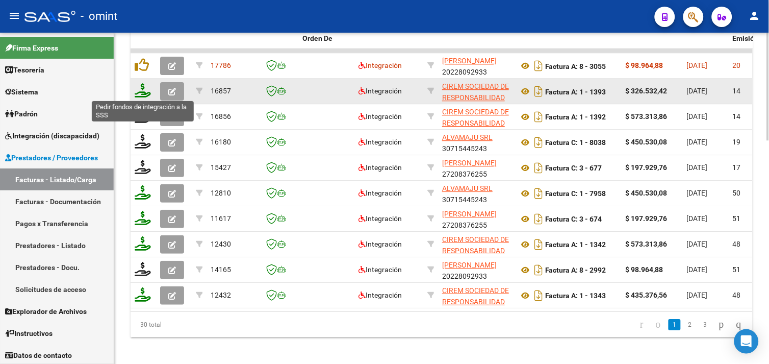
click at [144, 90] on icon at bounding box center [143, 90] width 16 height 14
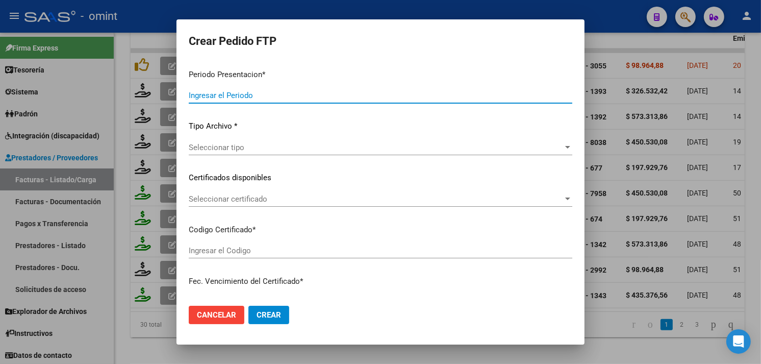
type input "202507"
type input "$ 326.532,42"
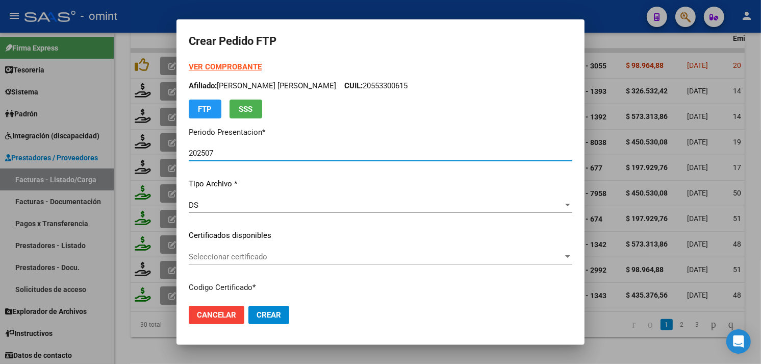
type input "5863165844"
type input "[DATE]"
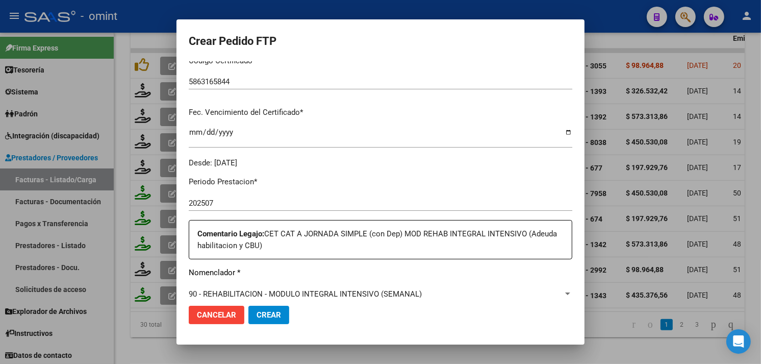
scroll to position [340, 0]
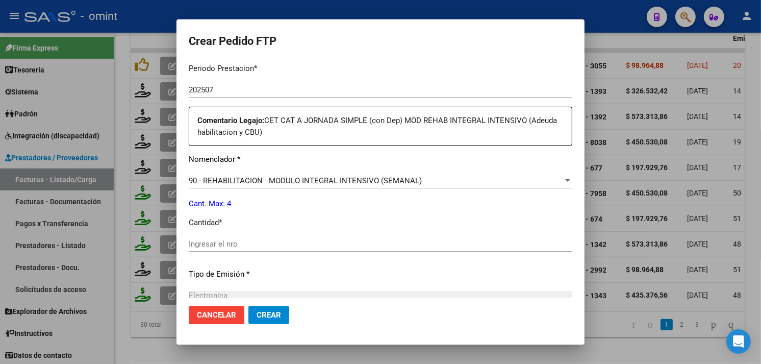
click at [225, 238] on div "Ingresar el nro" at bounding box center [381, 243] width 384 height 15
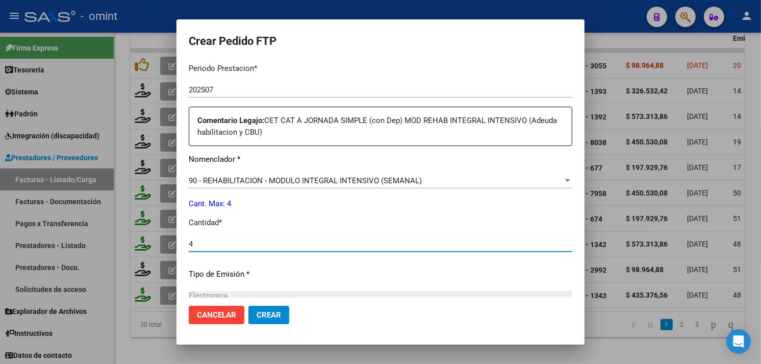
type input "4"
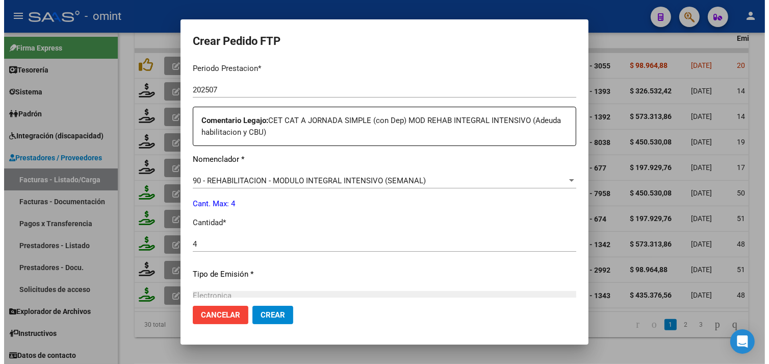
scroll to position [457, 0]
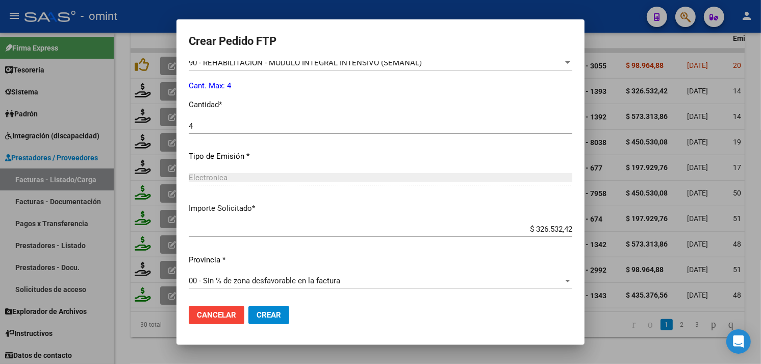
click at [265, 308] on button "Crear" at bounding box center [268, 314] width 41 height 18
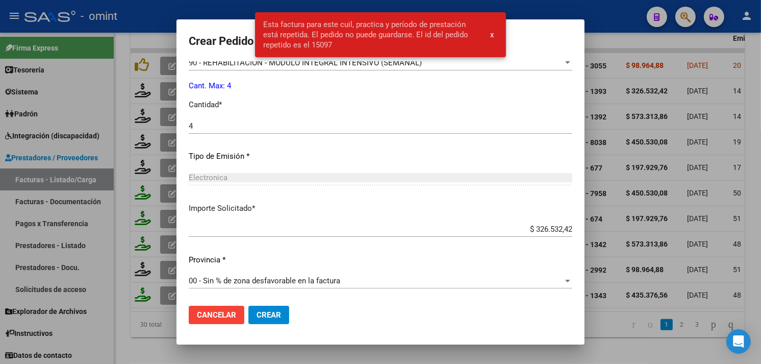
click at [213, 354] on div at bounding box center [380, 182] width 761 height 364
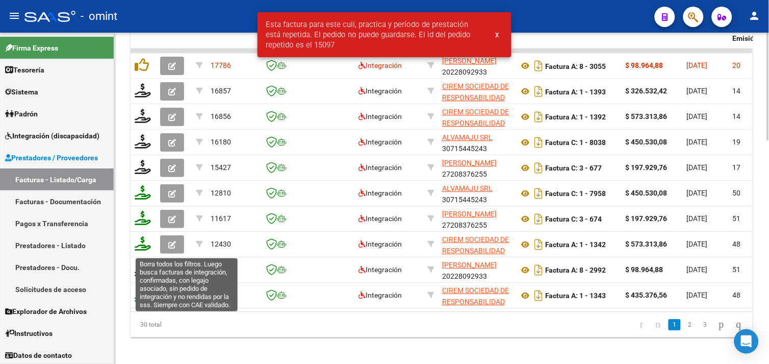
scroll to position [388, 0]
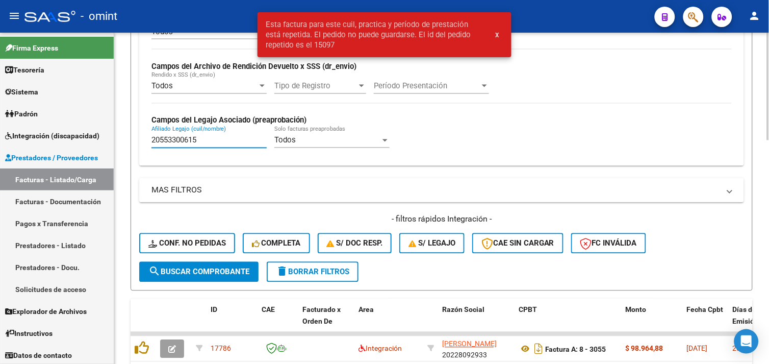
click at [216, 144] on input "20553300615" at bounding box center [208, 140] width 115 height 9
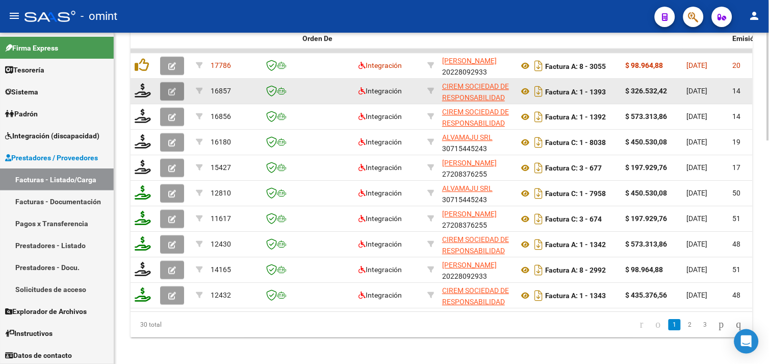
click at [172, 95] on button "button" at bounding box center [172, 91] width 24 height 18
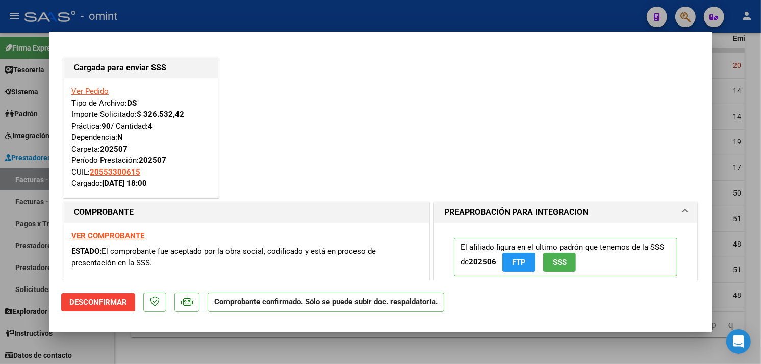
click at [143, 351] on div at bounding box center [380, 182] width 761 height 364
type input "$ 0,00"
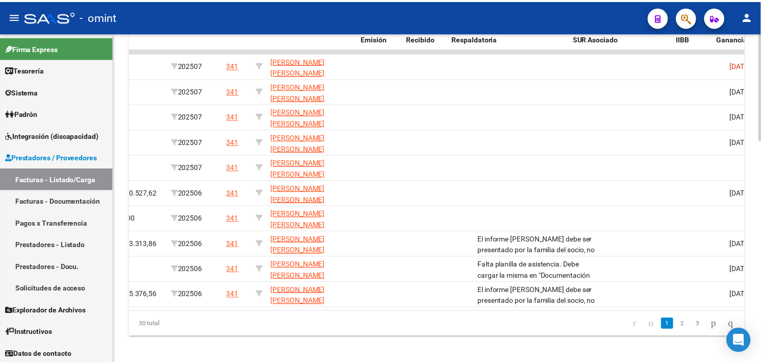
scroll to position [0, 0]
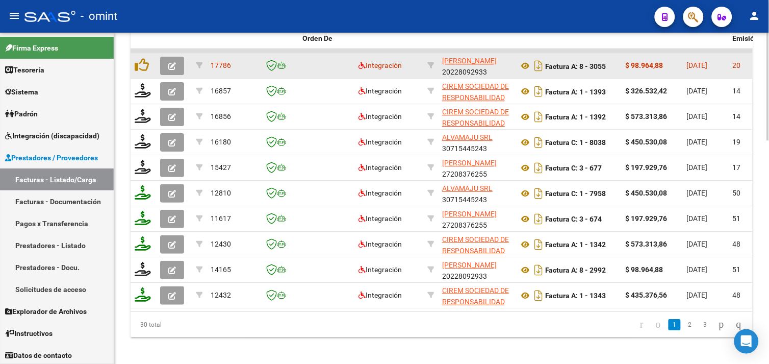
click at [170, 69] on icon "button" at bounding box center [172, 66] width 8 height 8
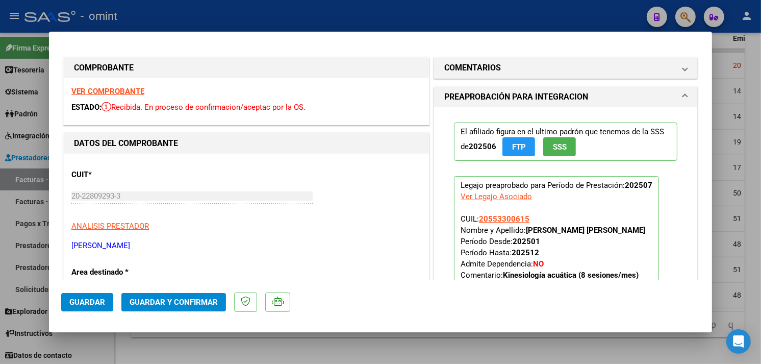
click at [110, 90] on strong "VER COMPROBANTE" at bounding box center [107, 91] width 73 height 9
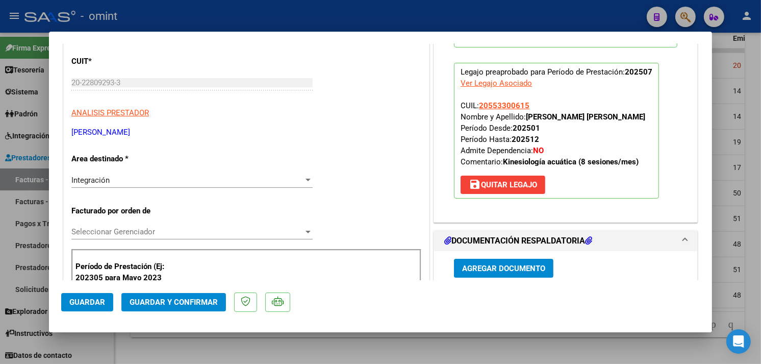
scroll to position [170, 0]
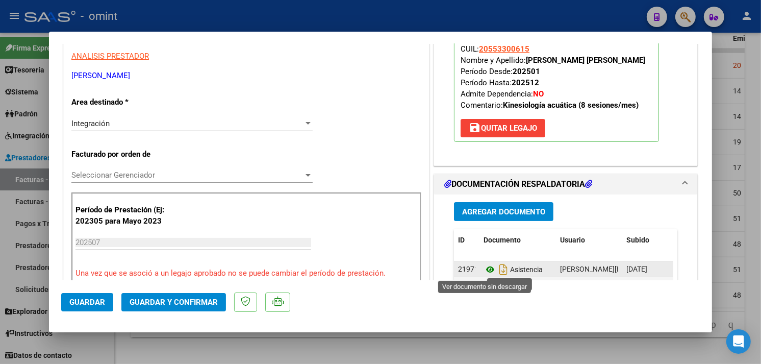
click at [483, 271] on icon at bounding box center [489, 269] width 13 height 12
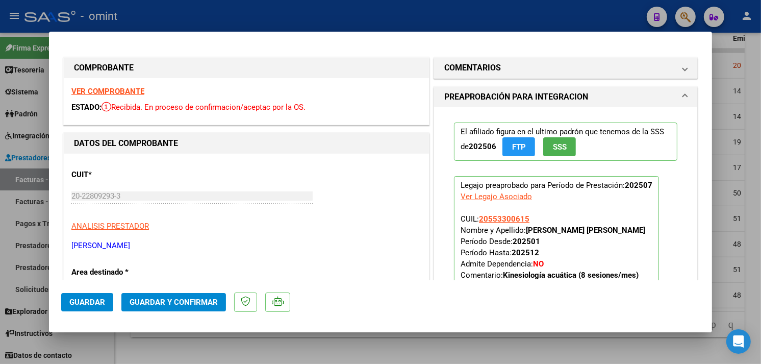
scroll to position [57, 0]
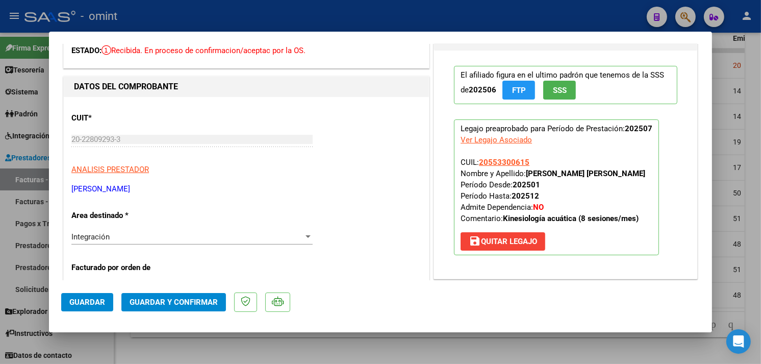
click at [181, 297] on span "Guardar y Confirmar" at bounding box center [174, 301] width 88 height 9
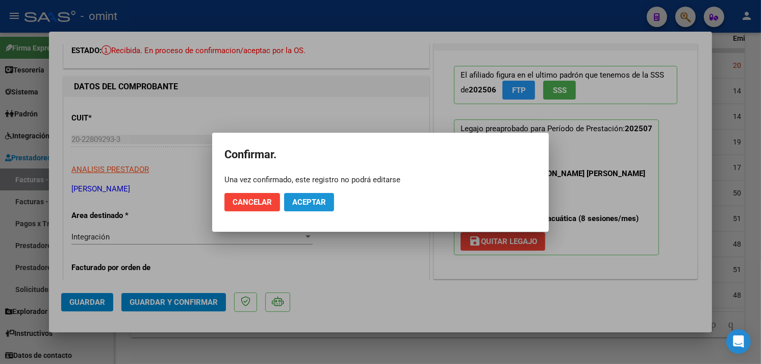
click at [324, 205] on span "Aceptar" at bounding box center [309, 201] width 34 height 9
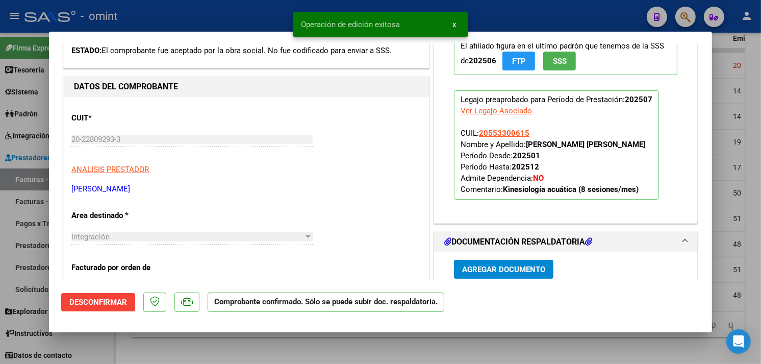
click at [202, 348] on div at bounding box center [380, 182] width 761 height 364
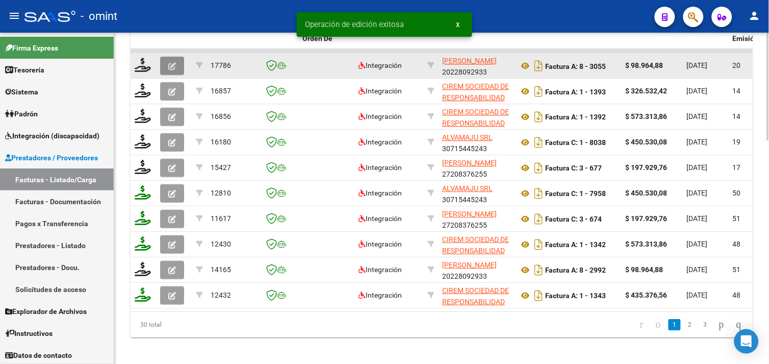
click at [175, 66] on icon "button" at bounding box center [172, 66] width 8 height 8
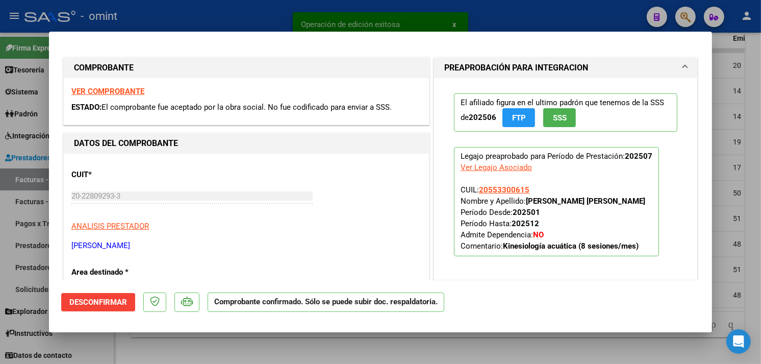
click at [173, 347] on div at bounding box center [380, 182] width 761 height 364
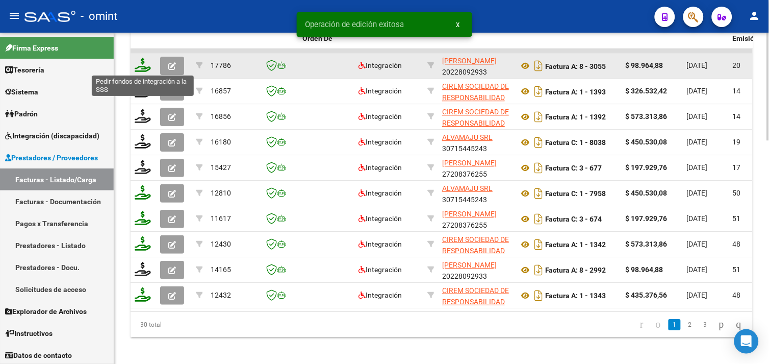
click at [145, 65] on icon at bounding box center [143, 65] width 16 height 14
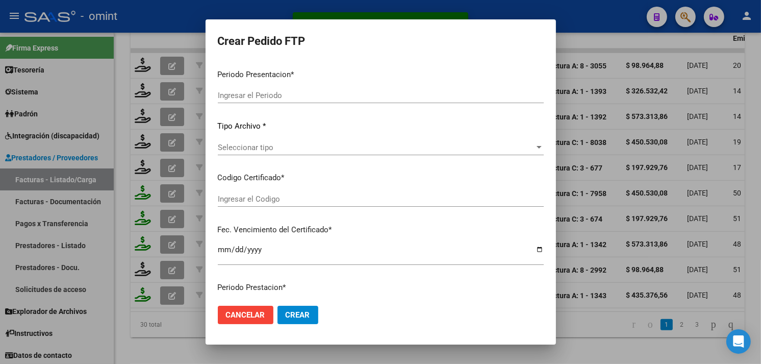
type input "202507"
type input "$ 98.964,88"
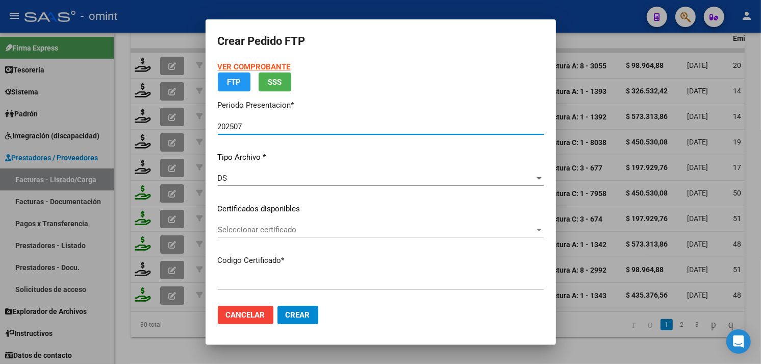
type input "5863165844"
type input "[DATE]"
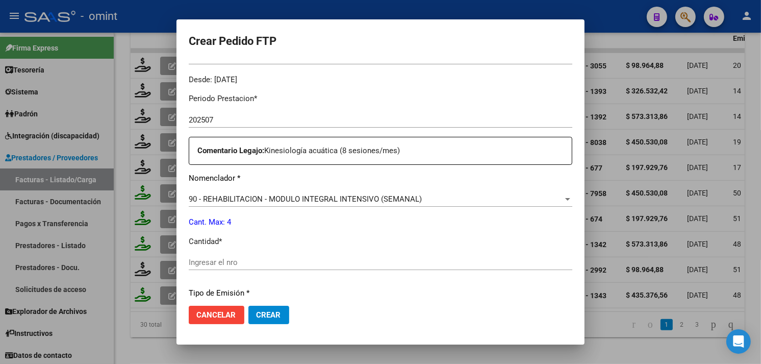
scroll to position [366, 0]
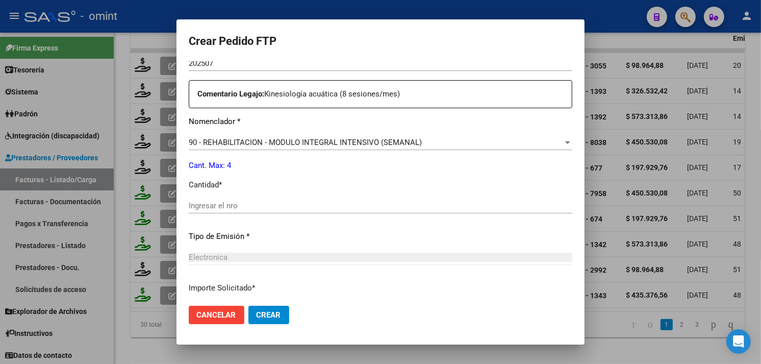
click at [281, 204] on input "Ingresar el nro" at bounding box center [381, 205] width 384 height 9
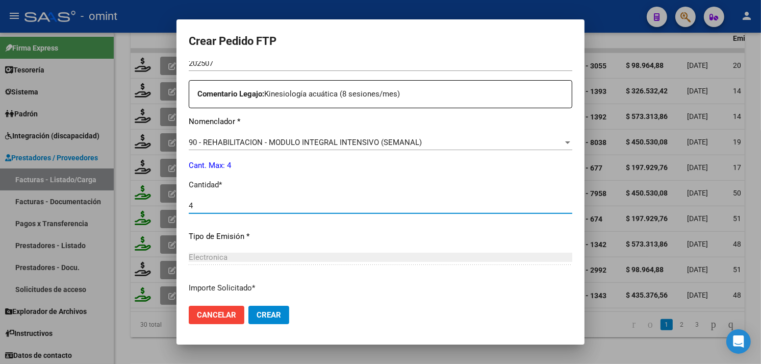
type input "4"
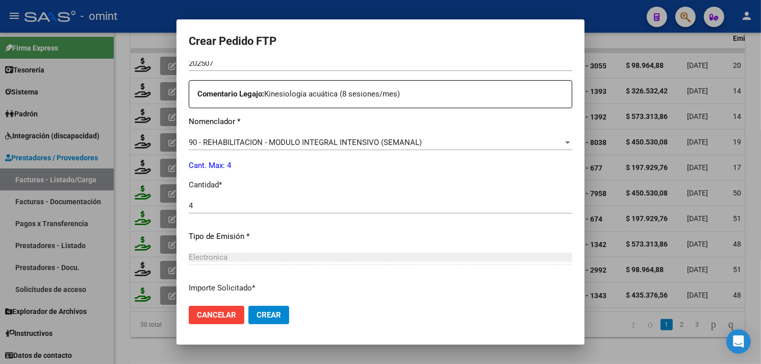
scroll to position [446, 0]
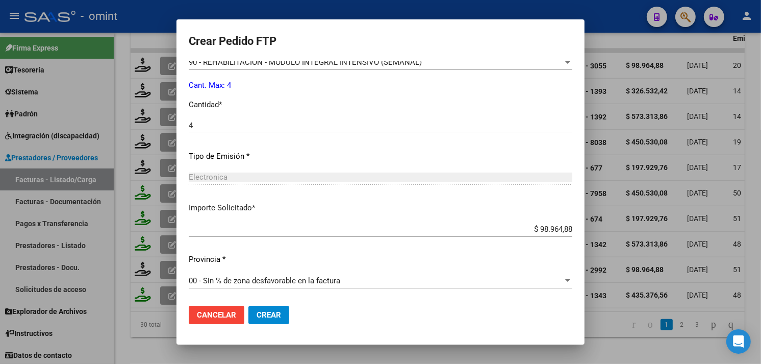
click at [264, 314] on span "Crear" at bounding box center [269, 314] width 24 height 9
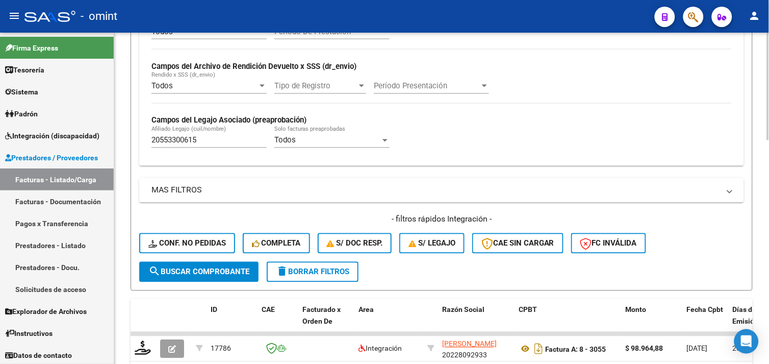
scroll to position [274, 0]
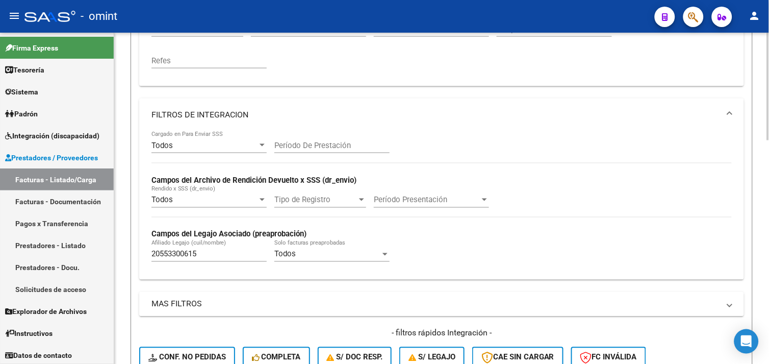
click at [182, 252] on input "20553300615" at bounding box center [208, 253] width 115 height 9
paste input "76582189"
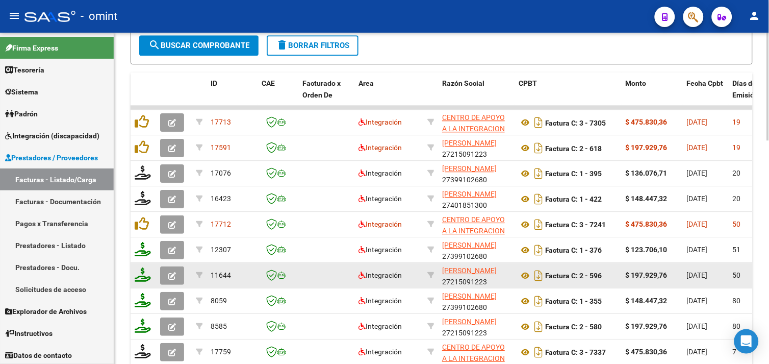
scroll to position [671, 0]
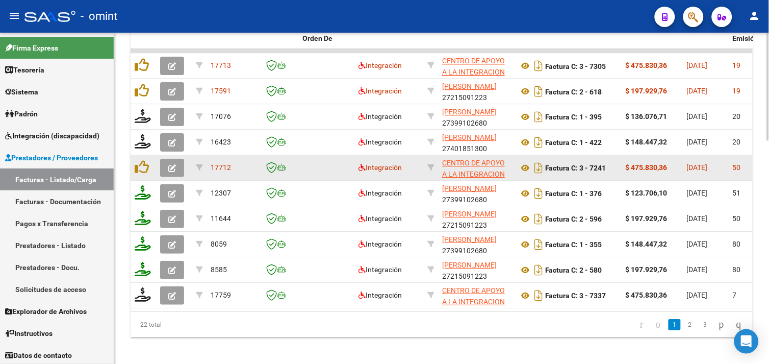
type input "20576582189"
click at [175, 169] on icon "button" at bounding box center [172, 168] width 8 height 8
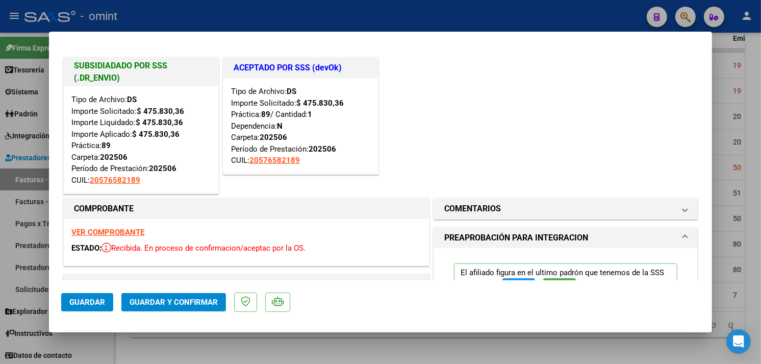
click at [171, 355] on div at bounding box center [380, 182] width 761 height 364
type input "$ 0,00"
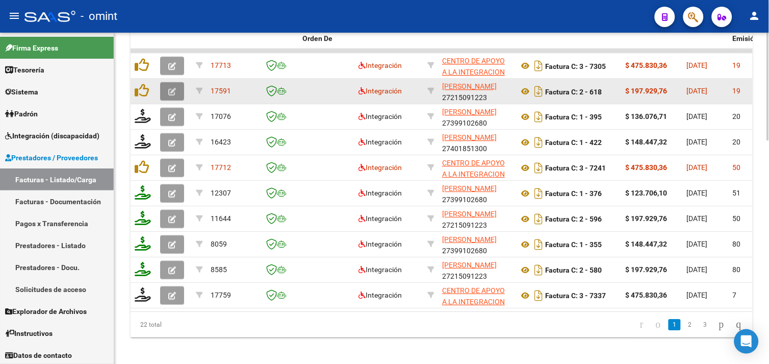
click at [172, 94] on icon "button" at bounding box center [172, 92] width 8 height 8
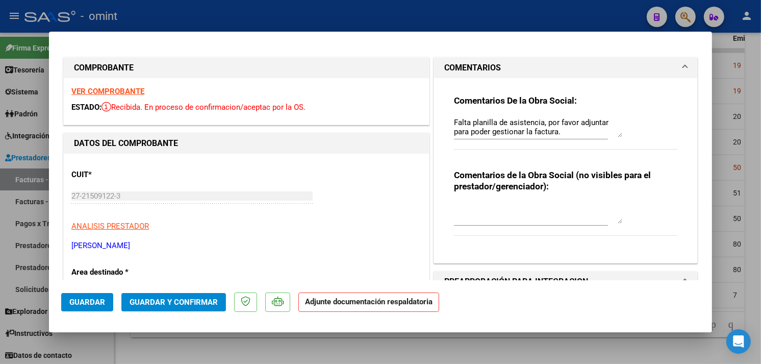
drag, startPoint x: 171, startPoint y: 342, endPoint x: 173, endPoint y: 284, distance: 58.7
click at [171, 342] on div at bounding box center [380, 182] width 761 height 364
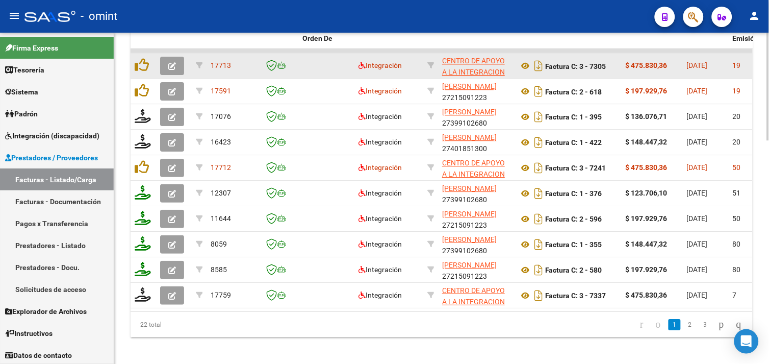
click at [174, 67] on icon "button" at bounding box center [172, 66] width 8 height 8
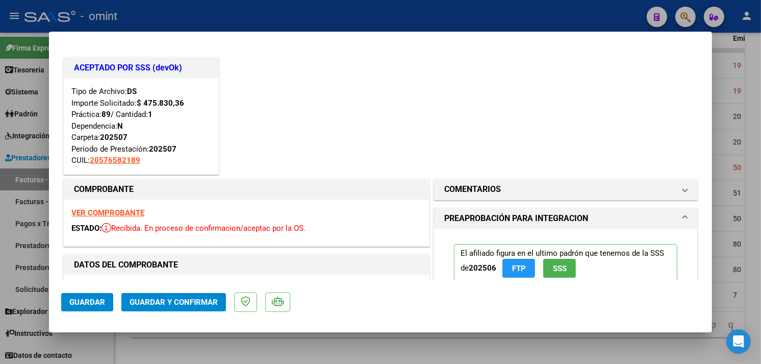
click at [166, 349] on div at bounding box center [380, 182] width 761 height 364
type input "$ 0,00"
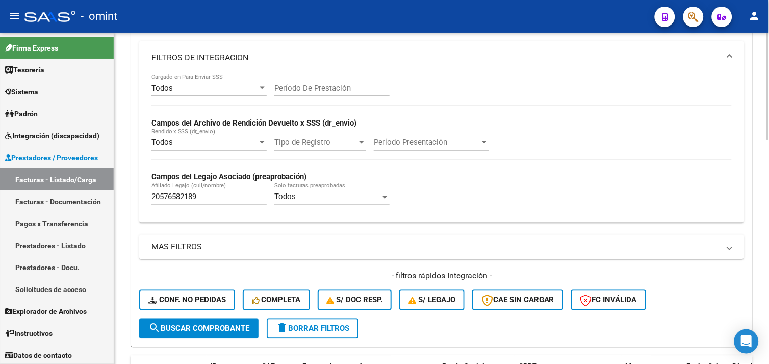
scroll to position [388, 0]
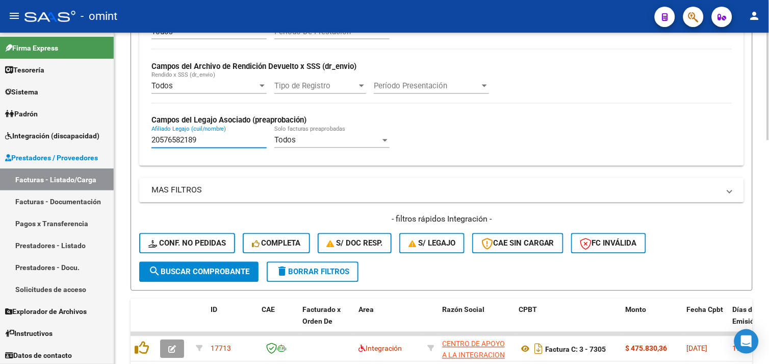
drag, startPoint x: 206, startPoint y: 141, endPoint x: 115, endPoint y: 142, distance: 90.8
click at [115, 142] on div "Video tutorial PRESTADORES -> Listado de CPBTs Emitidos por Prestadores / Prove…" at bounding box center [441, 149] width 655 height 1008
paste input "7452822461"
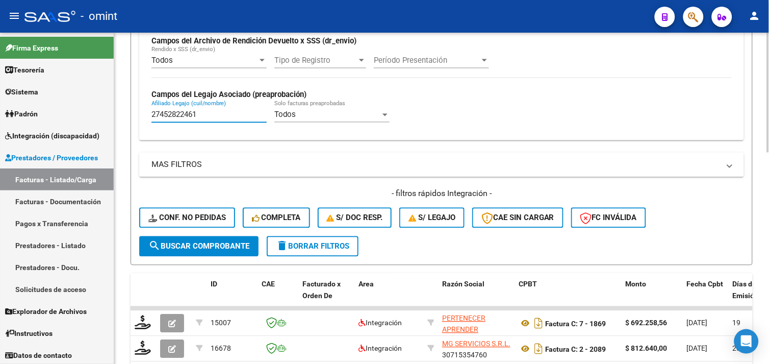
scroll to position [243, 0]
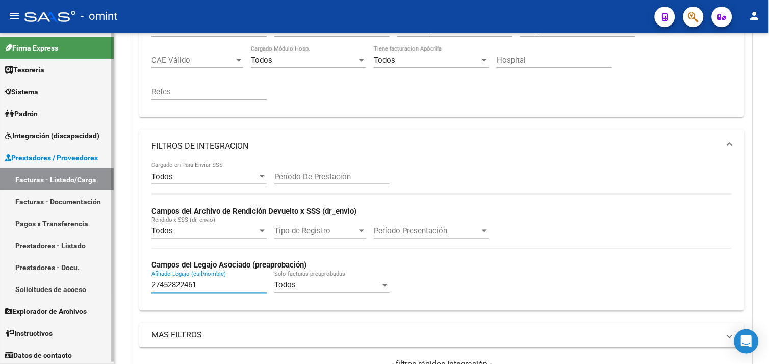
drag, startPoint x: 186, startPoint y: 285, endPoint x: 103, endPoint y: 280, distance: 83.2
click at [103, 280] on mat-sidenav-container "Firma Express Tesorería Extractos Procesados (csv) Extractos Originales (pdf) S…" at bounding box center [384, 198] width 769 height 331
paste input "0406642969"
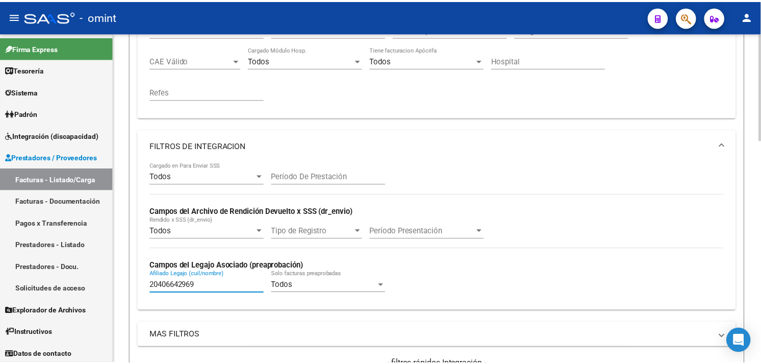
scroll to position [640, 0]
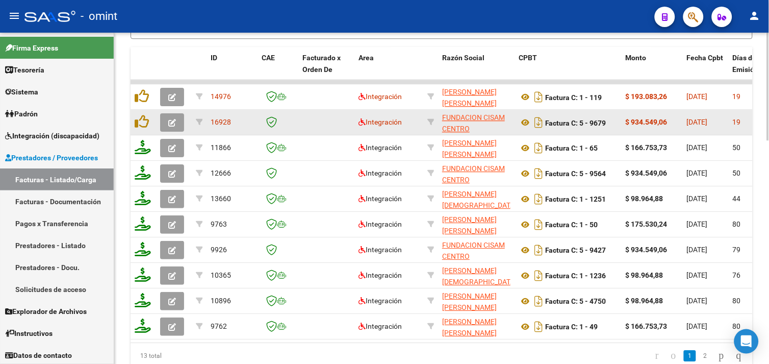
type input "20406642969"
click at [172, 120] on icon "button" at bounding box center [172, 123] width 8 height 8
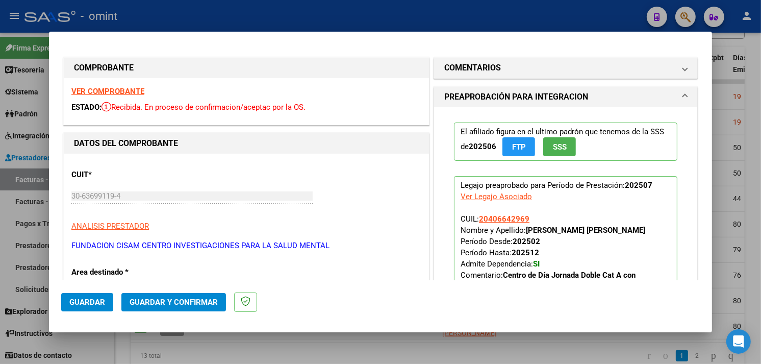
click at [125, 89] on strong "VER COMPROBANTE" at bounding box center [107, 91] width 73 height 9
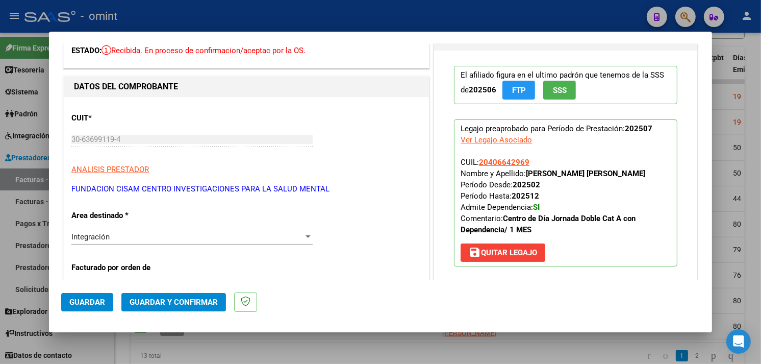
scroll to position [226, 0]
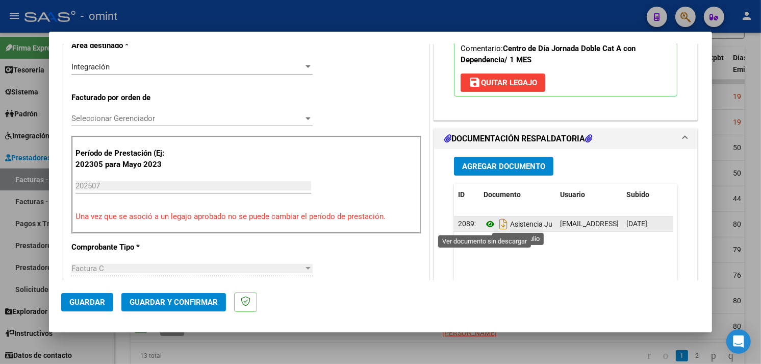
click at [483, 223] on icon at bounding box center [489, 224] width 13 height 12
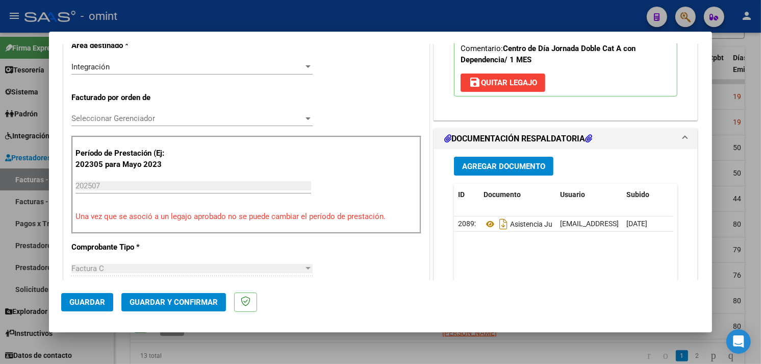
click at [156, 301] on span "Guardar y Confirmar" at bounding box center [174, 301] width 88 height 9
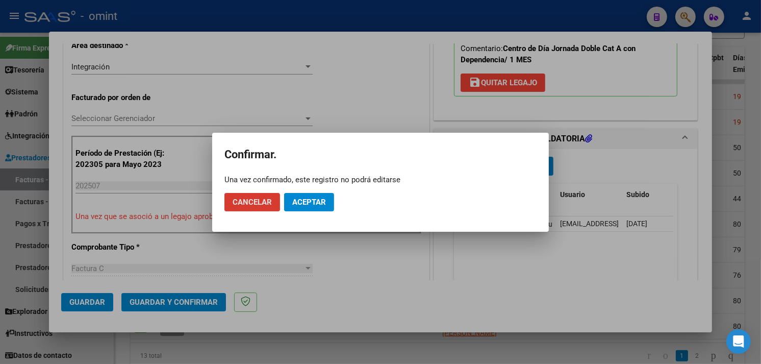
click at [298, 194] on button "Aceptar" at bounding box center [309, 202] width 50 height 18
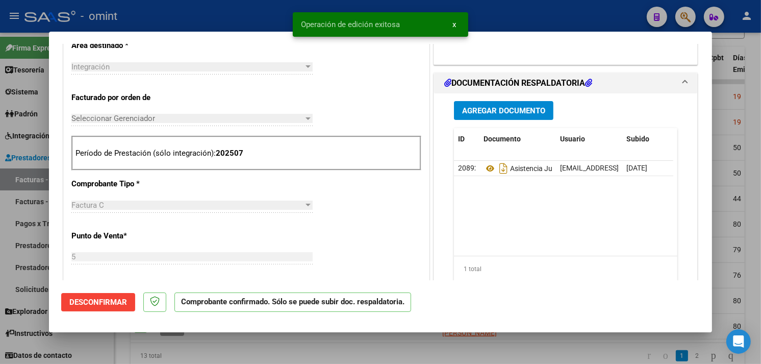
click at [192, 355] on div at bounding box center [380, 182] width 761 height 364
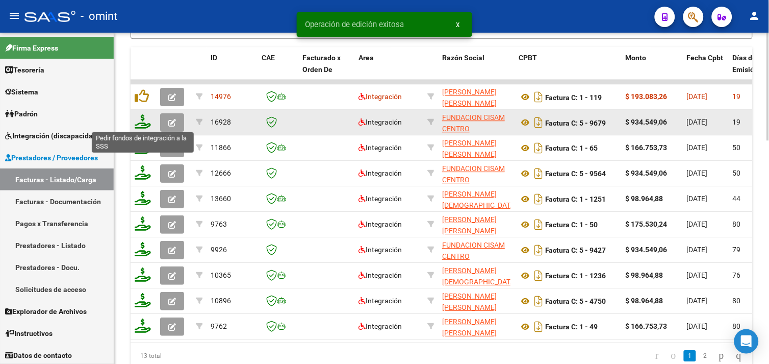
click at [143, 119] on icon at bounding box center [143, 121] width 16 height 14
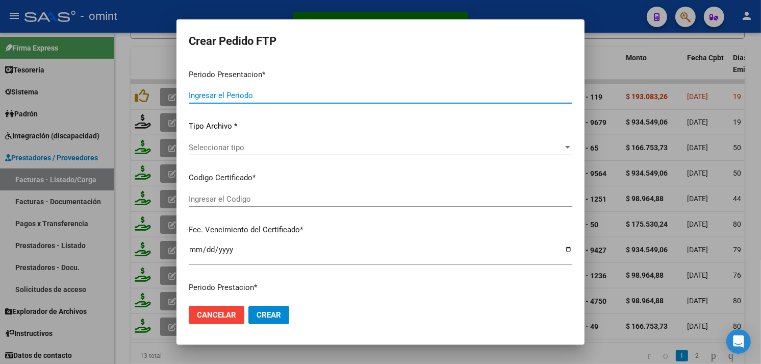
type input "202507"
type input "$ 934.549,06"
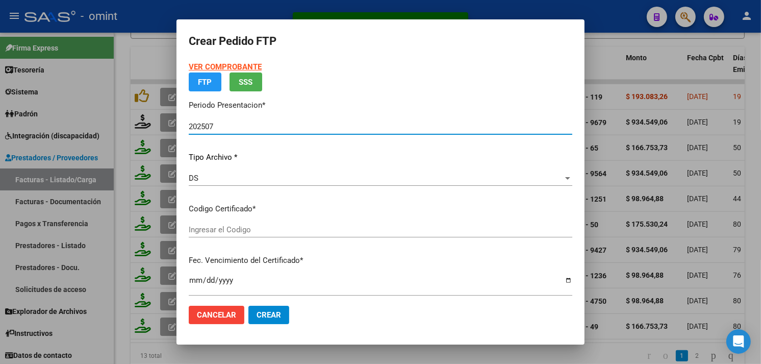
type input "8943160306"
type input "[DATE]"
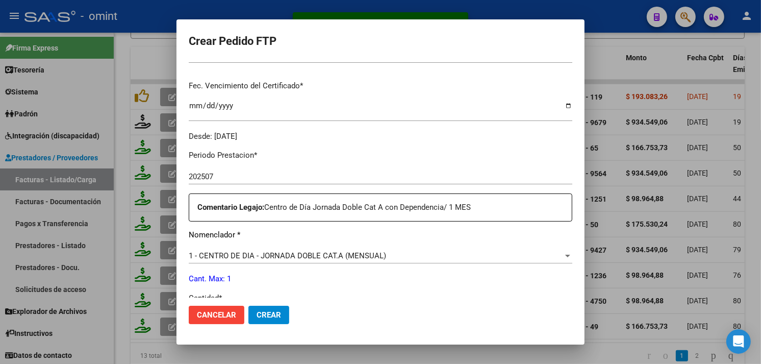
scroll to position [310, 0]
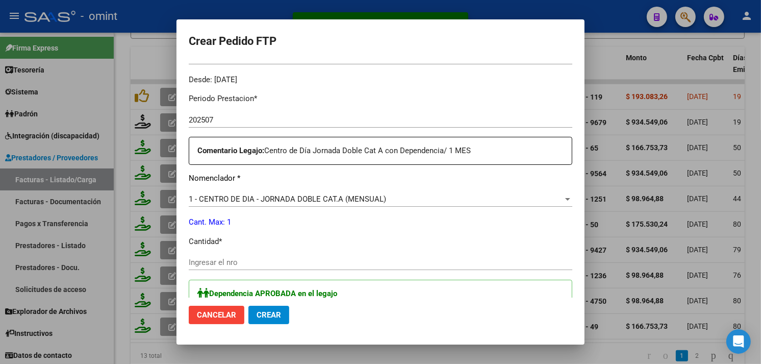
click at [238, 263] on input "Ingresar el nro" at bounding box center [381, 262] width 384 height 9
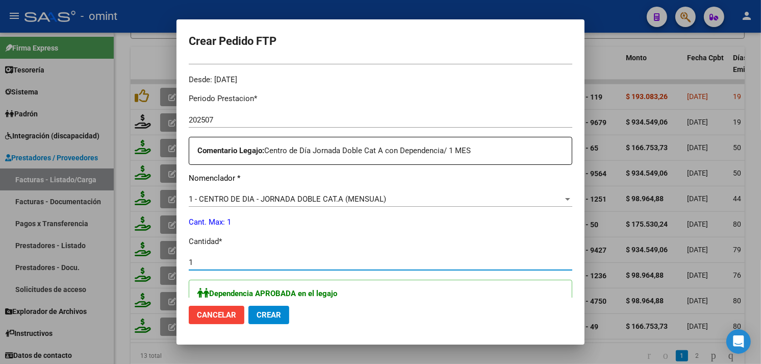
type input "1"
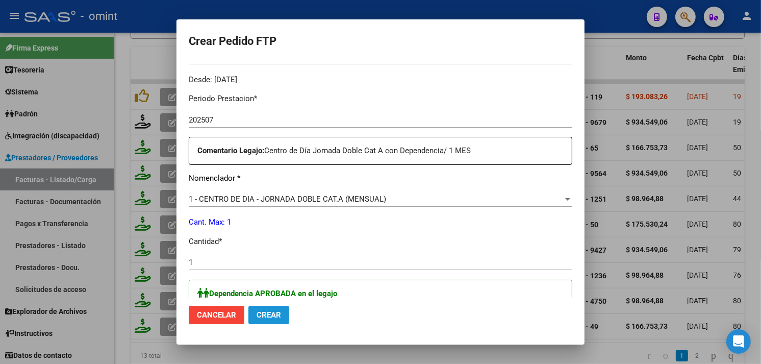
click at [268, 318] on span "Crear" at bounding box center [269, 314] width 24 height 9
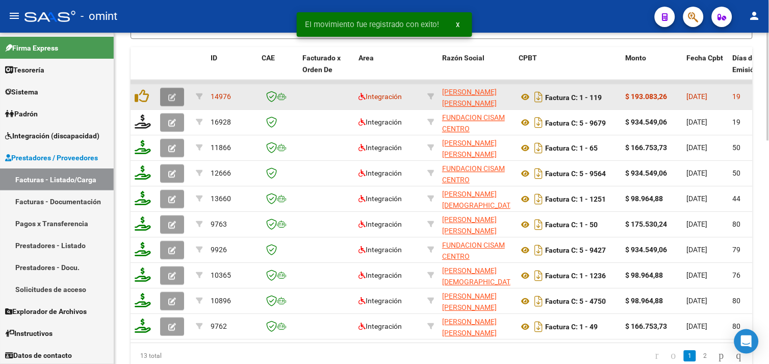
click at [171, 95] on icon "button" at bounding box center [172, 97] width 8 height 8
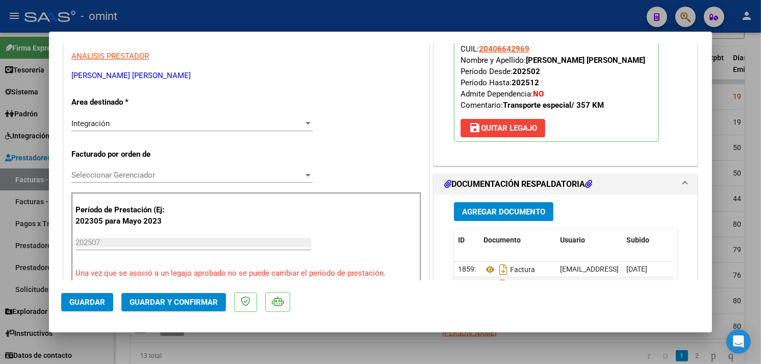
scroll to position [283, 0]
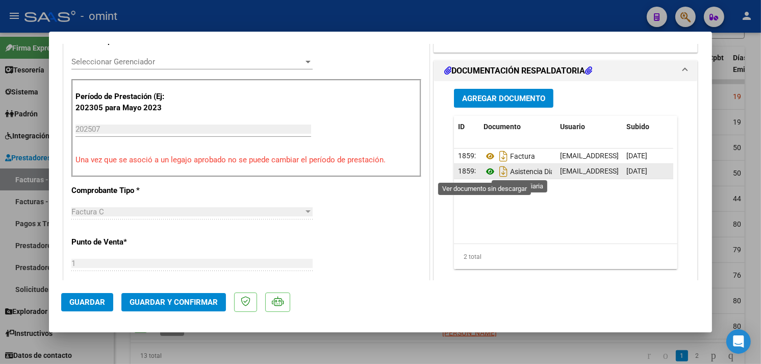
click at [483, 173] on icon at bounding box center [489, 171] width 13 height 12
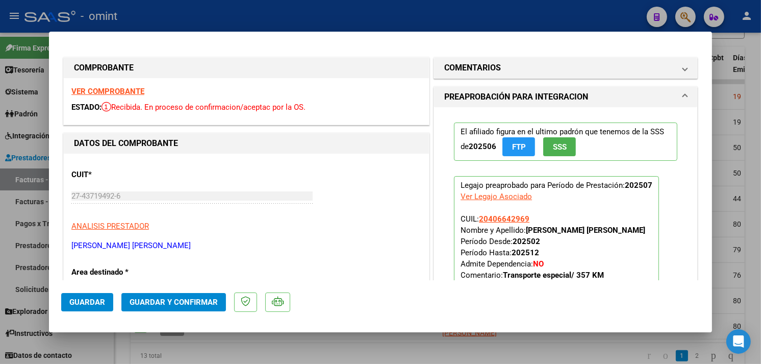
click at [110, 92] on strong "VER COMPROBANTE" at bounding box center [107, 91] width 73 height 9
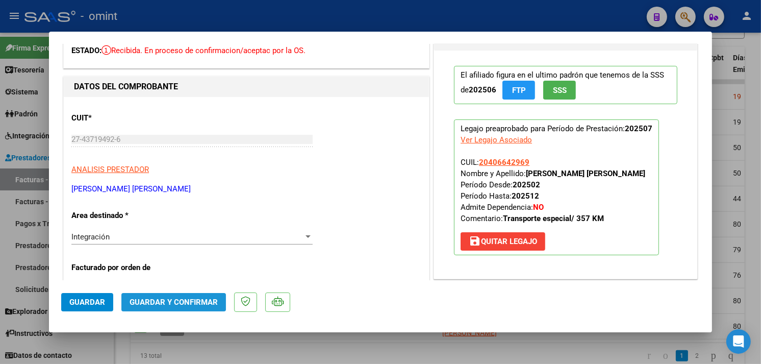
click at [190, 301] on span "Guardar y Confirmar" at bounding box center [174, 301] width 88 height 9
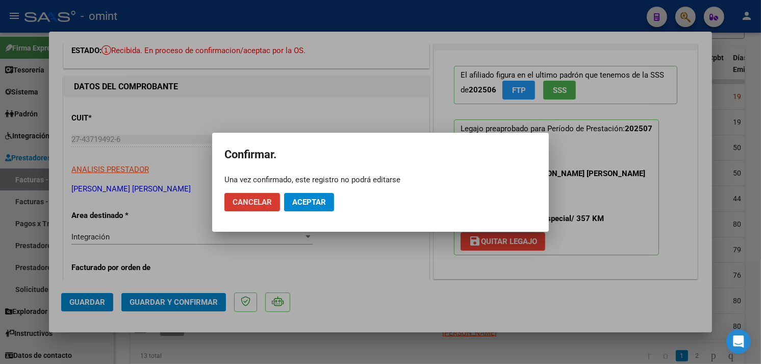
click at [322, 198] on span "Aceptar" at bounding box center [309, 201] width 34 height 9
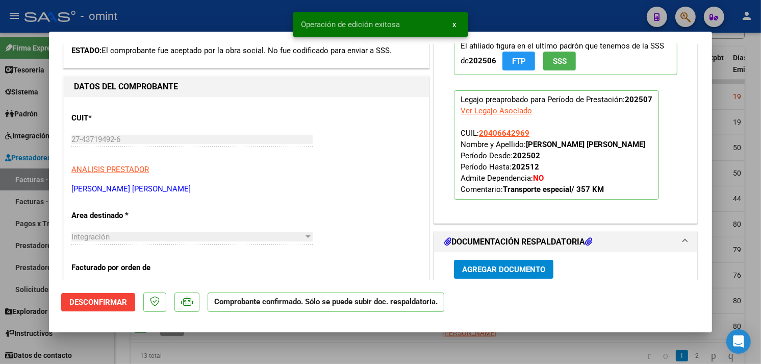
click at [188, 352] on div at bounding box center [380, 182] width 761 height 364
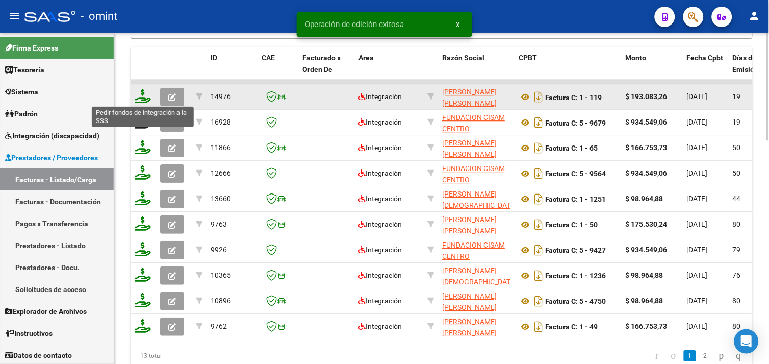
click at [140, 94] on icon at bounding box center [143, 96] width 16 height 14
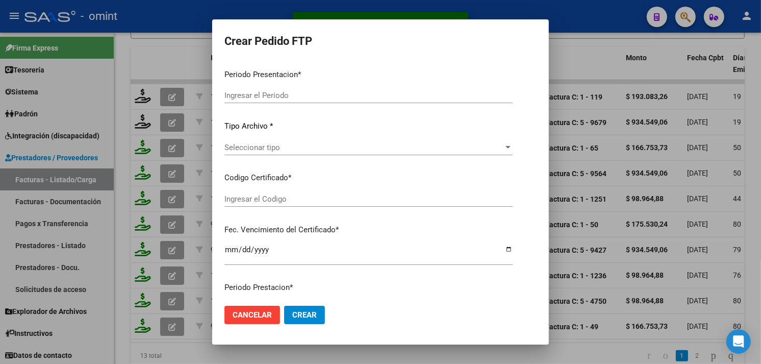
type input "202507"
type input "$ 193.083,26"
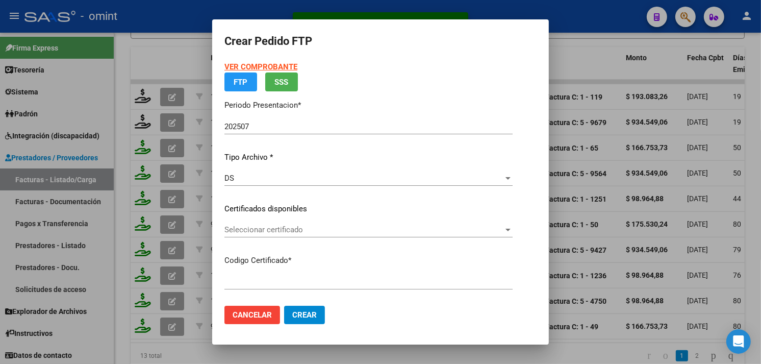
type input "8943160306"
type input "[DATE]"
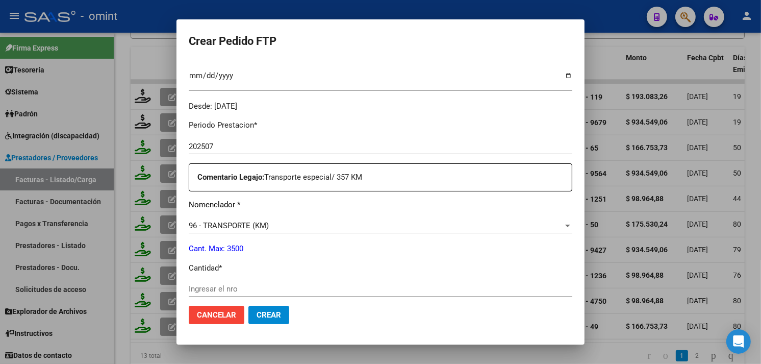
scroll to position [340, 0]
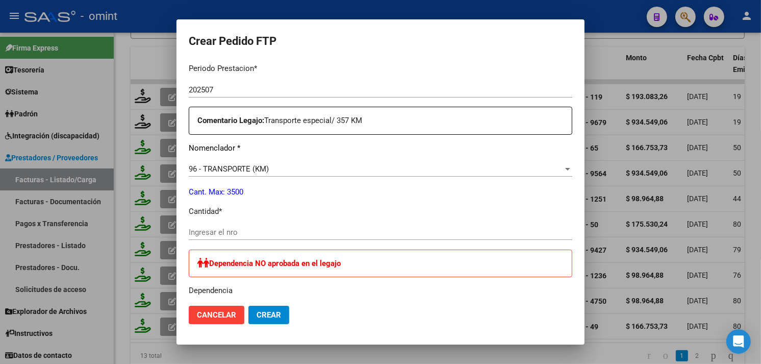
click at [246, 231] on input "Ingresar el nro" at bounding box center [381, 231] width 384 height 9
type input "357"
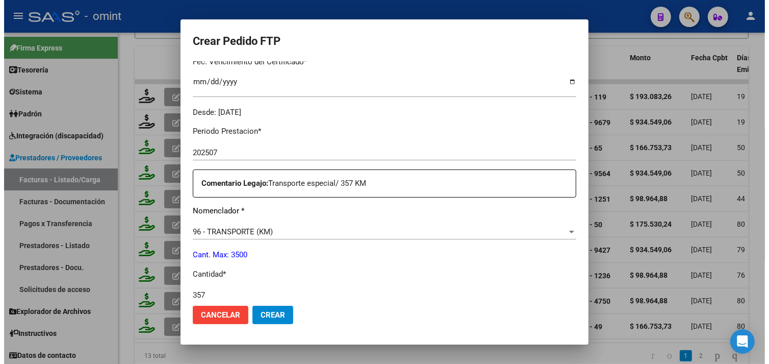
scroll to position [0, 0]
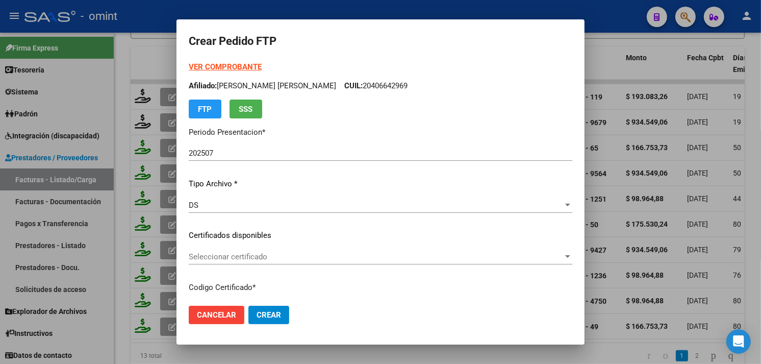
click at [286, 315] on button "Crear" at bounding box center [268, 314] width 41 height 18
click at [236, 317] on span "Cancelar" at bounding box center [216, 314] width 39 height 9
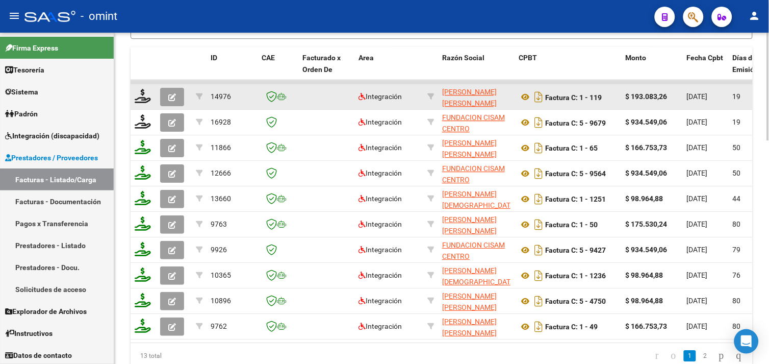
click at [157, 94] on datatable-body-cell at bounding box center [174, 96] width 36 height 25
click at [170, 95] on icon "button" at bounding box center [172, 97] width 8 height 8
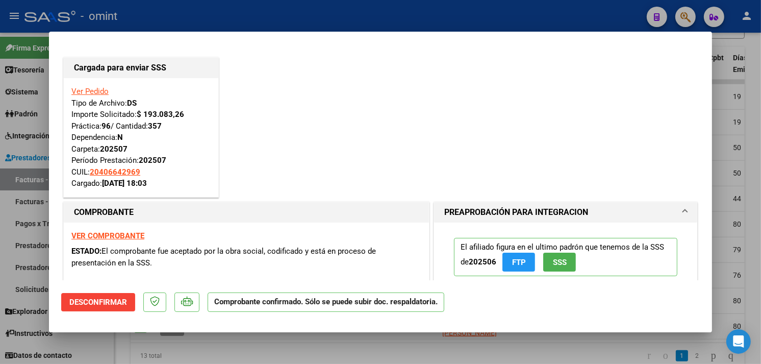
click at [133, 18] on div at bounding box center [380, 182] width 761 height 364
type input "$ 0,00"
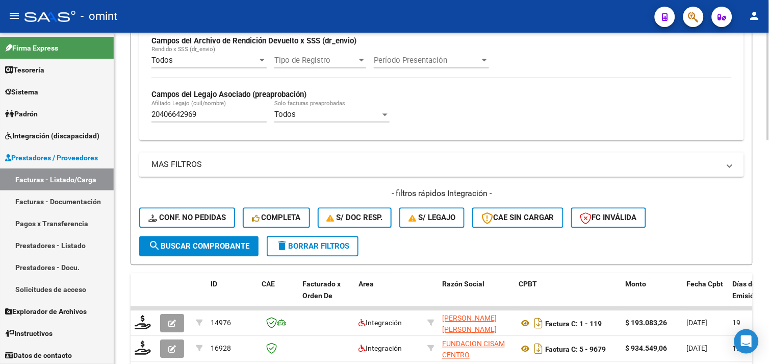
scroll to position [300, 0]
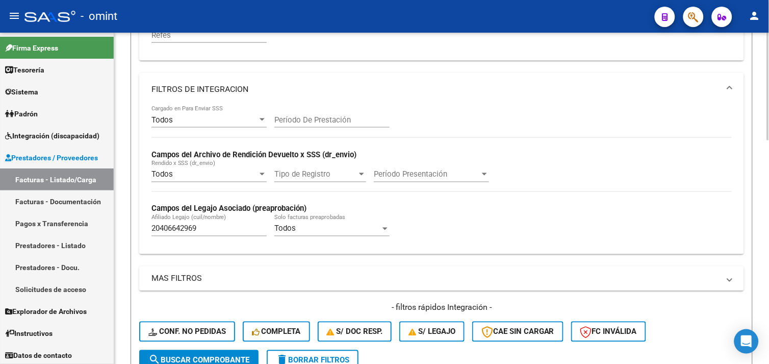
click at [183, 228] on input "20406642969" at bounding box center [208, 228] width 115 height 9
paste input "7554798131"
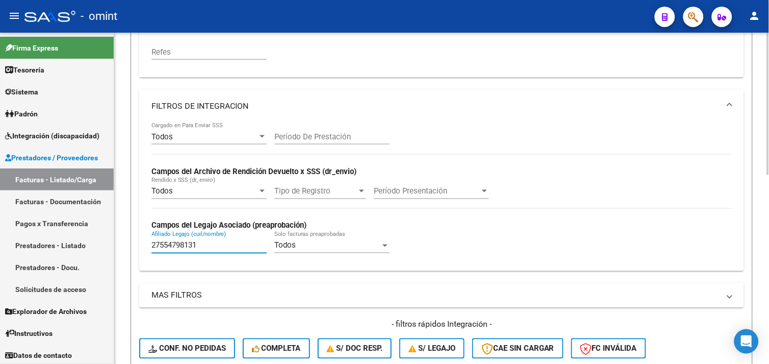
scroll to position [396, 0]
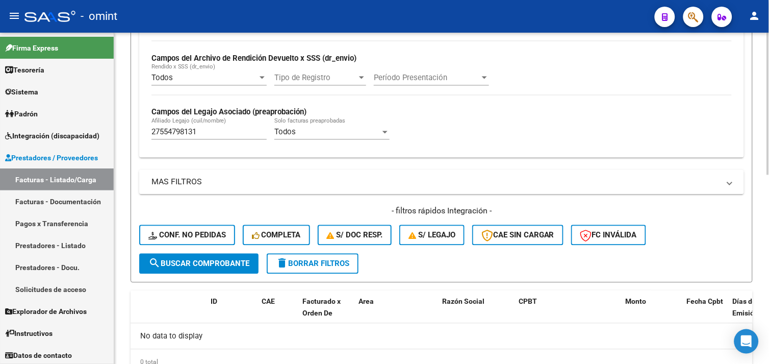
click at [190, 127] on div "27554798131 [PERSON_NAME] (cuil/nombre)" at bounding box center [208, 129] width 115 height 22
click at [188, 133] on input "27554798131" at bounding box center [208, 131] width 115 height 9
paste input "71591036"
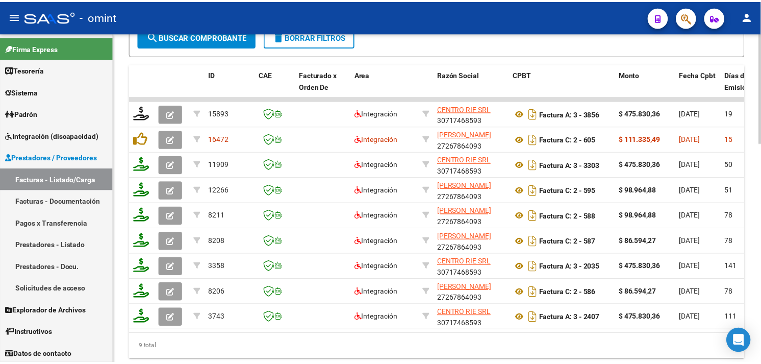
scroll to position [660, 0]
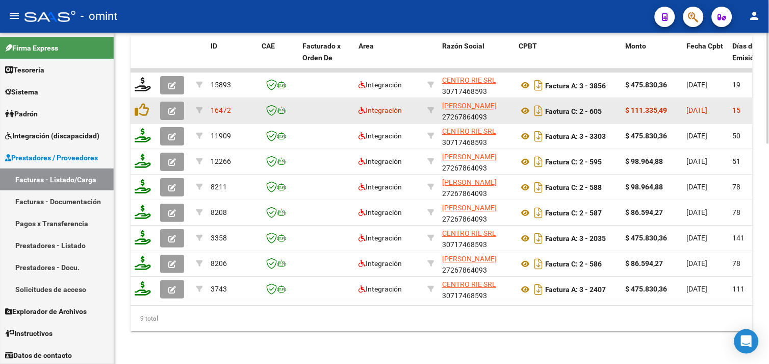
type input "27571591036"
click at [176, 105] on button "button" at bounding box center [172, 110] width 24 height 18
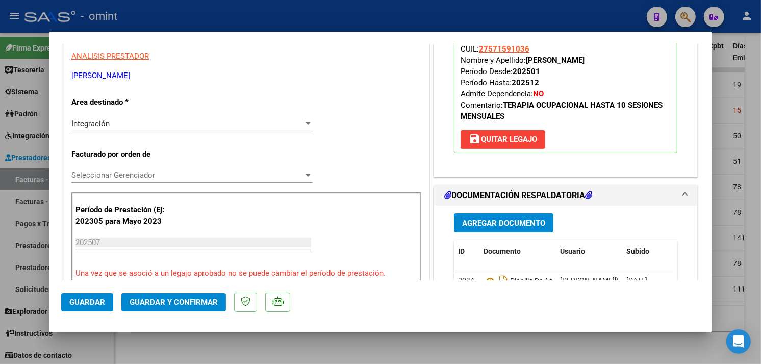
scroll to position [283, 0]
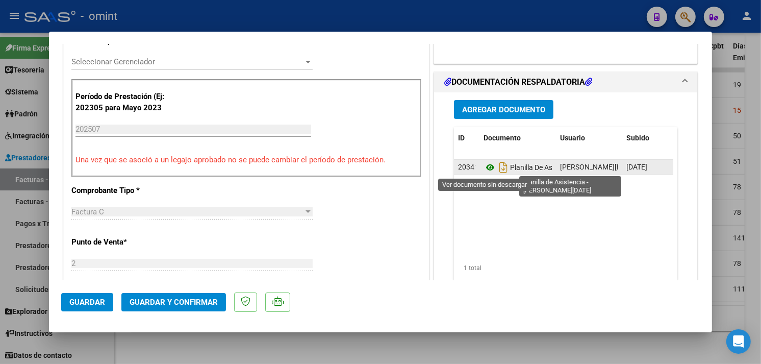
click at [487, 170] on icon at bounding box center [489, 167] width 13 height 12
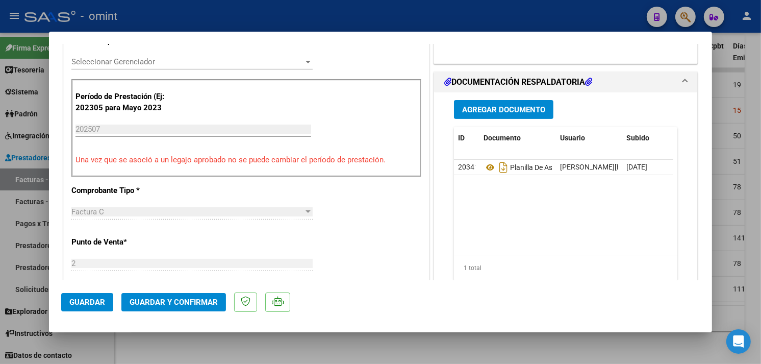
scroll to position [0, 0]
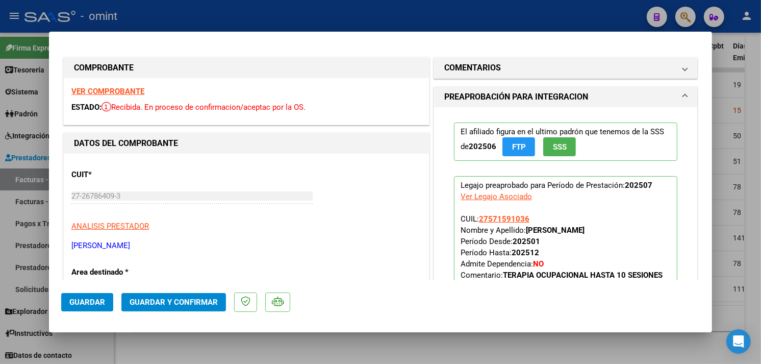
click at [109, 87] on strong "VER COMPROBANTE" at bounding box center [107, 91] width 73 height 9
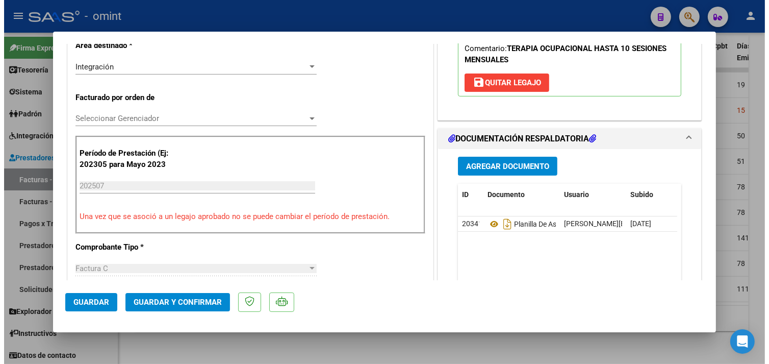
scroll to position [283, 0]
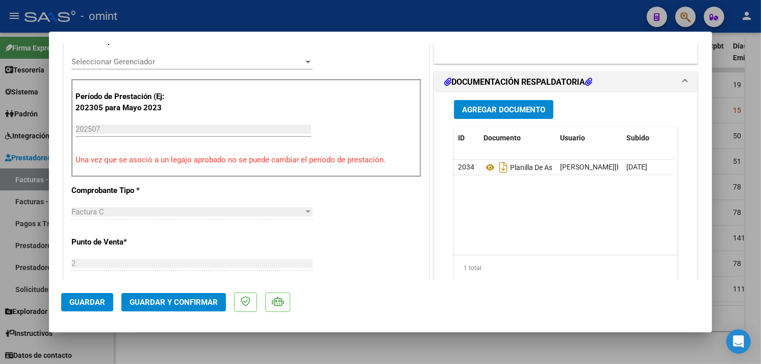
click at [172, 301] on span "Guardar y Confirmar" at bounding box center [174, 301] width 88 height 9
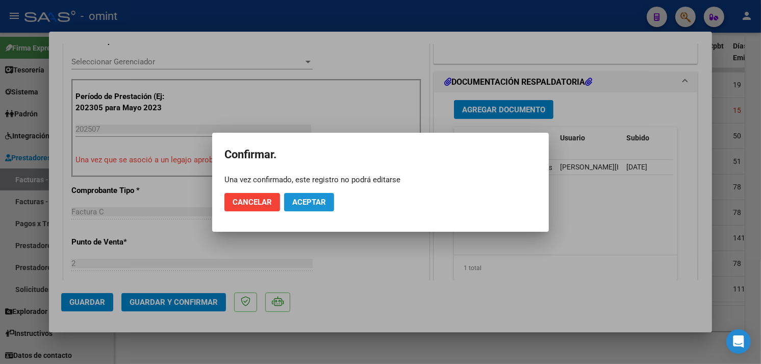
click at [298, 198] on span "Aceptar" at bounding box center [309, 201] width 34 height 9
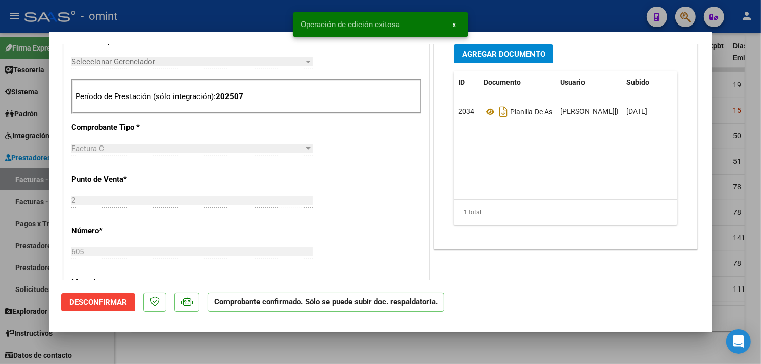
click at [146, 357] on div at bounding box center [380, 182] width 761 height 364
type input "$ 0,00"
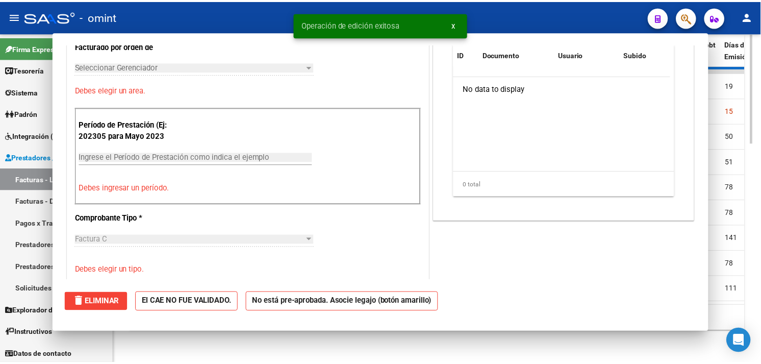
scroll to position [0, 0]
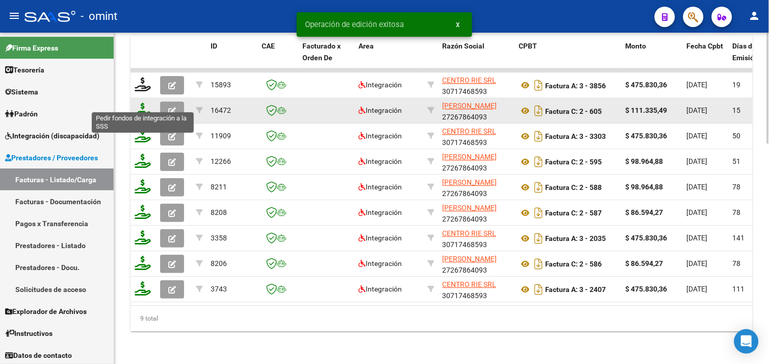
click at [145, 104] on icon at bounding box center [143, 110] width 16 height 14
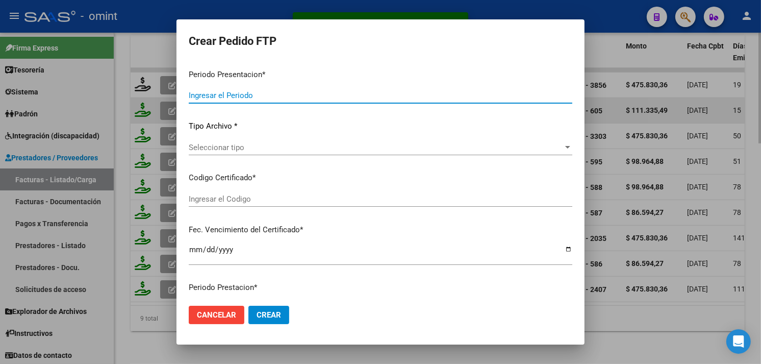
type input "202507"
type input "$ 111.335,49"
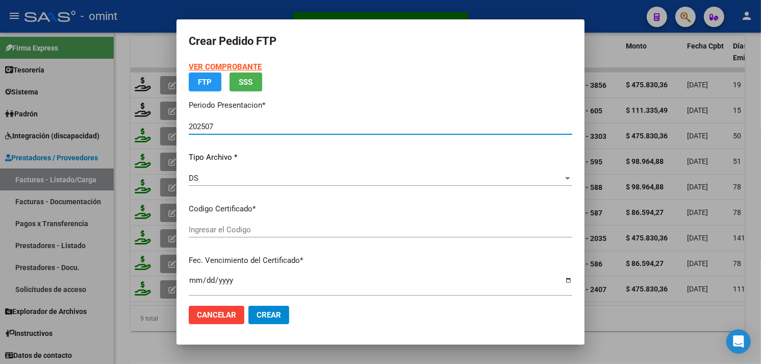
type input "7744635579"
type input "[DATE]"
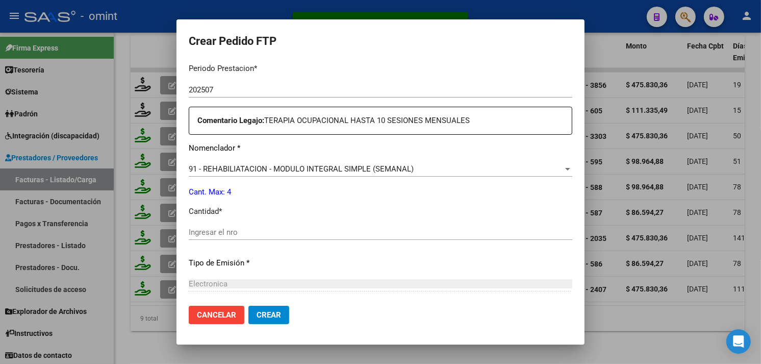
scroll to position [396, 0]
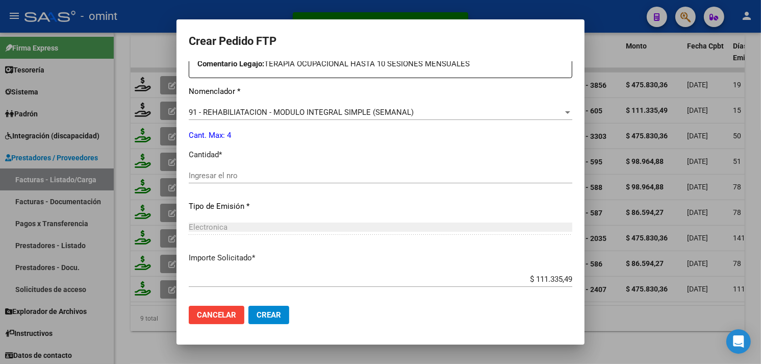
click at [258, 174] on input "Ingresar el nro" at bounding box center [381, 175] width 384 height 9
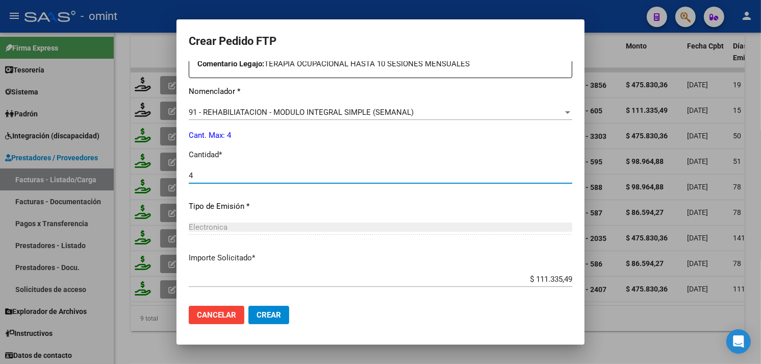
scroll to position [446, 0]
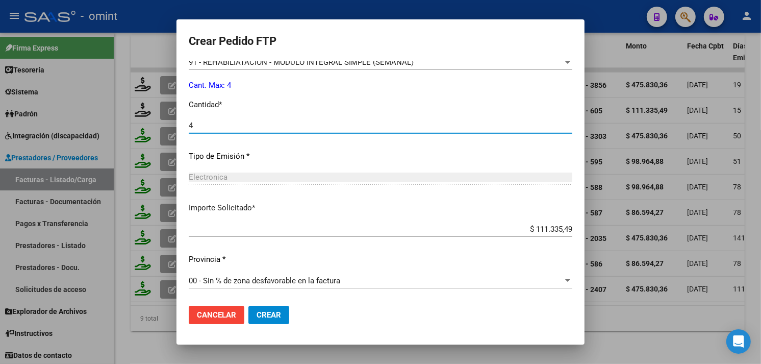
type input "4"
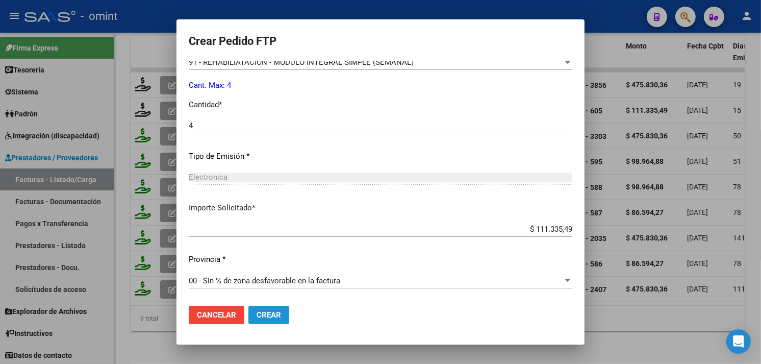
click at [271, 313] on span "Crear" at bounding box center [269, 314] width 24 height 9
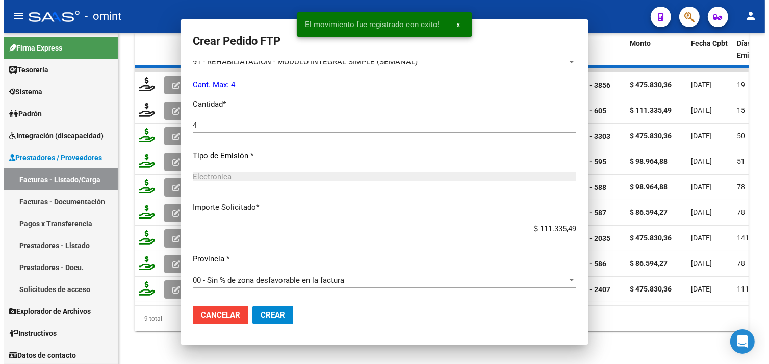
scroll to position [0, 0]
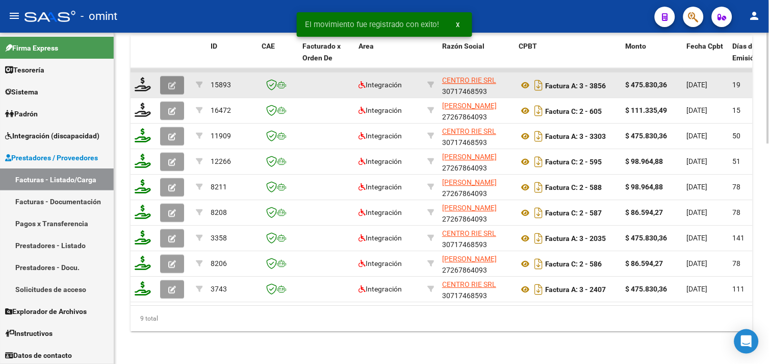
click at [176, 76] on button "button" at bounding box center [172, 85] width 24 height 18
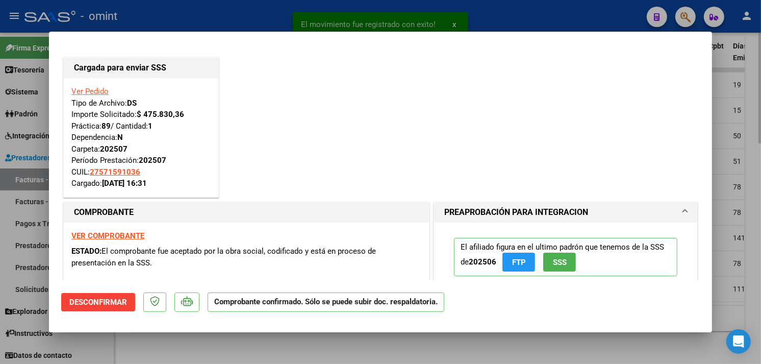
click at [184, 337] on div at bounding box center [380, 182] width 761 height 364
type input "$ 0,00"
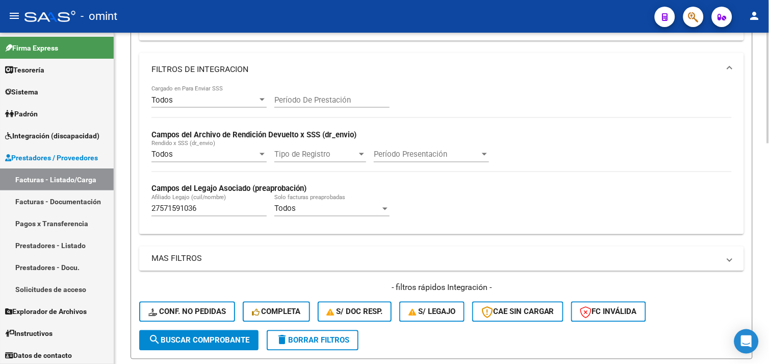
scroll to position [207, 0]
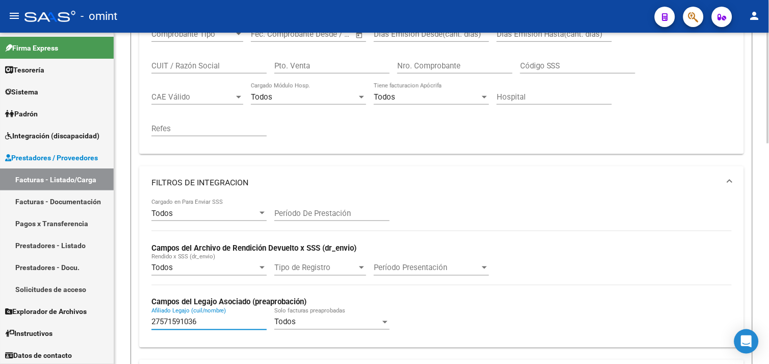
drag, startPoint x: 207, startPoint y: 325, endPoint x: 125, endPoint y: 322, distance: 82.1
click at [125, 322] on div "Video tutorial PRESTADORES -> Listado de CPBTs Emitidos por Prestadores / Prove…" at bounding box center [441, 317] width 655 height 983
paste input "0581400838"
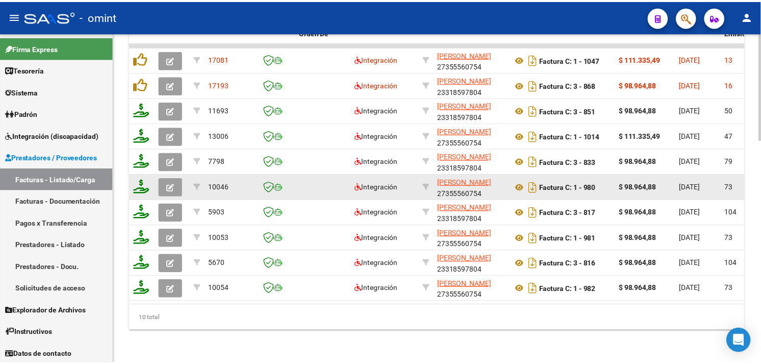
scroll to position [629, 0]
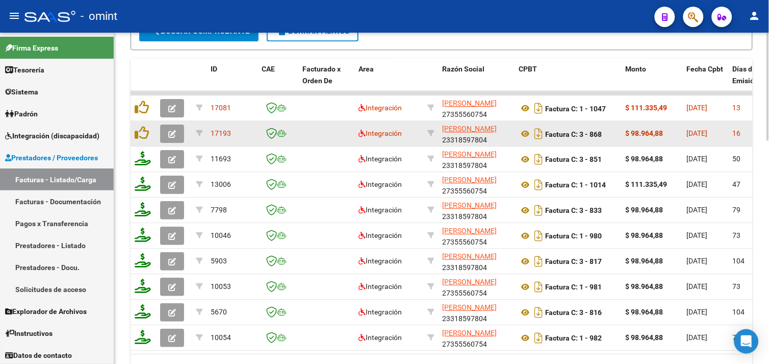
type input "20581400838"
click at [165, 134] on button "button" at bounding box center [172, 133] width 24 height 18
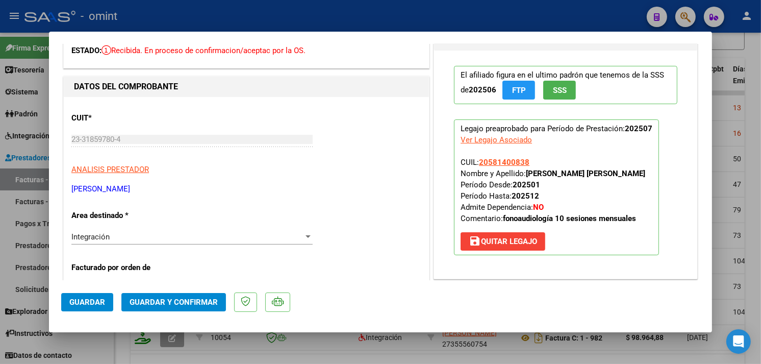
scroll to position [0, 0]
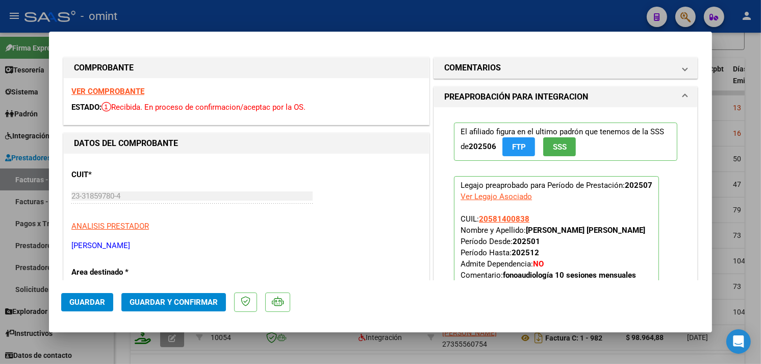
click at [130, 90] on strong "VER COMPROBANTE" at bounding box center [107, 91] width 73 height 9
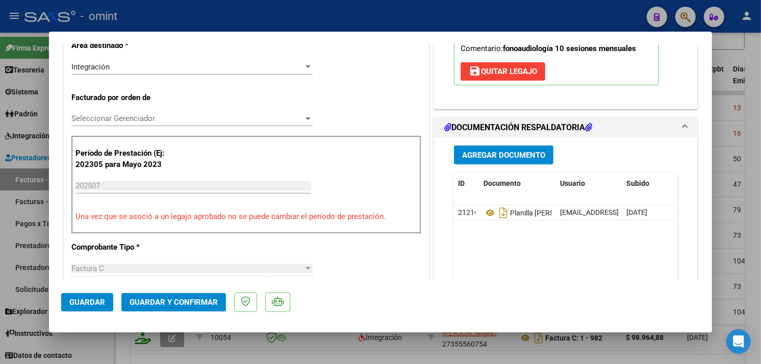
scroll to position [283, 0]
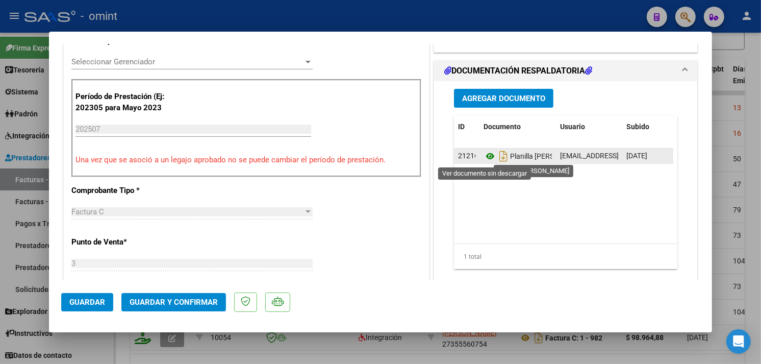
click at [483, 156] on icon at bounding box center [489, 156] width 13 height 12
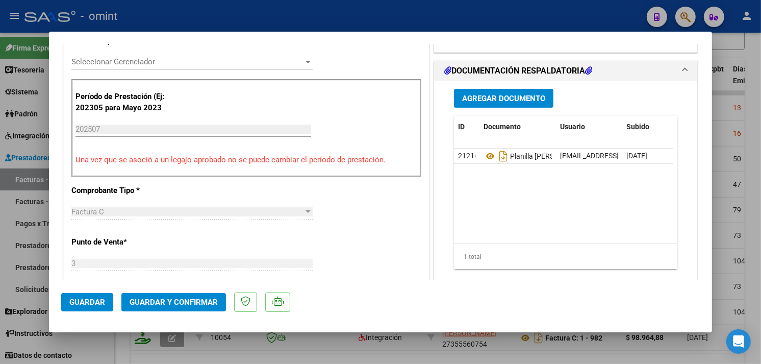
click at [197, 300] on span "Guardar y Confirmar" at bounding box center [174, 301] width 88 height 9
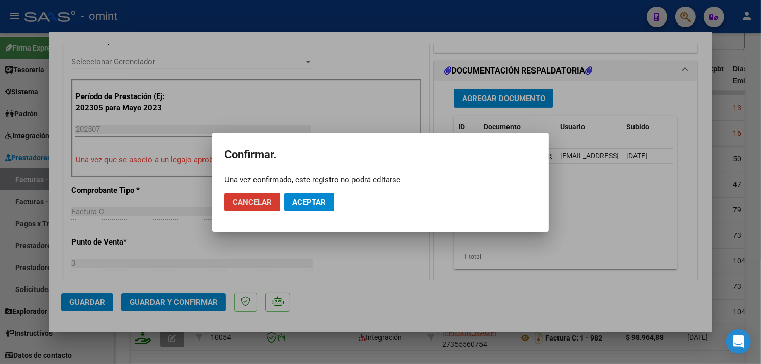
click at [297, 201] on span "Aceptar" at bounding box center [309, 201] width 34 height 9
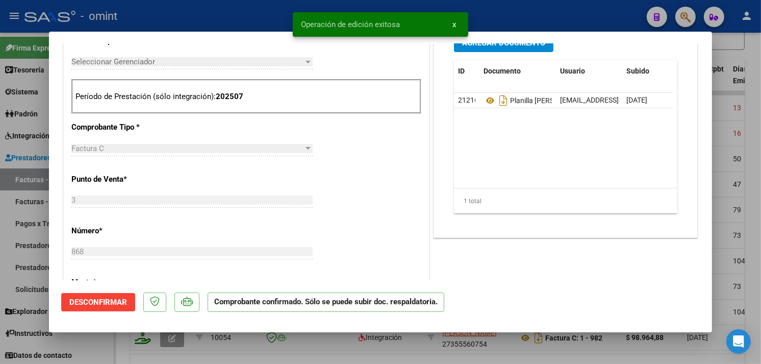
click at [121, 354] on div at bounding box center [380, 182] width 761 height 364
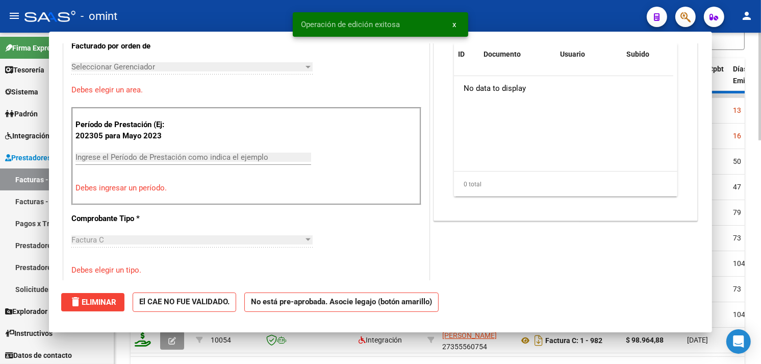
scroll to position [0, 0]
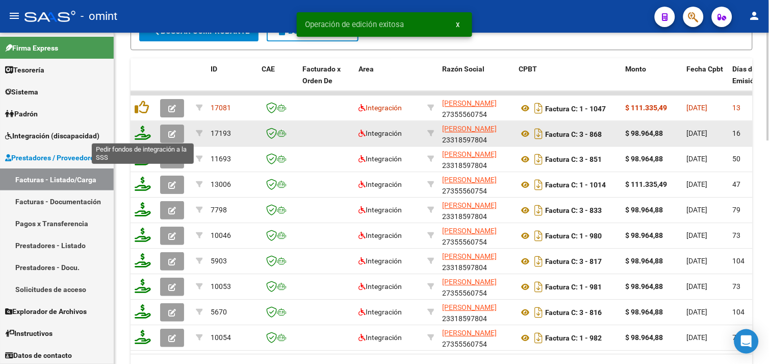
click at [144, 132] on icon at bounding box center [143, 132] width 16 height 14
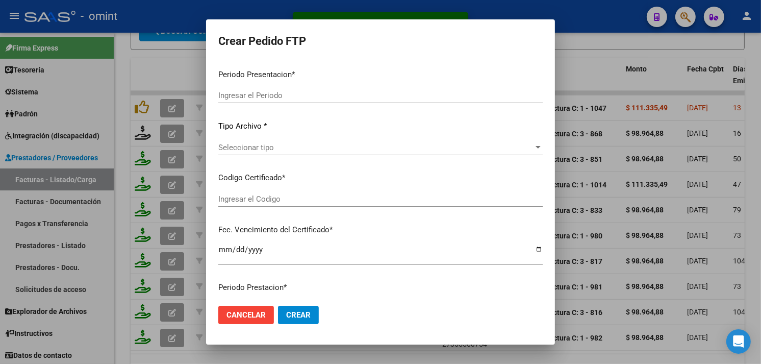
type input "202507"
type input "$ 98.964,88"
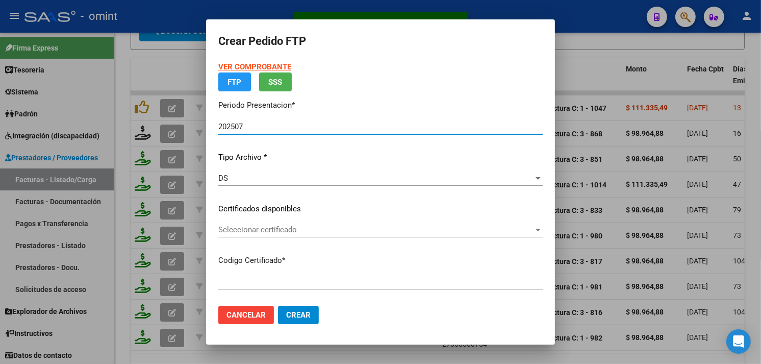
type input "713967970"
type input "[DATE]"
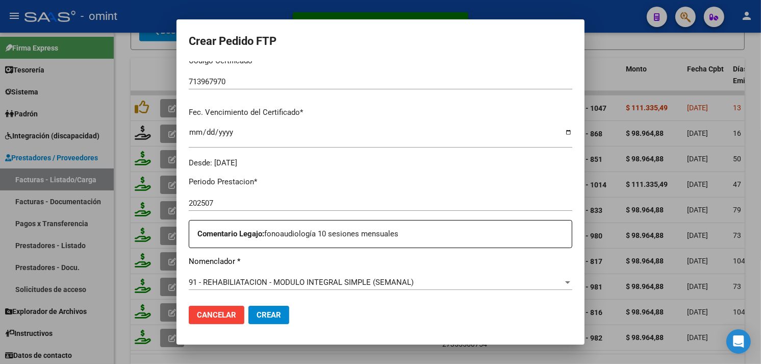
scroll to position [340, 0]
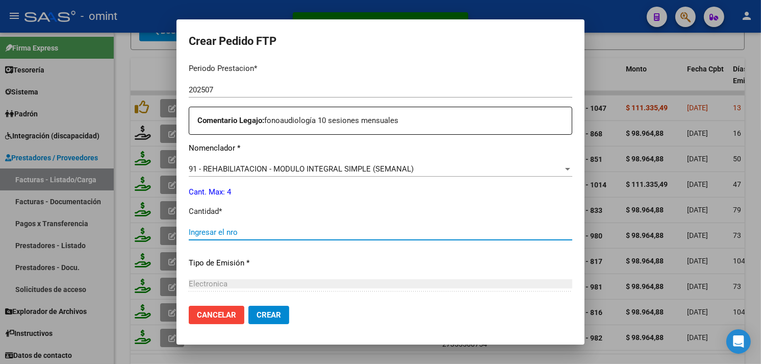
click at [272, 231] on input "Ingresar el nro" at bounding box center [381, 231] width 384 height 9
type input "4"
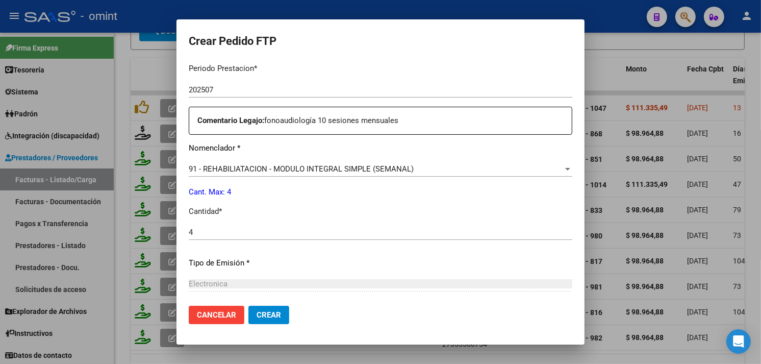
scroll to position [396, 0]
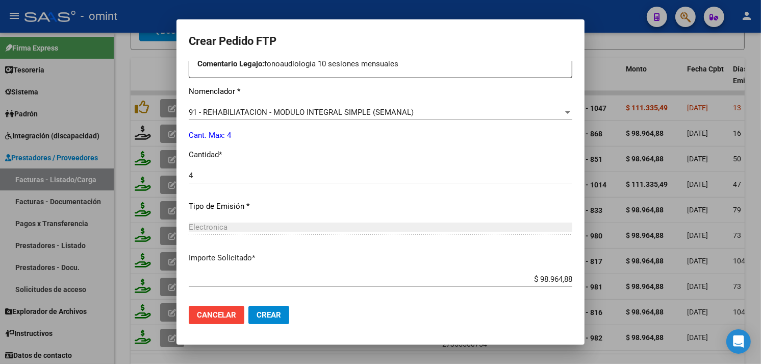
click at [270, 320] on button "Crear" at bounding box center [268, 314] width 41 height 18
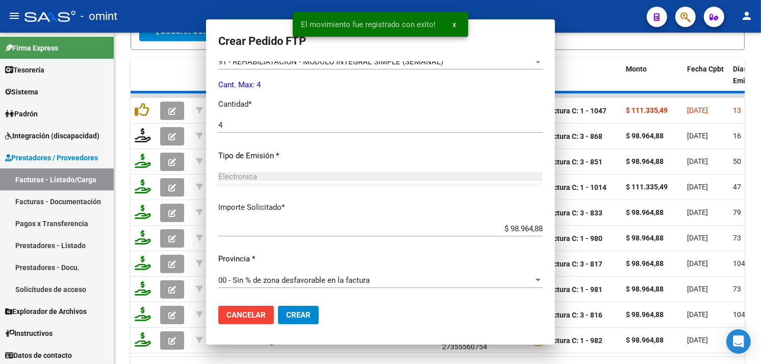
scroll to position [629, 0]
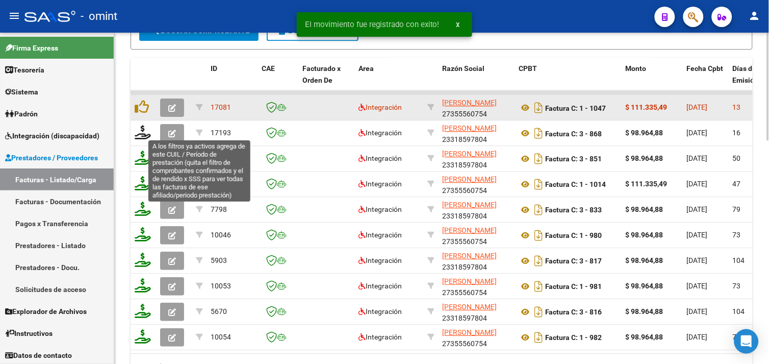
click at [169, 106] on icon "button" at bounding box center [172, 108] width 8 height 8
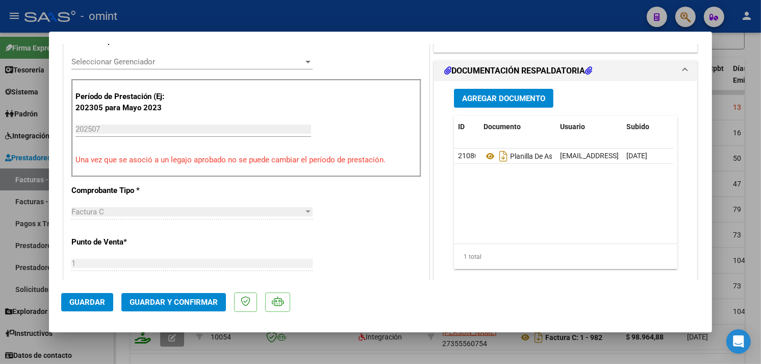
scroll to position [0, 0]
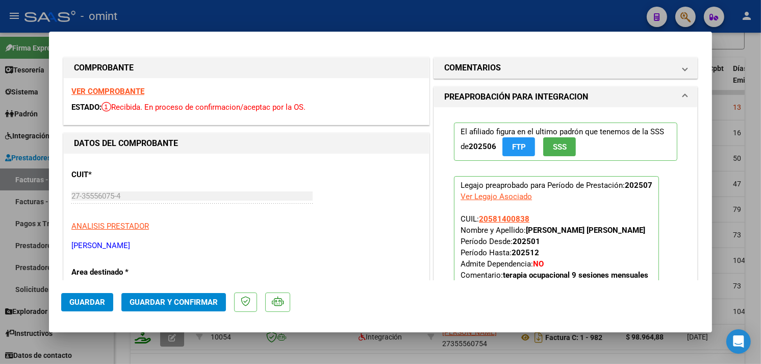
click at [138, 87] on strong "VER COMPROBANTE" at bounding box center [107, 91] width 73 height 9
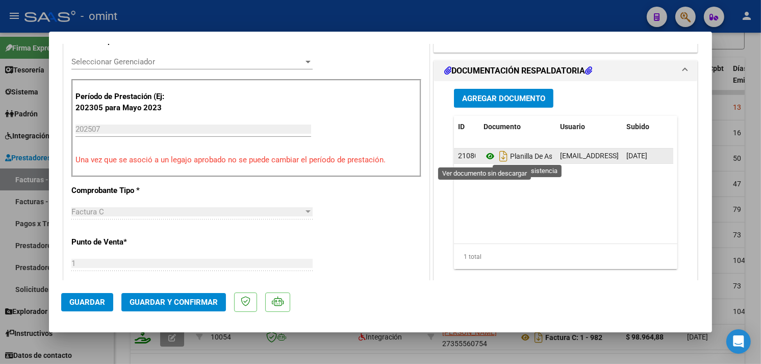
click at [484, 155] on icon at bounding box center [489, 156] width 13 height 12
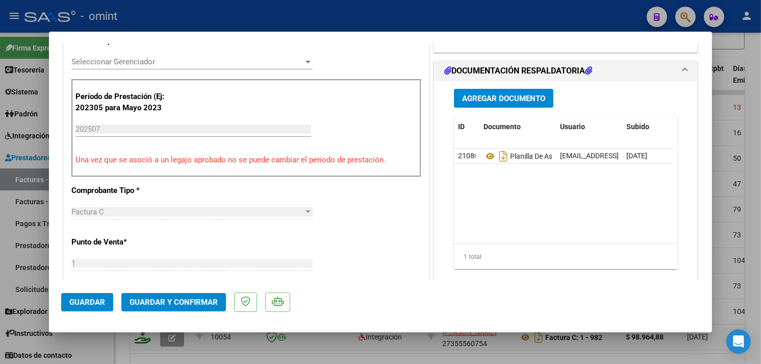
click at [200, 303] on span "Guardar y Confirmar" at bounding box center [174, 301] width 88 height 9
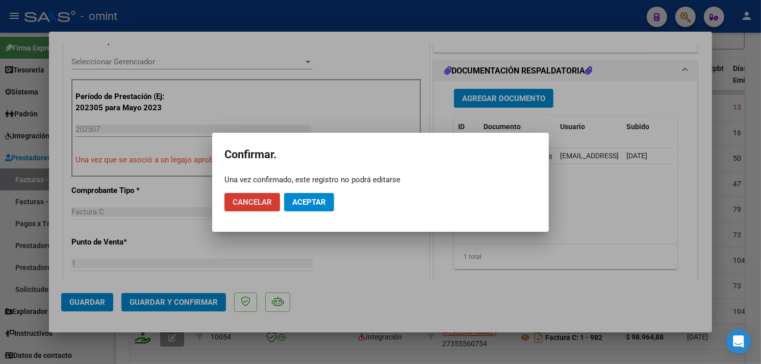
click at [315, 195] on button "Aceptar" at bounding box center [309, 202] width 50 height 18
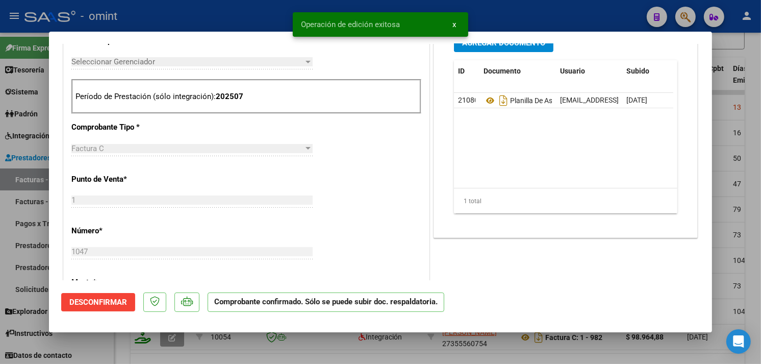
click at [197, 21] on div at bounding box center [380, 182] width 761 height 364
type input "$ 0,00"
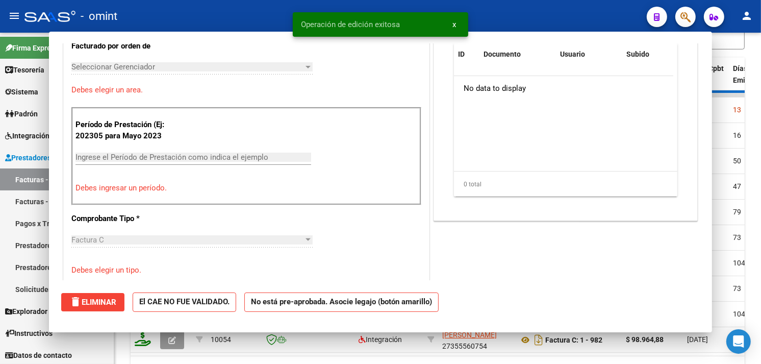
scroll to position [301, 0]
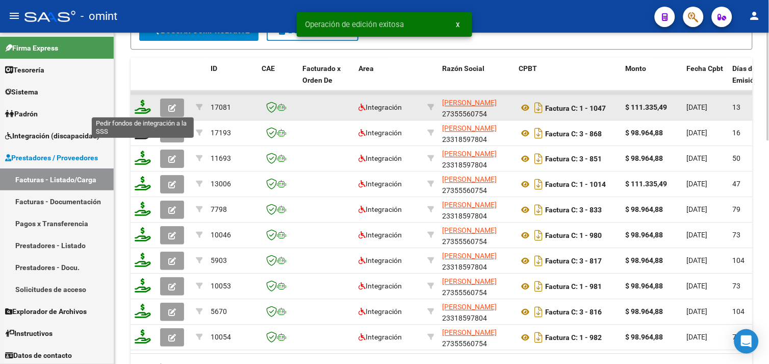
click at [139, 104] on icon at bounding box center [143, 106] width 16 height 14
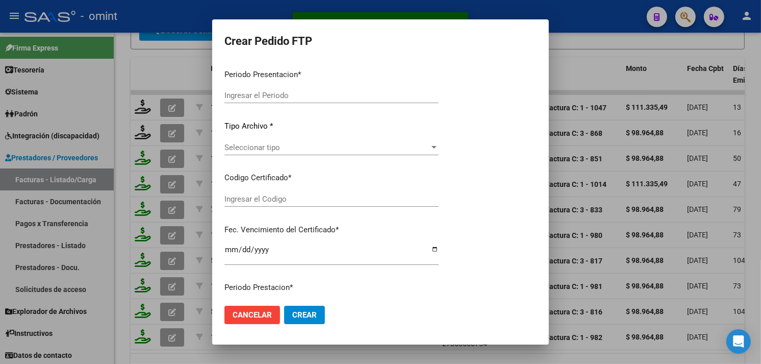
type input "202507"
type input "$ 111.335,49"
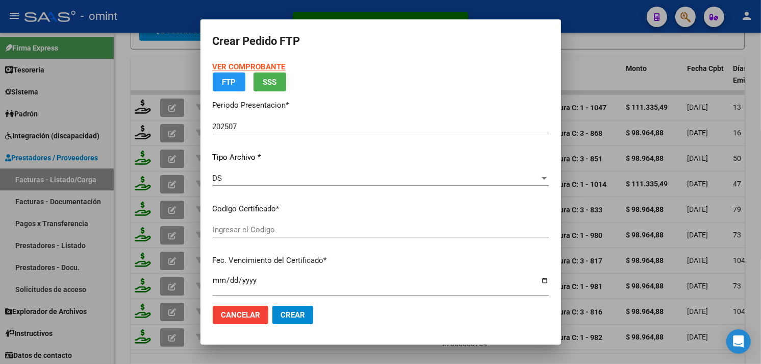
type input "713967970"
type input "[DATE]"
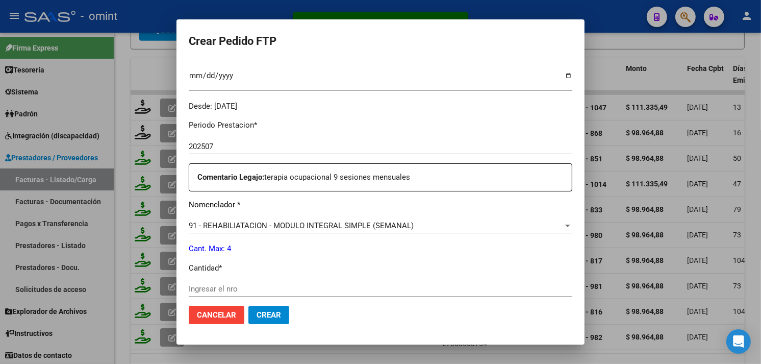
scroll to position [340, 0]
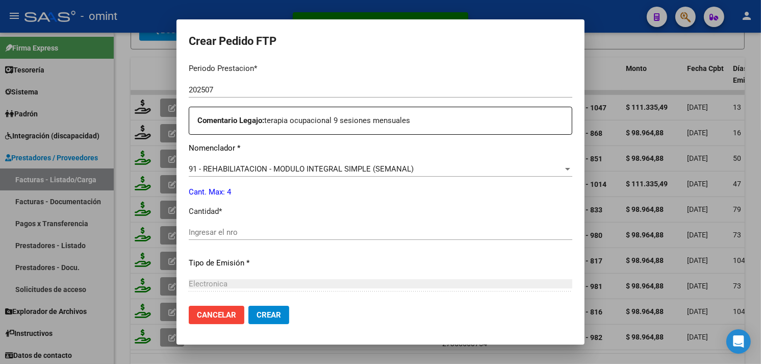
click at [253, 235] on input "Ingresar el nro" at bounding box center [381, 231] width 384 height 9
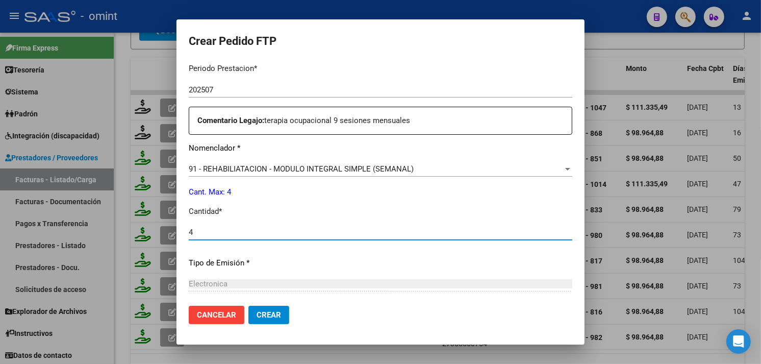
scroll to position [446, 0]
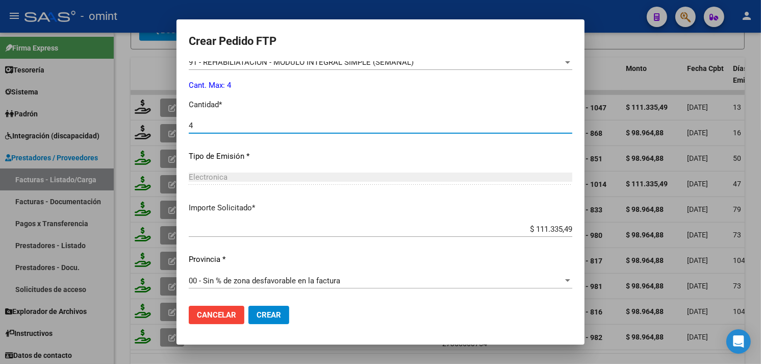
type input "4"
click at [269, 318] on span "Crear" at bounding box center [269, 314] width 24 height 9
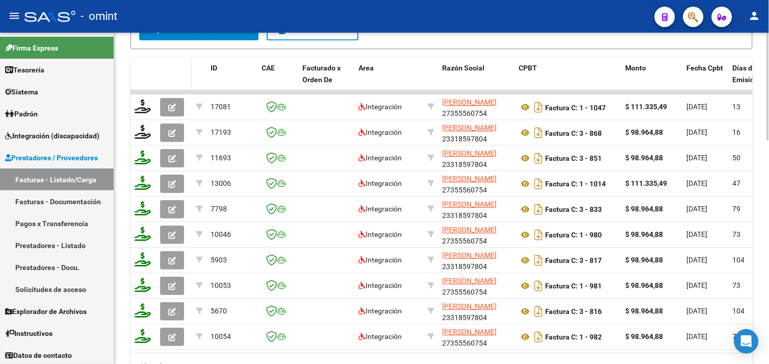
scroll to position [347, 0]
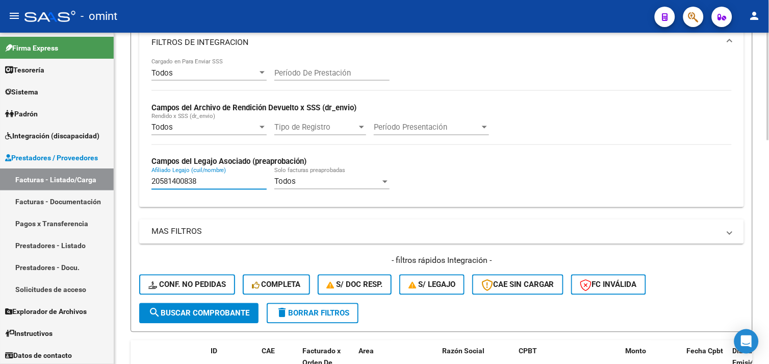
drag, startPoint x: 208, startPoint y: 185, endPoint x: 126, endPoint y: 177, distance: 81.9
click at [127, 177] on div "Video tutorial PRESTADORES -> Listado de CPBTs Emitidos por Prestadores / Prove…" at bounding box center [441, 190] width 655 height 1008
paste input "7493641323"
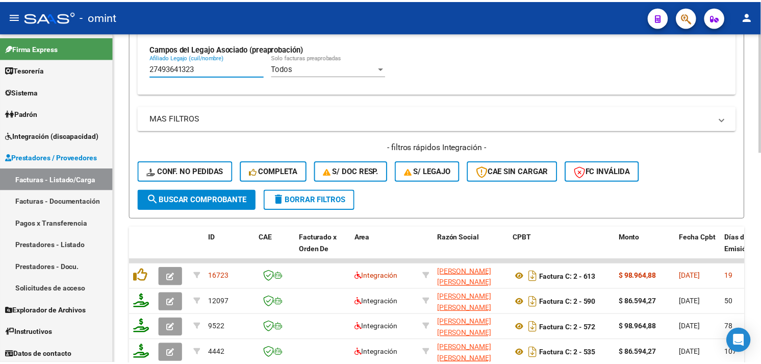
scroll to position [583, 0]
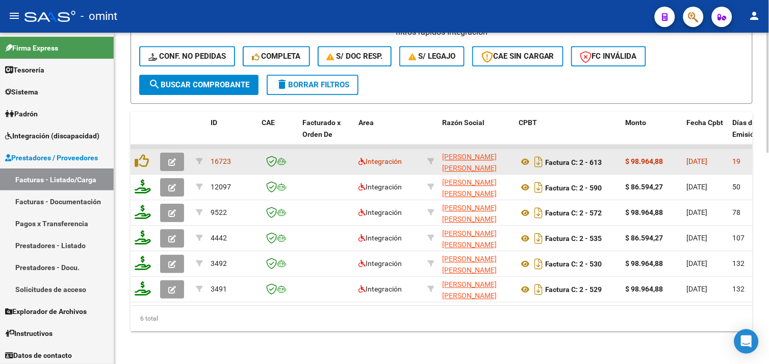
type input "27493641323"
click at [176, 161] on button "button" at bounding box center [172, 161] width 24 height 18
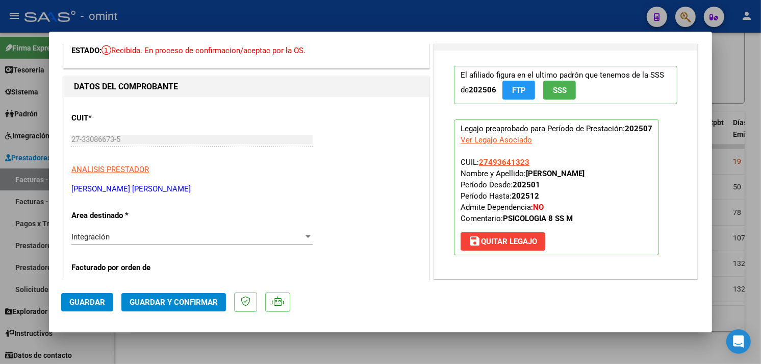
scroll to position [0, 0]
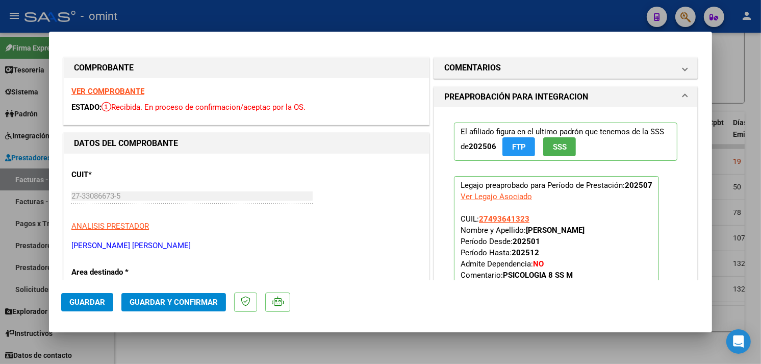
click at [130, 84] on div "VER COMPROBANTE ESTADO: Recibida. En proceso de confirmacion/aceptac por la OS." at bounding box center [246, 101] width 365 height 46
click at [130, 89] on strong "VER COMPROBANTE" at bounding box center [107, 91] width 73 height 9
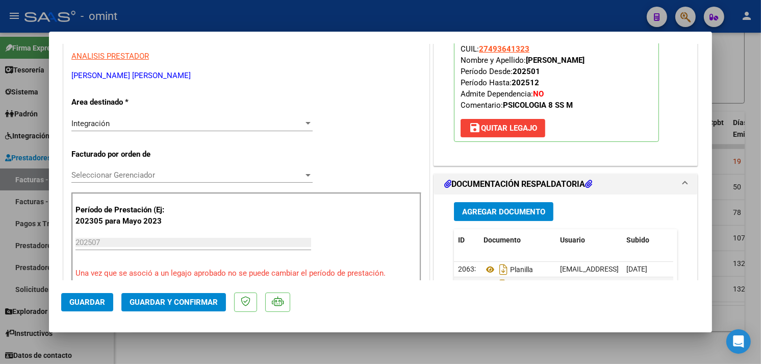
scroll to position [283, 0]
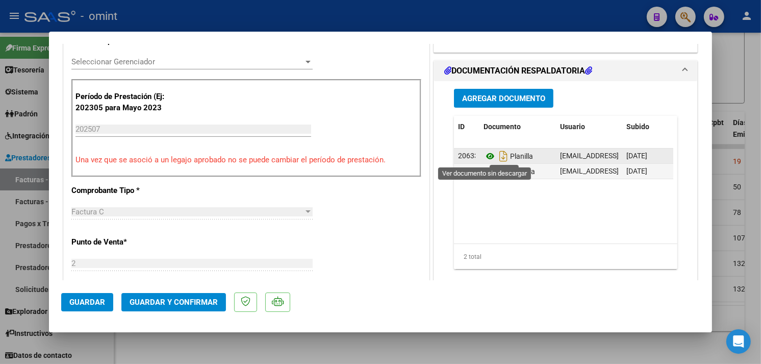
click at [485, 155] on icon at bounding box center [489, 156] width 13 height 12
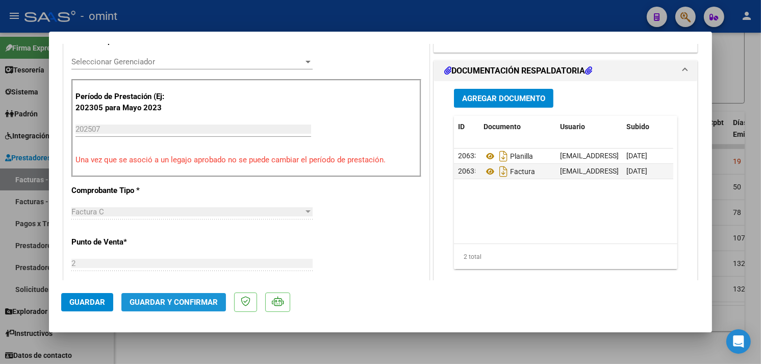
click at [197, 293] on button "Guardar y Confirmar" at bounding box center [173, 302] width 105 height 18
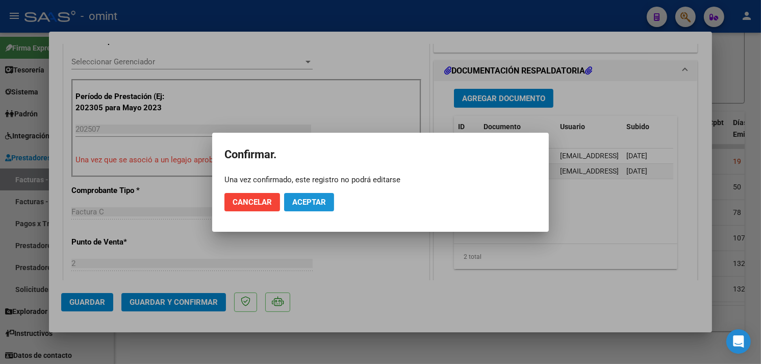
click at [308, 203] on span "Aceptar" at bounding box center [309, 201] width 34 height 9
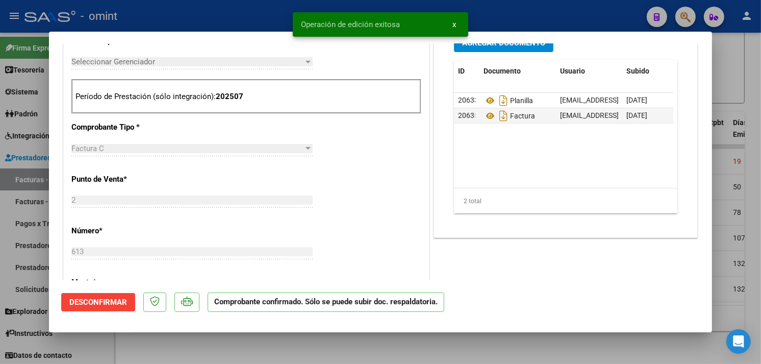
click at [176, 348] on div at bounding box center [380, 182] width 761 height 364
type input "$ 0,00"
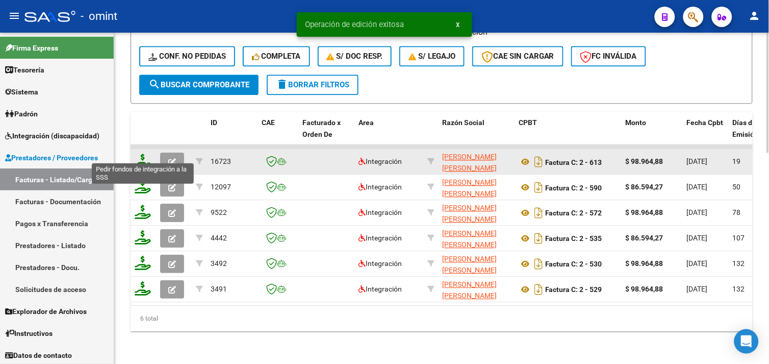
click at [141, 157] on icon at bounding box center [143, 161] width 16 height 14
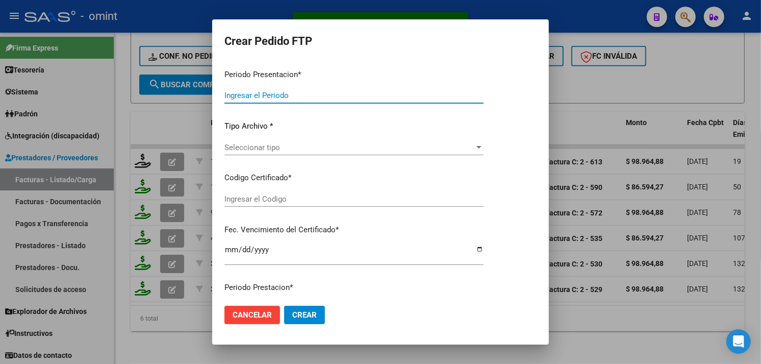
type input "202507"
type input "$ 98.964,88"
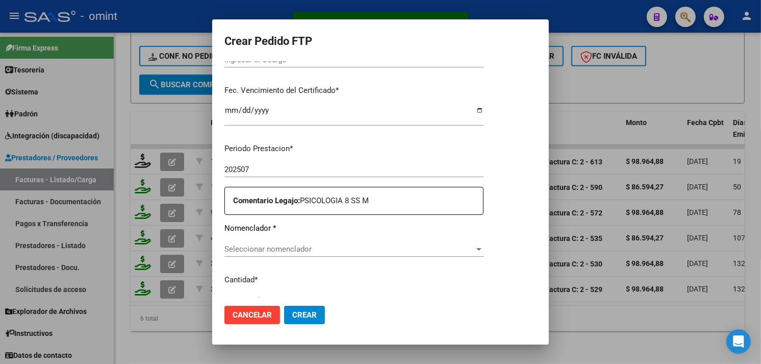
type input "1502942519"
type input "[DATE]"
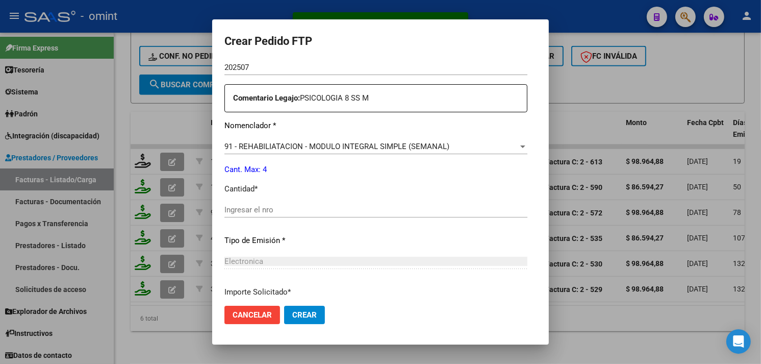
scroll to position [419, 0]
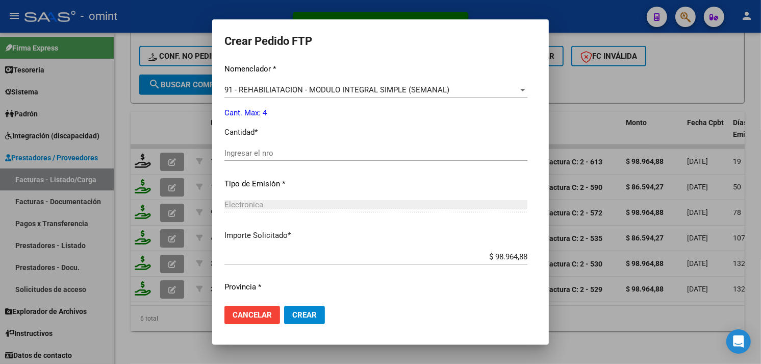
click at [254, 156] on input "Ingresar el nro" at bounding box center [375, 152] width 303 height 9
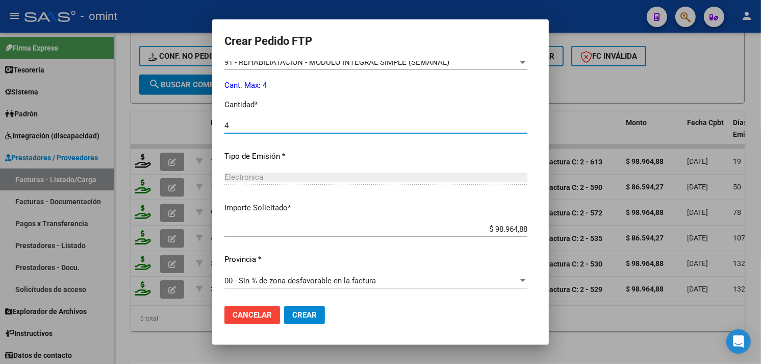
type input "4"
click at [292, 310] on span "Crear" at bounding box center [304, 314] width 24 height 9
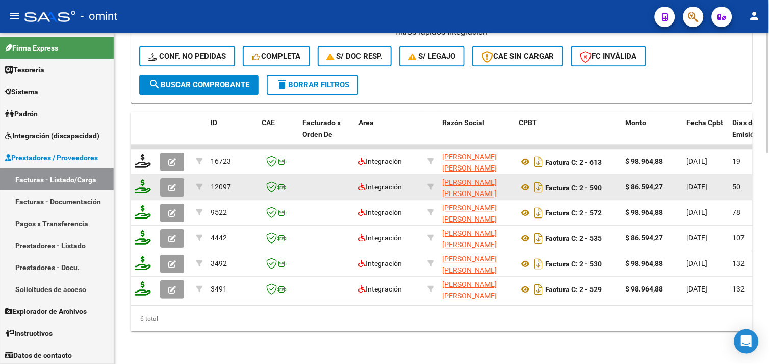
scroll to position [243, 0]
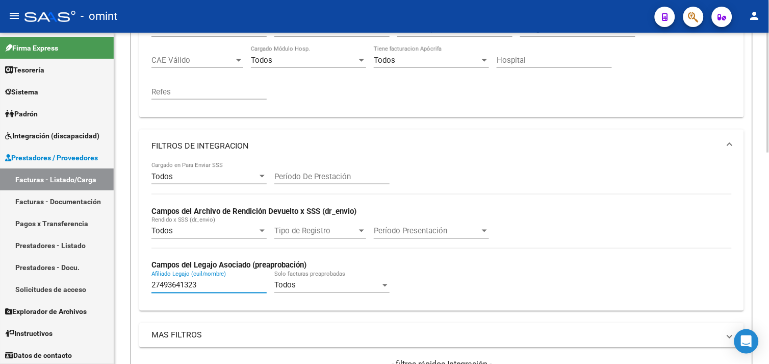
drag, startPoint x: 202, startPoint y: 288, endPoint x: 116, endPoint y: 277, distance: 86.8
click at [114, 282] on div "Video tutorial PRESTADORES -> Listado de CPBTs Emitidos por Prestadores / Prove…" at bounding box center [441, 242] width 655 height 906
paste input "3558010134"
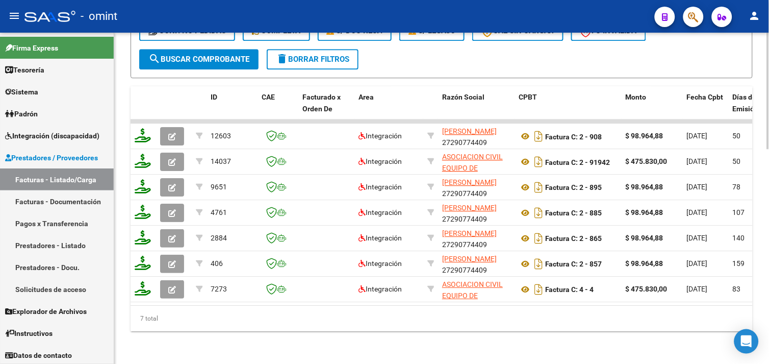
scroll to position [382, 0]
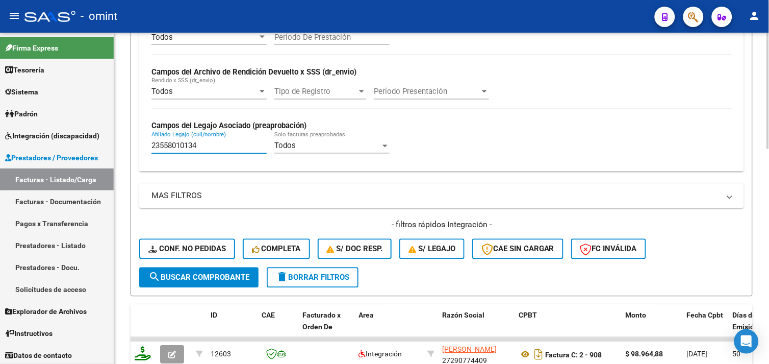
click at [194, 145] on input "23558010134" at bounding box center [208, 145] width 115 height 9
paste input "7558010148"
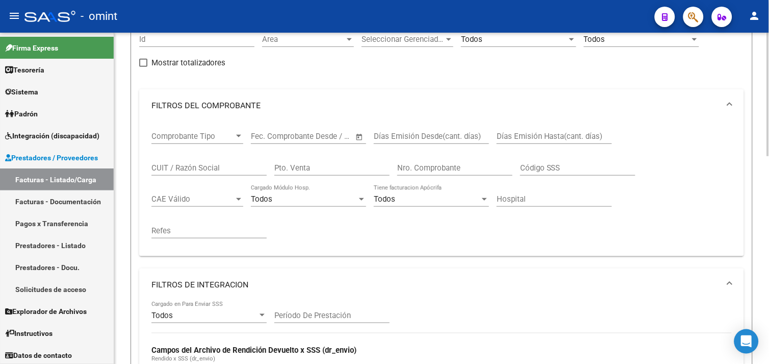
scroll to position [218, 0]
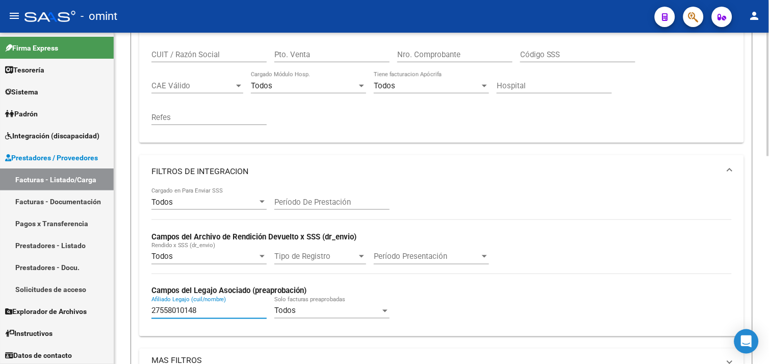
click at [183, 312] on input "27558010148" at bounding box center [208, 310] width 115 height 9
paste input "0548927227"
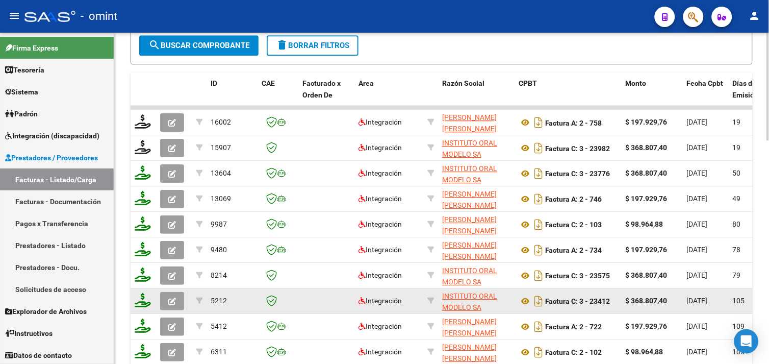
scroll to position [685, 0]
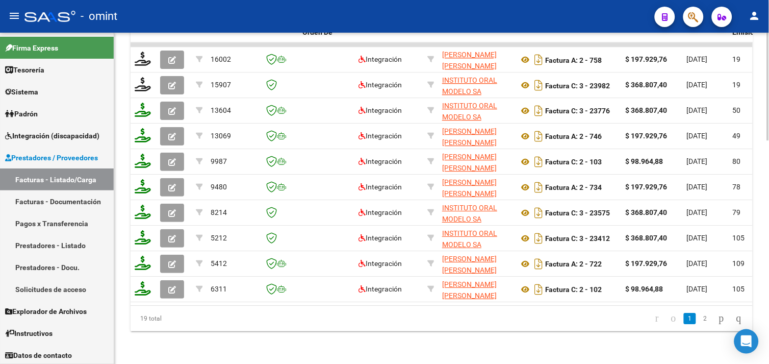
click at [700, 317] on link "2" at bounding box center [705, 318] width 12 height 11
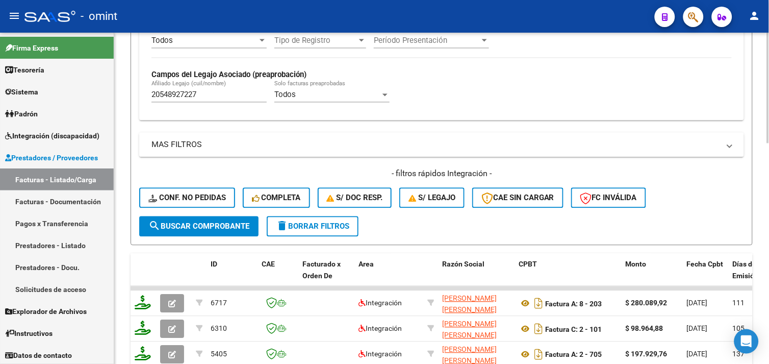
scroll to position [376, 0]
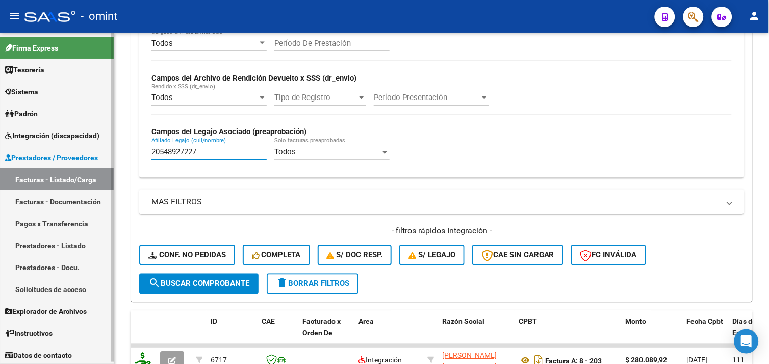
drag, startPoint x: 208, startPoint y: 154, endPoint x: 108, endPoint y: 153, distance: 100.0
click at [108, 153] on mat-sidenav-container "Firma Express Tesorería Extractos Procesados (csv) Extractos Originales (pdf) S…" at bounding box center [384, 198] width 769 height 331
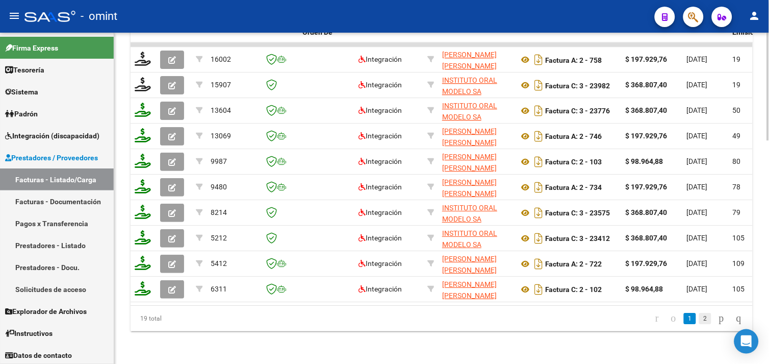
click at [699, 319] on link "2" at bounding box center [705, 318] width 12 height 11
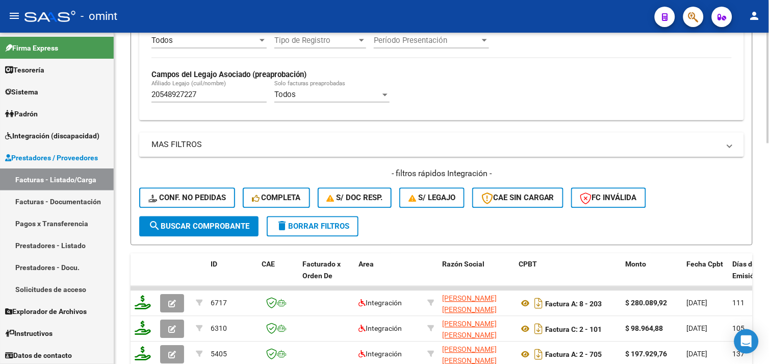
scroll to position [376, 0]
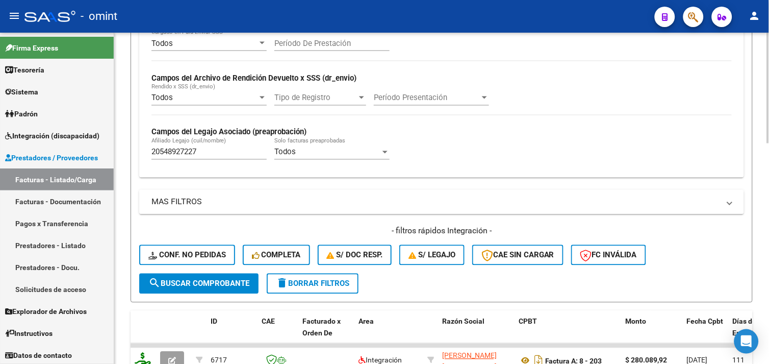
click at [189, 149] on input "20548927227" at bounding box center [208, 151] width 115 height 9
paste input "495550932"
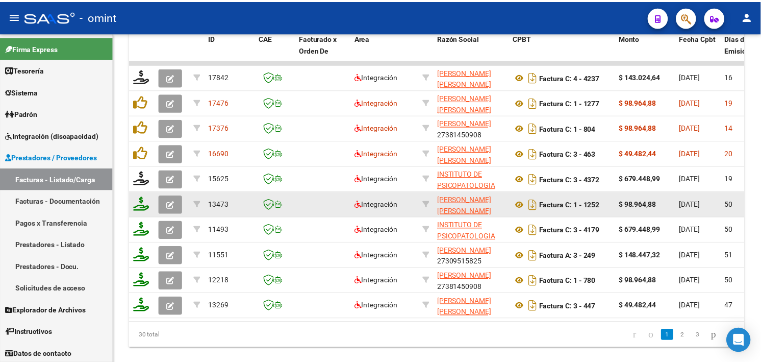
scroll to position [685, 0]
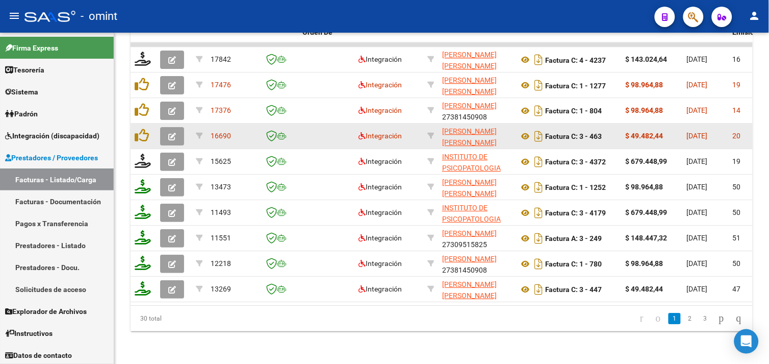
type input "20495550932"
click at [168, 133] on icon "button" at bounding box center [172, 137] width 8 height 8
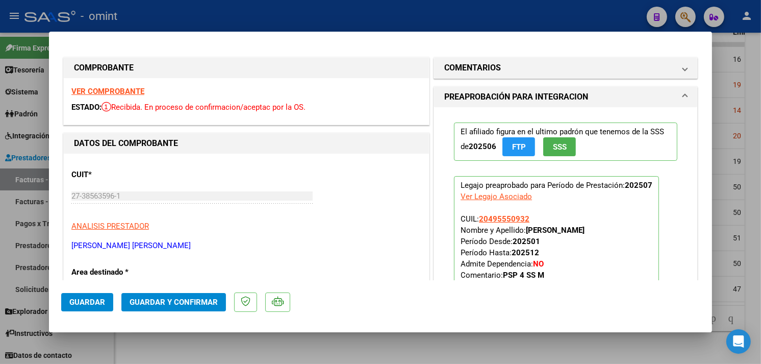
click at [126, 89] on strong "VER COMPROBANTE" at bounding box center [107, 91] width 73 height 9
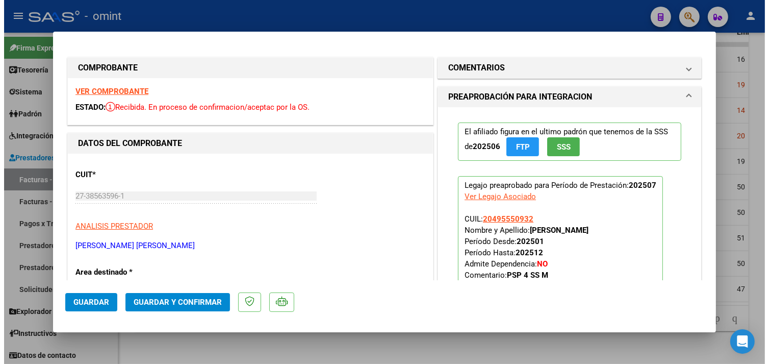
scroll to position [170, 0]
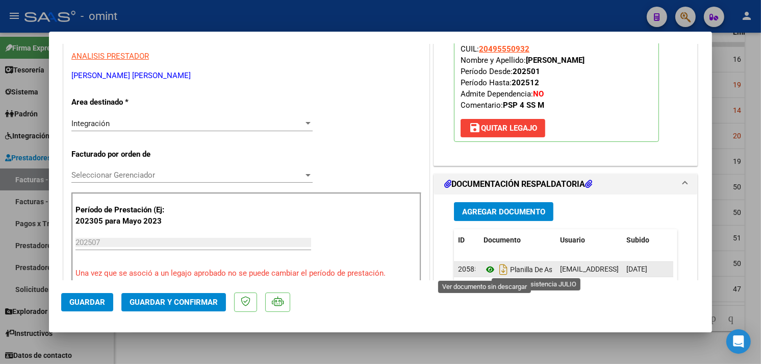
click at [487, 269] on icon at bounding box center [489, 269] width 13 height 12
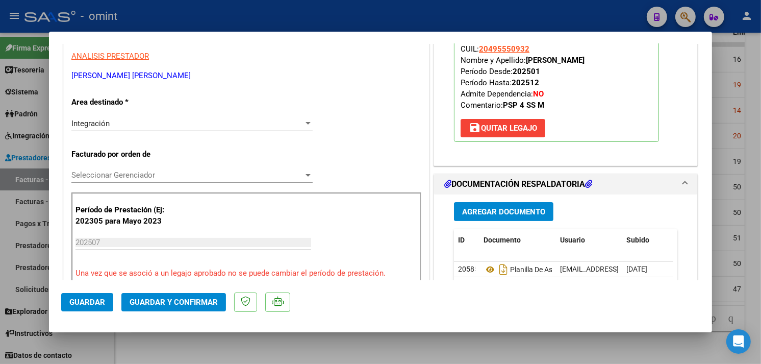
click at [201, 304] on span "Guardar y Confirmar" at bounding box center [174, 301] width 88 height 9
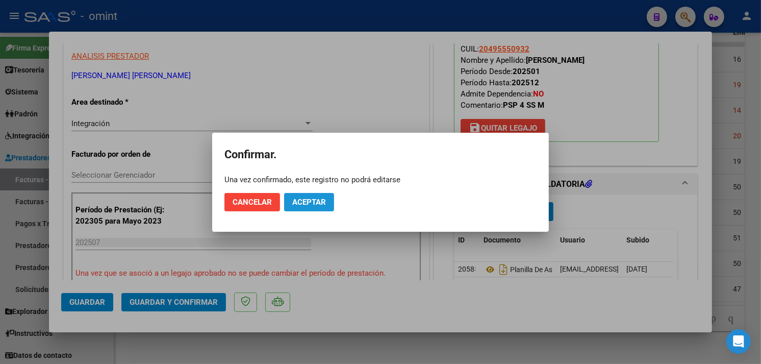
drag, startPoint x: 297, startPoint y: 199, endPoint x: 292, endPoint y: 210, distance: 12.3
click at [298, 199] on span "Aceptar" at bounding box center [309, 201] width 34 height 9
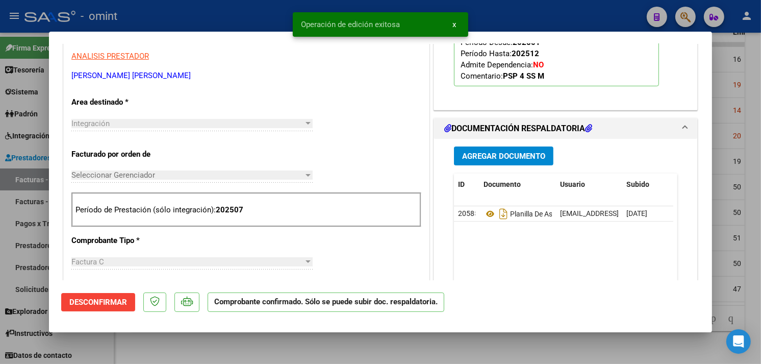
click at [161, 352] on div at bounding box center [380, 182] width 761 height 364
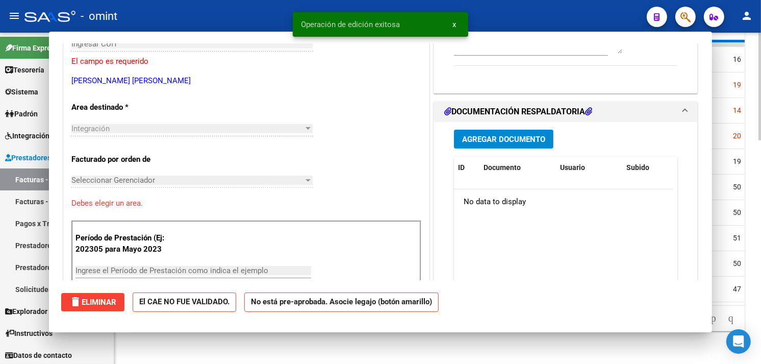
scroll to position [0, 0]
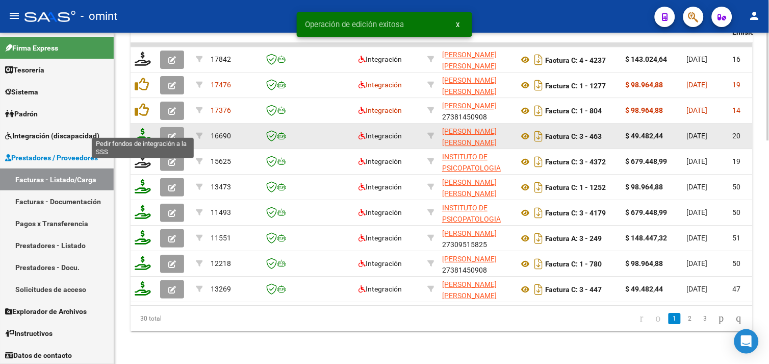
click at [146, 128] on icon at bounding box center [143, 135] width 16 height 14
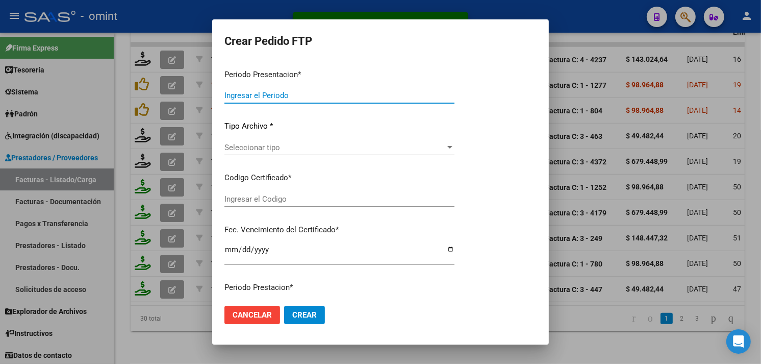
type input "202507"
type input "$ 49.482,44"
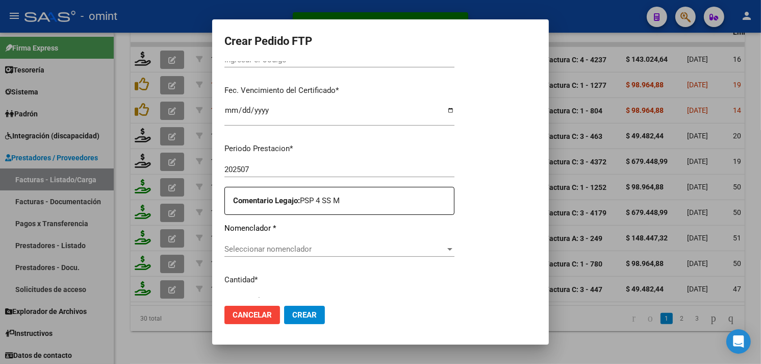
type input "2249699041"
type input "[DATE]"
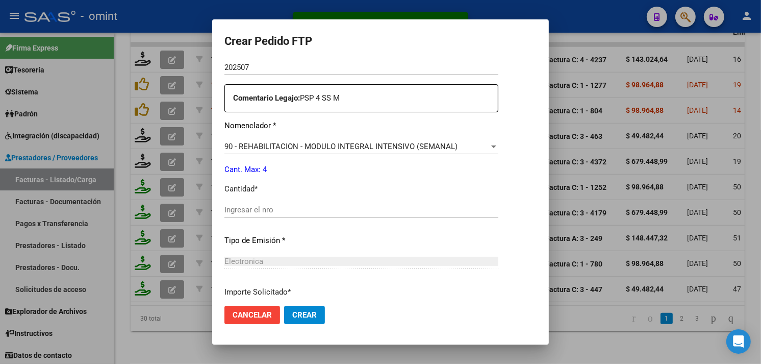
scroll to position [419, 0]
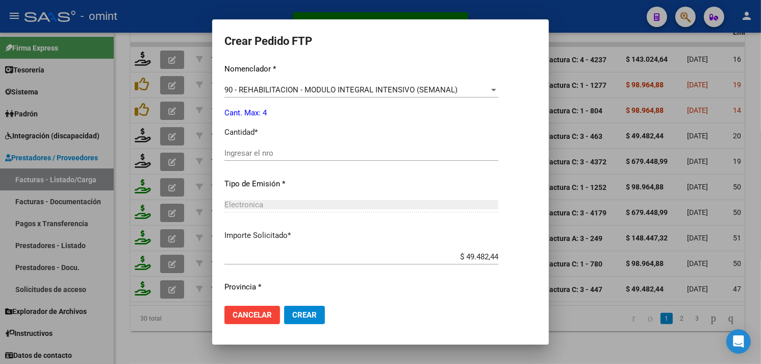
click at [266, 153] on input "Ingresar el nro" at bounding box center [361, 152] width 274 height 9
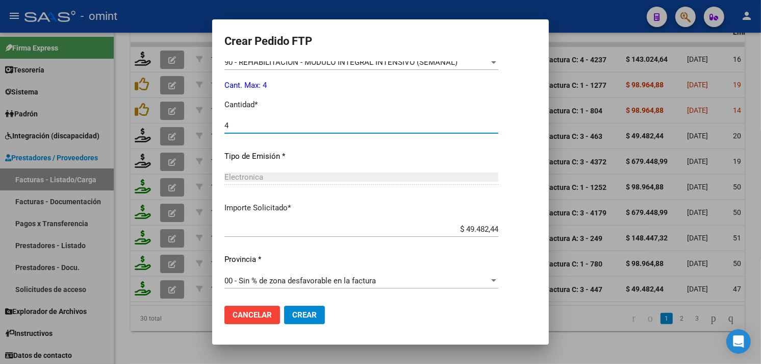
type input "4"
click at [295, 315] on span "Crear" at bounding box center [304, 314] width 24 height 9
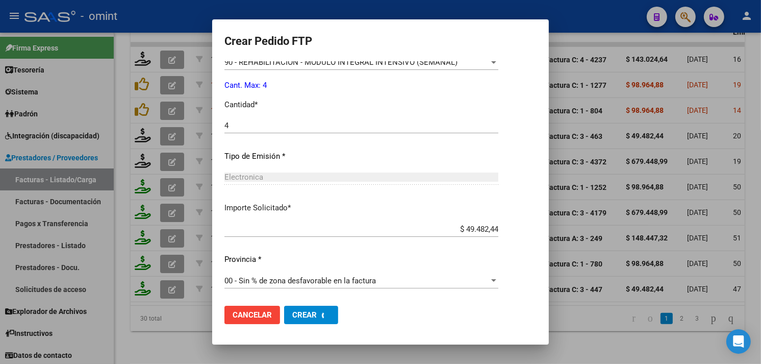
scroll to position [0, 0]
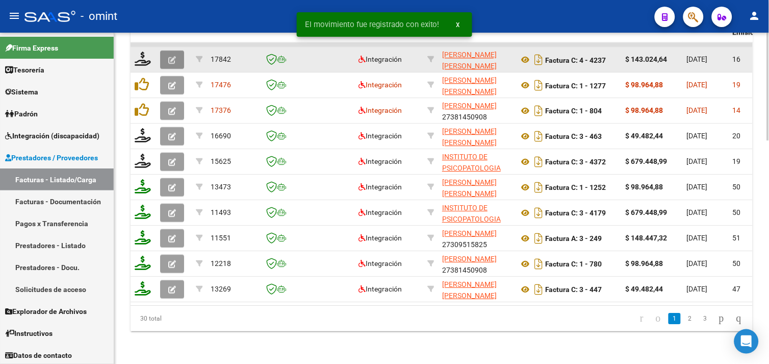
click at [168, 56] on icon "button" at bounding box center [172, 60] width 8 height 8
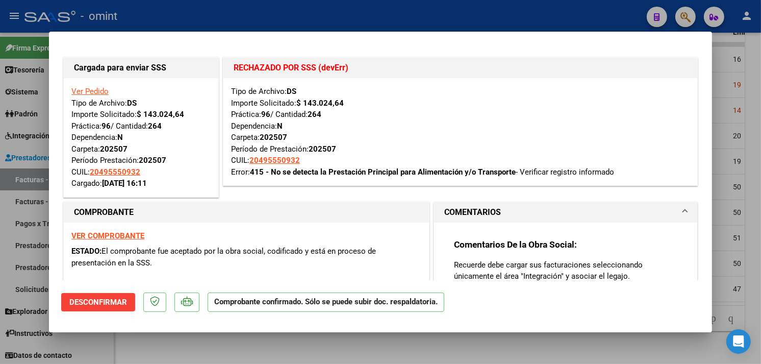
drag, startPoint x: 172, startPoint y: 347, endPoint x: 171, endPoint y: 327, distance: 19.9
click at [172, 347] on div at bounding box center [380, 182] width 761 height 364
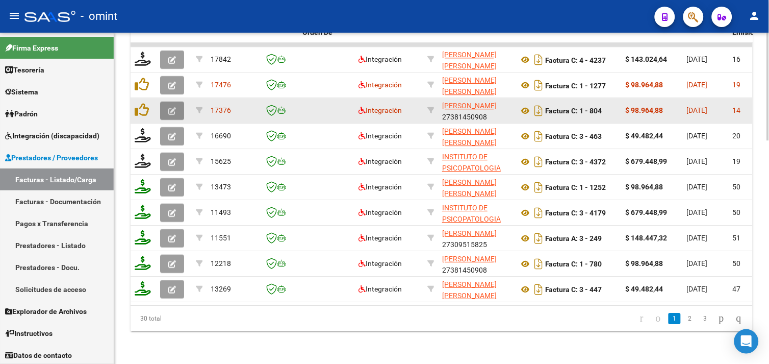
click at [172, 107] on icon "button" at bounding box center [172, 111] width 8 height 8
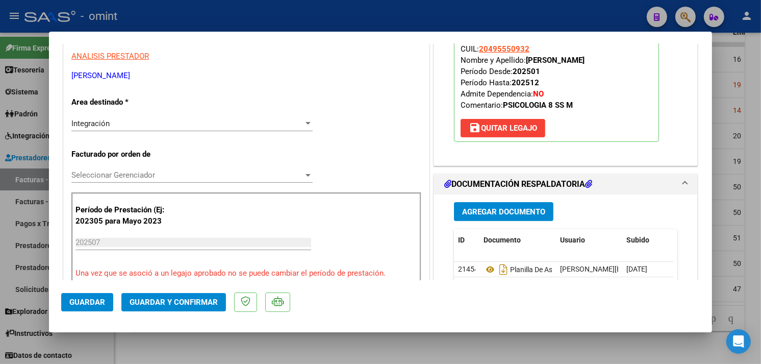
scroll to position [226, 0]
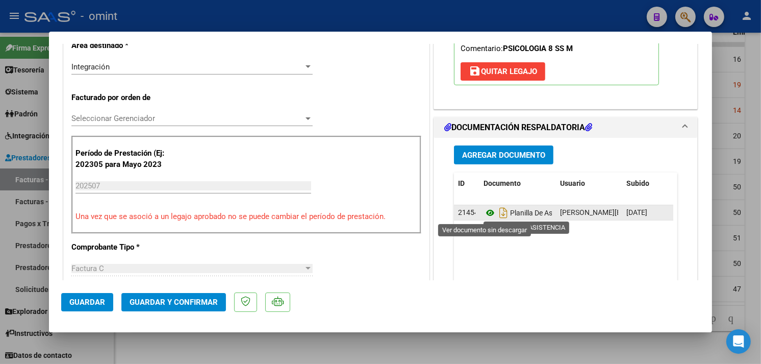
click at [488, 213] on icon at bounding box center [489, 213] width 13 height 12
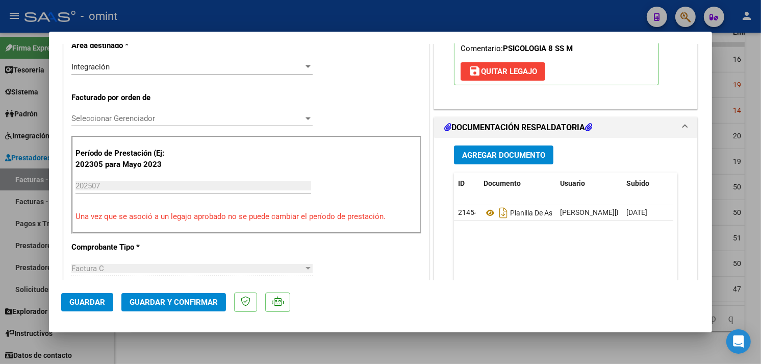
scroll to position [0, 0]
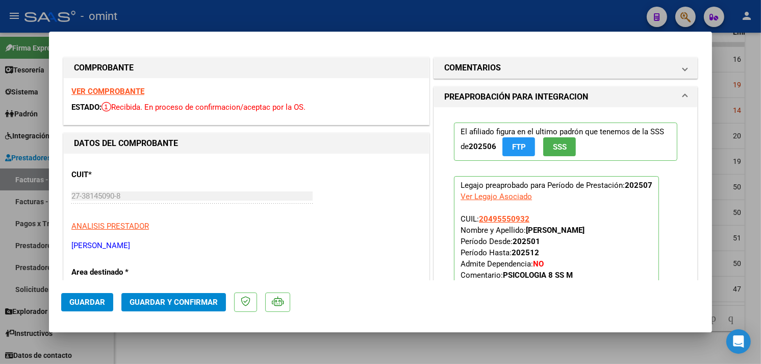
click at [108, 90] on strong "VER COMPROBANTE" at bounding box center [107, 91] width 73 height 9
click at [160, 303] on span "Guardar y Confirmar" at bounding box center [174, 301] width 88 height 9
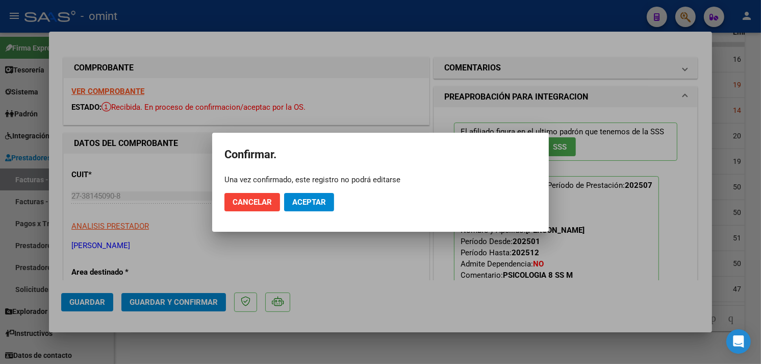
click at [329, 186] on mat-dialog-actions "Cancelar Aceptar" at bounding box center [380, 202] width 312 height 35
click at [313, 200] on span "Aceptar" at bounding box center [309, 201] width 34 height 9
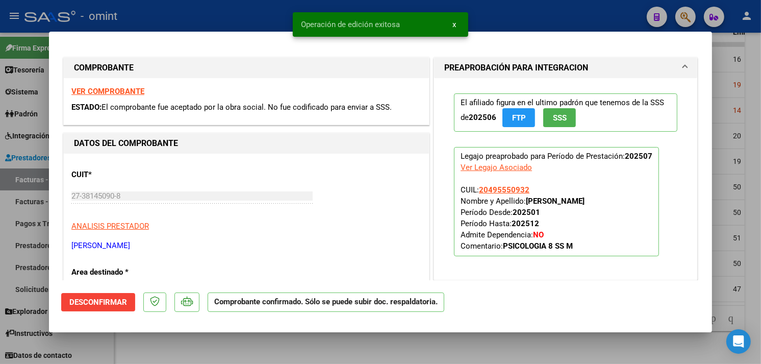
click at [145, 352] on div at bounding box center [380, 182] width 761 height 364
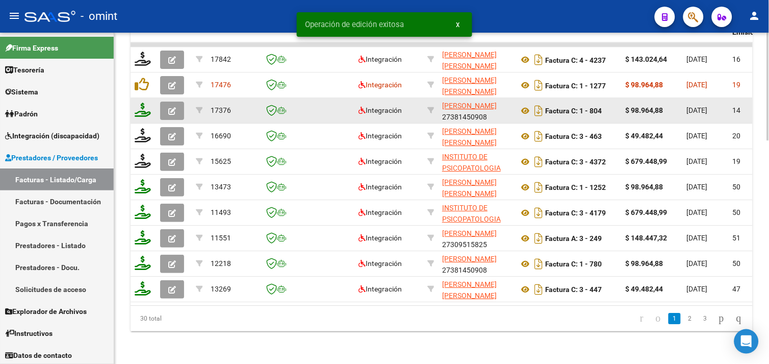
click at [141, 103] on icon at bounding box center [143, 110] width 16 height 14
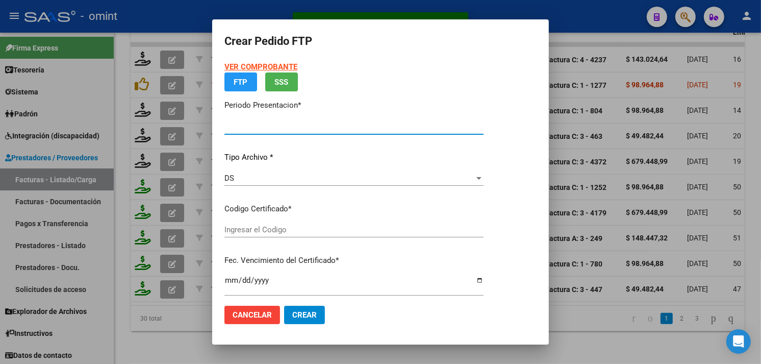
type input "202507"
type input "$ 98.964,88"
type input "2249699041"
type input "[DATE]"
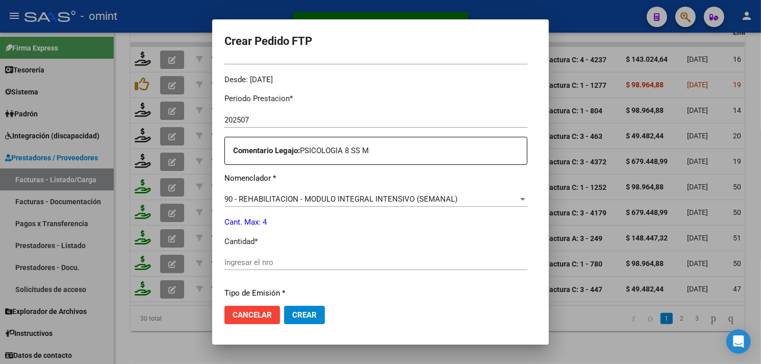
scroll to position [366, 0]
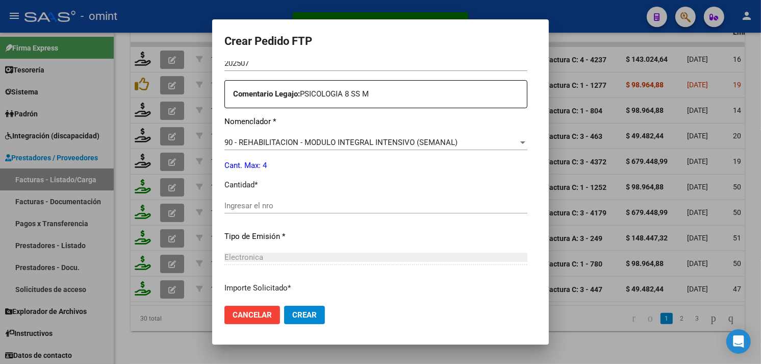
click at [257, 201] on input "Ingresar el nro" at bounding box center [375, 205] width 303 height 9
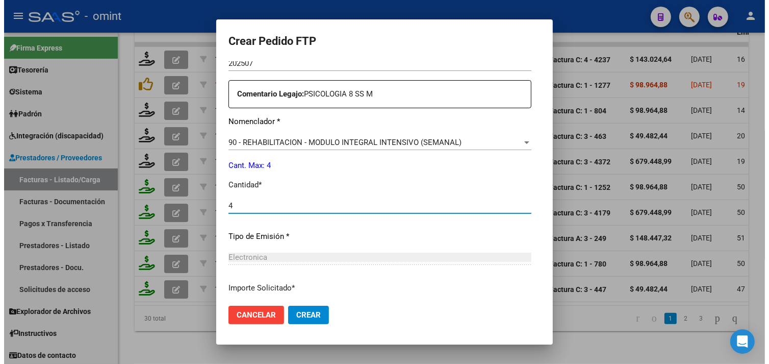
scroll to position [446, 0]
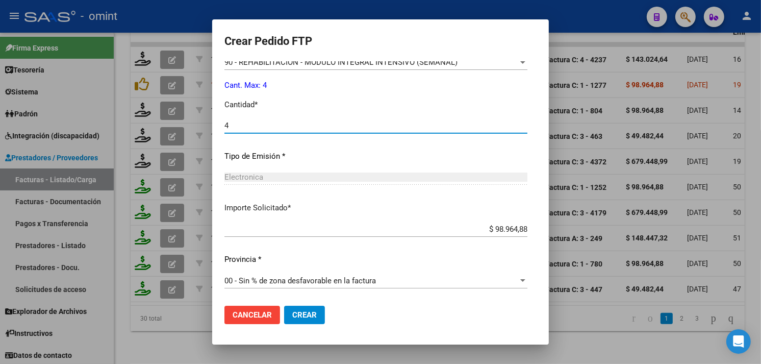
type input "4"
click at [292, 317] on span "Crear" at bounding box center [304, 314] width 24 height 9
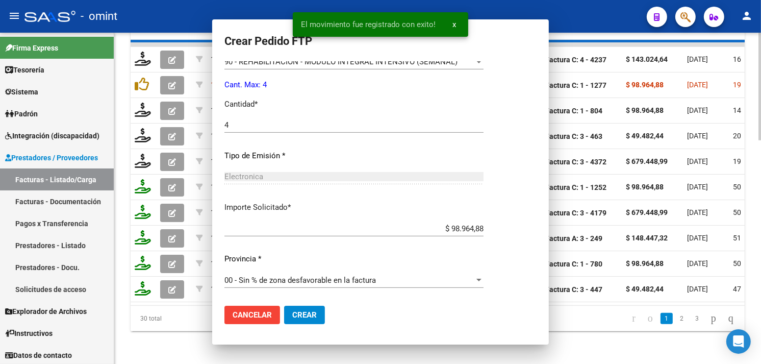
scroll to position [0, 0]
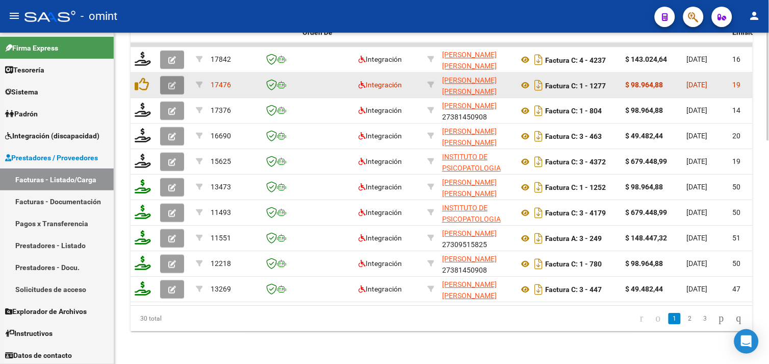
click at [165, 76] on button "button" at bounding box center [172, 85] width 24 height 18
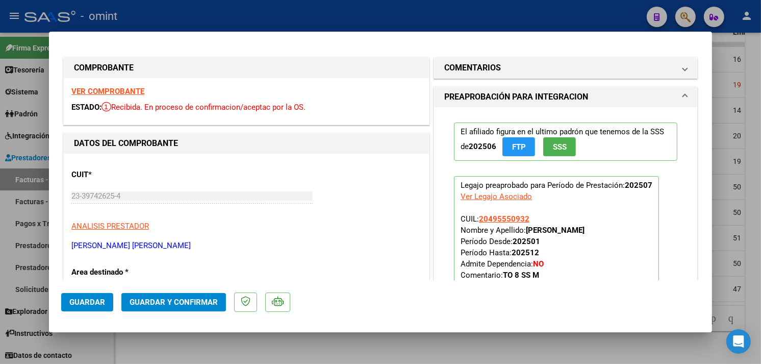
click at [134, 88] on strong "VER COMPROBANTE" at bounding box center [107, 91] width 73 height 9
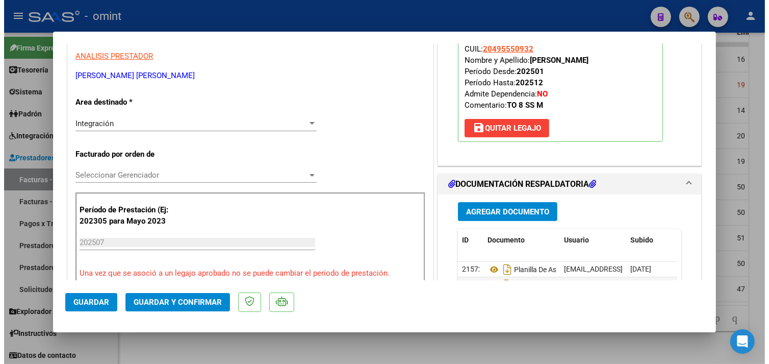
scroll to position [226, 0]
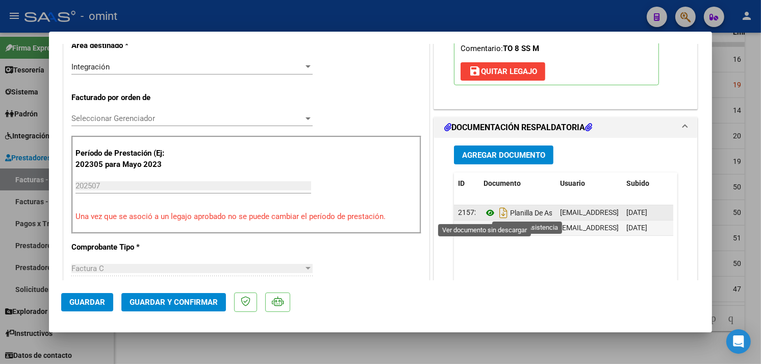
click at [483, 216] on icon at bounding box center [489, 213] width 13 height 12
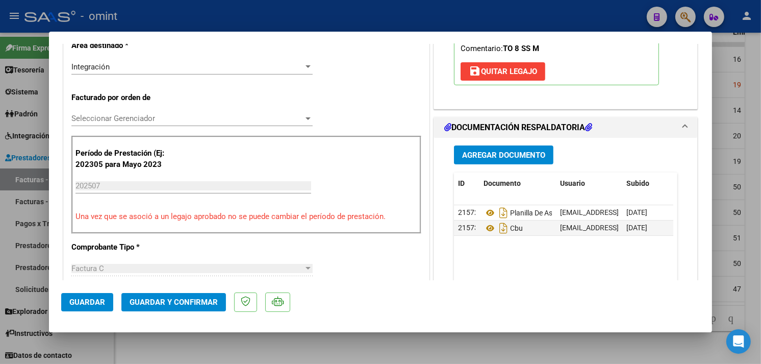
click at [177, 299] on span "Guardar y Confirmar" at bounding box center [174, 301] width 88 height 9
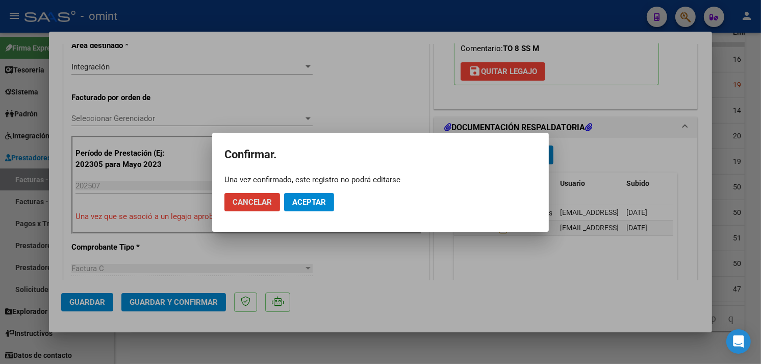
click at [297, 195] on button "Aceptar" at bounding box center [309, 202] width 50 height 18
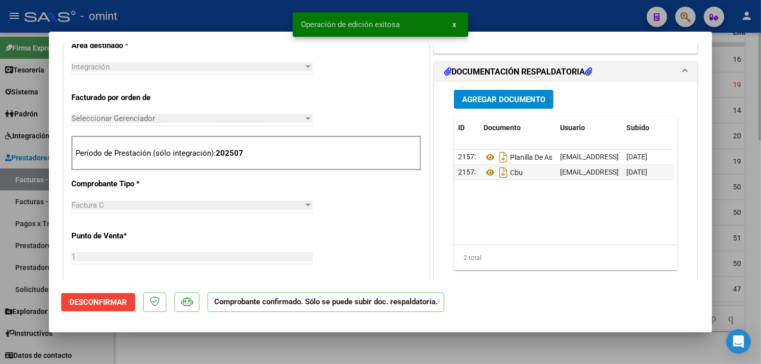
click at [178, 354] on div at bounding box center [380, 182] width 761 height 364
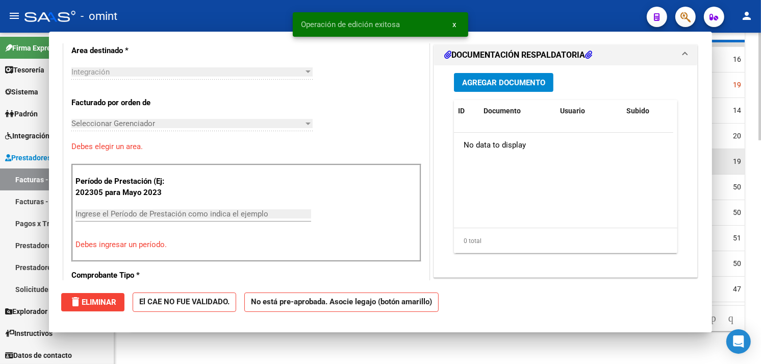
scroll to position [0, 0]
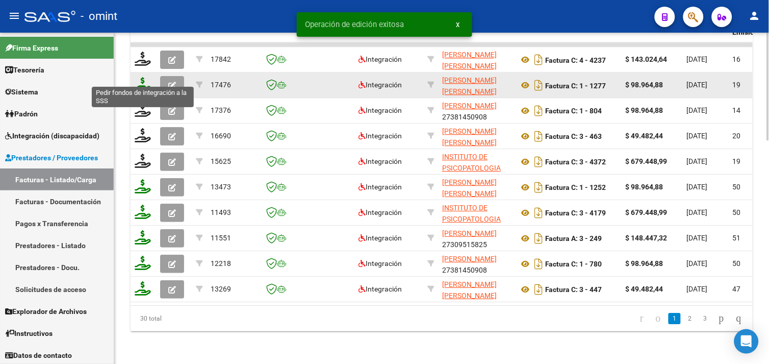
click at [148, 79] on icon at bounding box center [143, 84] width 16 height 14
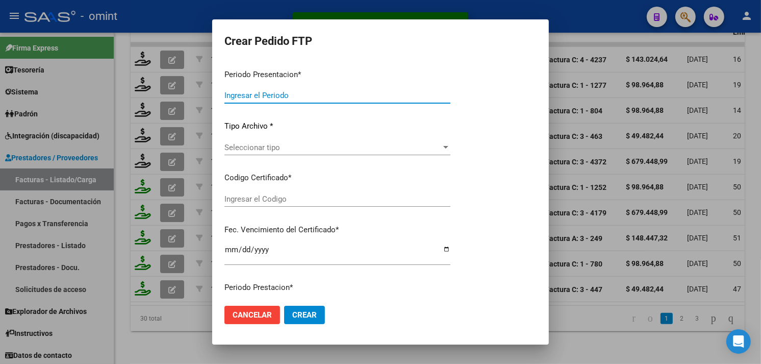
type input "202507"
type input "$ 98.964,88"
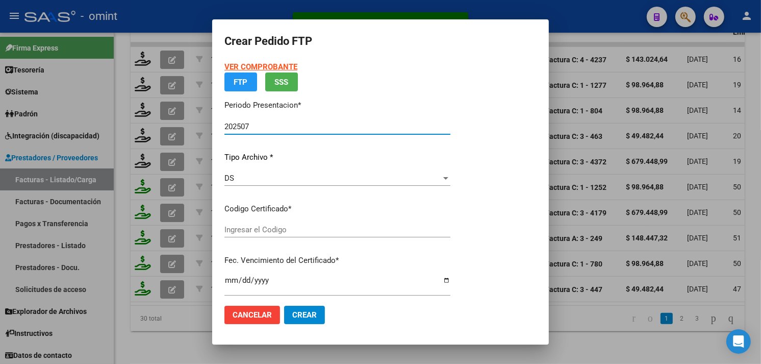
type input "2249699041"
type input "[DATE]"
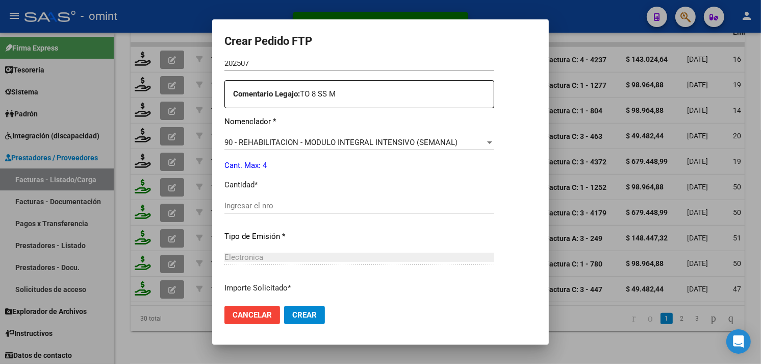
scroll to position [423, 0]
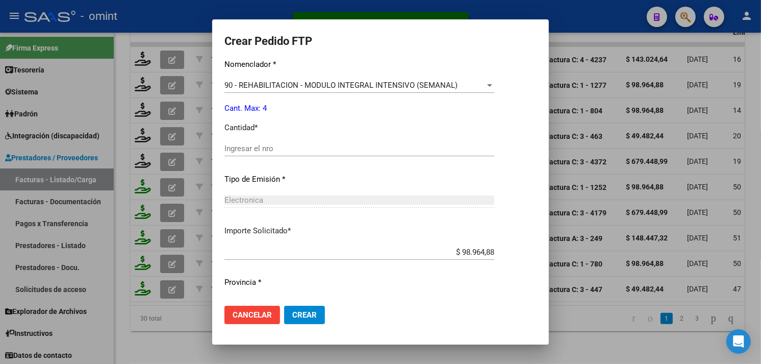
click at [264, 142] on div "Ingresar el nro" at bounding box center [359, 148] width 270 height 15
click at [264, 151] on input "Ingresar el nro" at bounding box center [359, 148] width 270 height 9
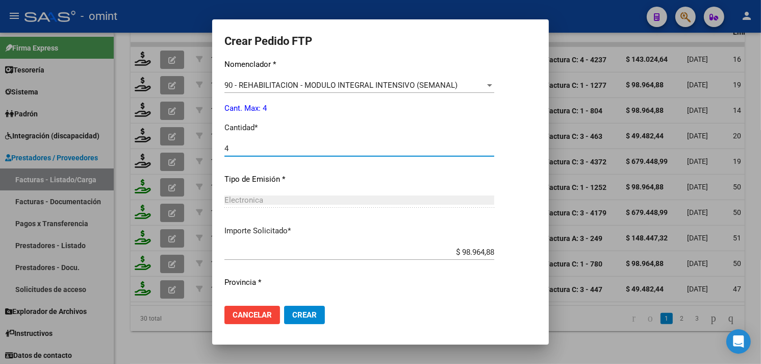
type input "4"
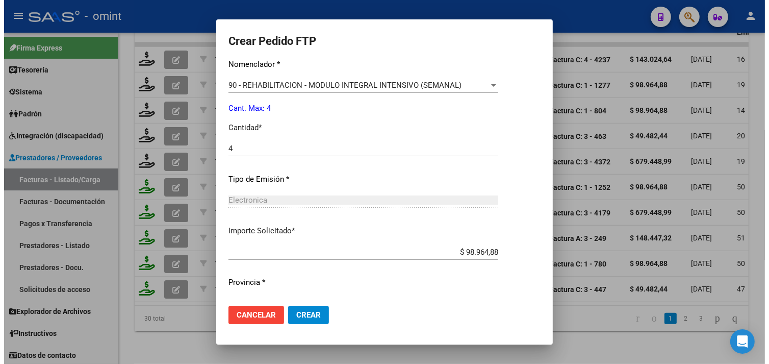
scroll to position [446, 0]
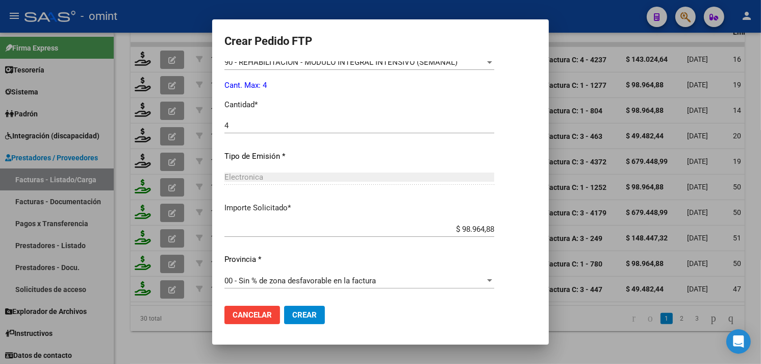
click at [298, 317] on span "Crear" at bounding box center [304, 314] width 24 height 9
